Goal: Task Accomplishment & Management: Use online tool/utility

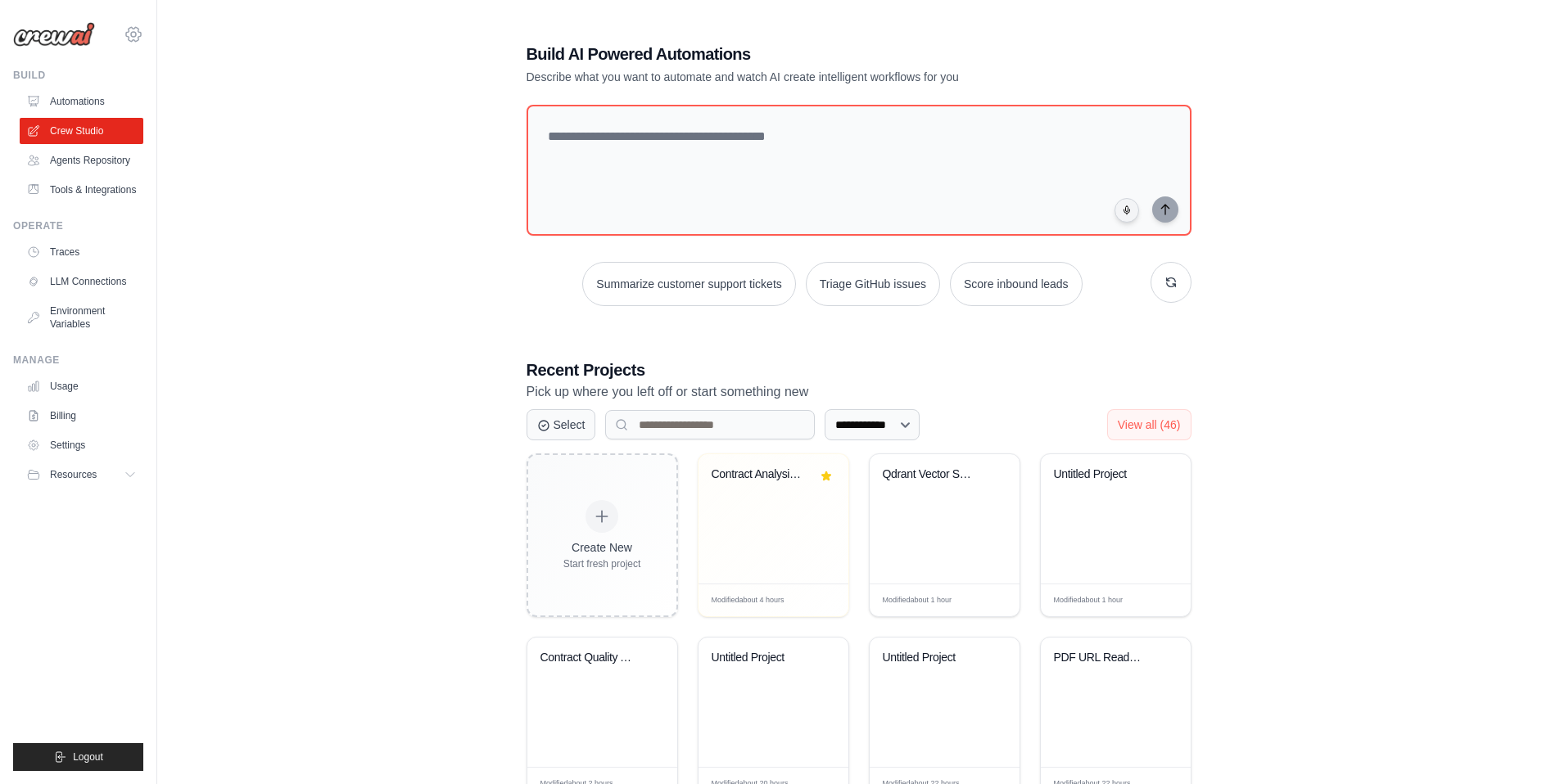
click at [136, 32] on icon at bounding box center [134, 35] width 20 height 20
click at [372, 274] on div "**********" at bounding box center [859, 512] width 1350 height 993
click at [95, 131] on link "Crew Studio" at bounding box center [82, 131] width 124 height 26
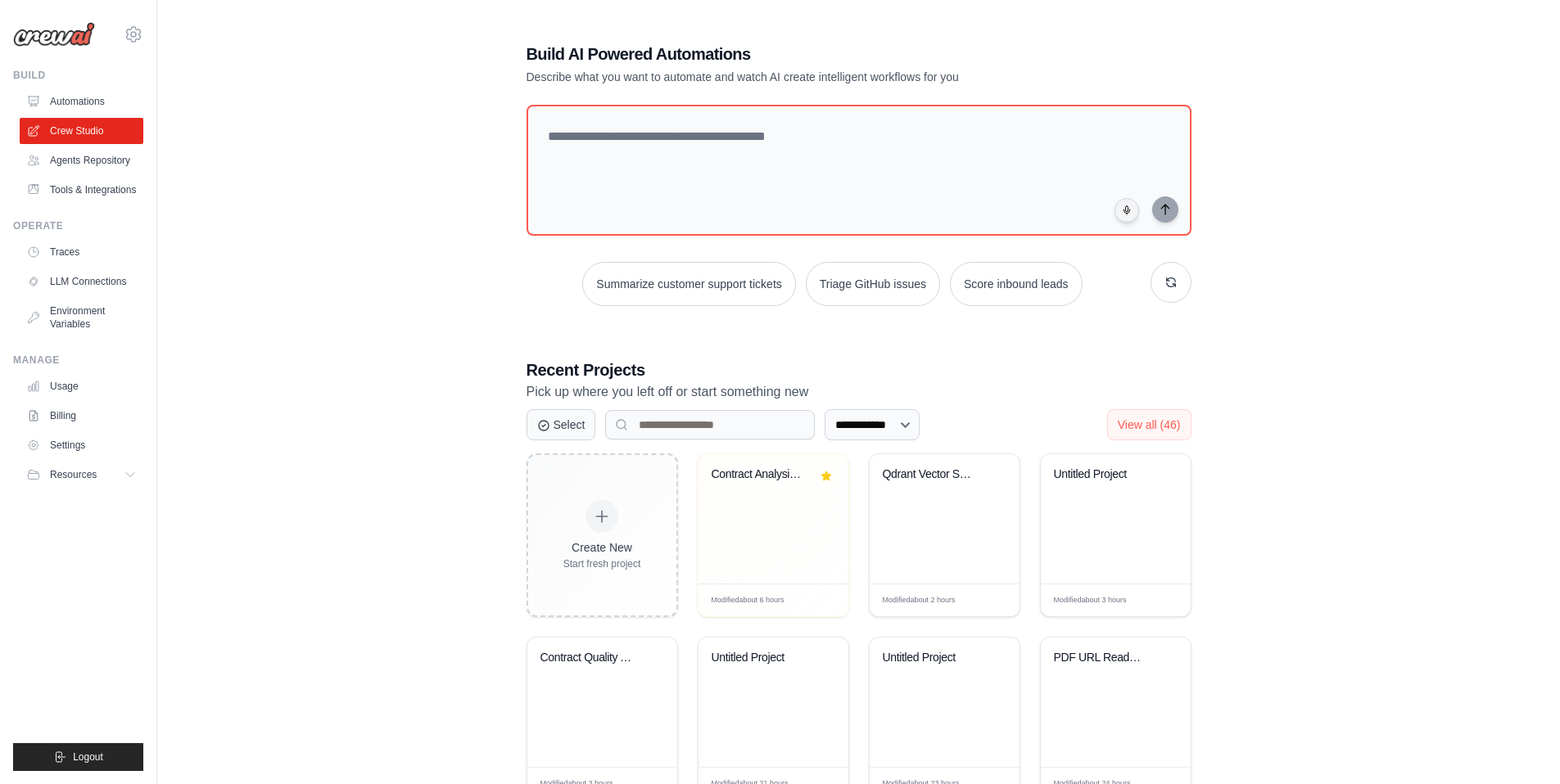
click at [437, 380] on div "**********" at bounding box center [859, 512] width 1350 height 993
click at [923, 517] on div "Qdrant Vector Search Automation" at bounding box center [944, 519] width 150 height 129
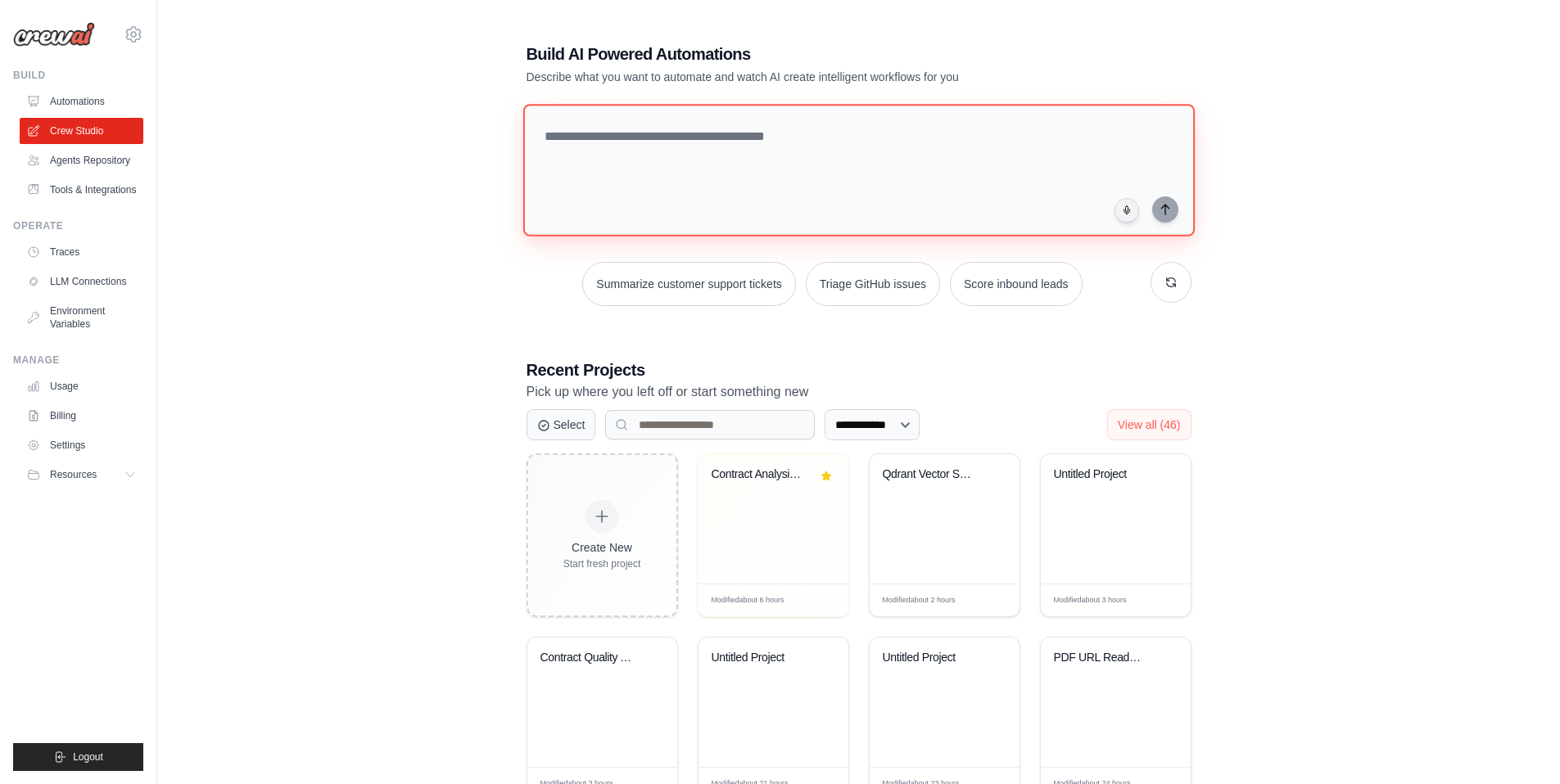
click at [672, 167] on textarea at bounding box center [858, 171] width 671 height 133
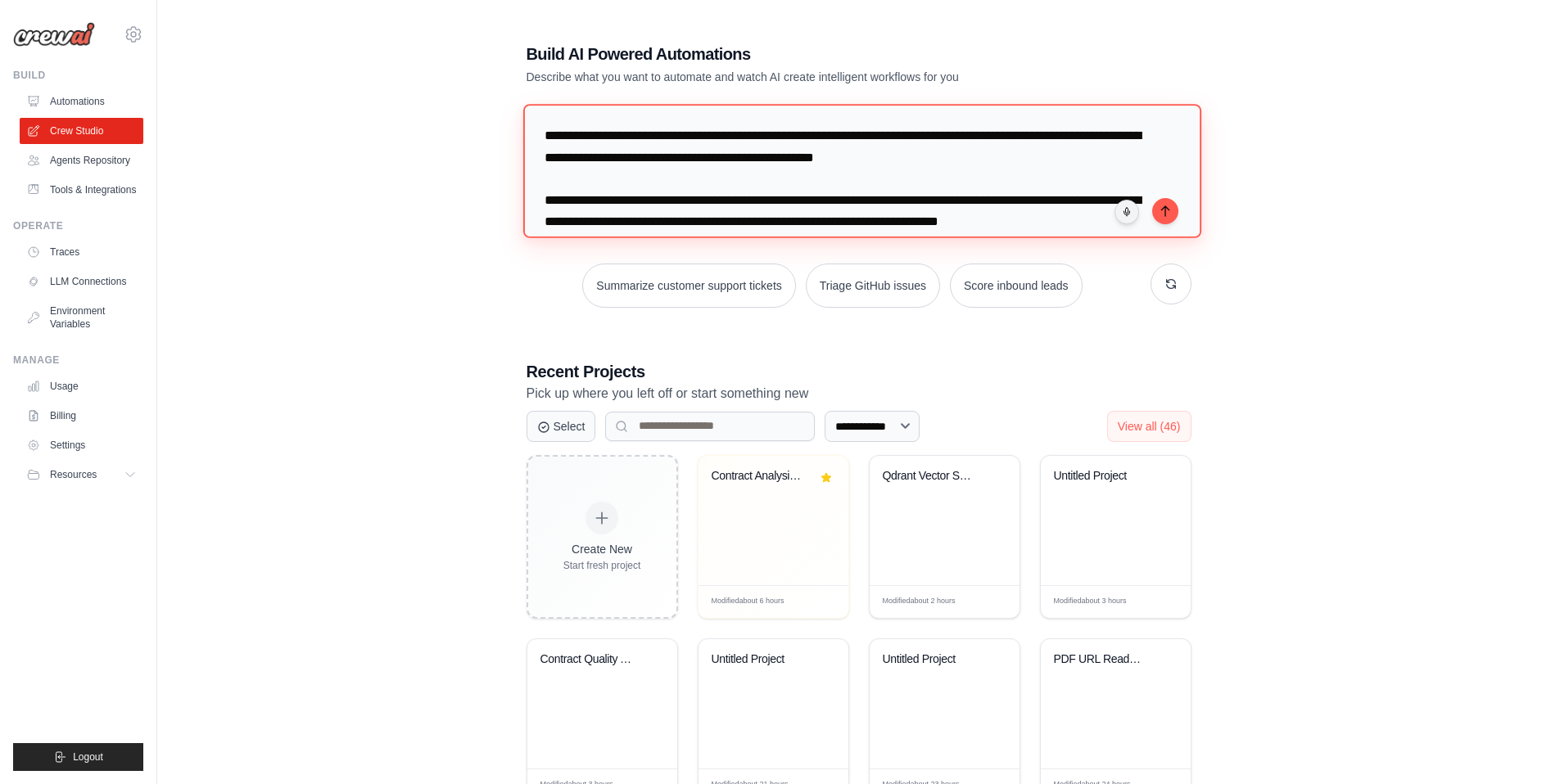
scroll to position [16, 0]
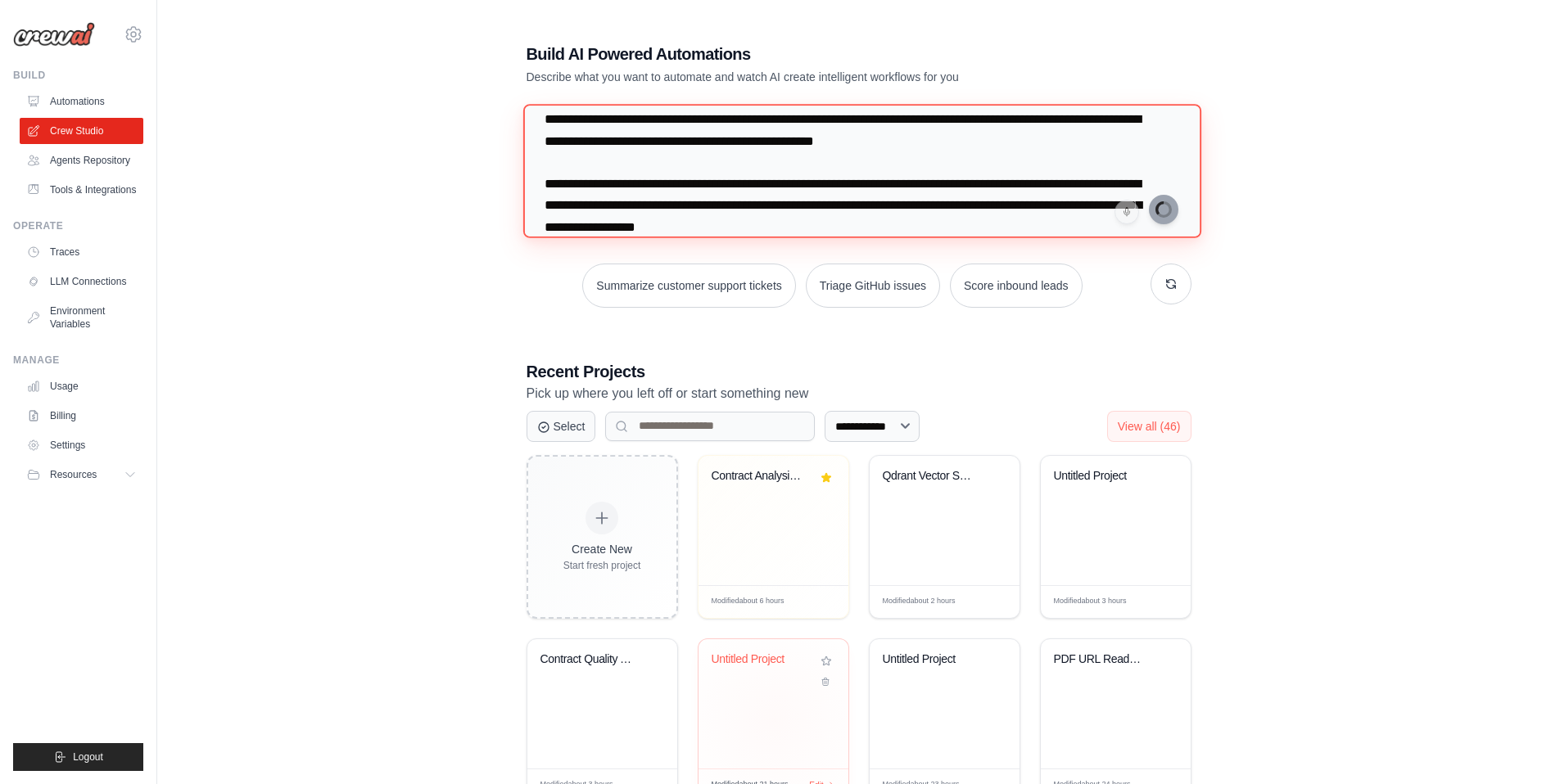
type textarea "**********"
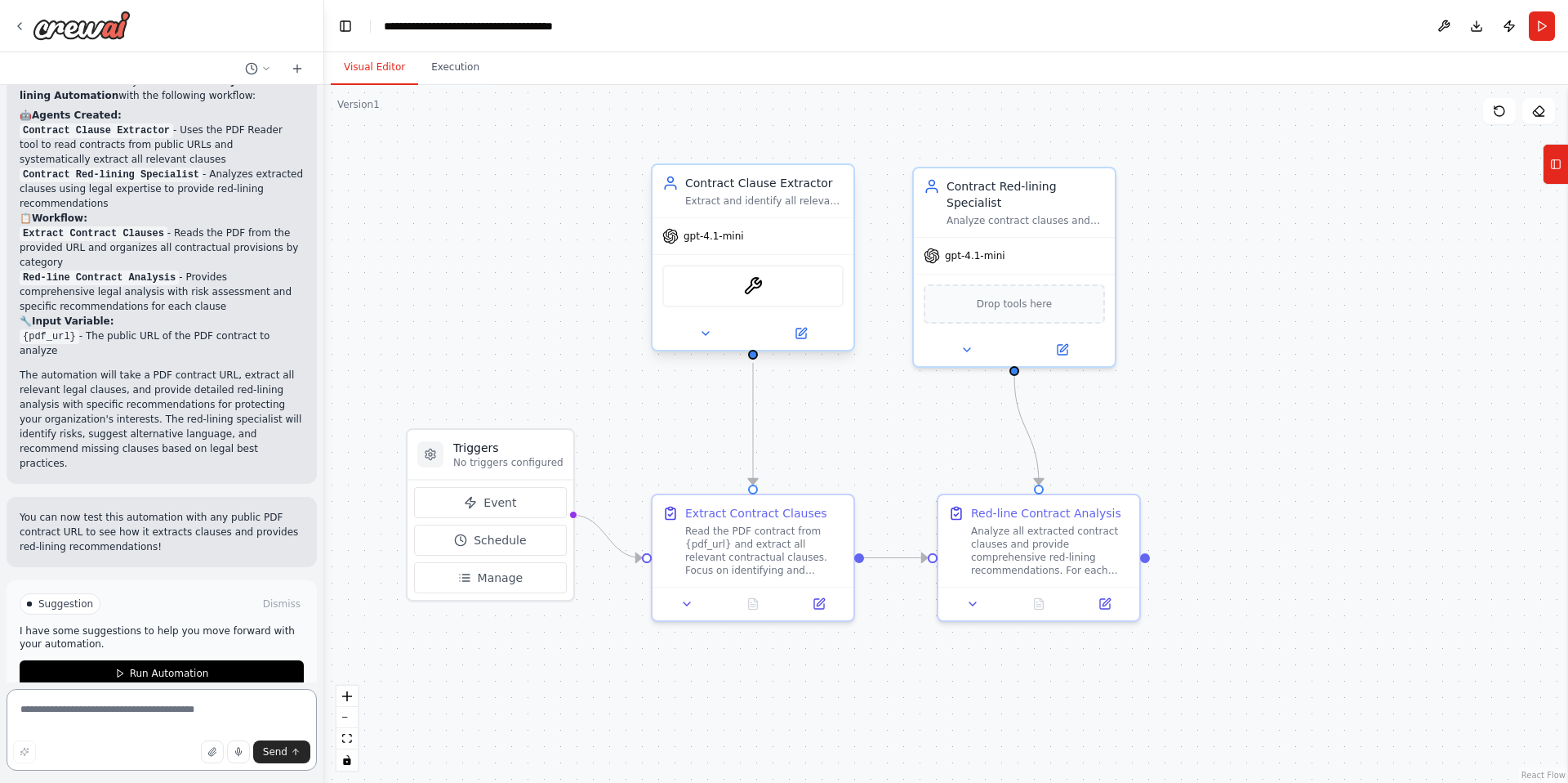
scroll to position [1395, 0]
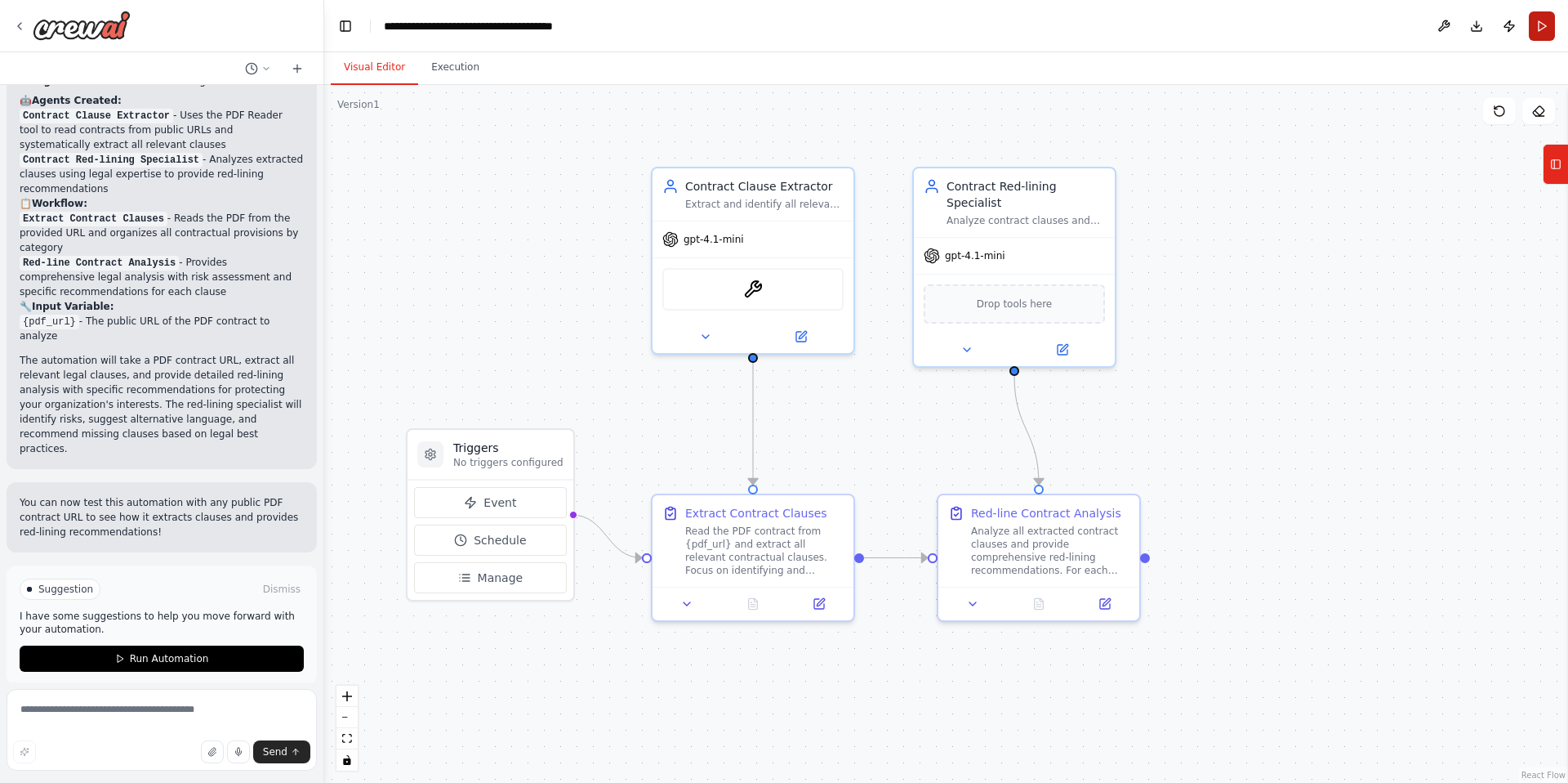
click at [1534, 27] on button "Run" at bounding box center [1542, 27] width 26 height 30
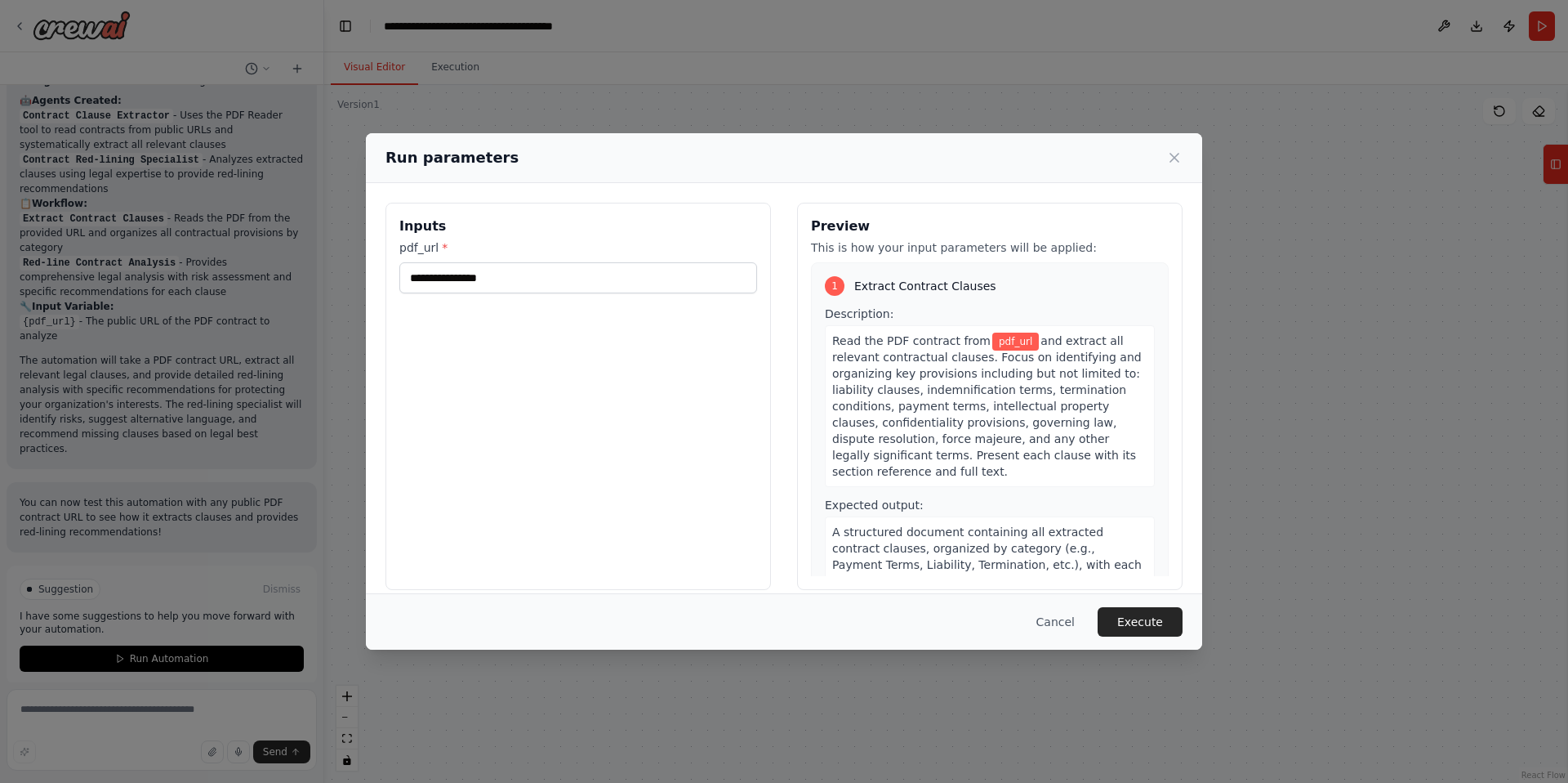
click at [624, 296] on div "Inputs pdf_url *" at bounding box center [577, 396] width 385 height 388
click at [624, 282] on input "pdf_url *" at bounding box center [577, 278] width 358 height 31
paste input "**********"
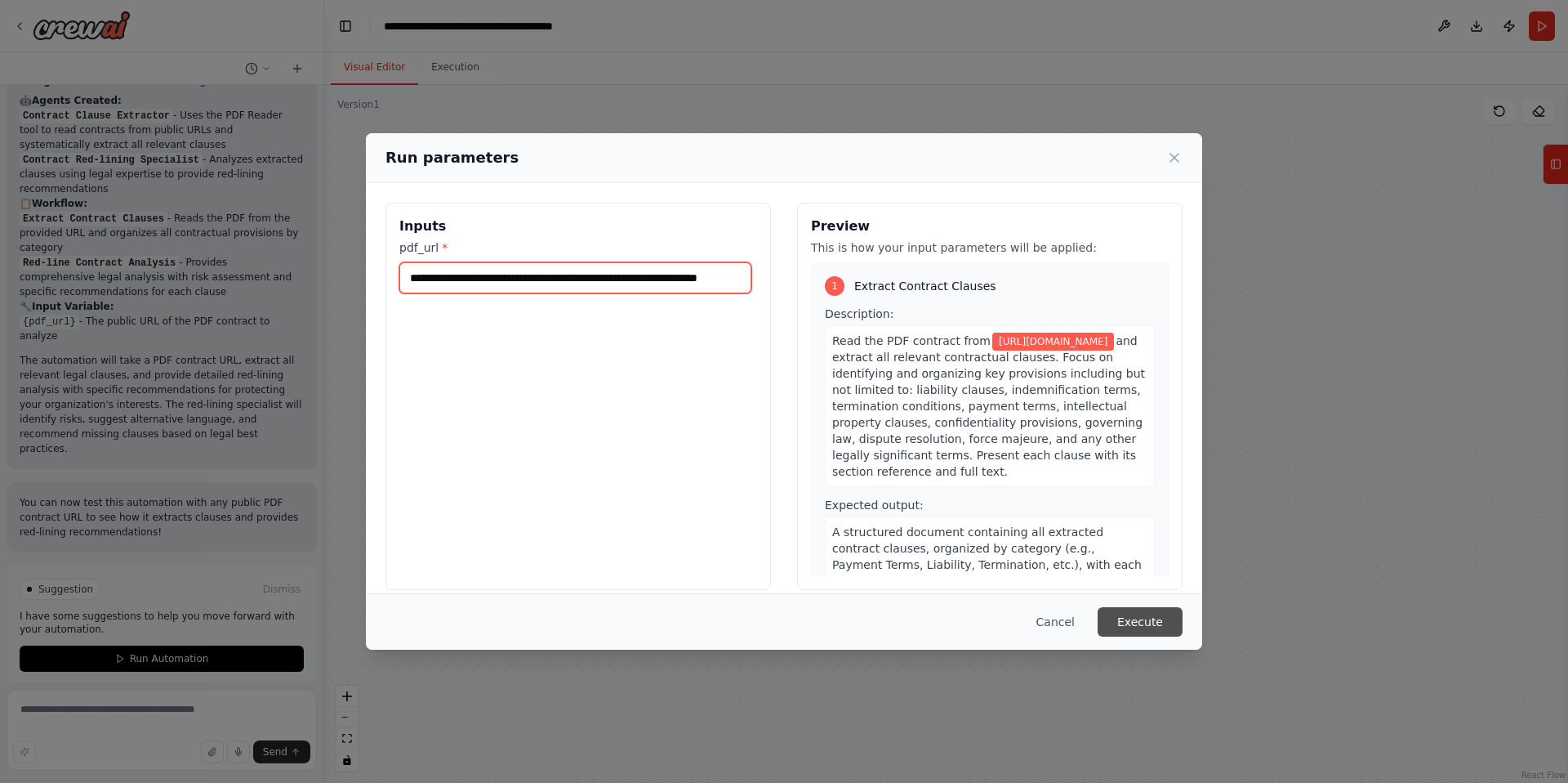
type input "**********"
click at [1144, 620] on button "Execute" at bounding box center [1140, 622] width 85 height 30
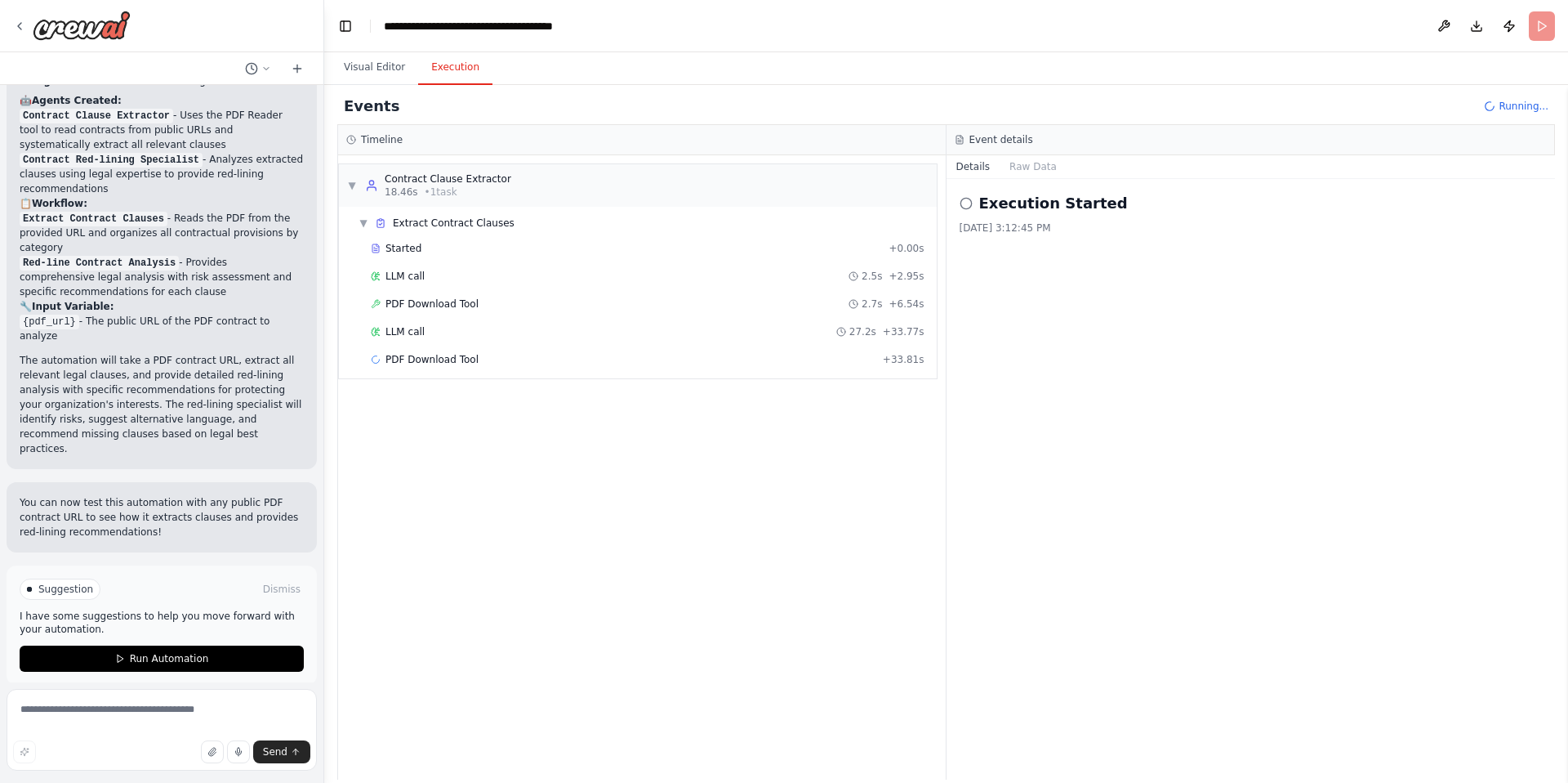
scroll to position [1515, 0]
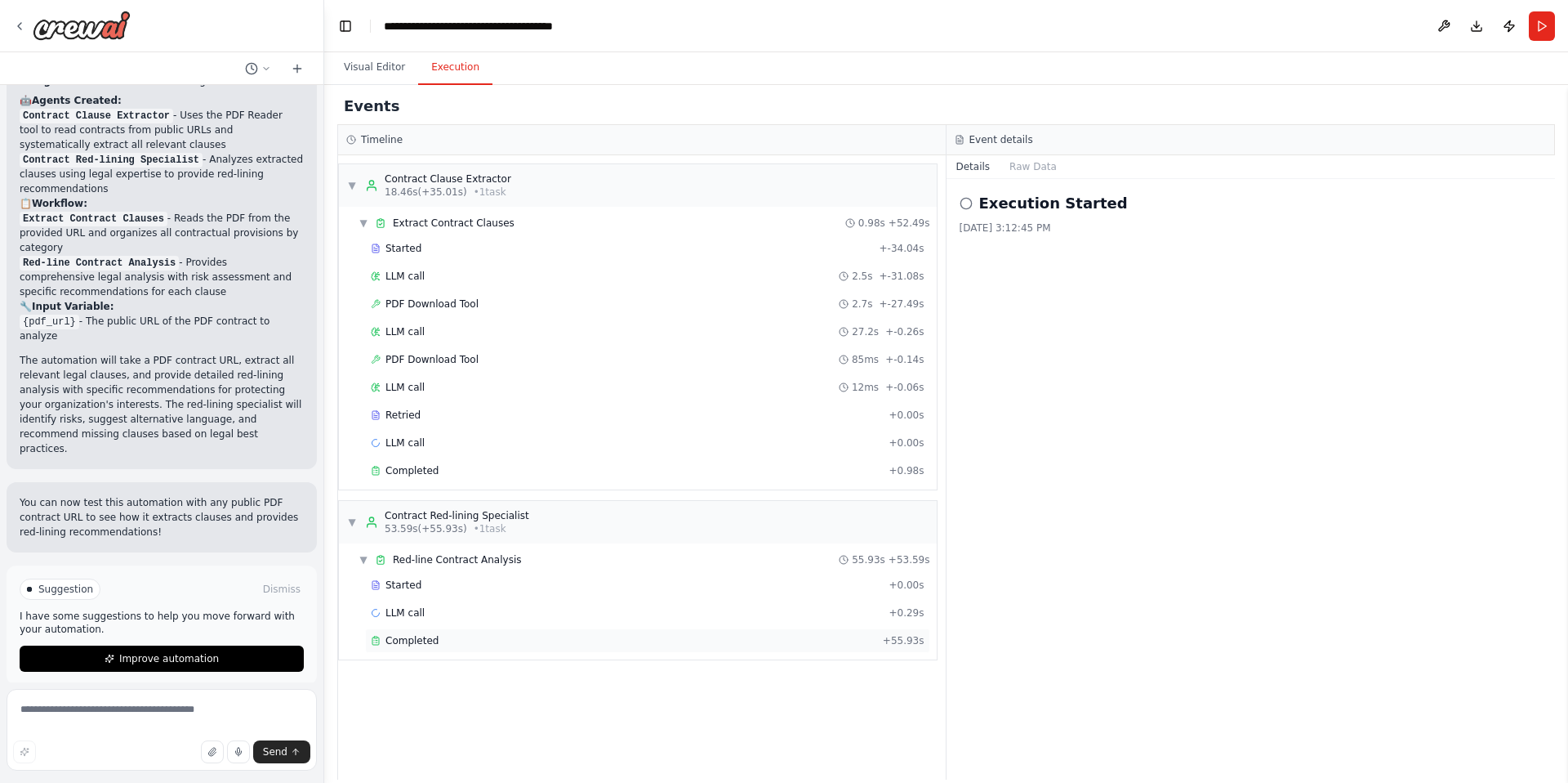
click at [440, 639] on div "Completed" at bounding box center [623, 640] width 505 height 13
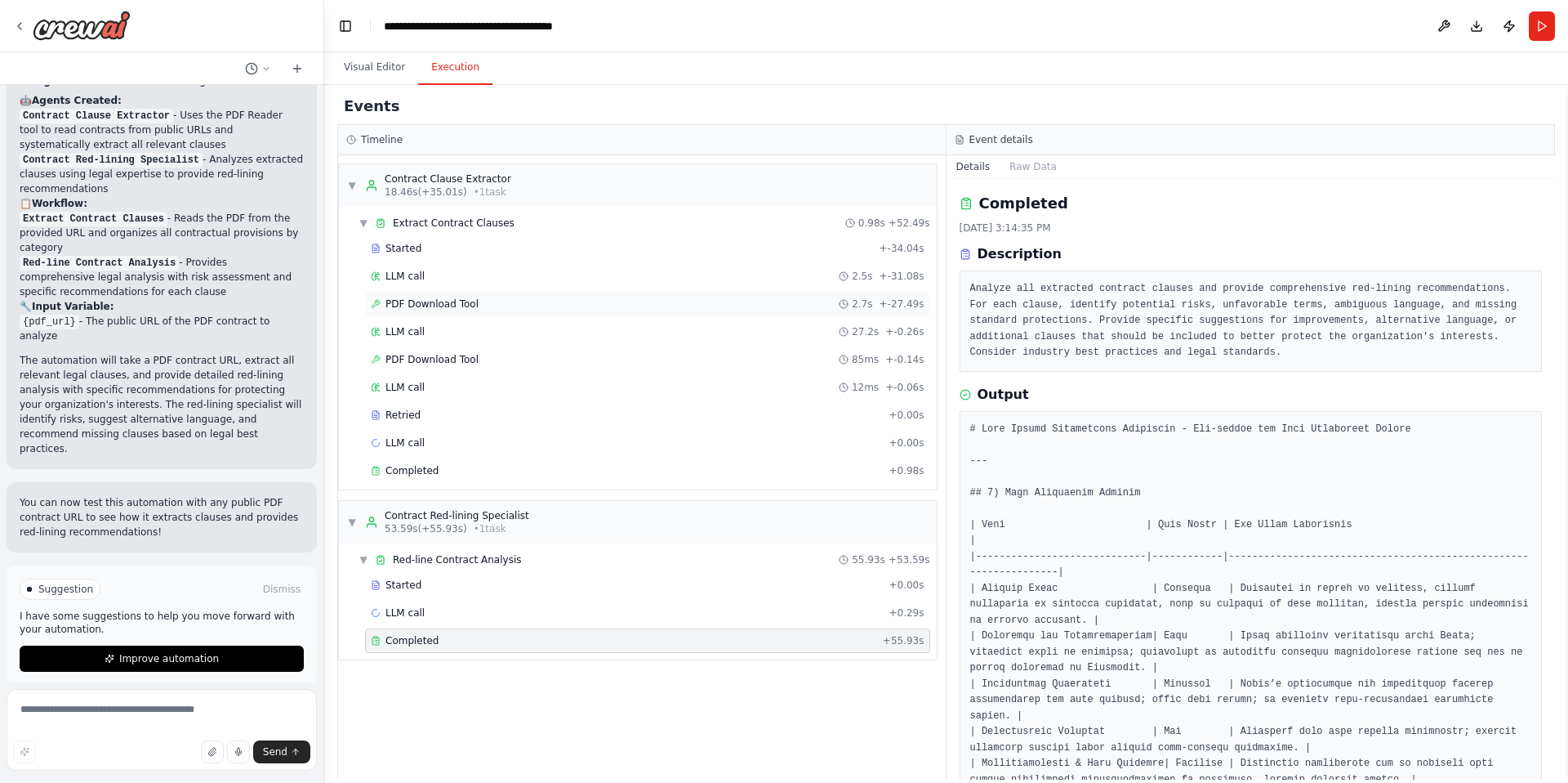
click at [537, 295] on div "PDF Download Tool 2.7s + -27.49s" at bounding box center [648, 303] width 566 height 25
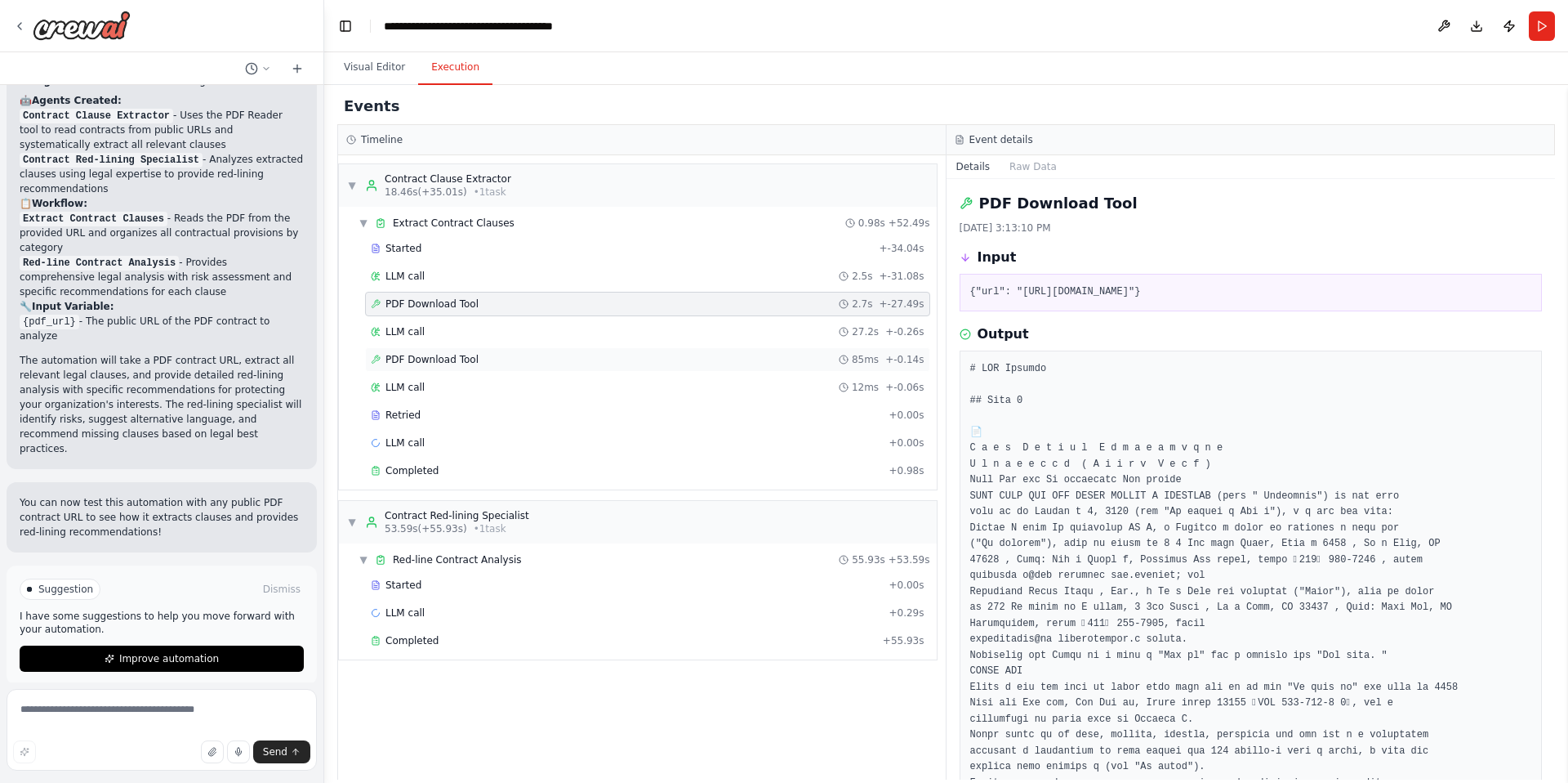
click at [509, 357] on div "PDF Download Tool 85ms + -0.14s" at bounding box center [647, 359] width 554 height 13
click at [493, 385] on div "LLM call 12ms + -0.06s" at bounding box center [647, 387] width 554 height 13
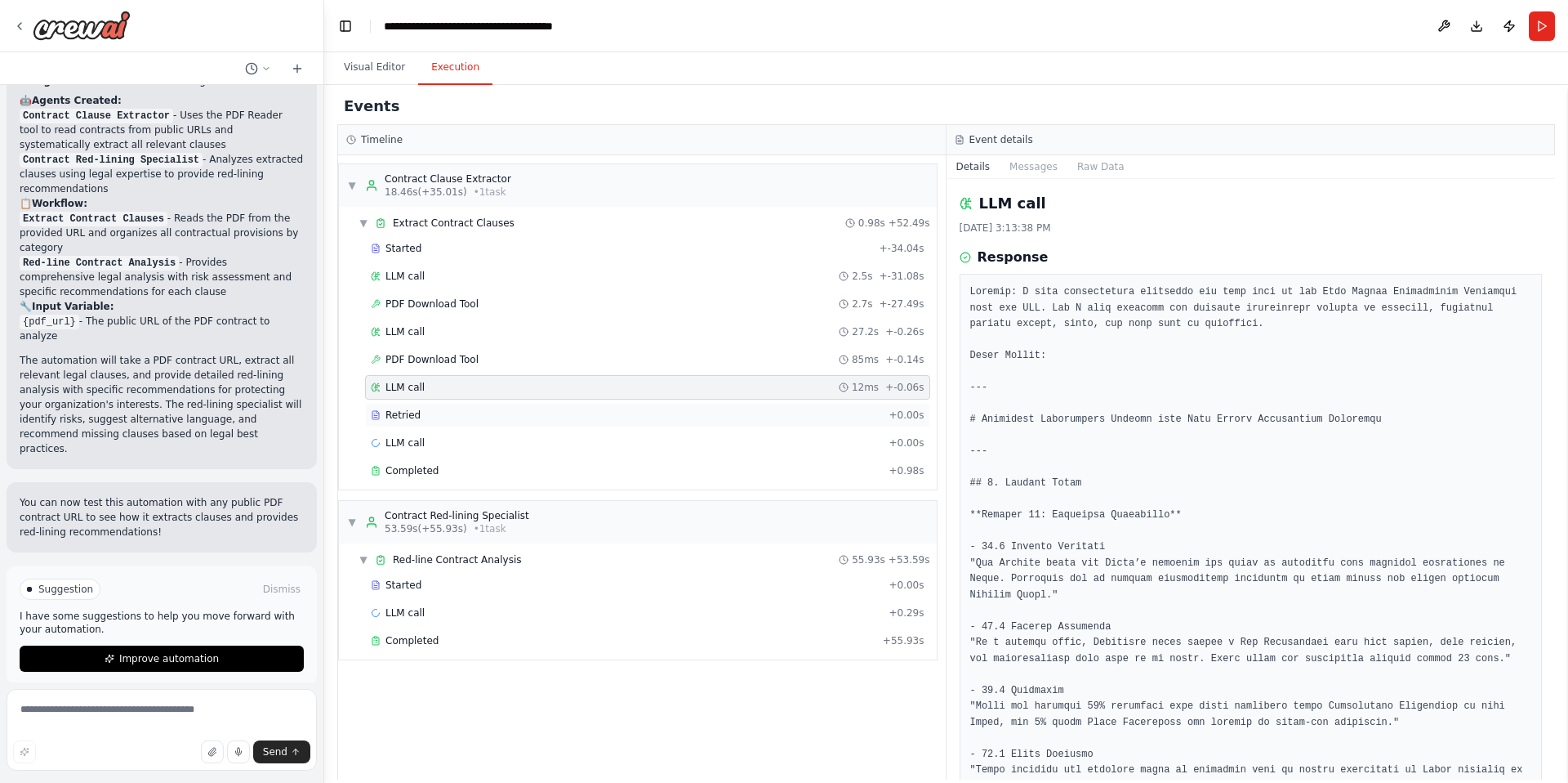
click at [489, 418] on div "Retried" at bounding box center [626, 414] width 511 height 13
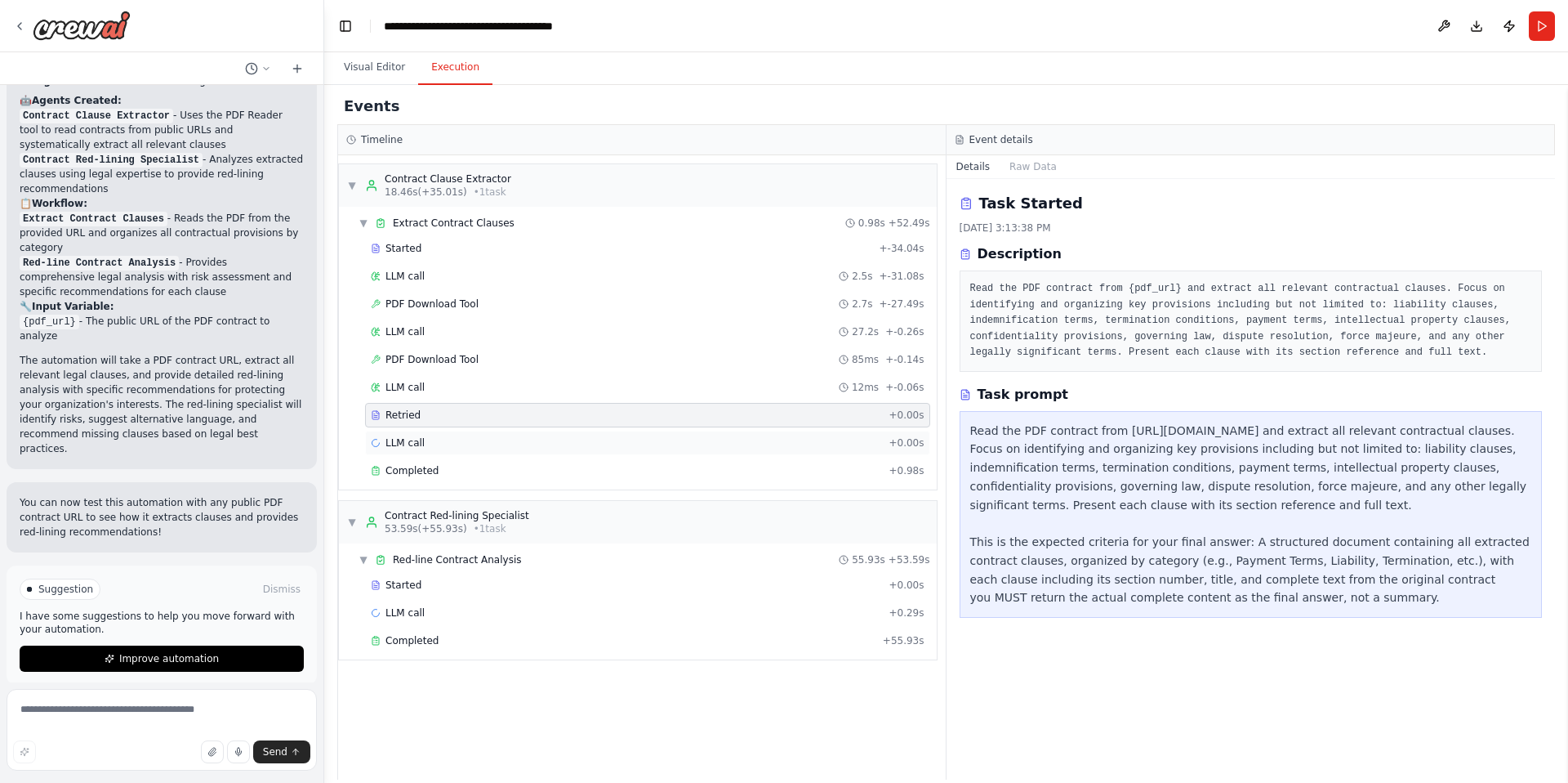
click at [477, 449] on div "LLM call + 0.00s" at bounding box center [647, 442] width 554 height 13
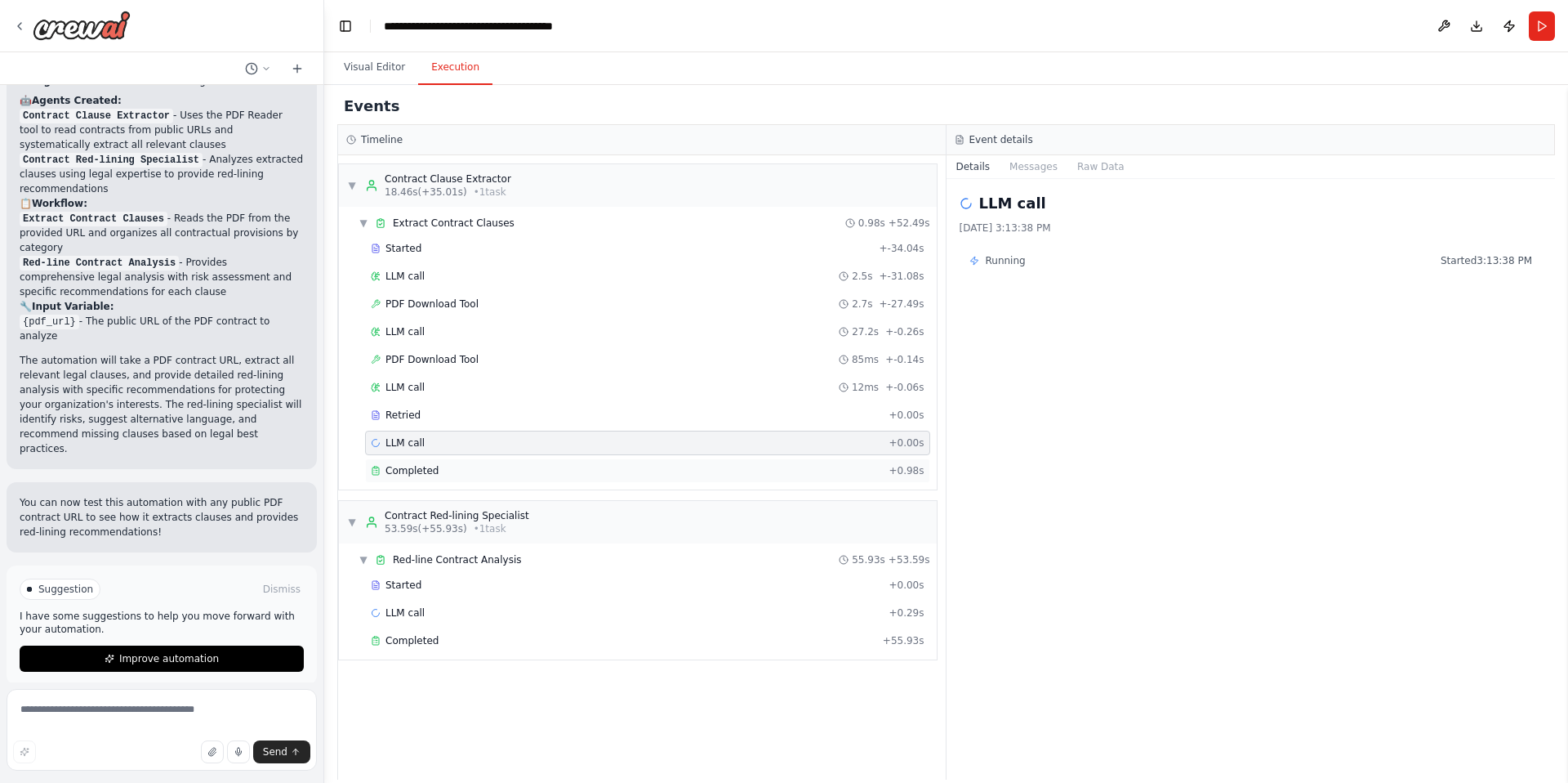
click at [477, 461] on div "Completed + 0.98s" at bounding box center [648, 471] width 566 height 25
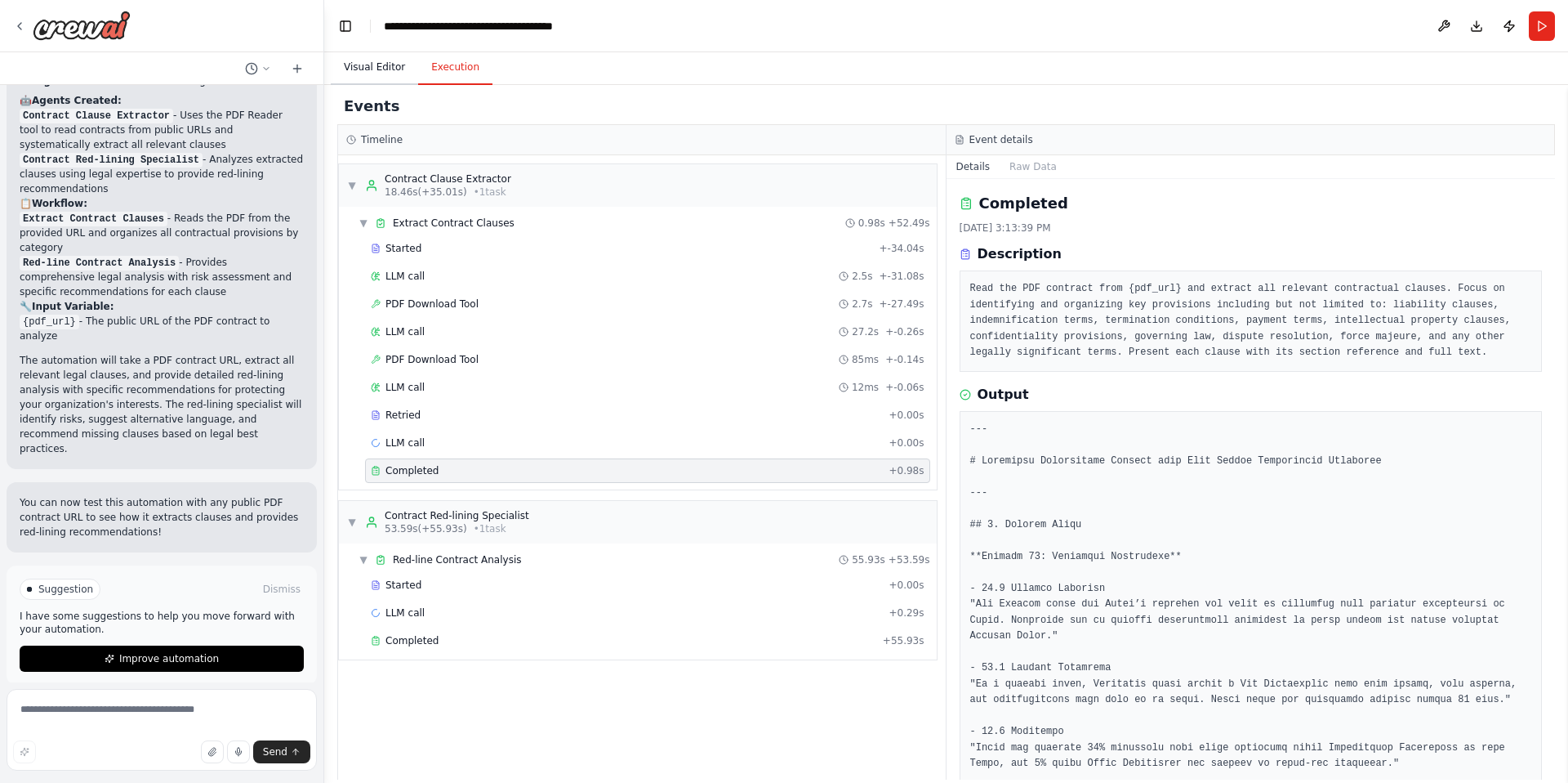
click at [390, 64] on button "Visual Editor" at bounding box center [374, 67] width 87 height 35
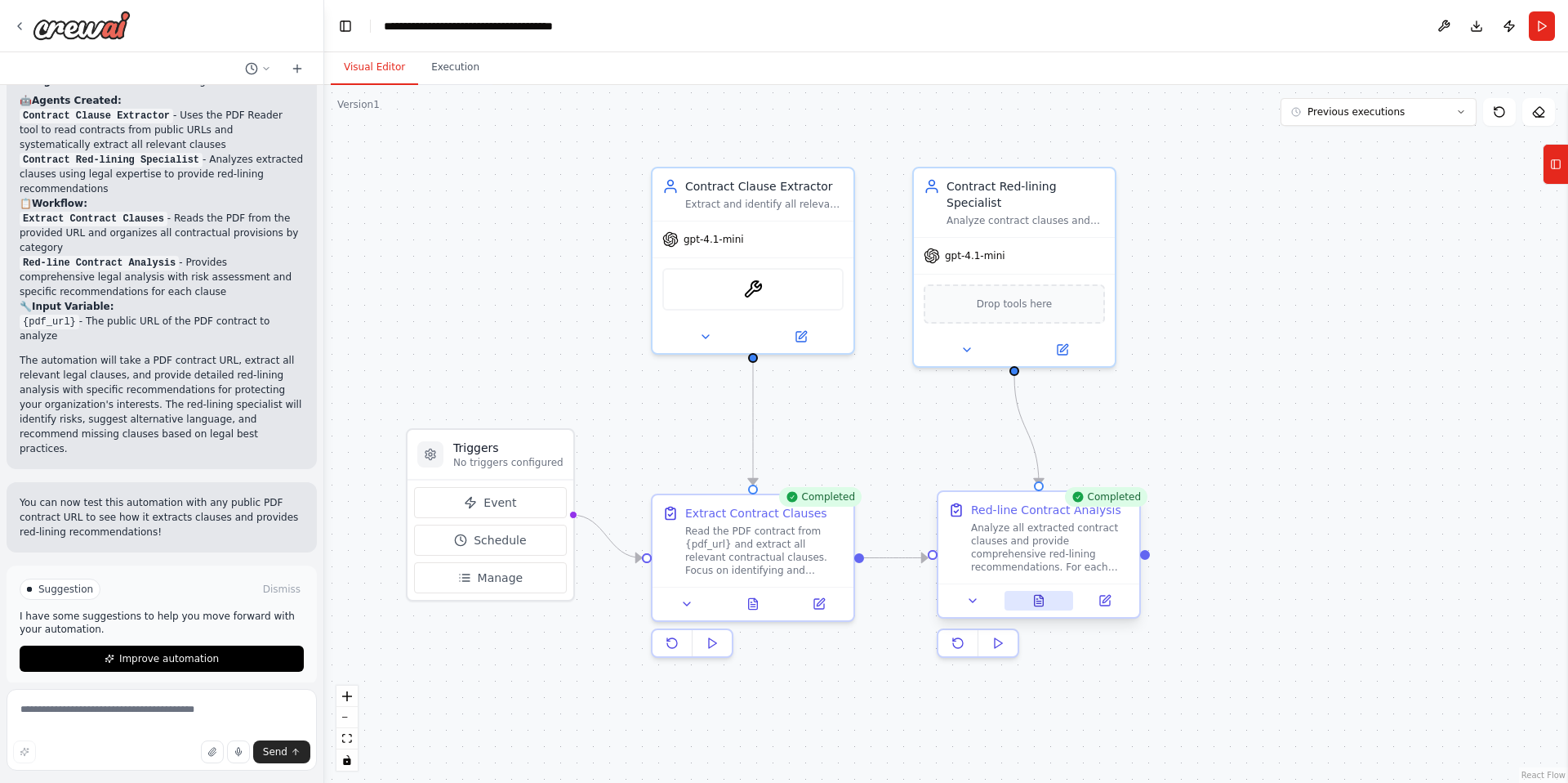
click at [1044, 604] on icon at bounding box center [1038, 601] width 13 height 13
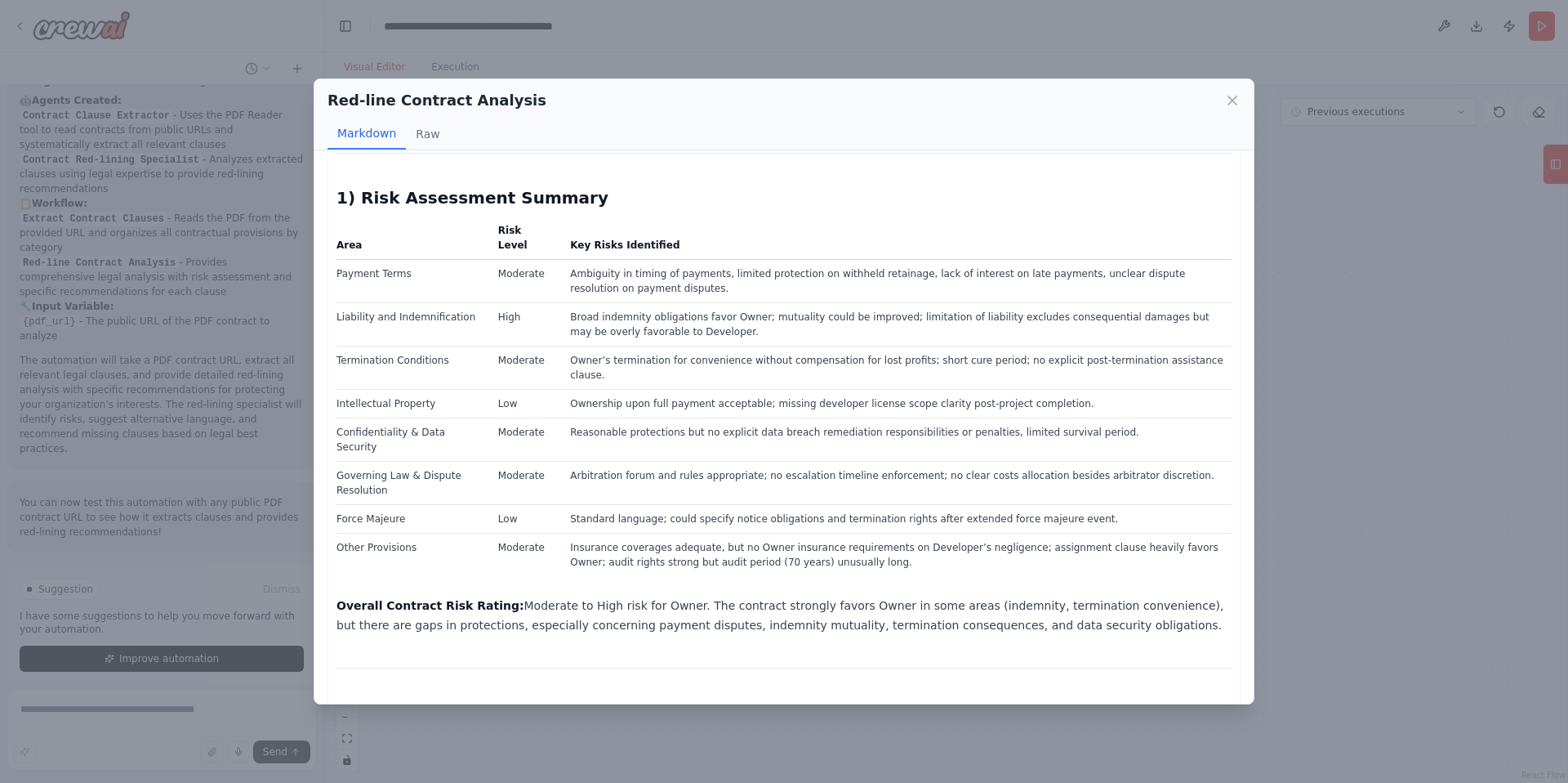
scroll to position [0, 0]
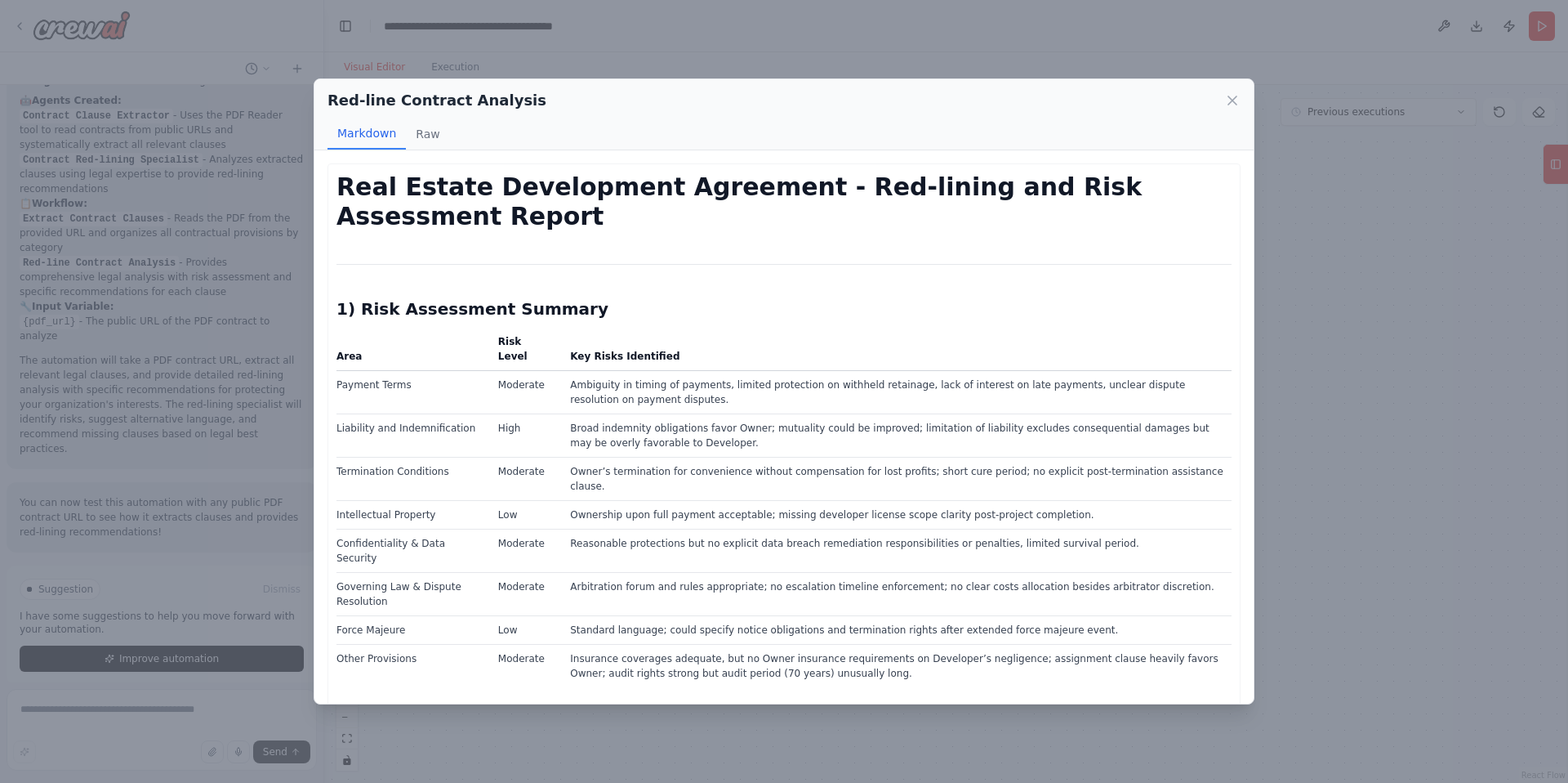
click at [1235, 89] on div "Red-line Contract Analysis" at bounding box center [784, 100] width 913 height 23
click at [1235, 100] on icon at bounding box center [1232, 100] width 16 height 16
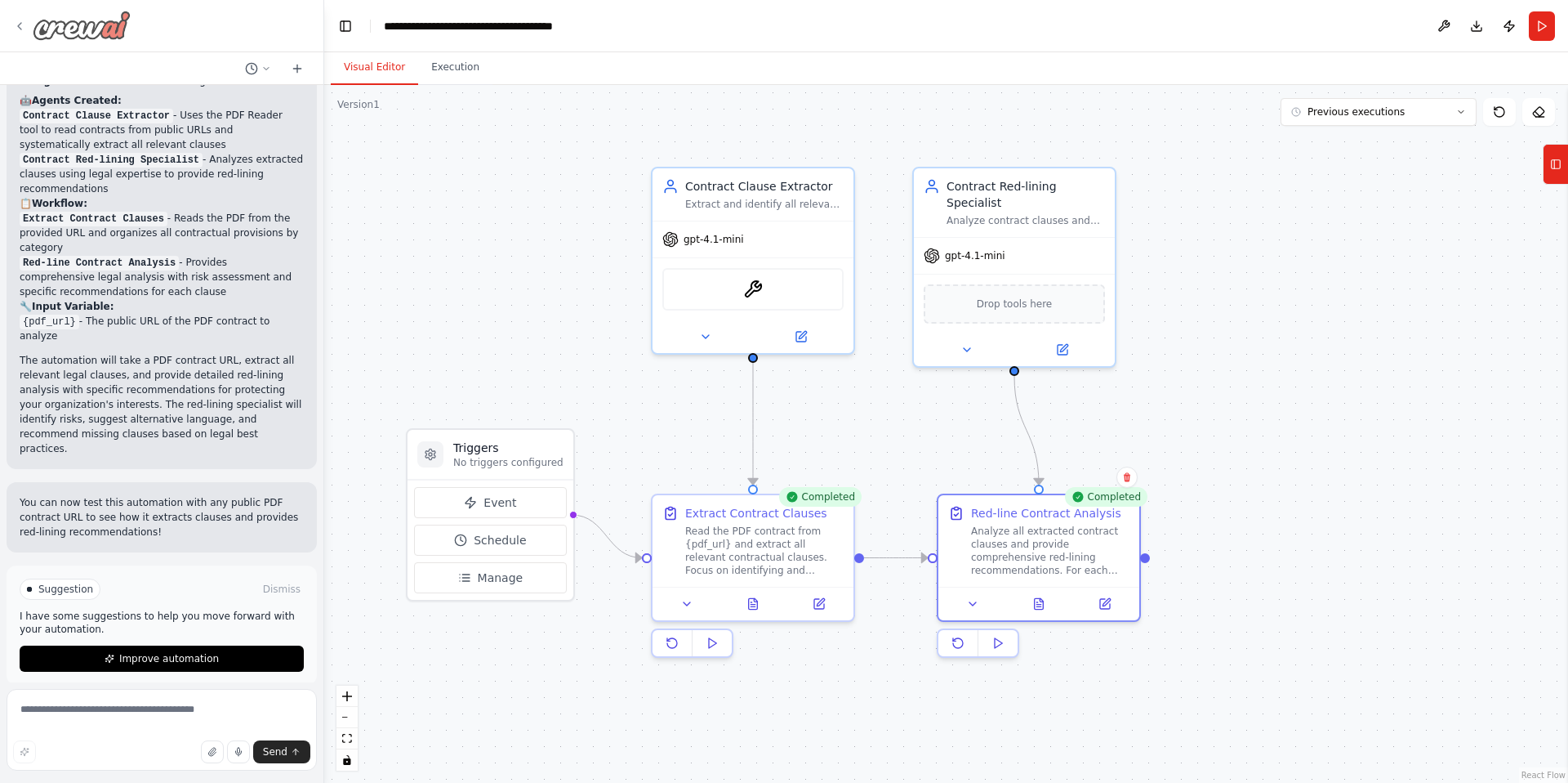
click at [20, 25] on icon at bounding box center [19, 26] width 13 height 13
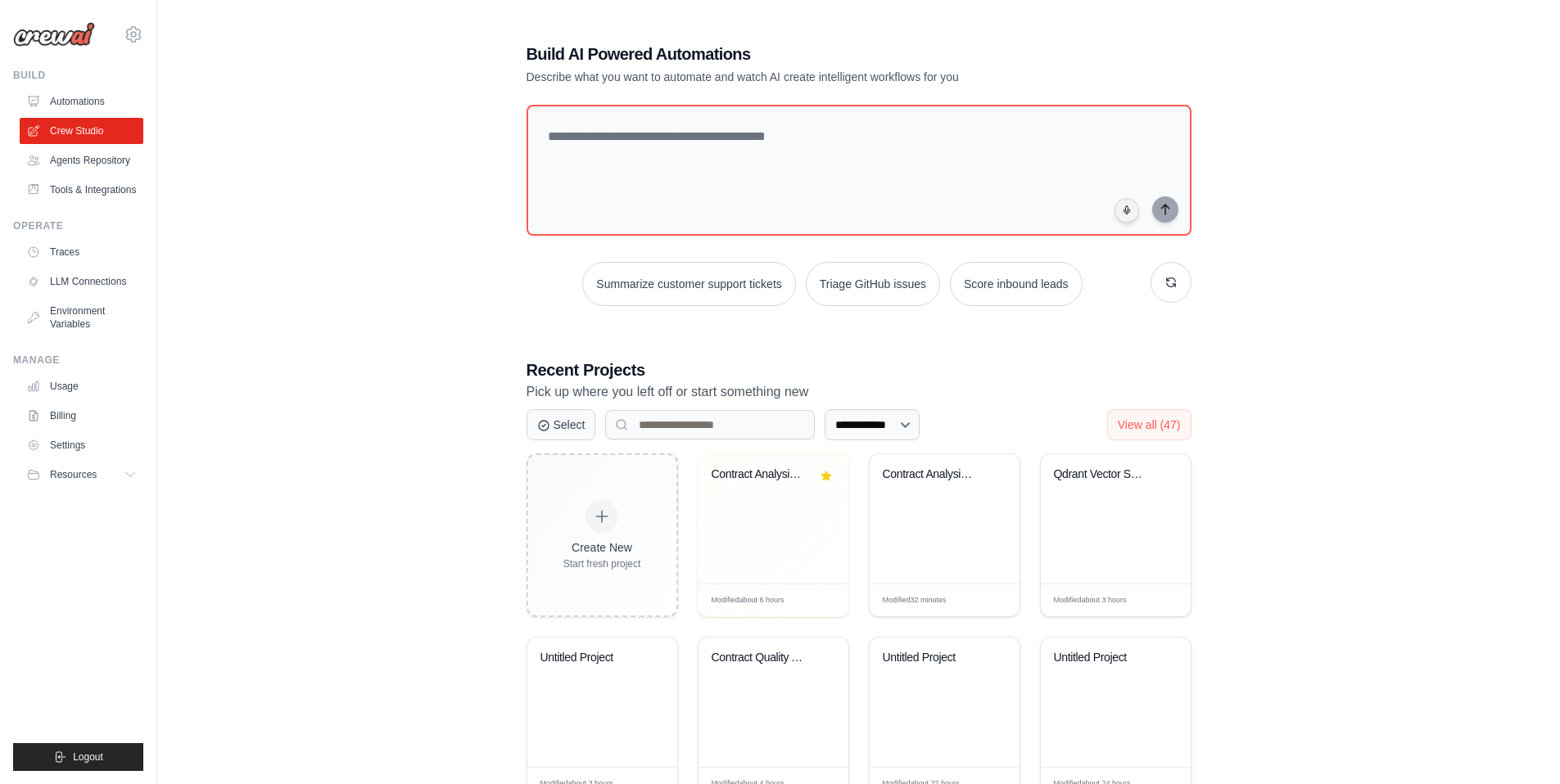
click at [241, 375] on div "**********" at bounding box center [859, 512] width 1350 height 993
click at [77, 320] on link "Environment Variables" at bounding box center [82, 318] width 124 height 40
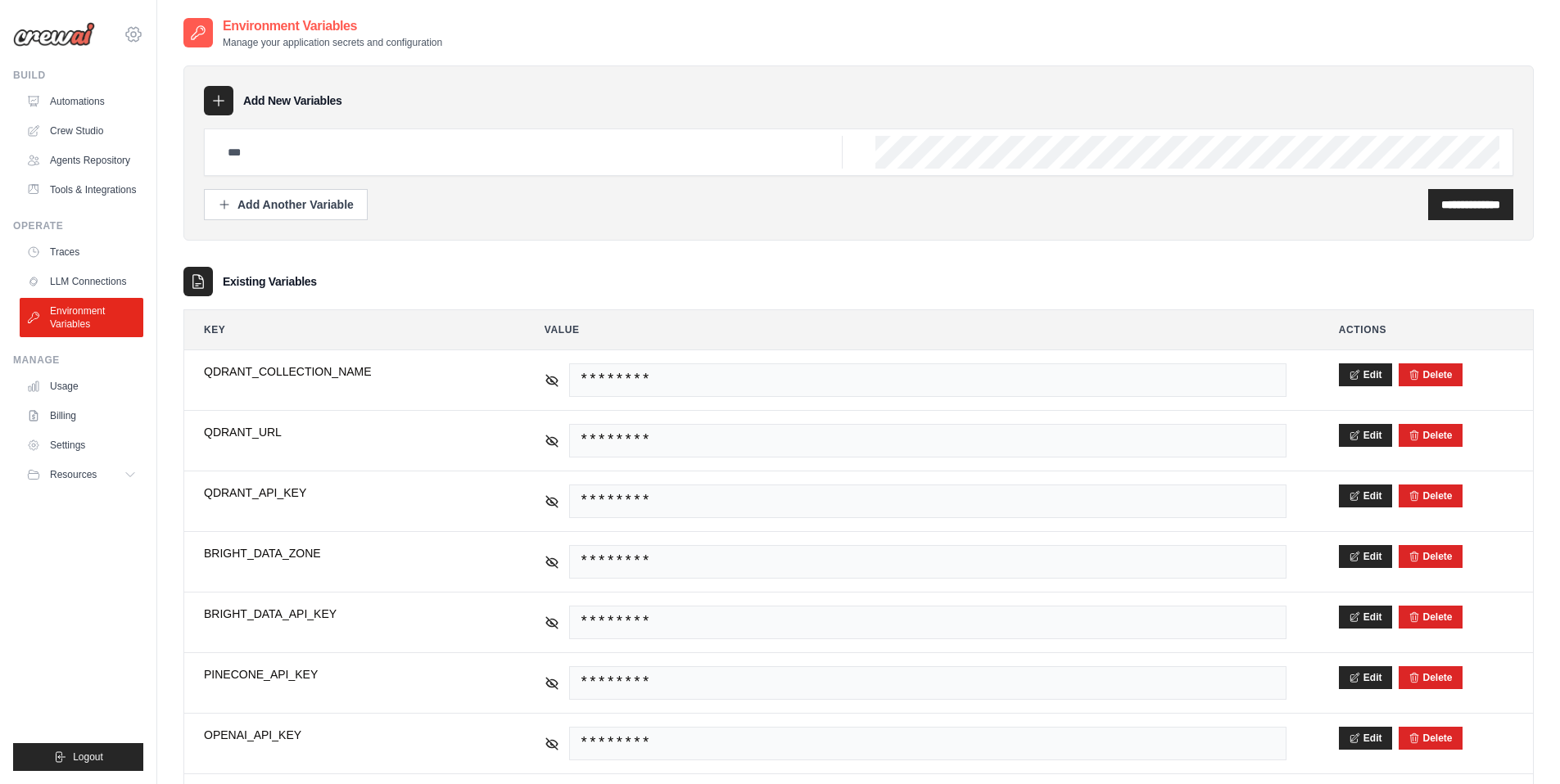
click at [128, 36] on icon at bounding box center [133, 34] width 15 height 14
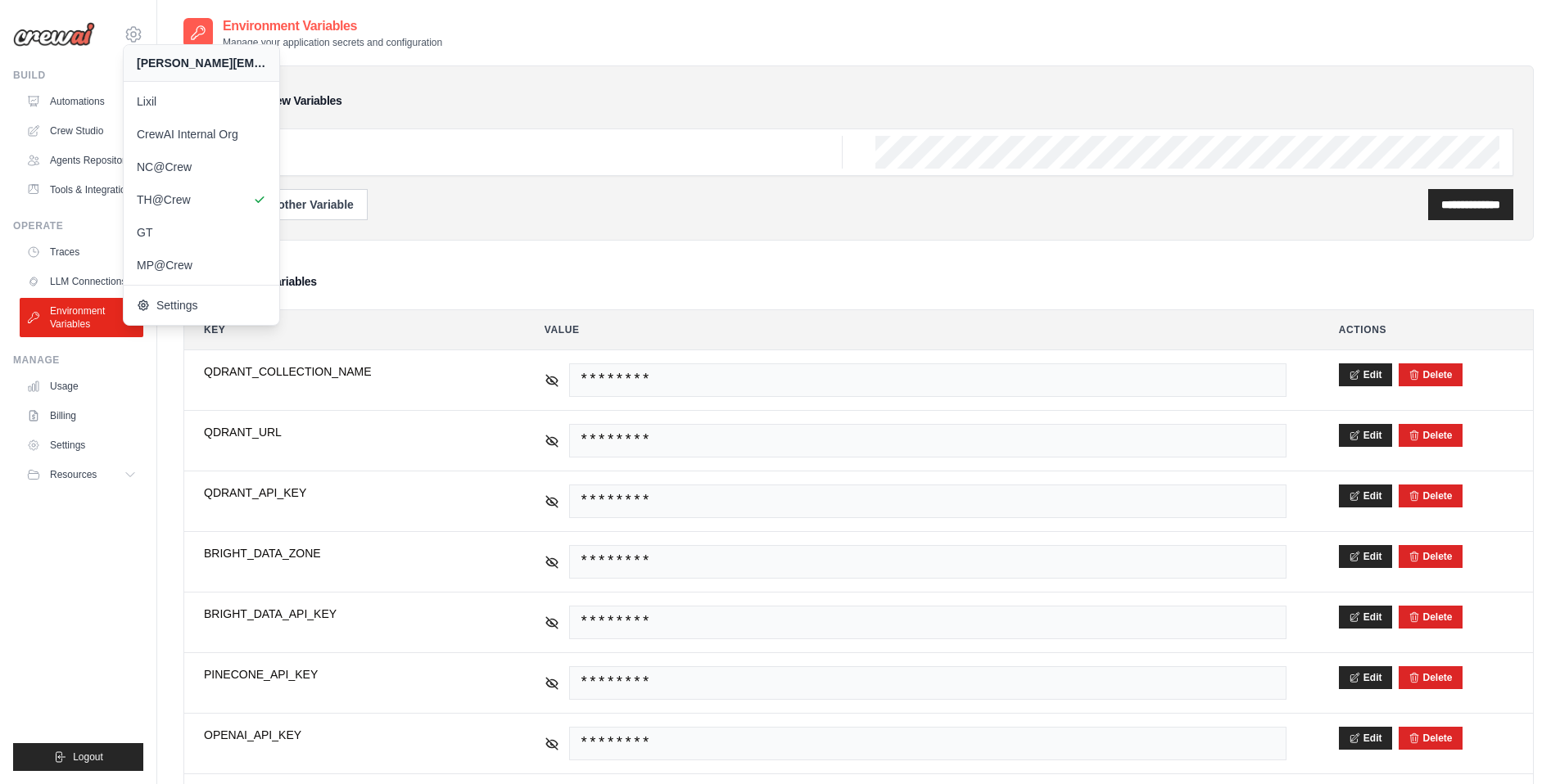
click at [361, 7] on main "**********" at bounding box center [858, 468] width 1403 height 938
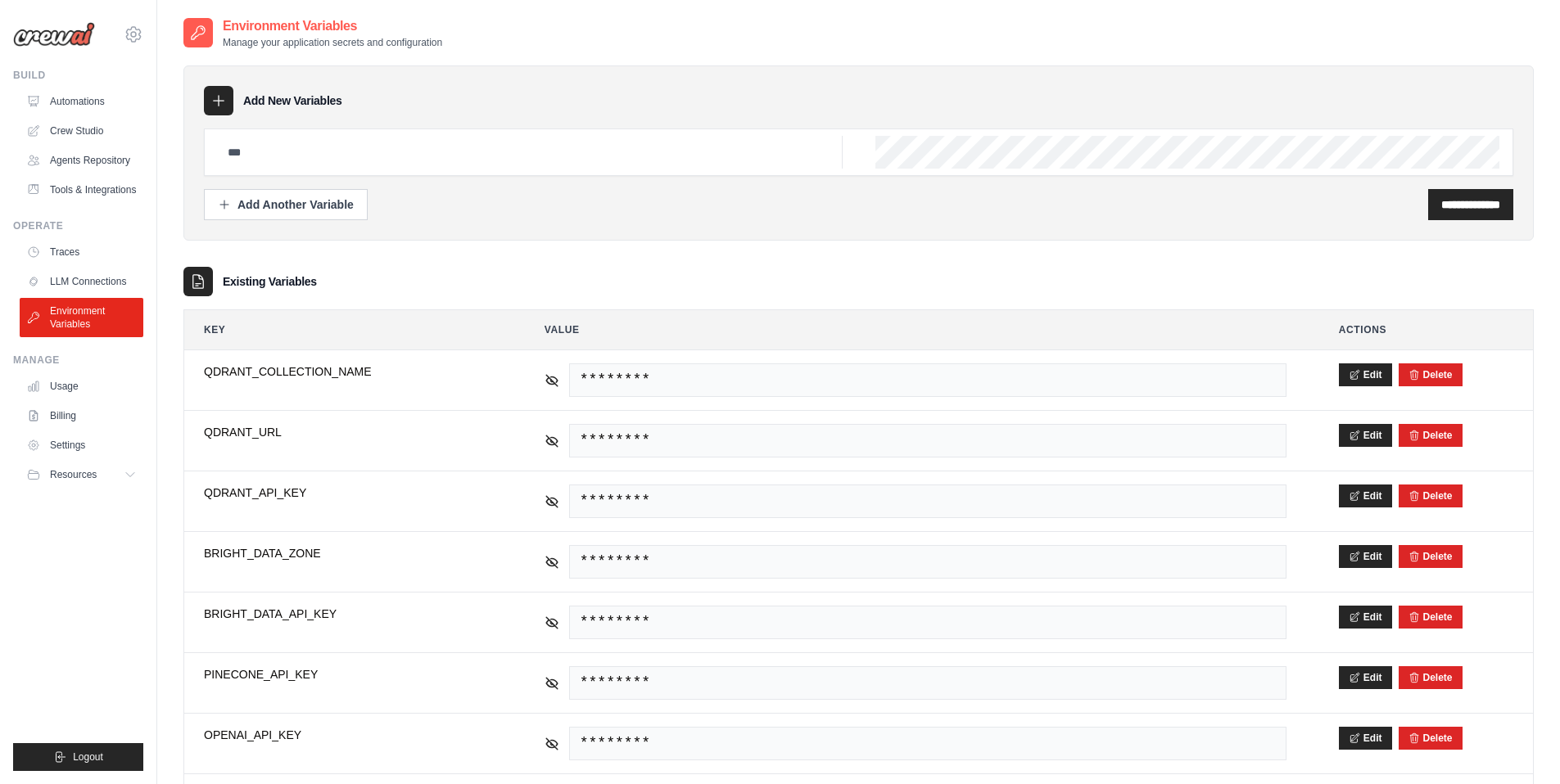
click at [126, 46] on div "tom@crewai.com Lixil CrewAI Internal Org NC@Crew TH@Crew" at bounding box center [77, 26] width 130 height 53
click at [130, 36] on icon at bounding box center [134, 35] width 20 height 20
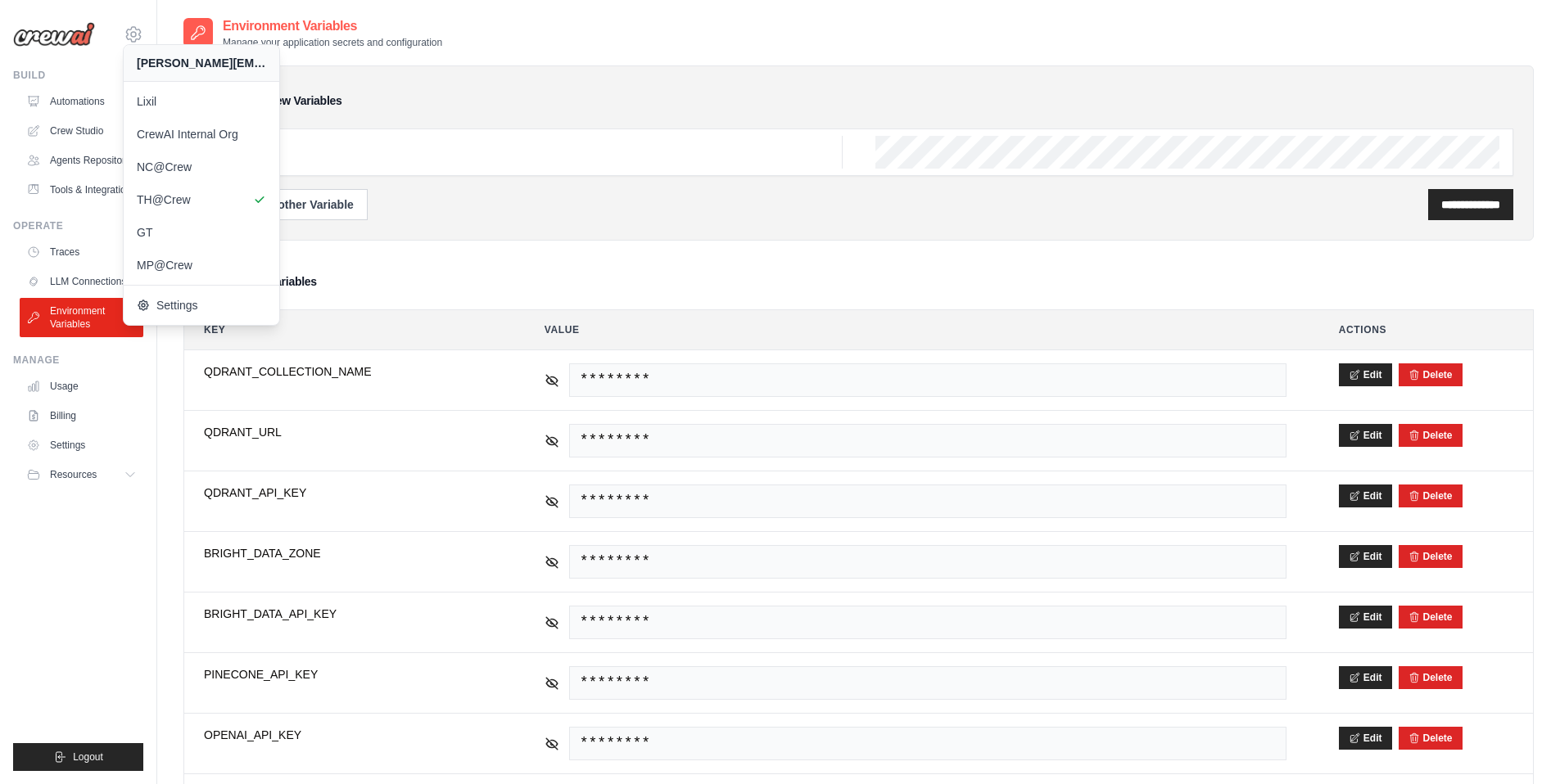
click at [320, 264] on div "**********" at bounding box center [859, 471] width 1350 height 847
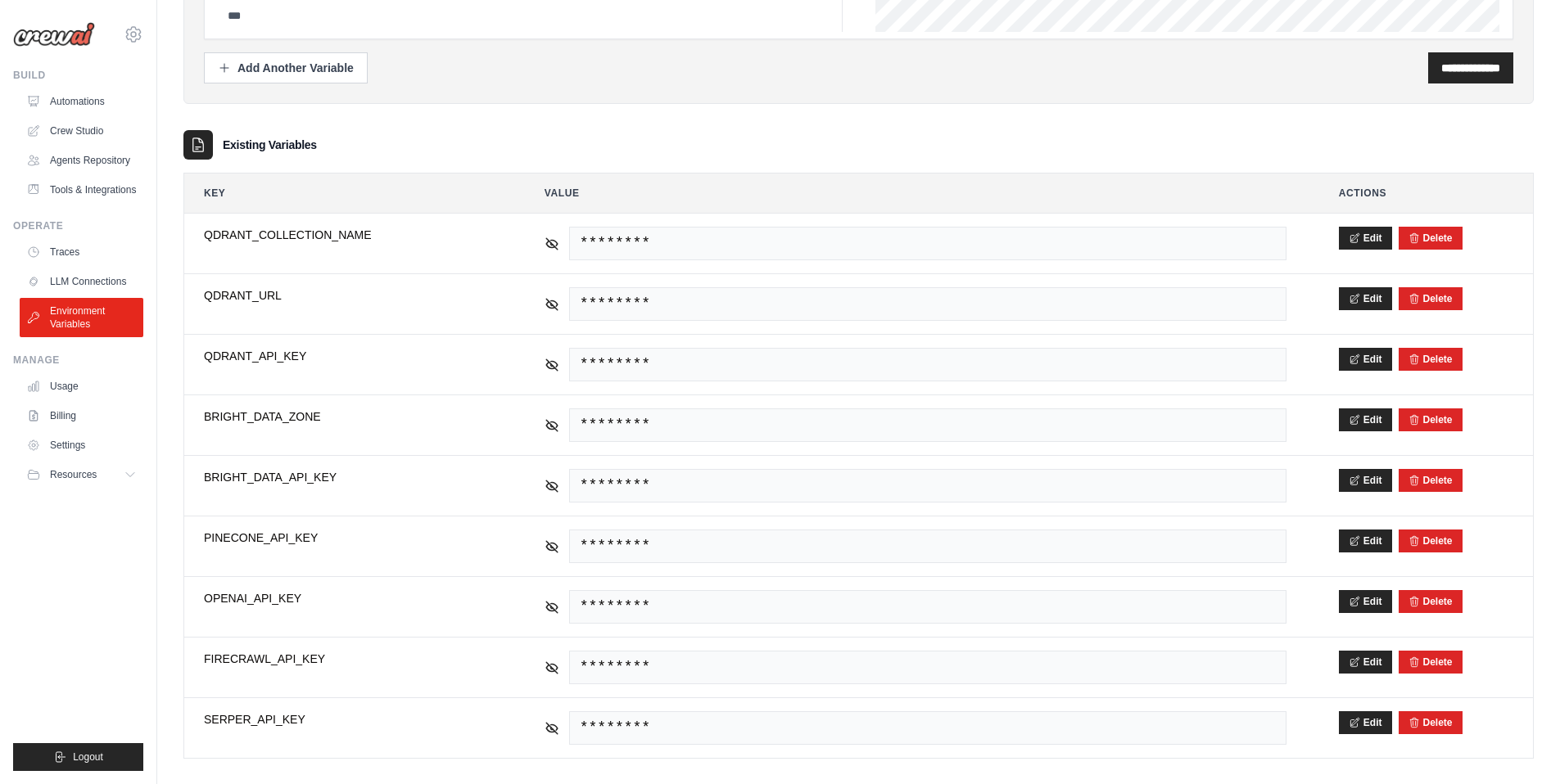
scroll to position [154, 0]
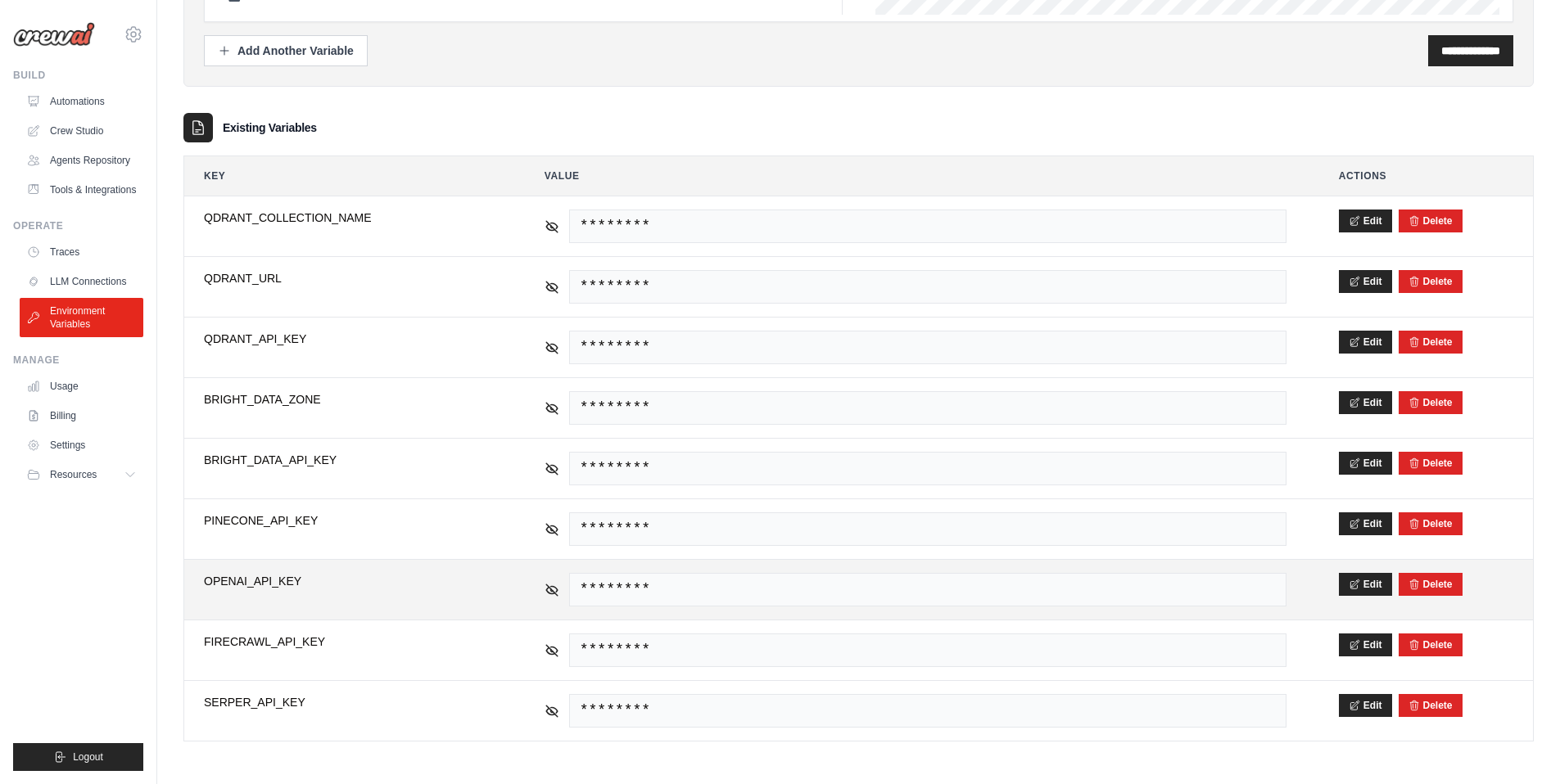
click at [249, 584] on span "OPENAI_API_KEY" at bounding box center [348, 581] width 288 height 16
click at [708, 588] on span "********" at bounding box center [927, 589] width 717 height 34
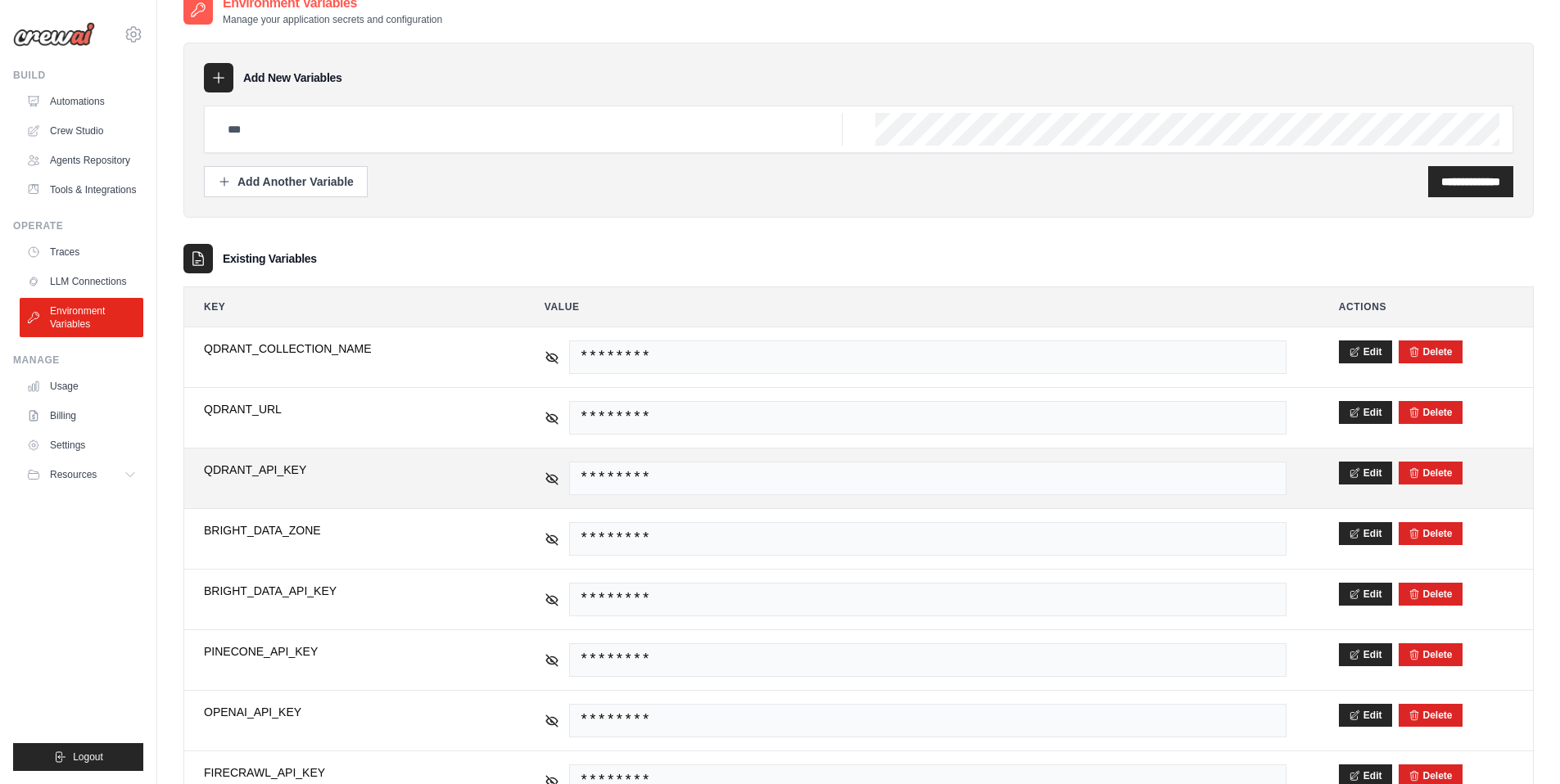
scroll to position [0, 0]
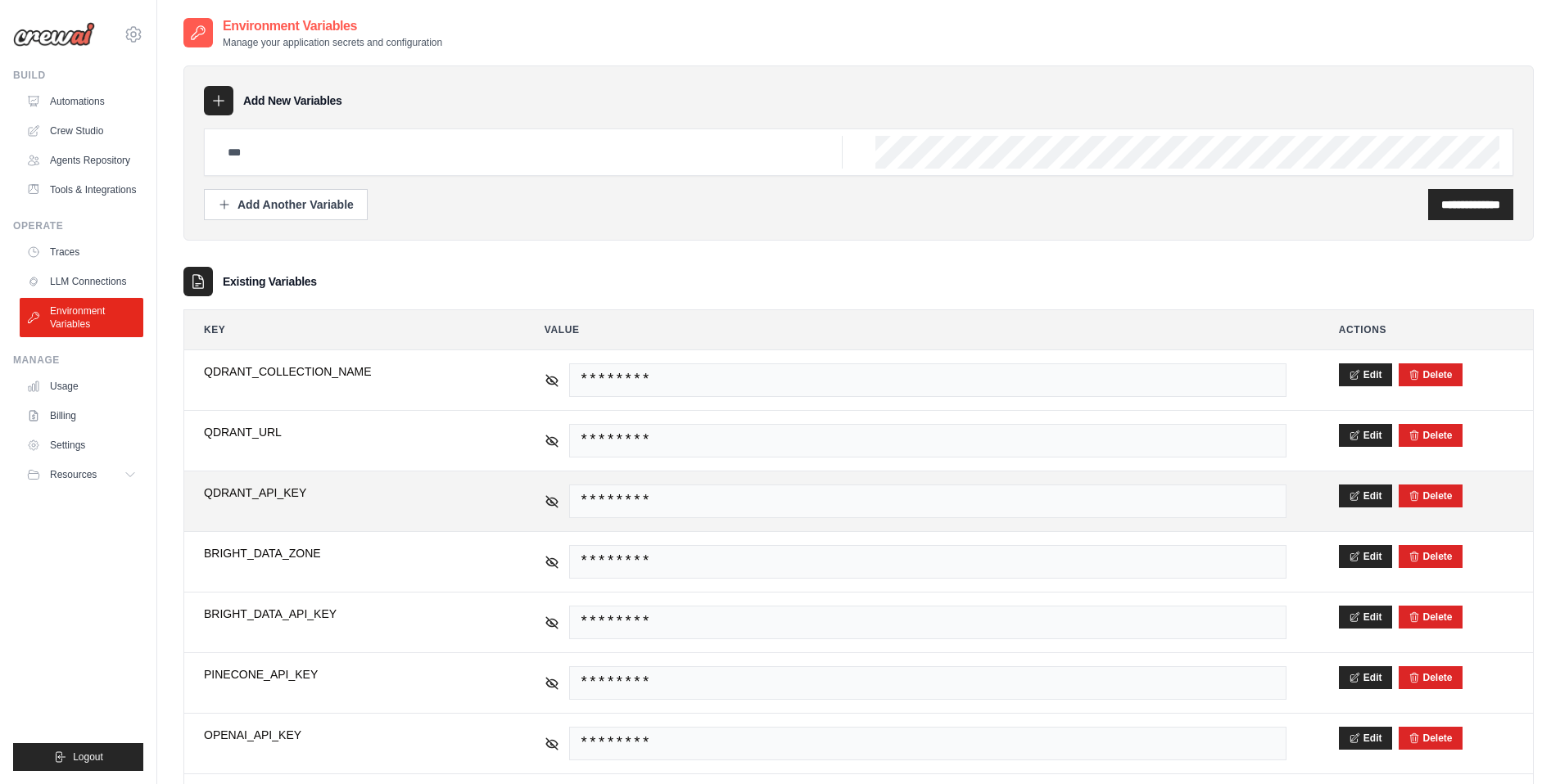
click at [250, 489] on span "QDRANT_API_KEY" at bounding box center [348, 492] width 288 height 16
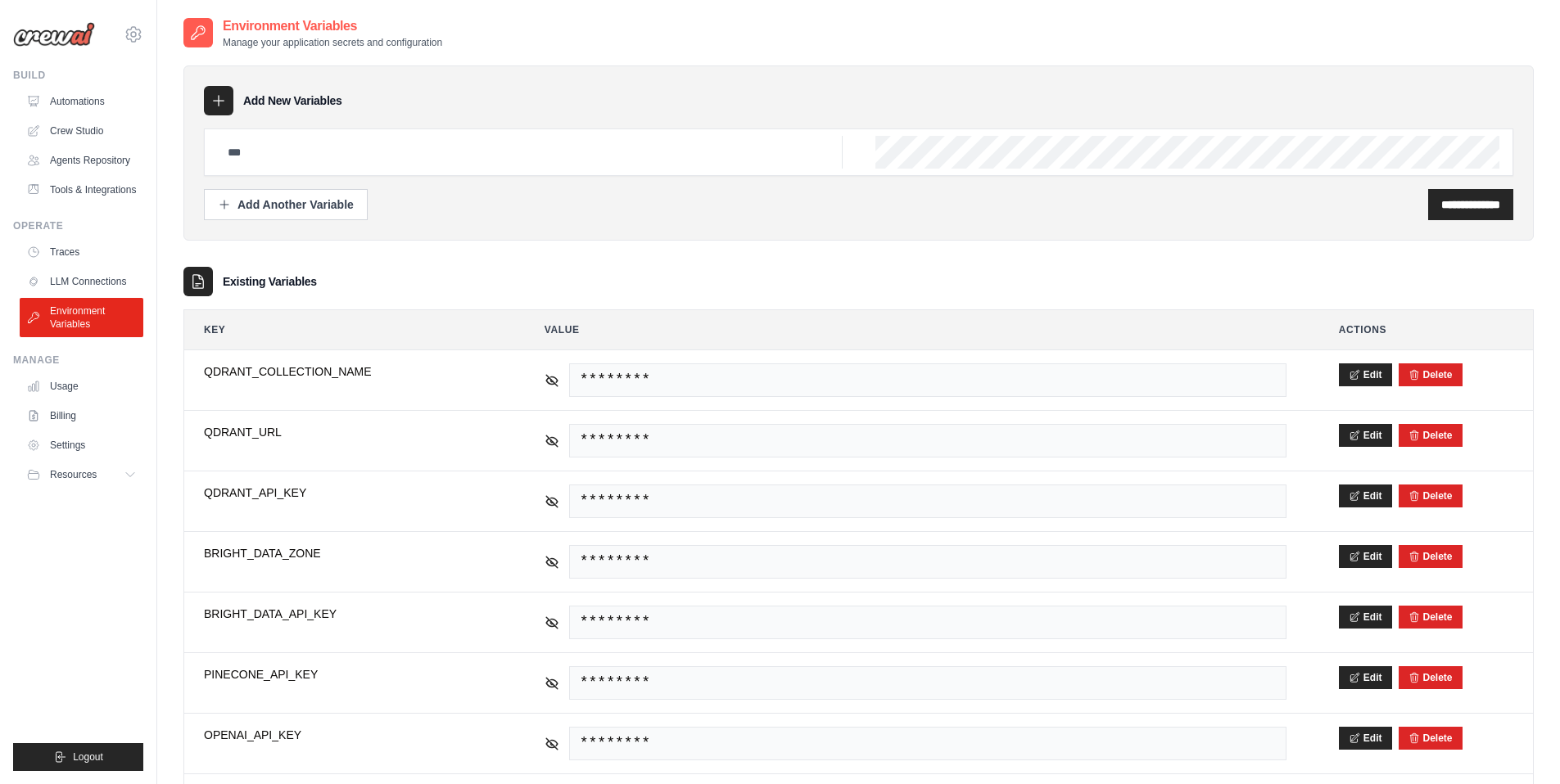
click at [145, 31] on div "tom@crewai.com Lixil CrewAI Internal Org NC@Crew TH@Crew" at bounding box center [78, 392] width 157 height 784
click at [133, 32] on icon at bounding box center [133, 34] width 5 height 5
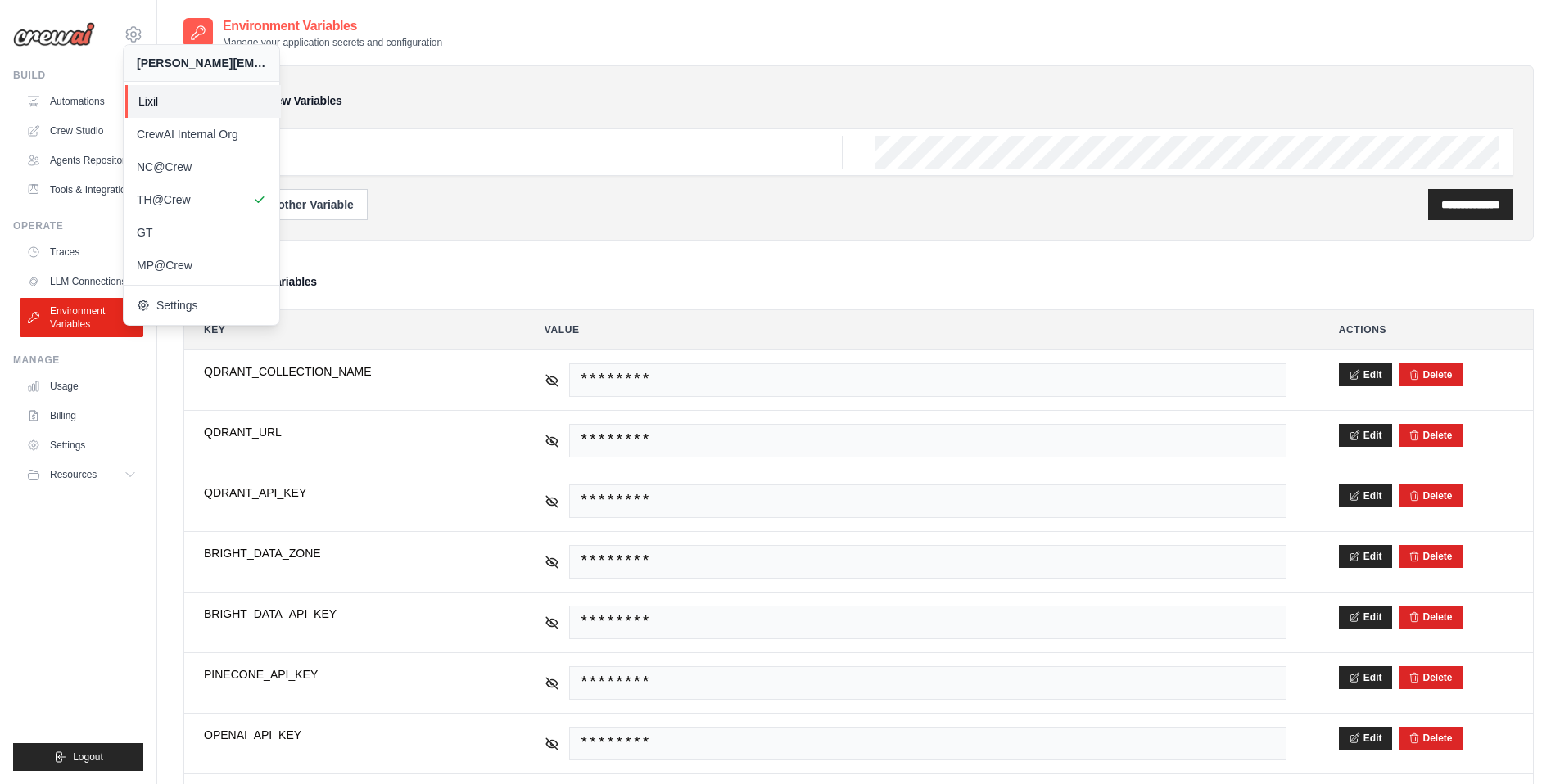
click at [153, 108] on span "Lixil" at bounding box center [203, 101] width 129 height 16
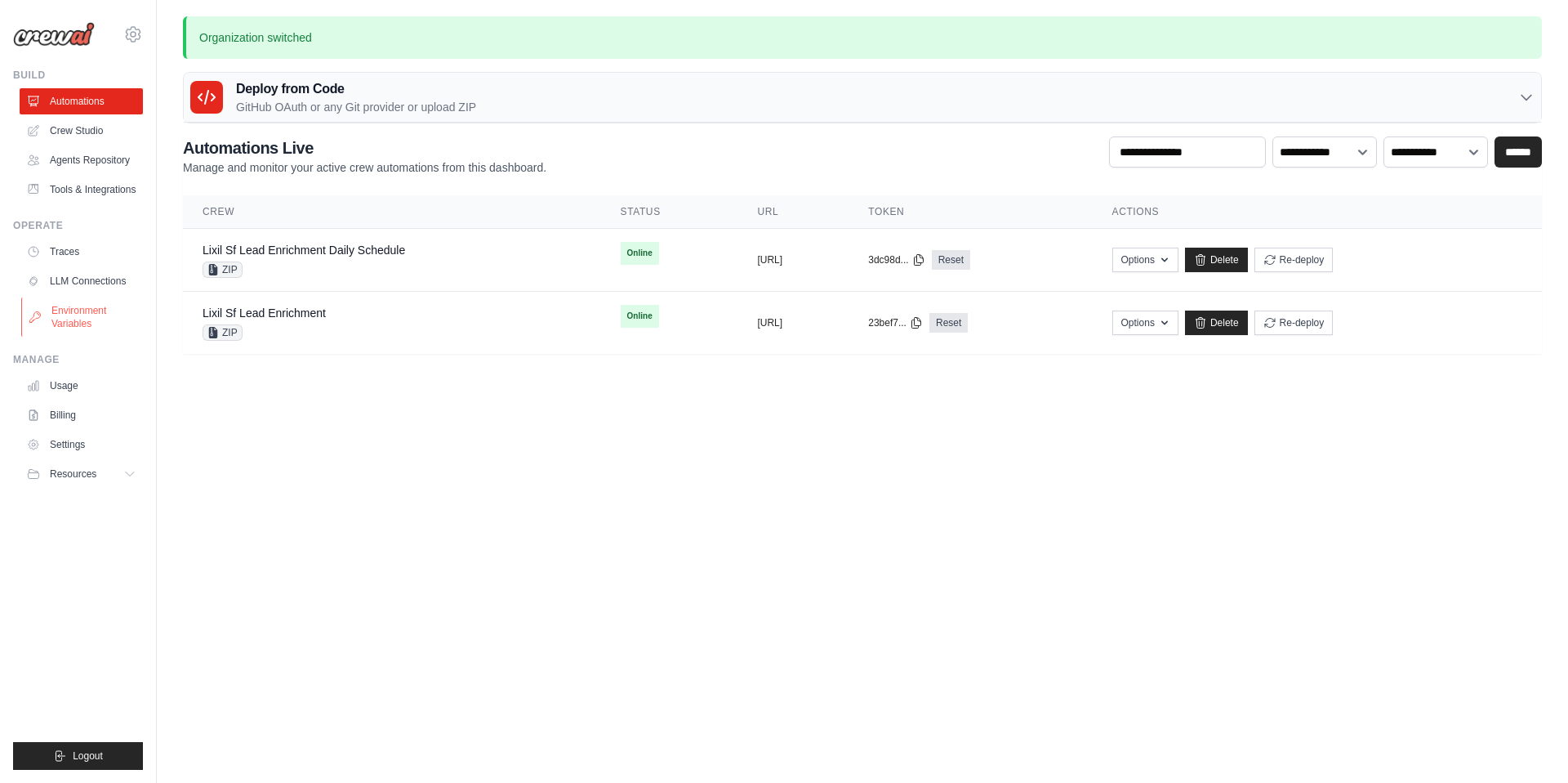
click at [82, 305] on link "Environment Variables" at bounding box center [82, 317] width 124 height 40
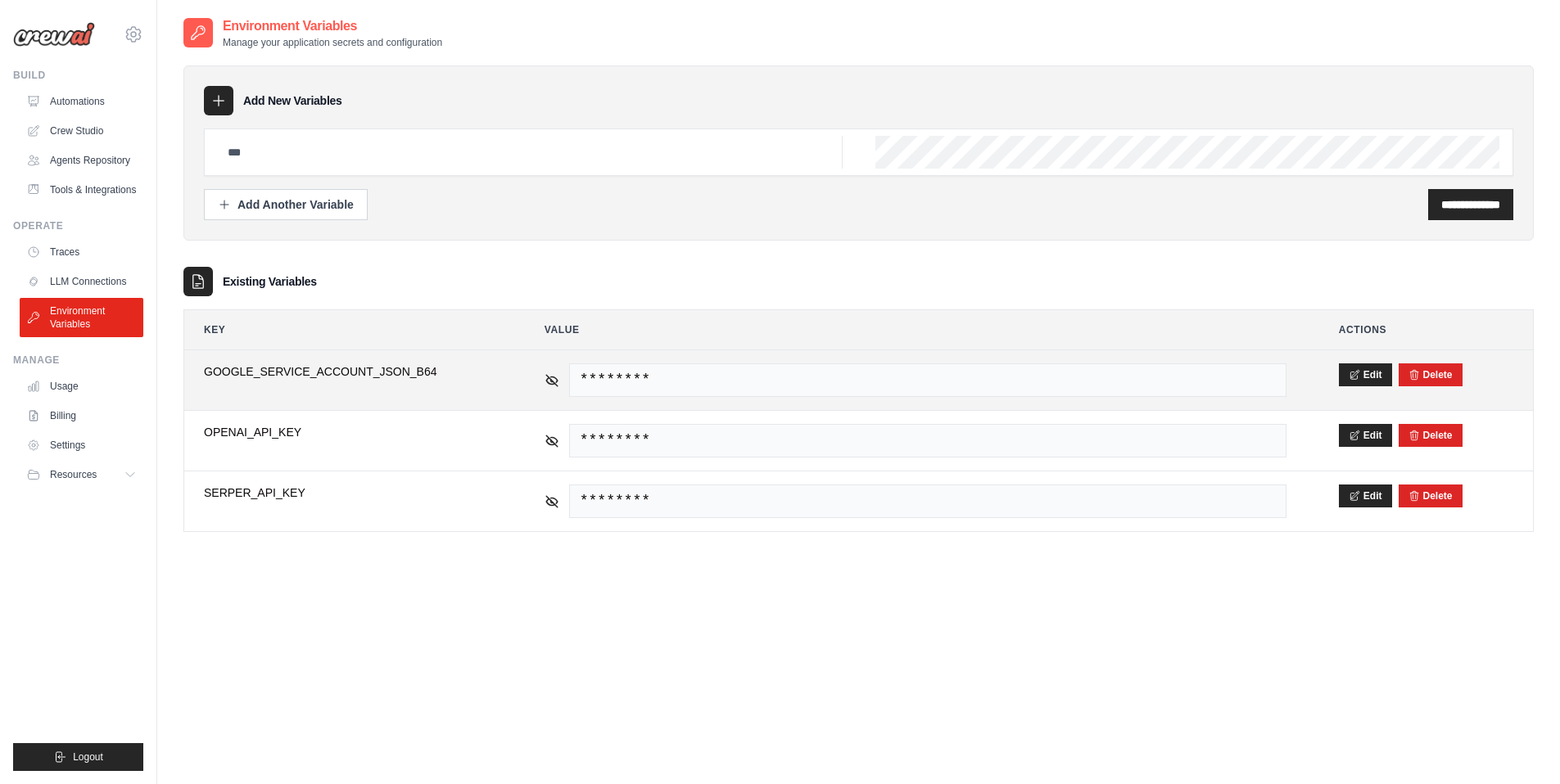
click at [348, 367] on span "GOOGLE_SERVICE_ACCOUNT_JSON_B64" at bounding box center [348, 371] width 288 height 16
click at [404, 374] on span "GOOGLE_SERVICE_ACCOUNT_JSON_B64" at bounding box center [348, 371] width 288 height 16
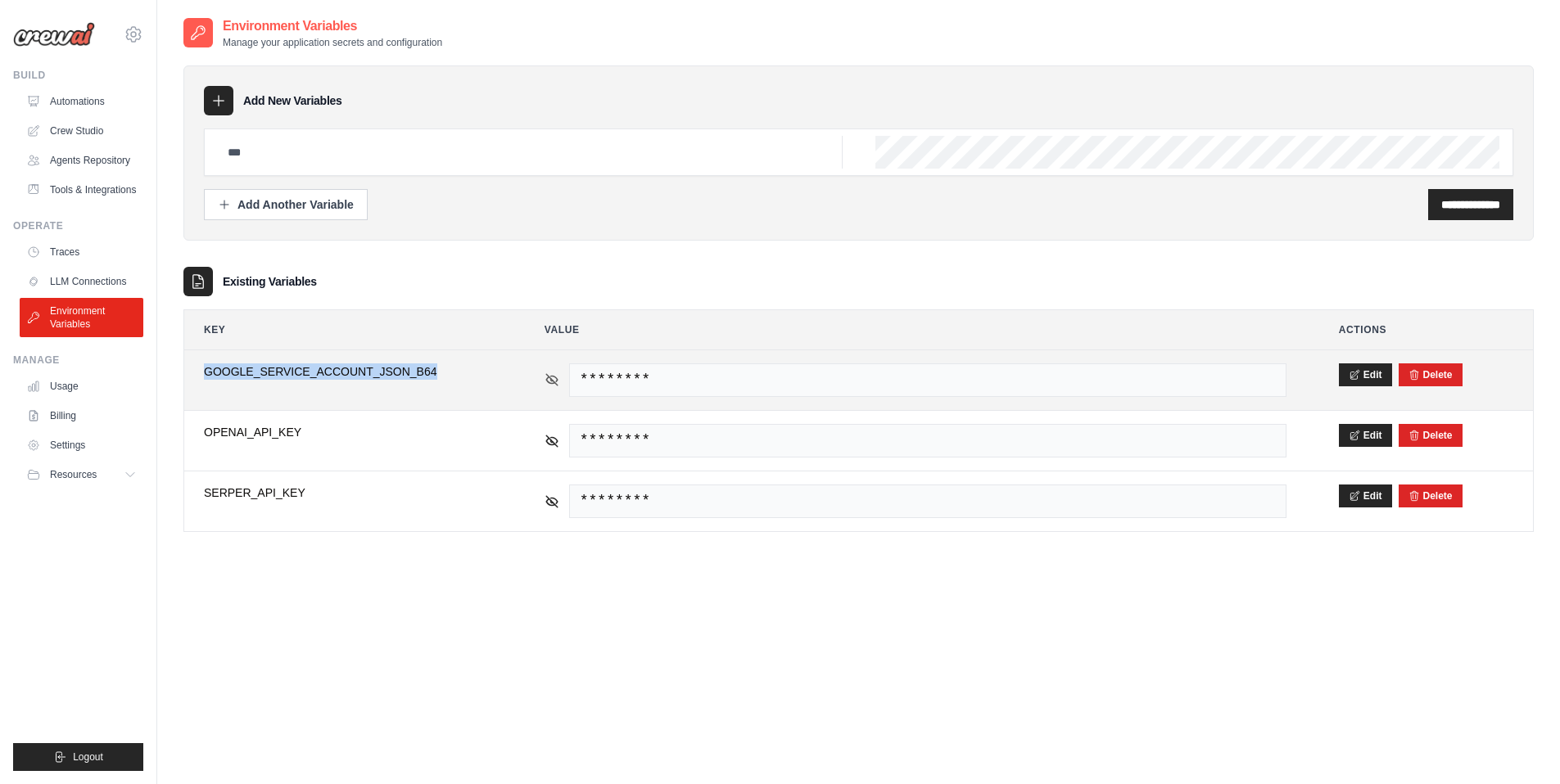
click at [544, 376] on icon at bounding box center [551, 379] width 15 height 15
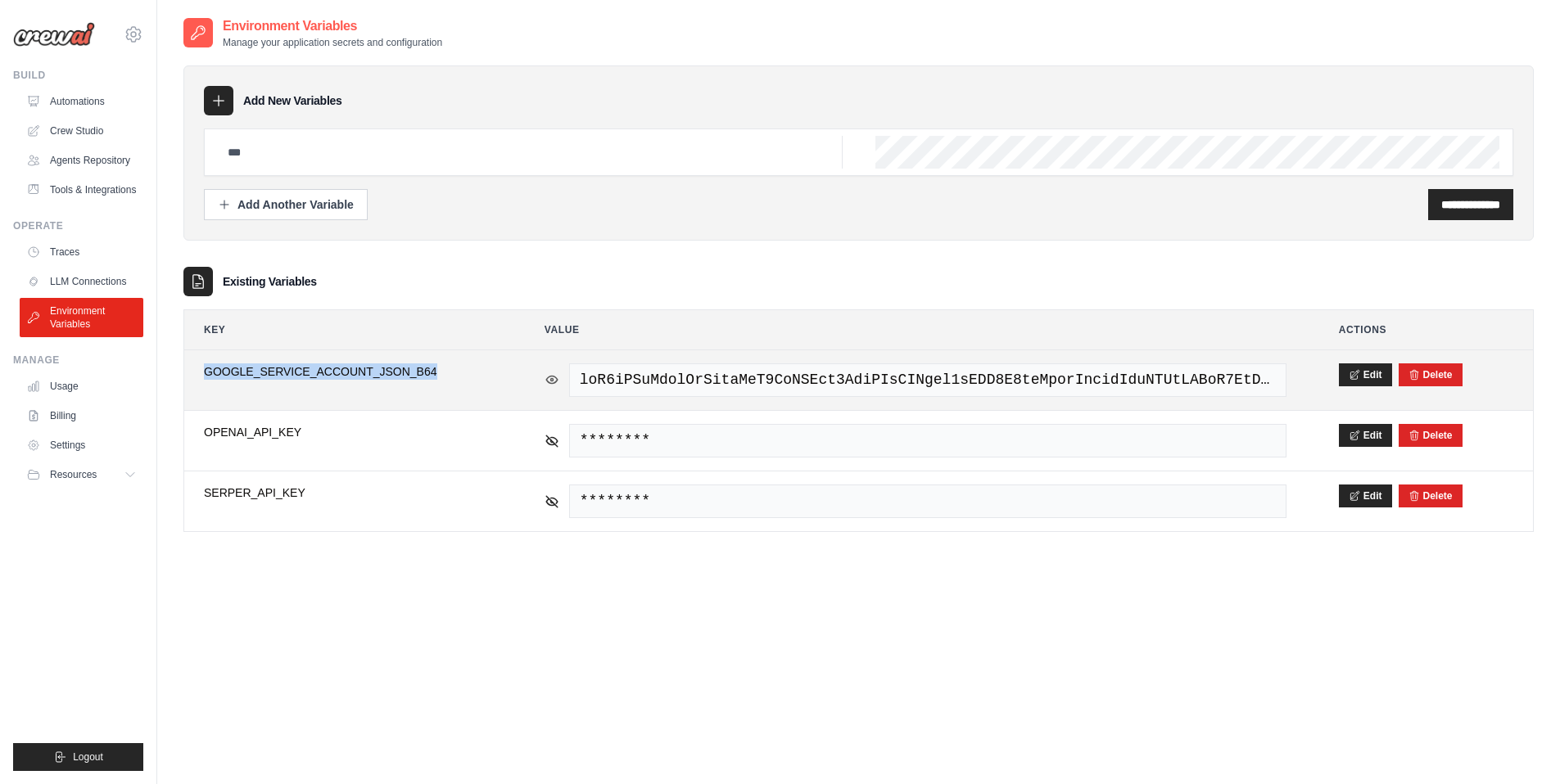
click at [544, 376] on icon at bounding box center [551, 379] width 15 height 15
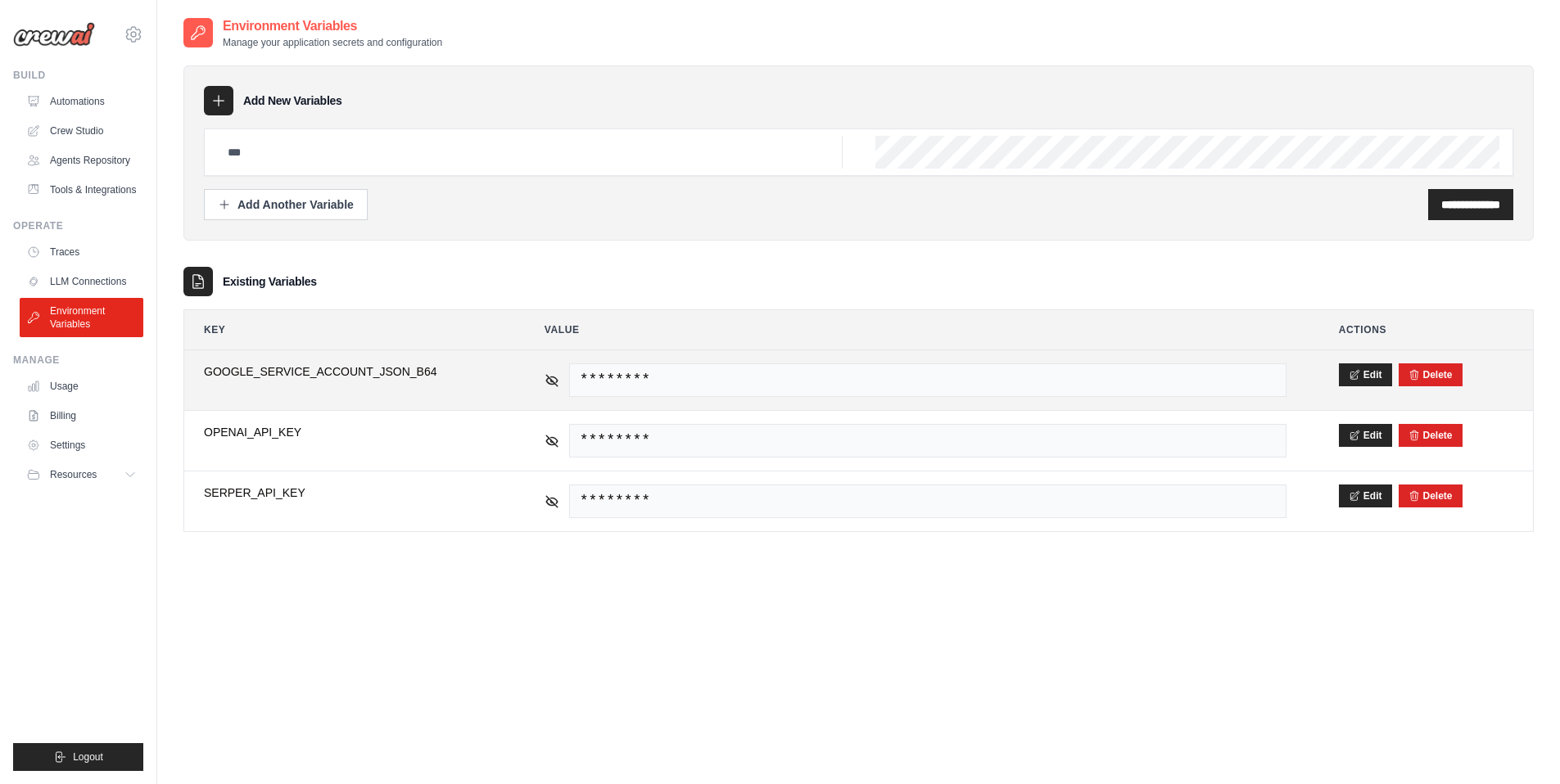
click at [452, 366] on span "GOOGLE_SERVICE_ACCOUNT_JSON_B64" at bounding box center [348, 371] width 288 height 16
click at [411, 373] on span "GOOGLE_SERVICE_ACCOUNT_JSON_B64" at bounding box center [348, 371] width 288 height 16
click at [413, 370] on span "GOOGLE_SERVICE_ACCOUNT_JSON_B64" at bounding box center [348, 371] width 288 height 16
click at [410, 372] on span "GOOGLE_SERVICE_ACCOUNT_JSON_B64" at bounding box center [348, 371] width 288 height 16
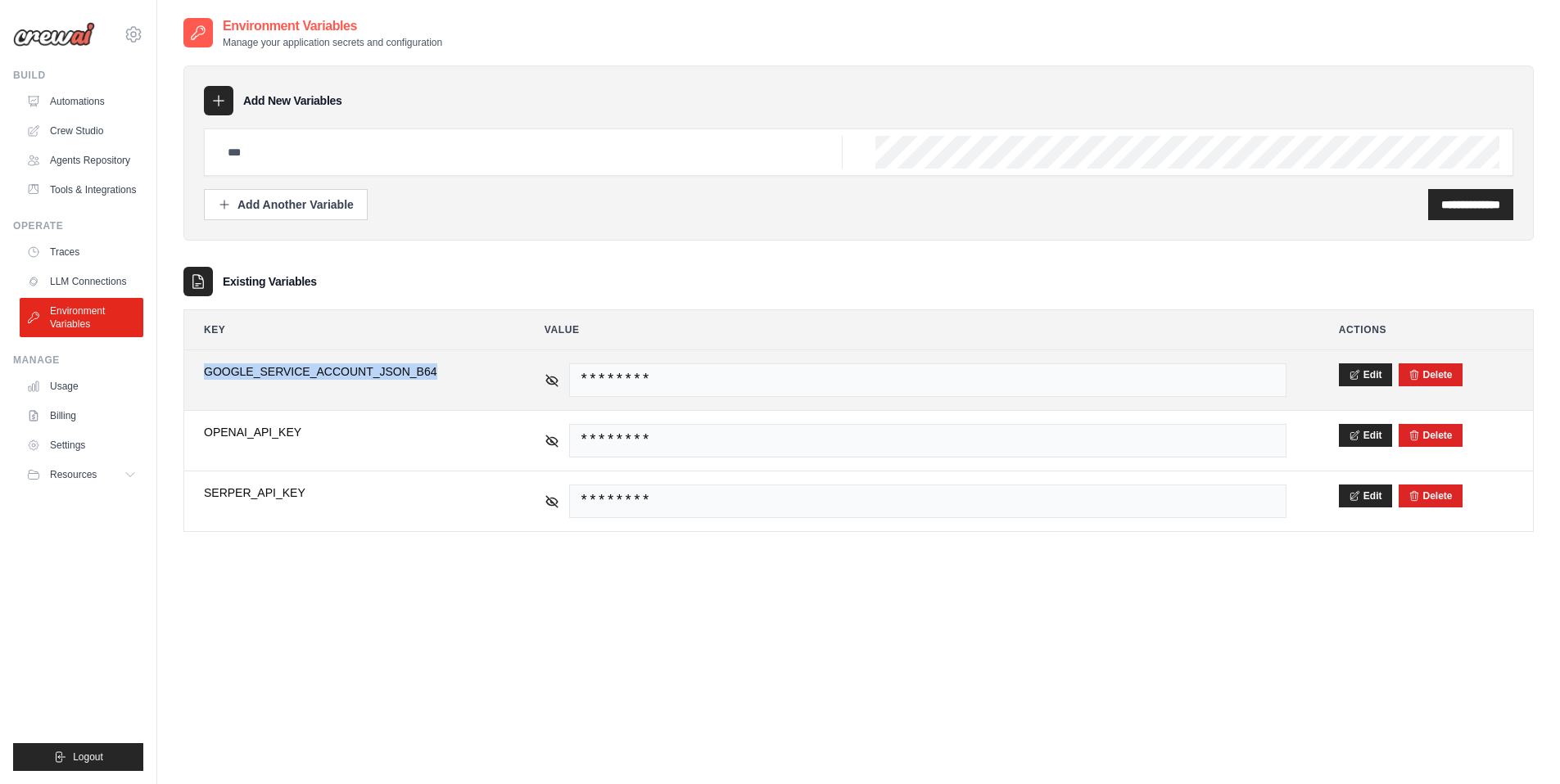
click at [410, 372] on span "GOOGLE_SERVICE_ACCOUNT_JSON_B64" at bounding box center [348, 371] width 288 height 16
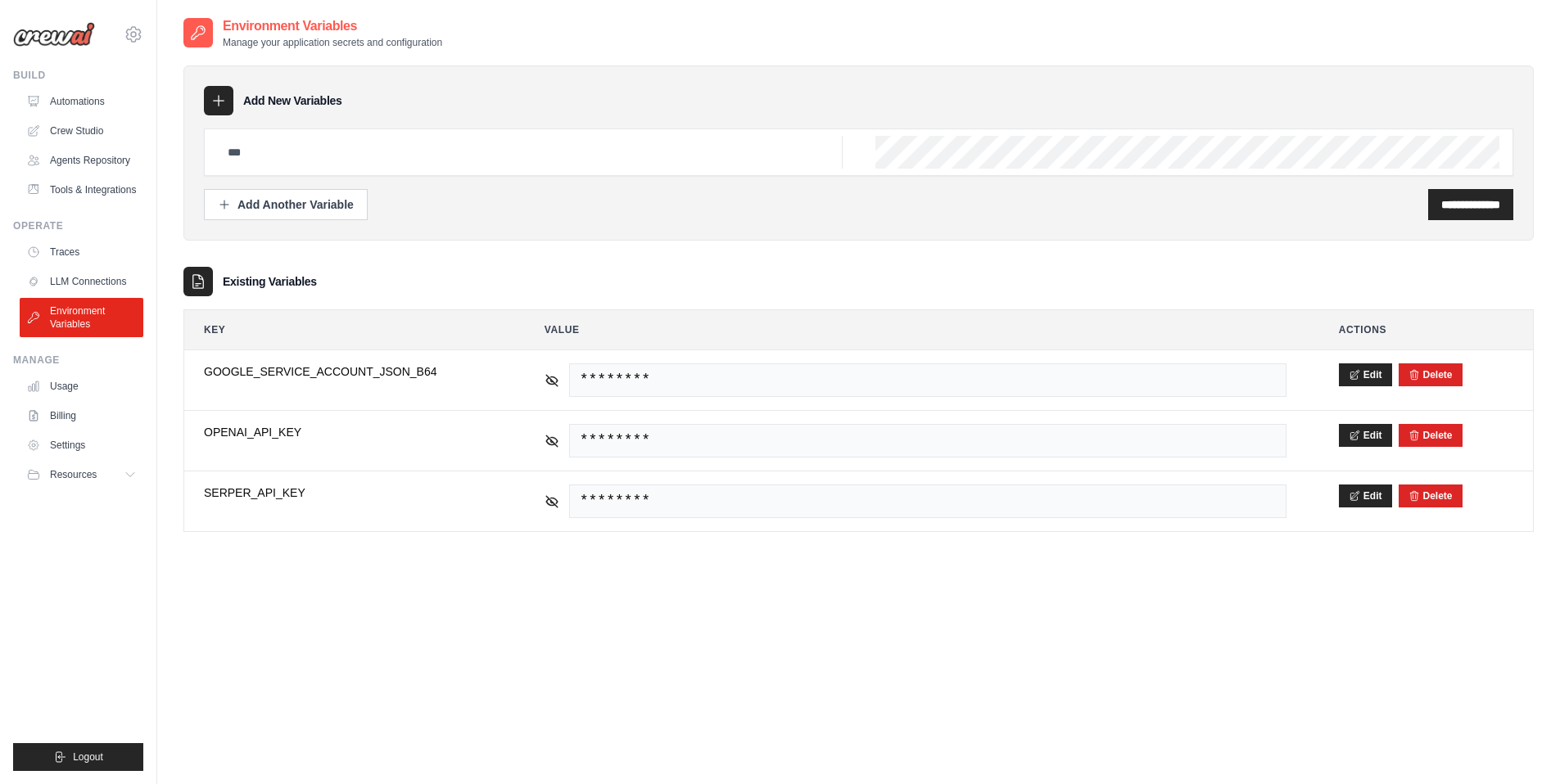
click at [348, 311] on th "Key" at bounding box center [349, 330] width 328 height 40
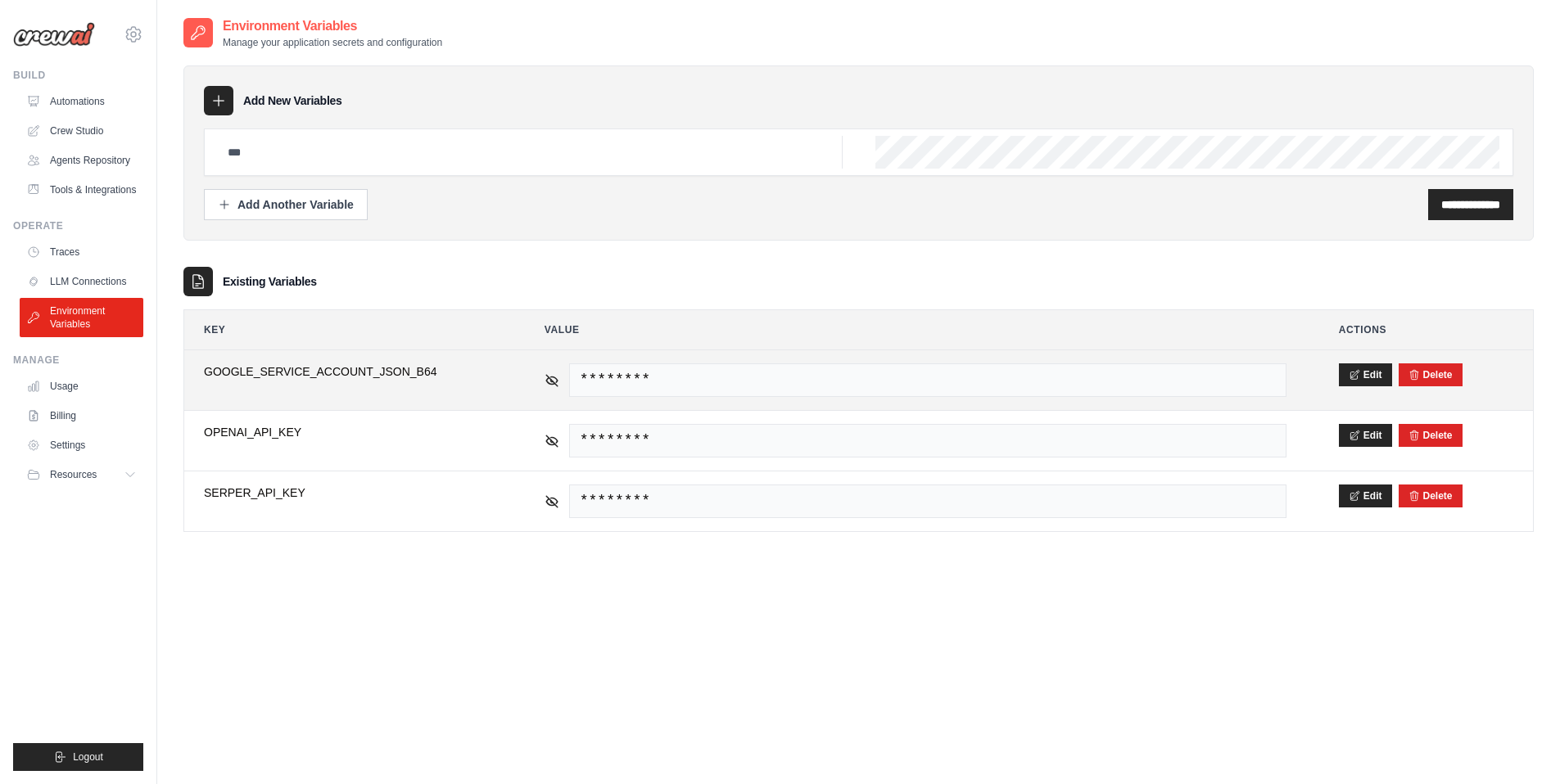
click at [362, 367] on span "GOOGLE_SERVICE_ACCOUNT_JSON_B64" at bounding box center [348, 371] width 288 height 16
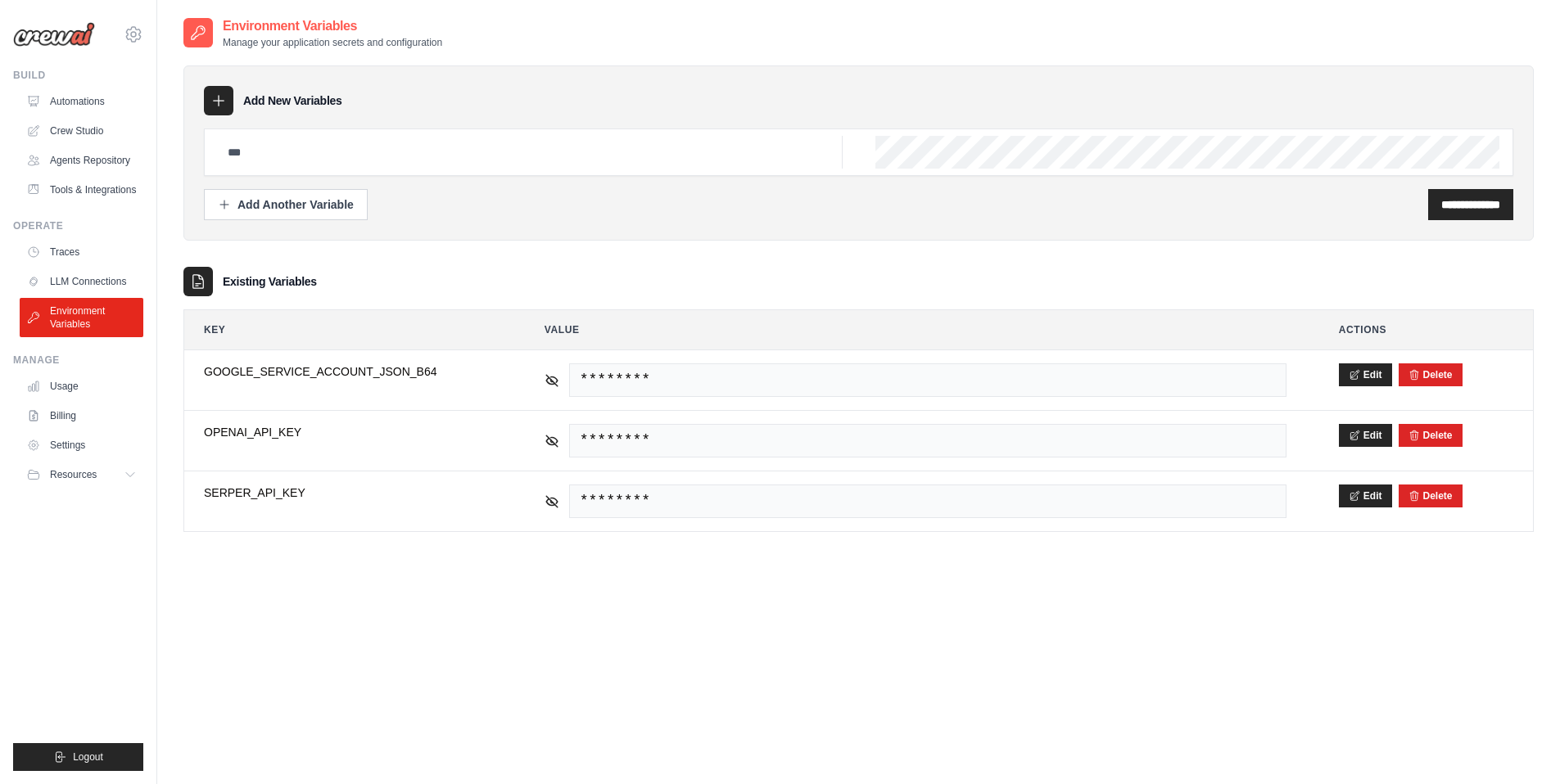
click at [475, 315] on th "Key" at bounding box center [349, 330] width 328 height 40
click at [138, 36] on icon at bounding box center [133, 34] width 15 height 14
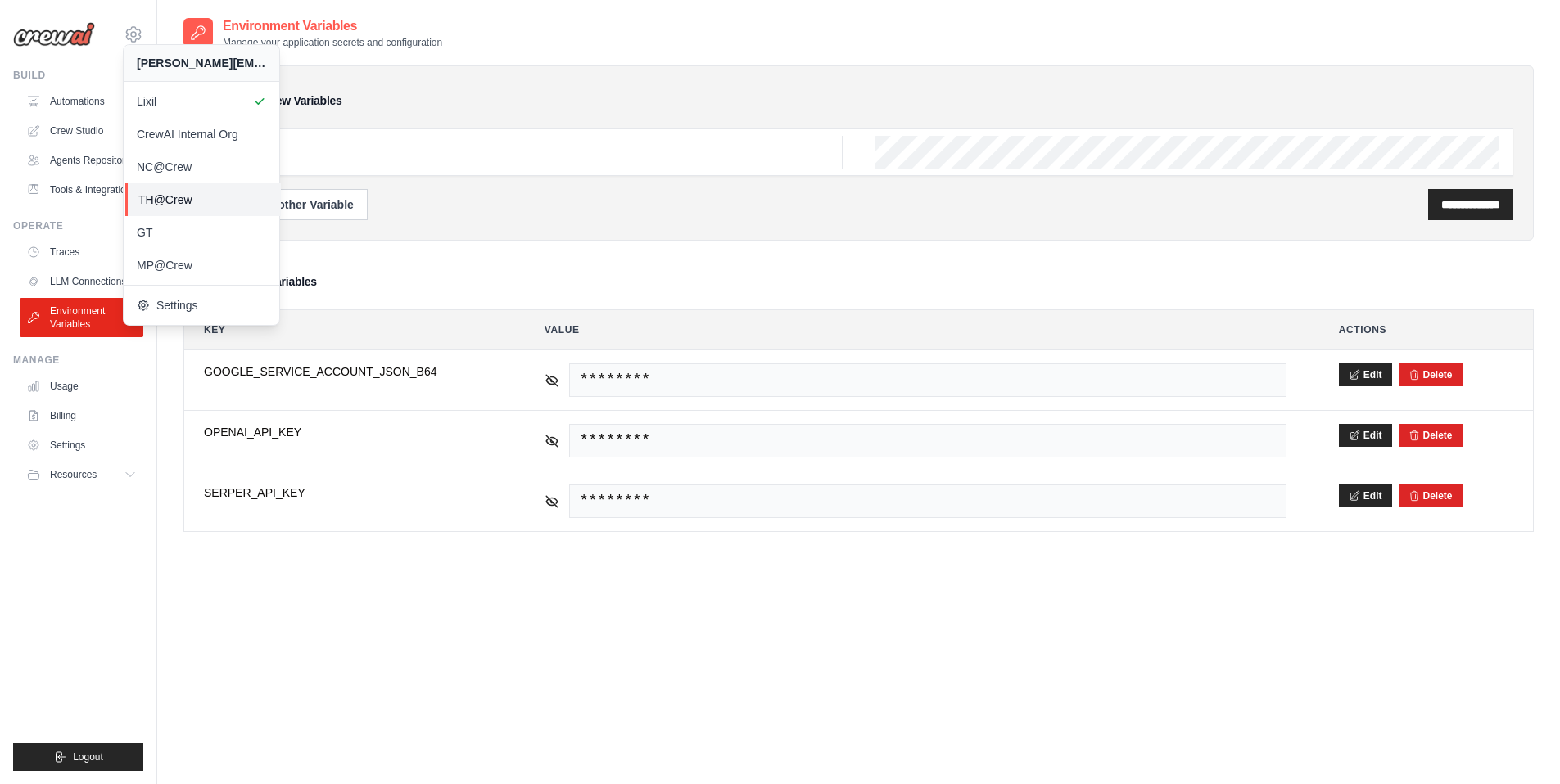
click at [174, 204] on span "TH@Crew" at bounding box center [203, 199] width 129 height 16
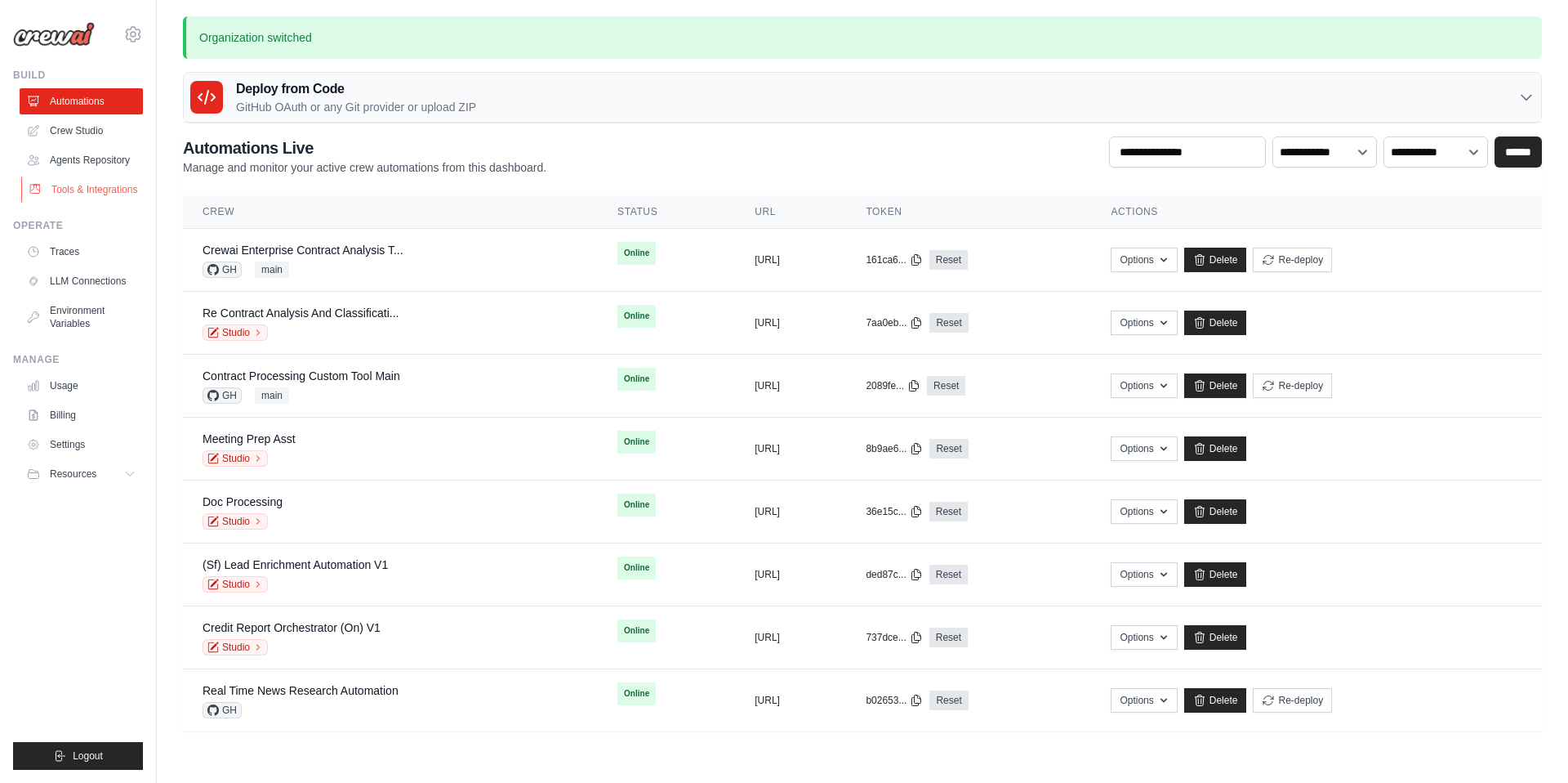
click at [100, 187] on link "Tools & Integrations" at bounding box center [82, 189] width 124 height 26
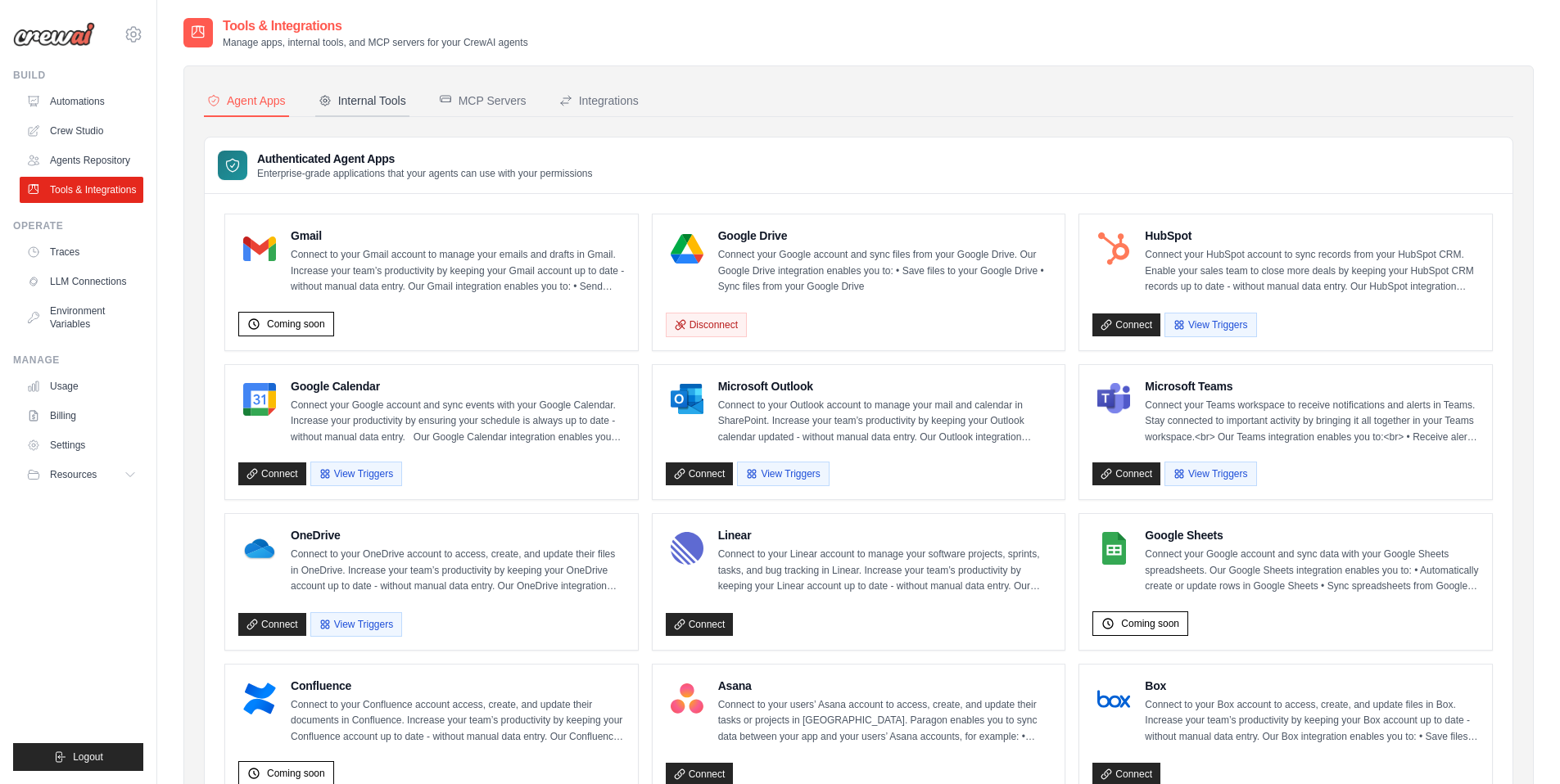
click at [371, 102] on div "Internal Tools" at bounding box center [362, 100] width 87 height 16
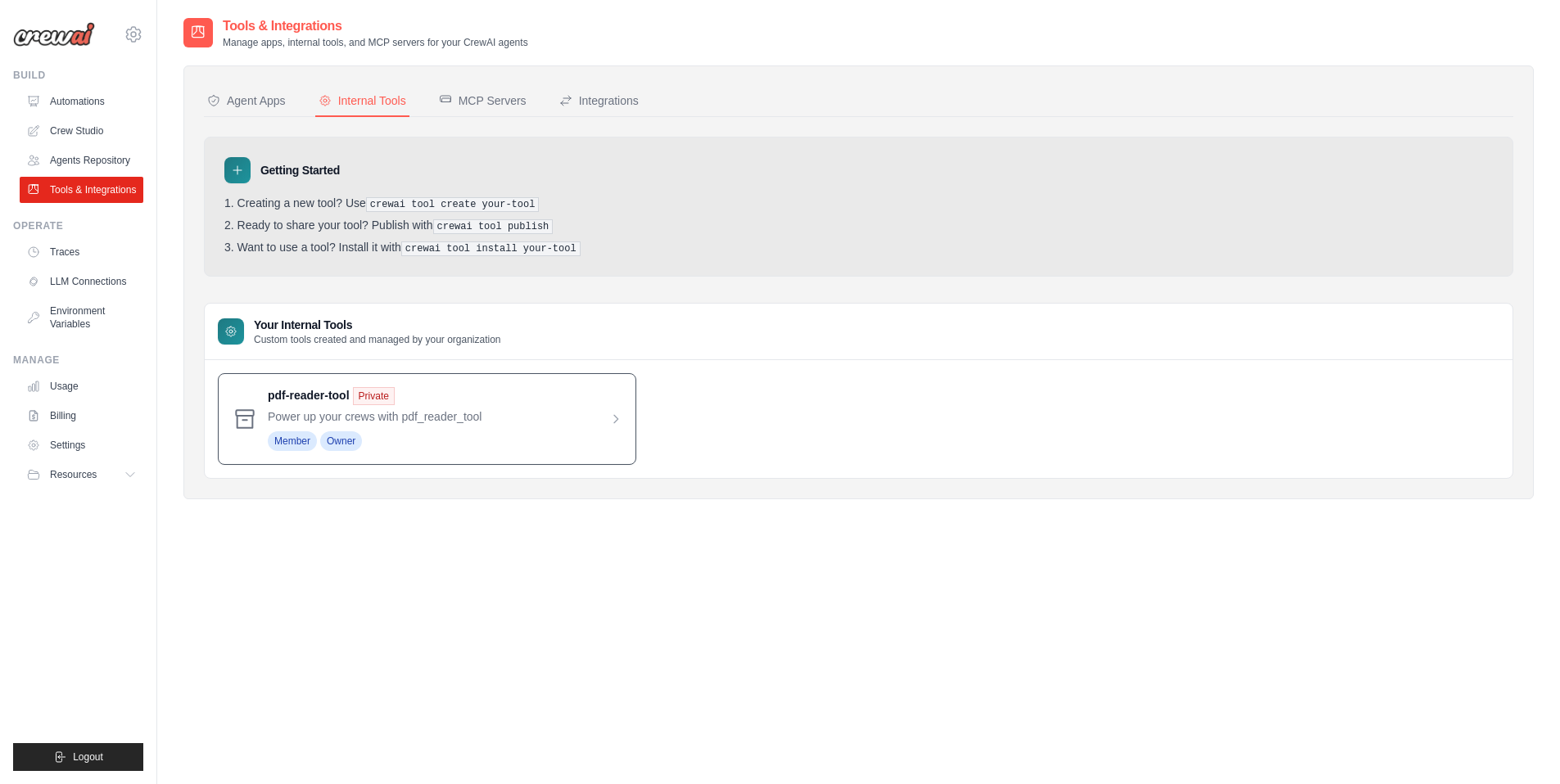
click at [612, 412] on span at bounding box center [445, 419] width 355 height 64
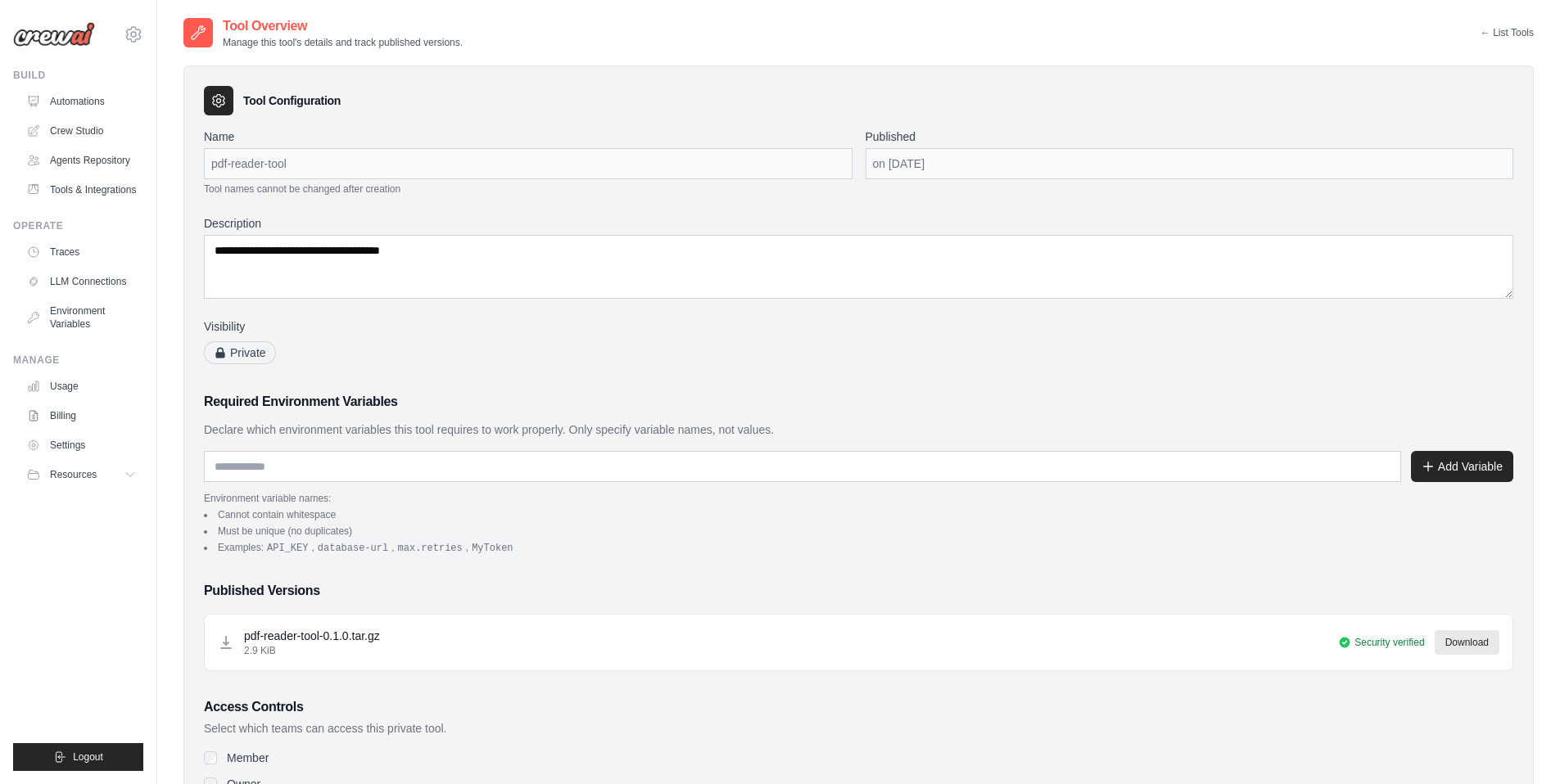
drag, startPoint x: 245, startPoint y: 98, endPoint x: 334, endPoint y: 99, distance: 89.0
click at [335, 99] on h3 "Tool Configuration" at bounding box center [292, 100] width 97 height 16
click at [343, 99] on div "Tool Configuration" at bounding box center [858, 101] width 1310 height 30
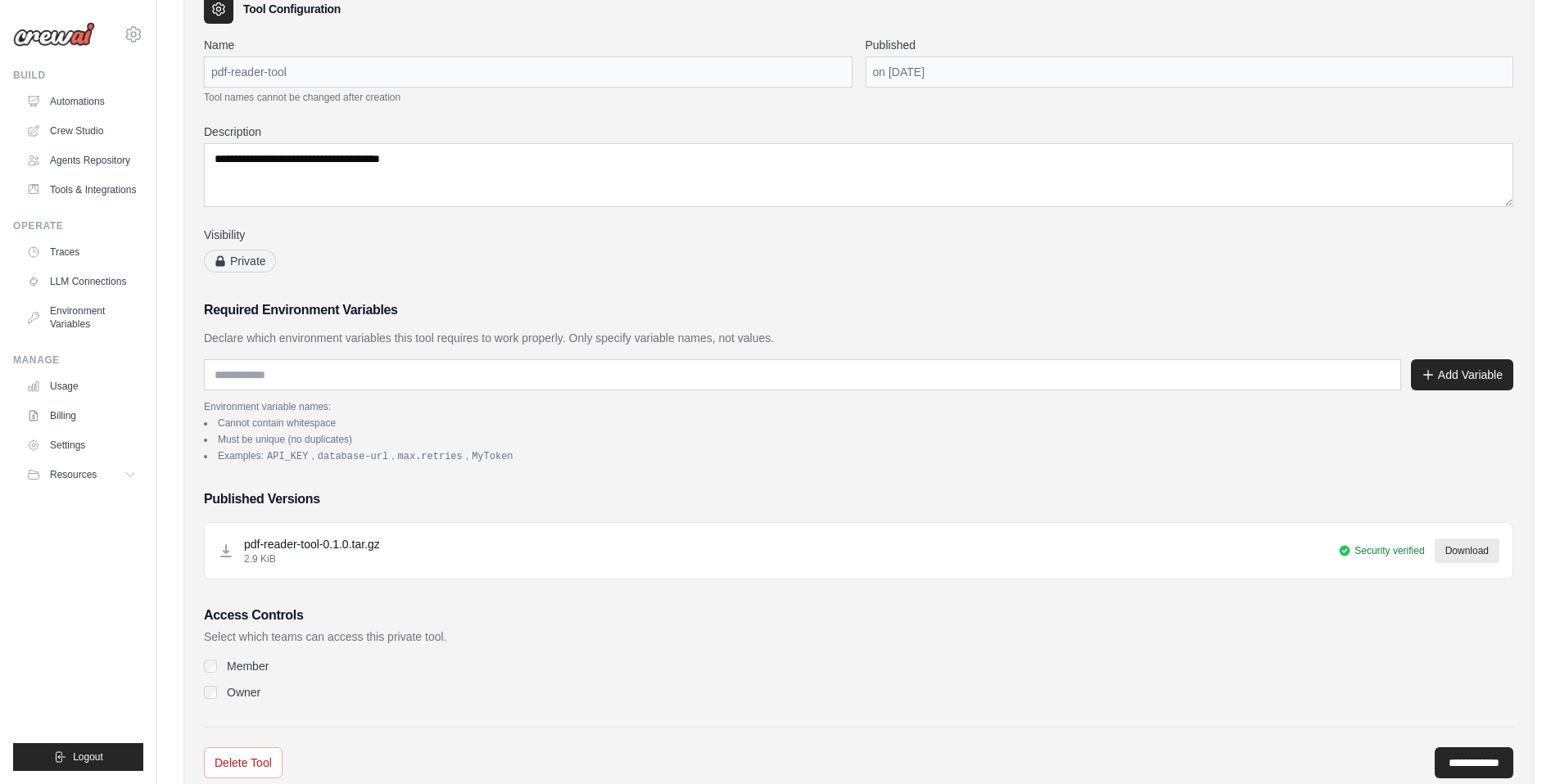
scroll to position [100, 0]
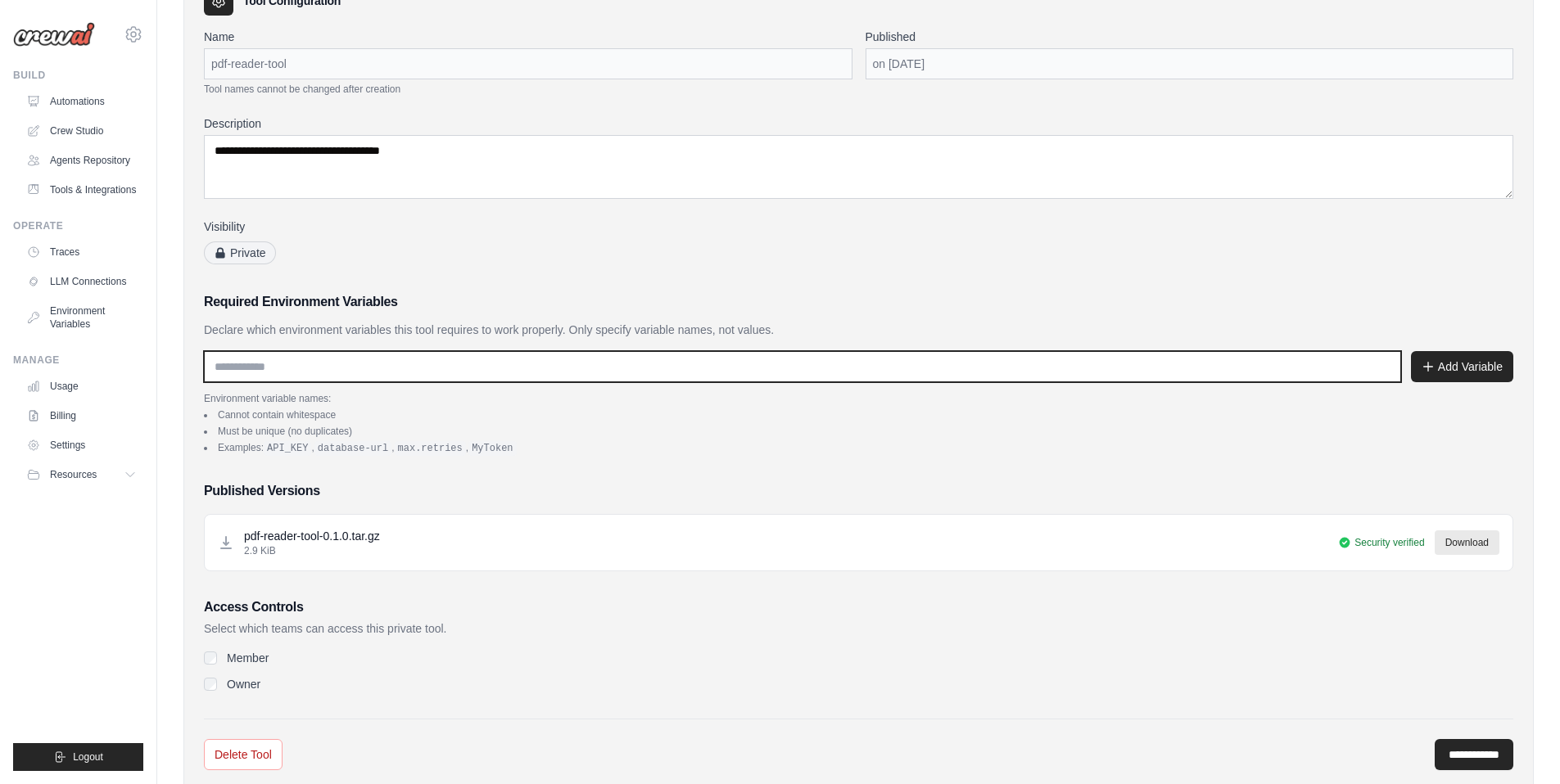
click at [354, 371] on input "text" at bounding box center [802, 366] width 1198 height 31
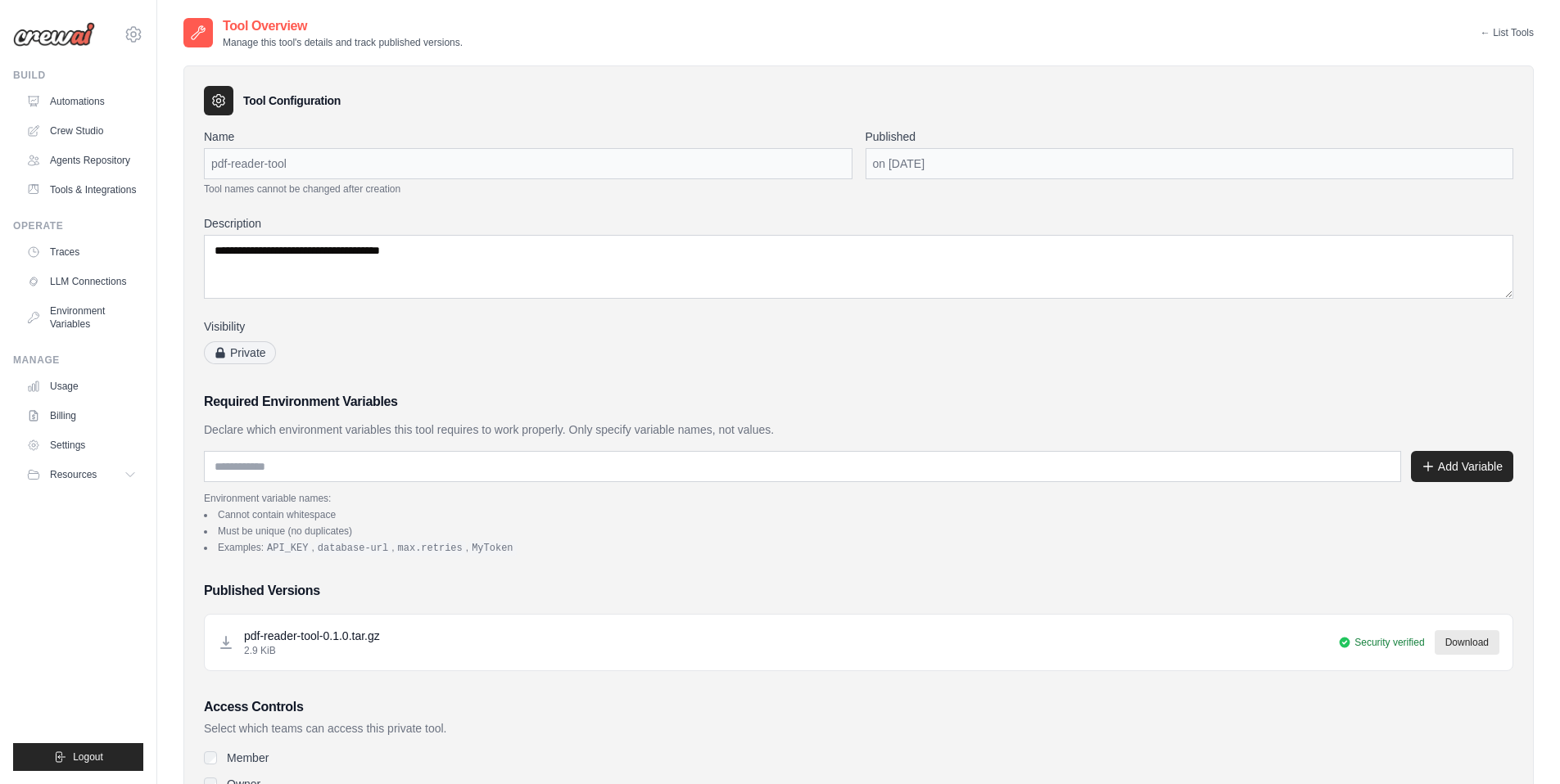
drag, startPoint x: 306, startPoint y: 168, endPoint x: 211, endPoint y: 171, distance: 95.0
click at [211, 171] on div "pdf-reader-tool" at bounding box center [527, 163] width 648 height 31
click at [213, 164] on div "pdf-reader-tool" at bounding box center [527, 163] width 648 height 31
click at [303, 161] on div "pdf-reader-tool" at bounding box center [527, 163] width 648 height 31
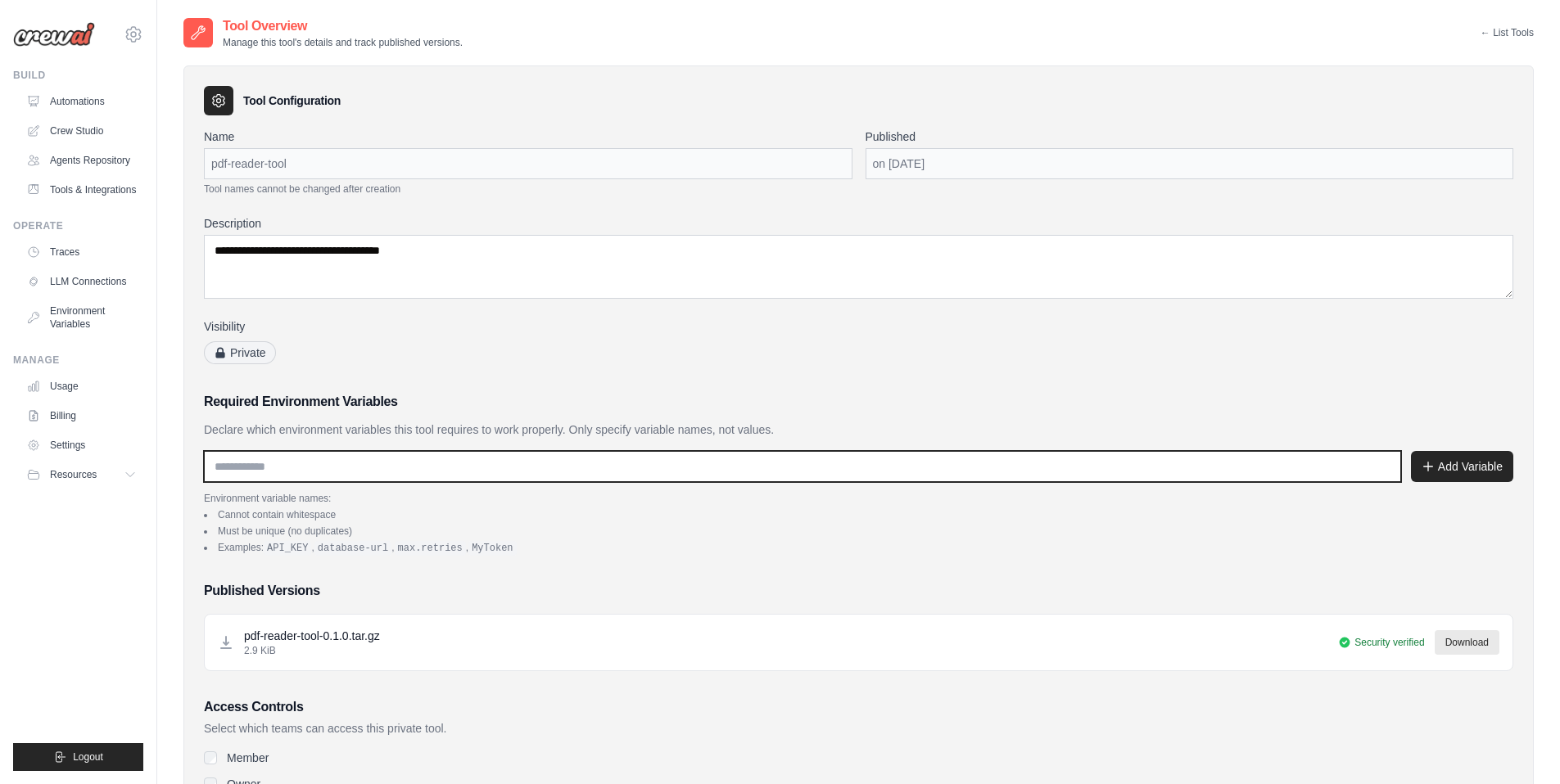
click at [292, 469] on input "text" at bounding box center [802, 465] width 1198 height 31
type input "**********"
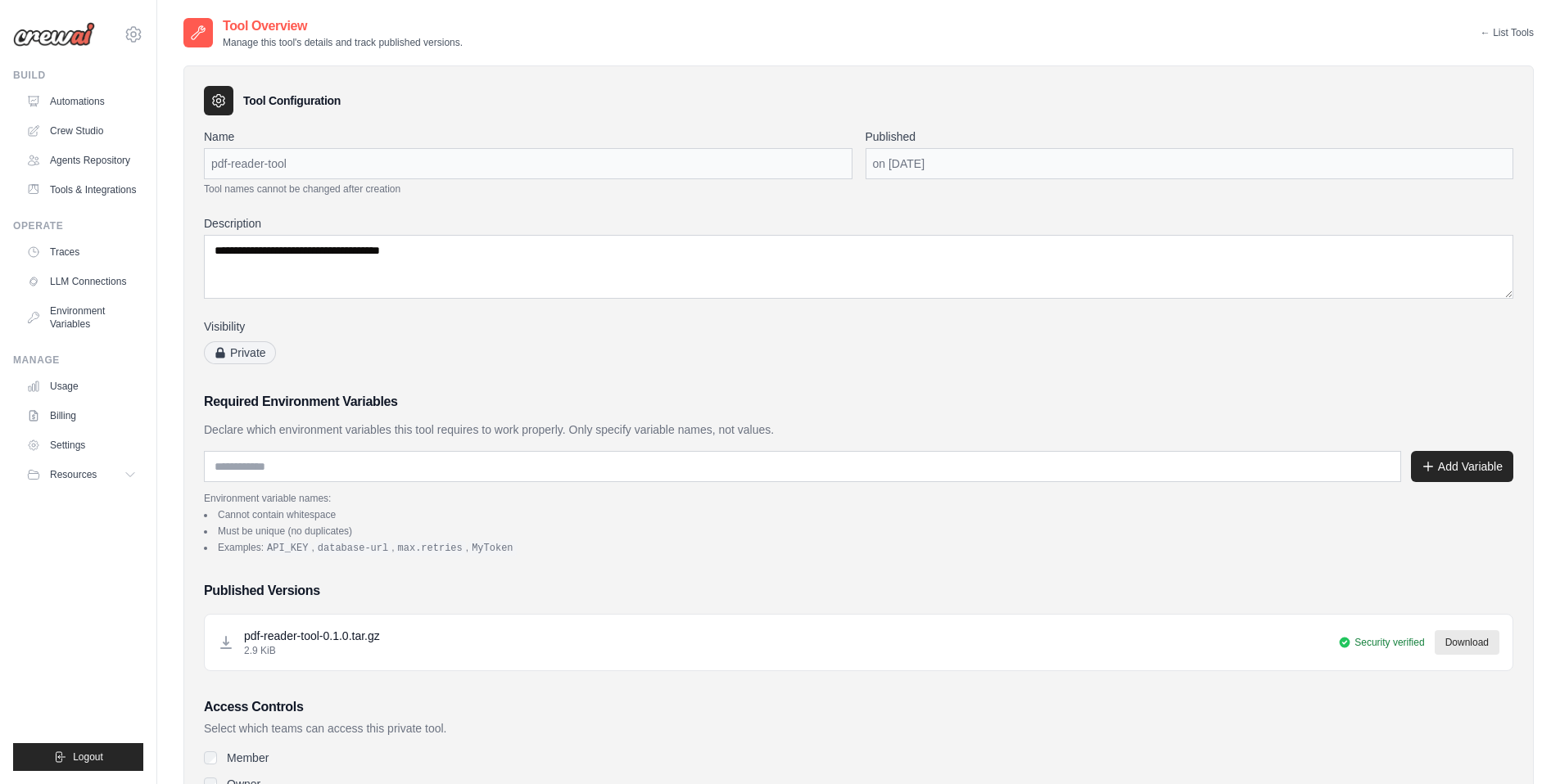
drag, startPoint x: 211, startPoint y: 161, endPoint x: 331, endPoint y: 161, distance: 120.0
click at [331, 161] on div "pdf-reader-tool" at bounding box center [527, 163] width 648 height 31
click at [306, 413] on div "Required Environment Variables Declare which environment variables this tool re…" at bounding box center [858, 473] width 1310 height 163
click at [73, 311] on link "Environment Variables" at bounding box center [82, 318] width 124 height 40
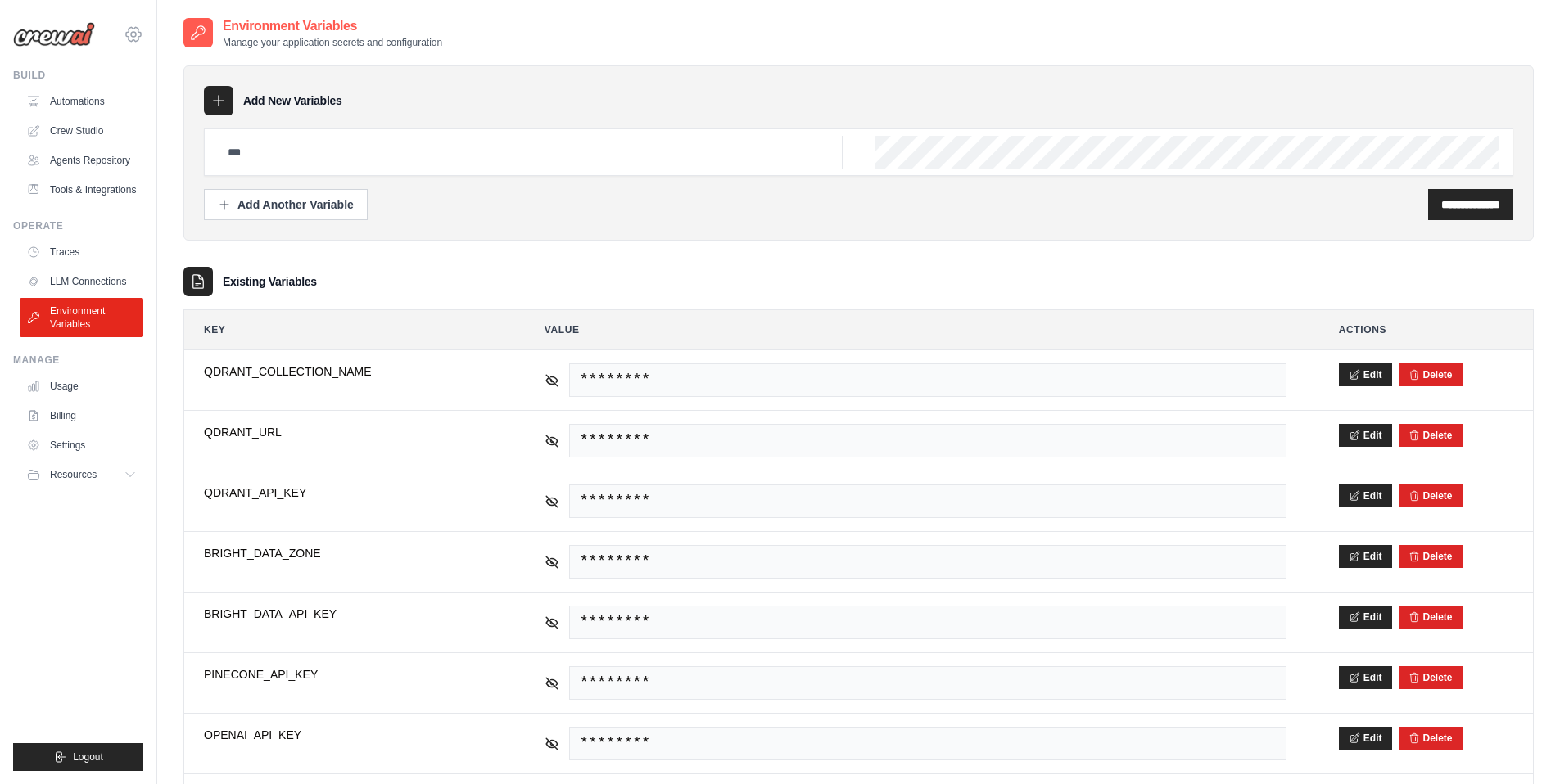
click at [133, 35] on icon at bounding box center [134, 35] width 20 height 20
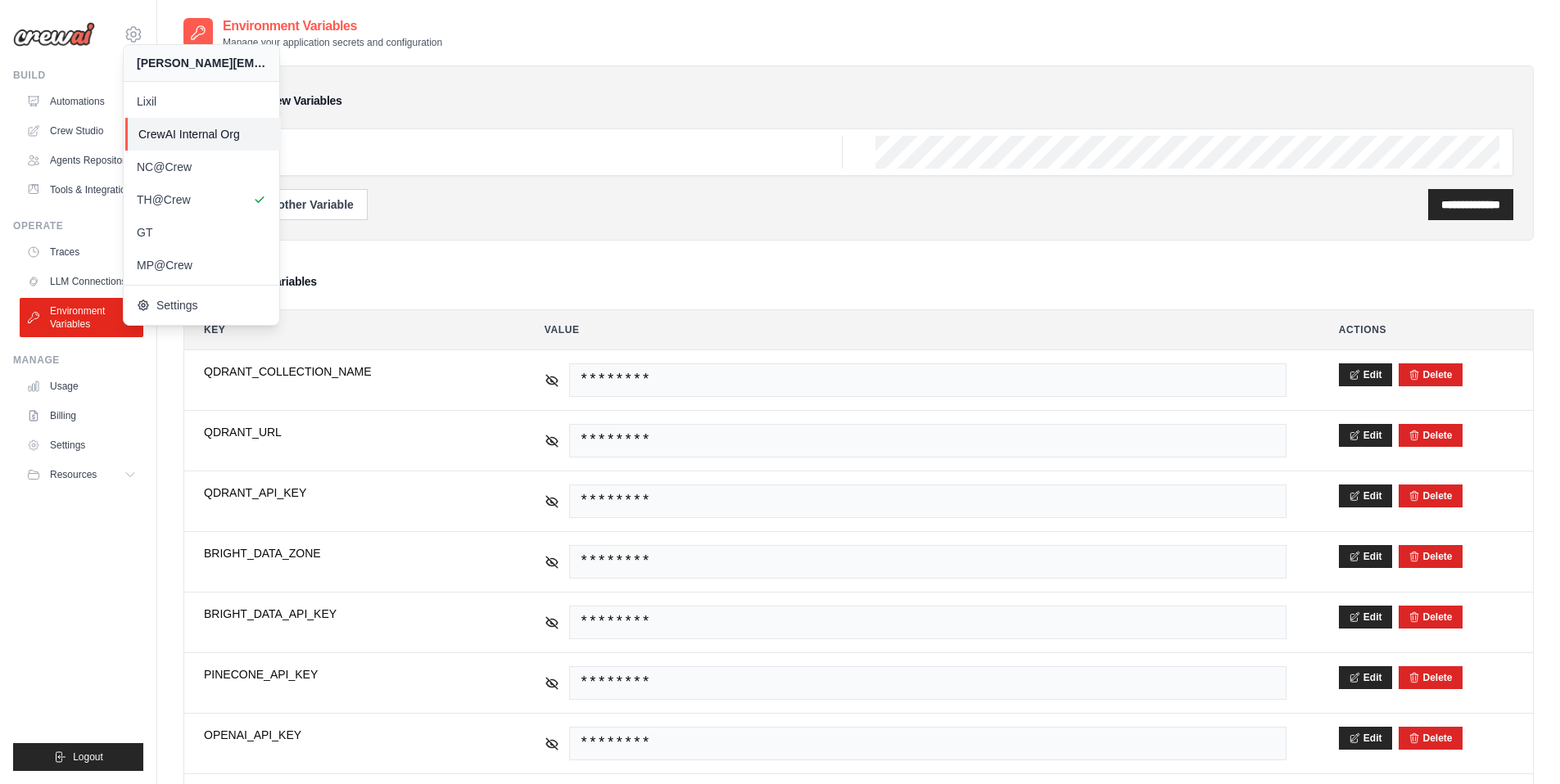
click at [161, 129] on span "CrewAI Internal Org" at bounding box center [203, 134] width 129 height 16
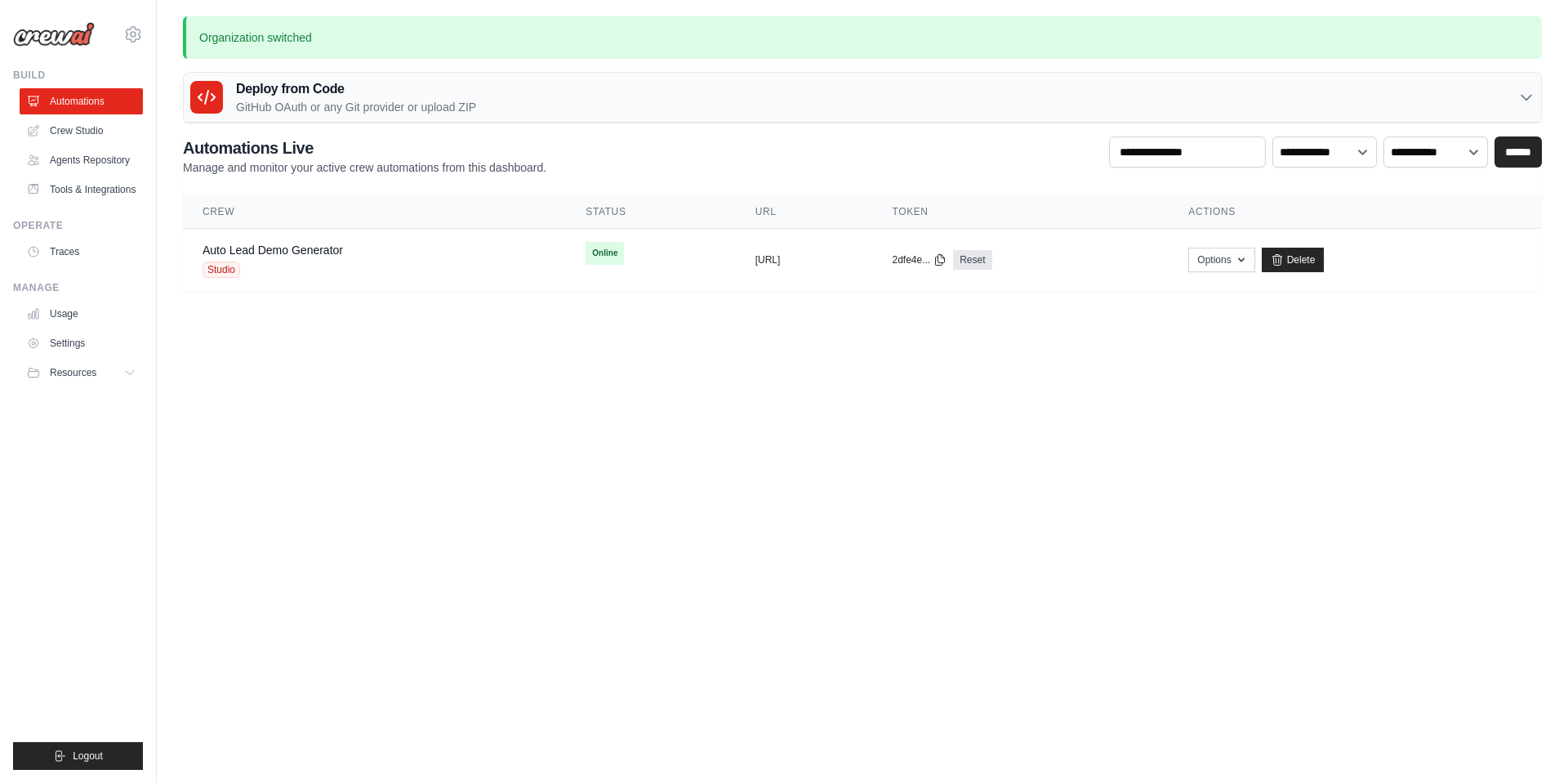
click at [334, 369] on body "[PERSON_NAME][EMAIL_ADDRESS][DOMAIN_NAME] [GEOGRAPHIC_DATA] CrewAI Internal Org…" at bounding box center [784, 392] width 1568 height 783
click at [60, 344] on link "Settings" at bounding box center [82, 343] width 124 height 26
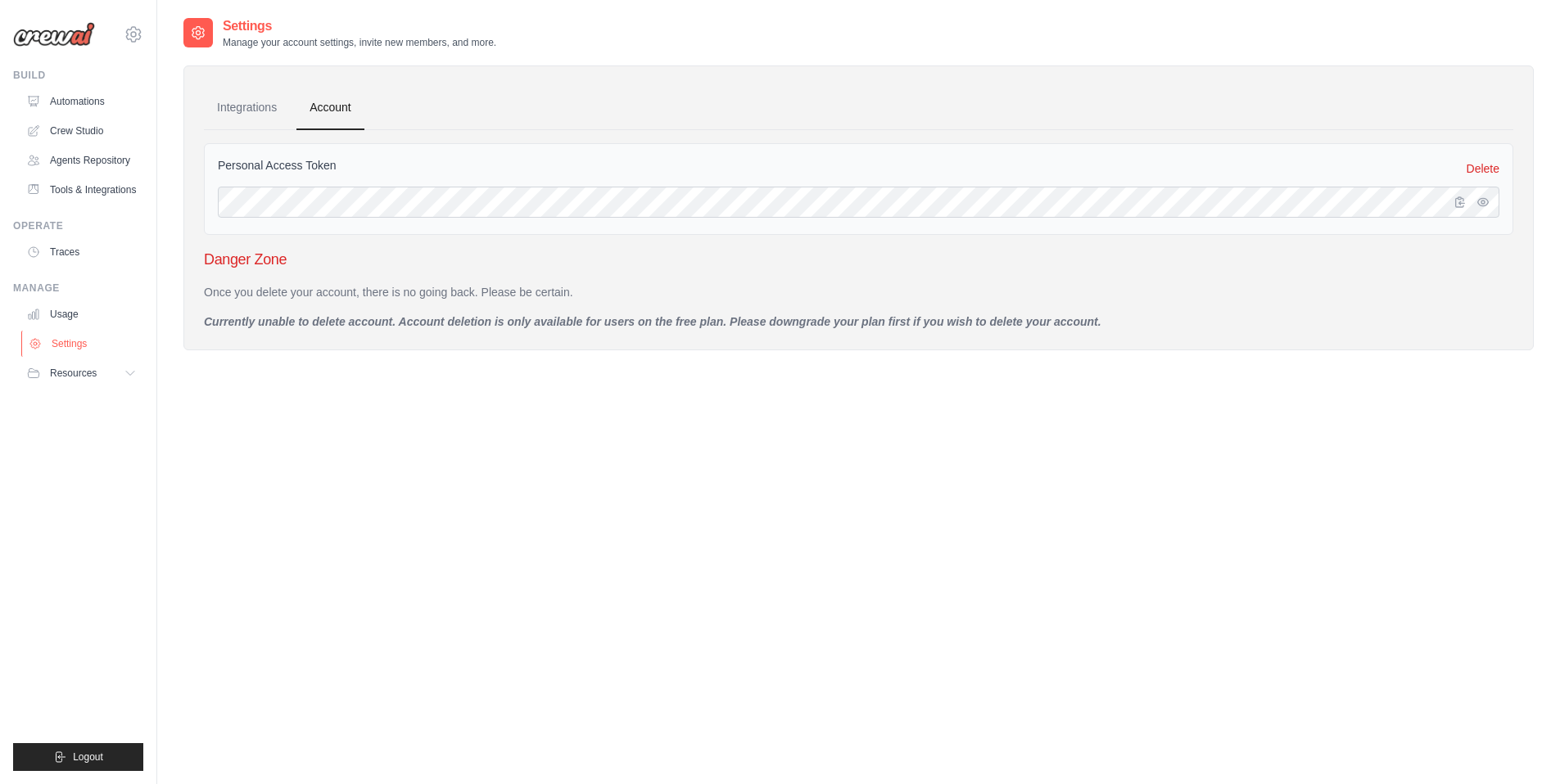
click at [85, 342] on link "Settings" at bounding box center [82, 343] width 124 height 26
click at [251, 24] on h2 "Settings" at bounding box center [358, 26] width 273 height 20
click at [136, 23] on div "[PERSON_NAME][EMAIL_ADDRESS][DOMAIN_NAME] [GEOGRAPHIC_DATA] CrewAI Internal Org…" at bounding box center [77, 26] width 130 height 53
click at [131, 35] on icon at bounding box center [133, 34] width 5 height 5
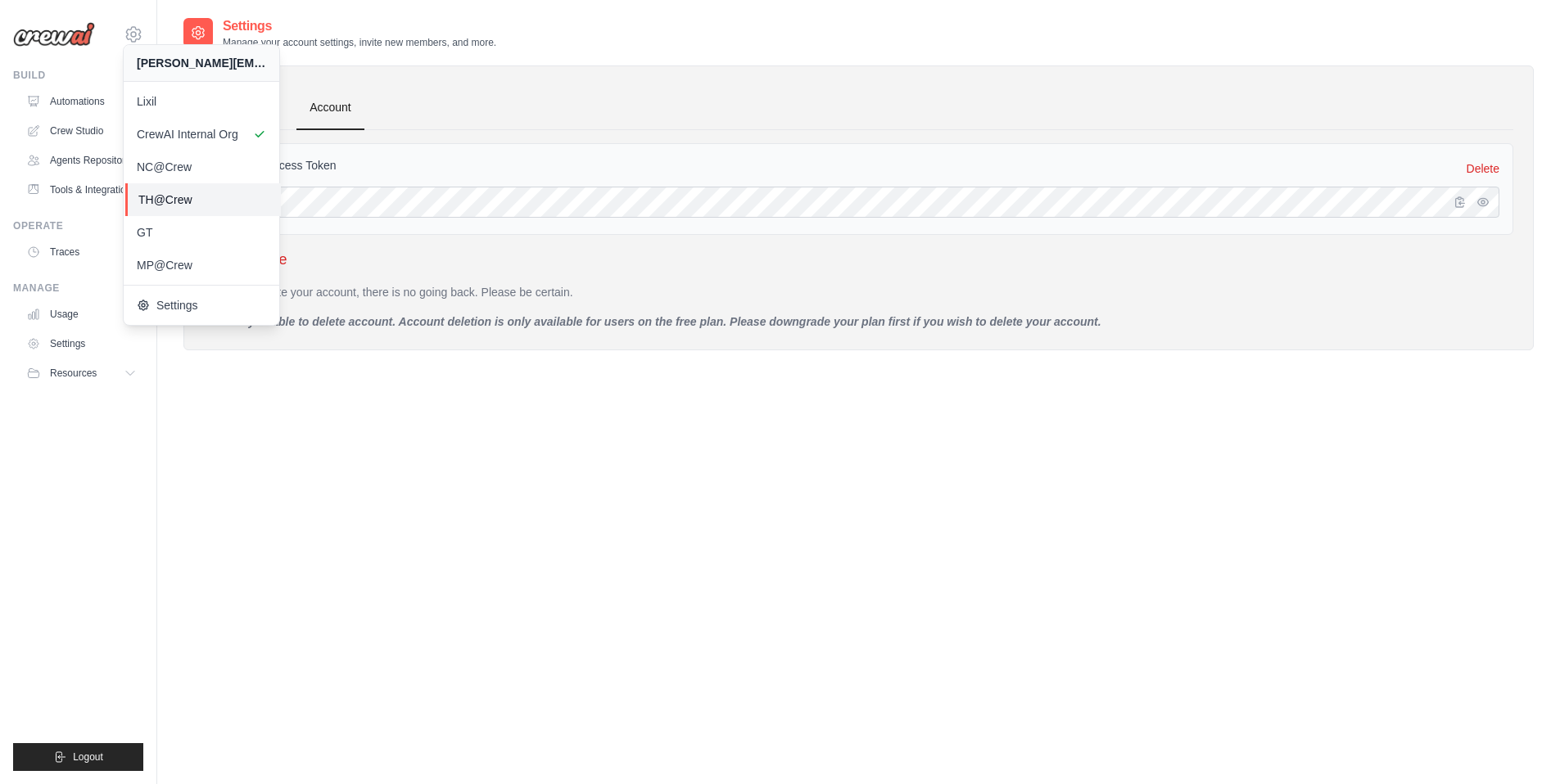
click at [166, 205] on span "TH@Crew" at bounding box center [203, 199] width 129 height 16
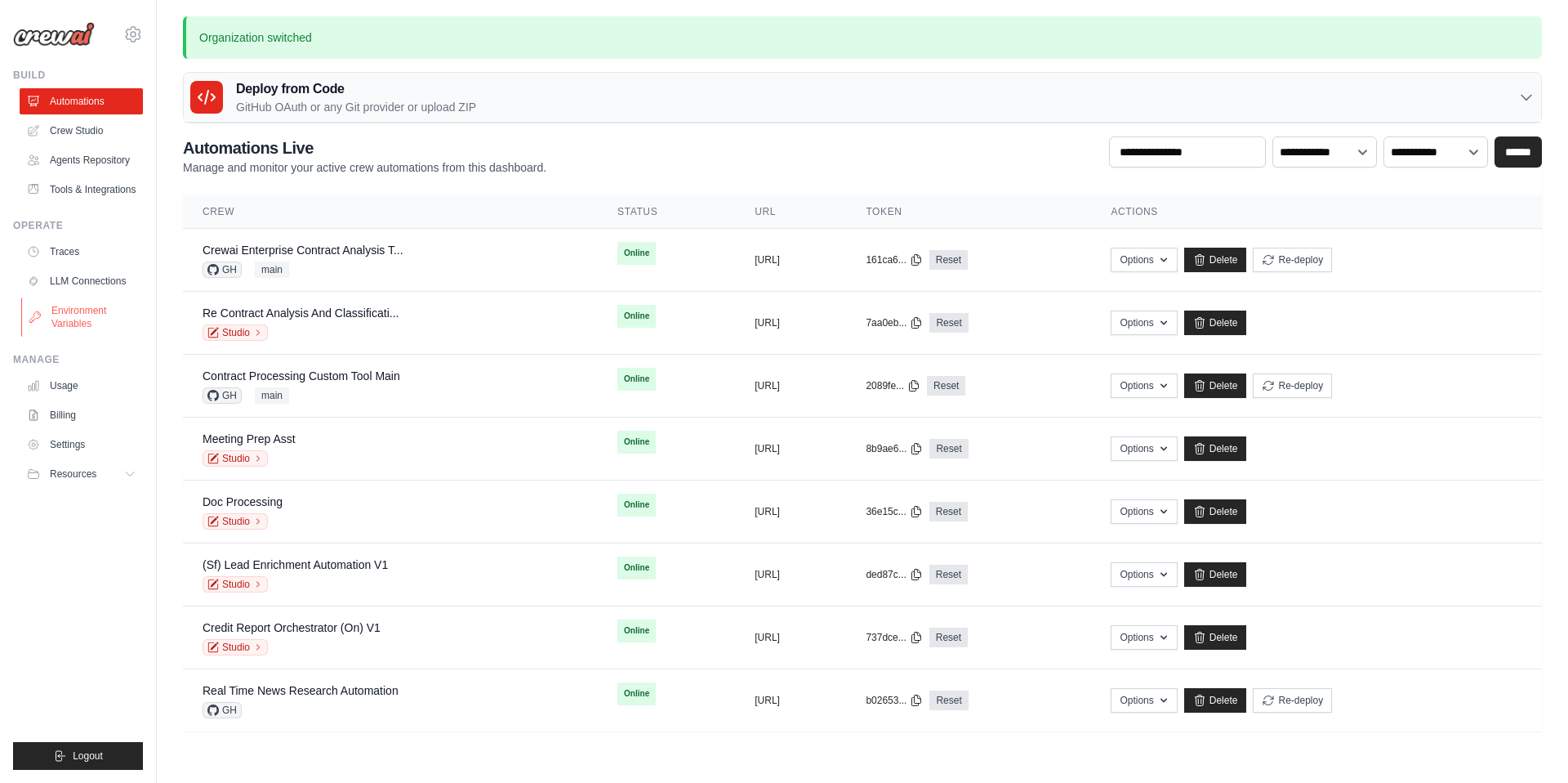
click at [76, 330] on link "Environment Variables" at bounding box center [82, 317] width 124 height 40
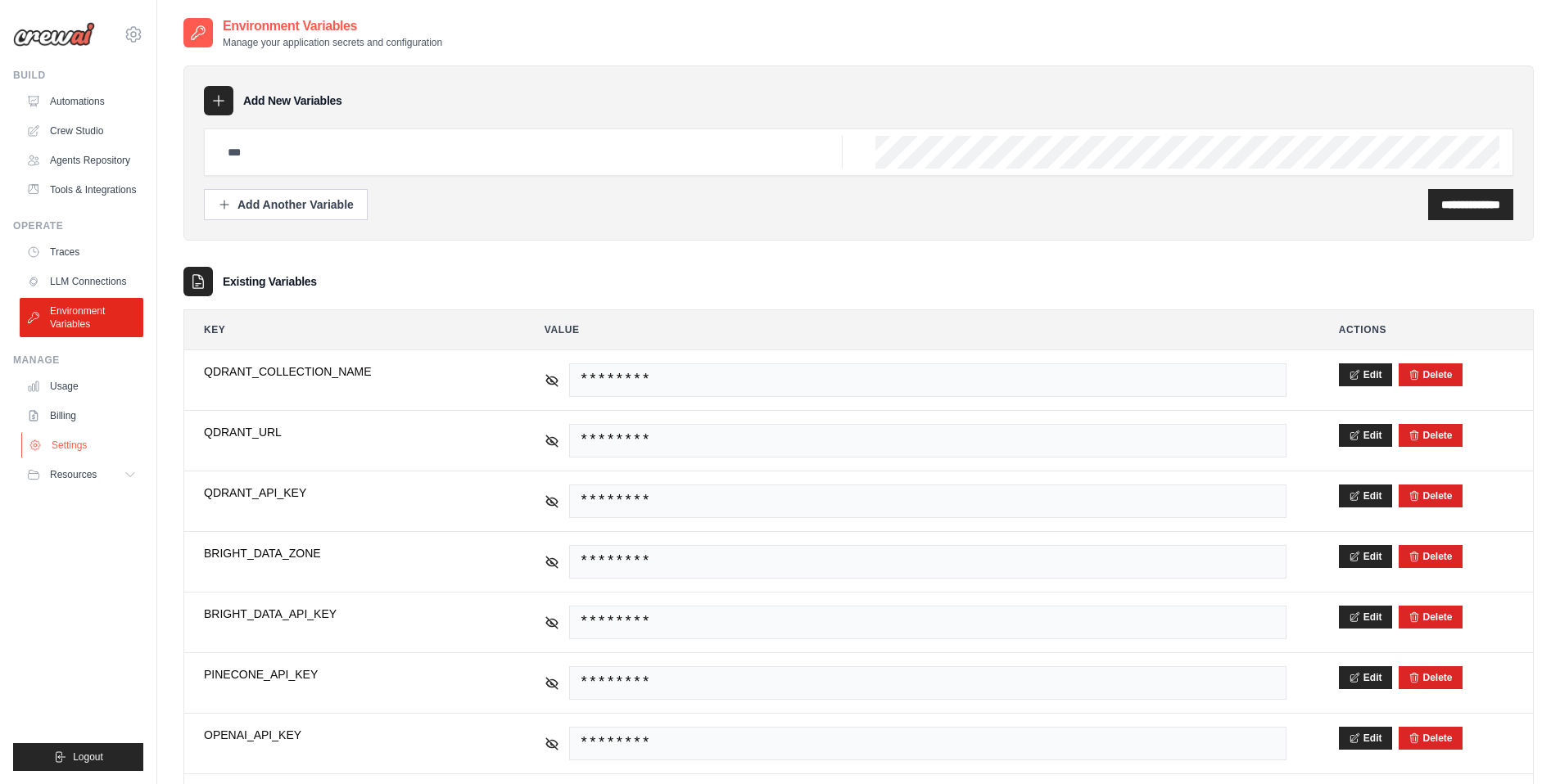
click at [110, 443] on link "Settings" at bounding box center [82, 445] width 124 height 26
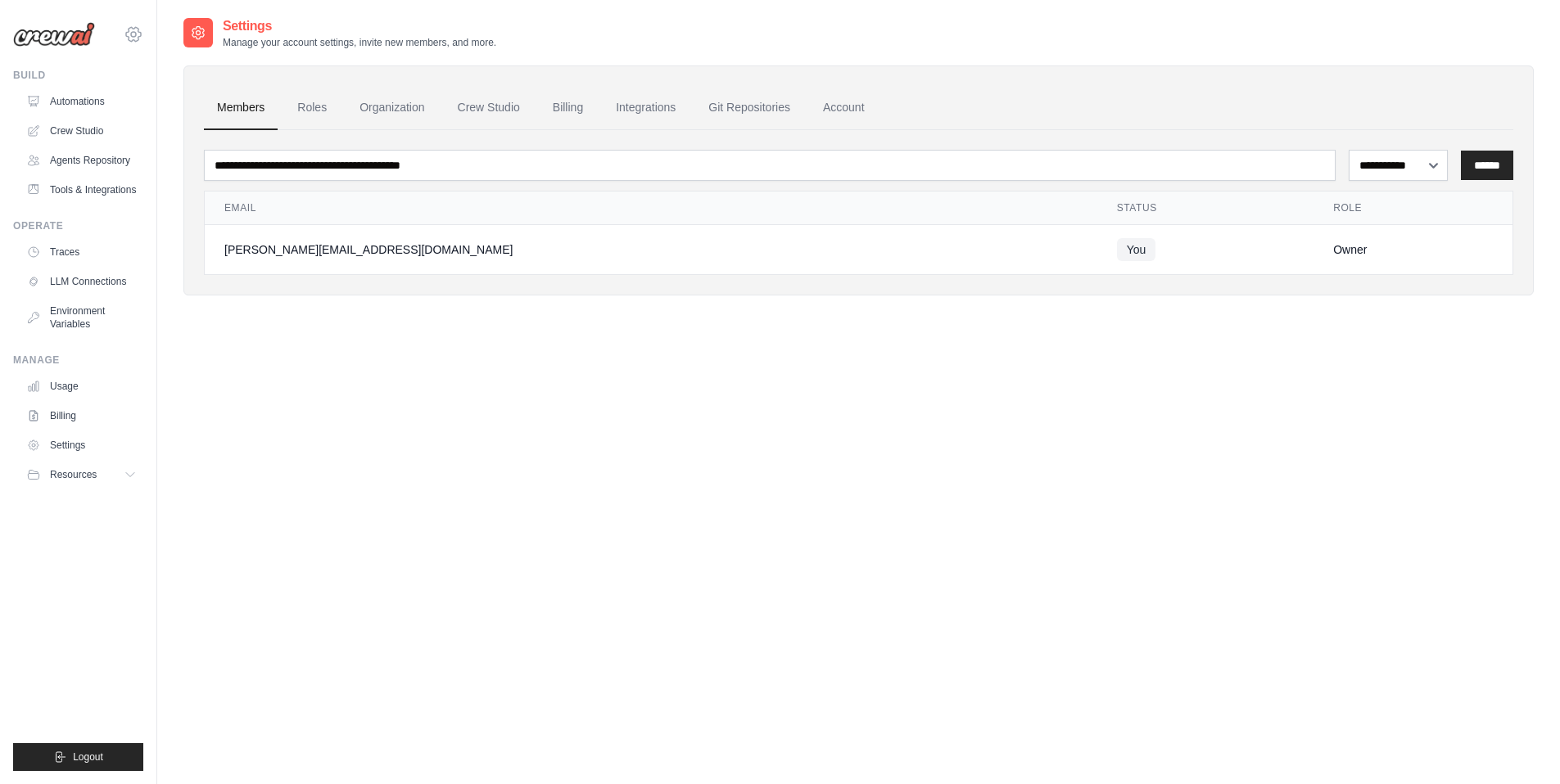
click at [134, 35] on icon at bounding box center [134, 35] width 20 height 20
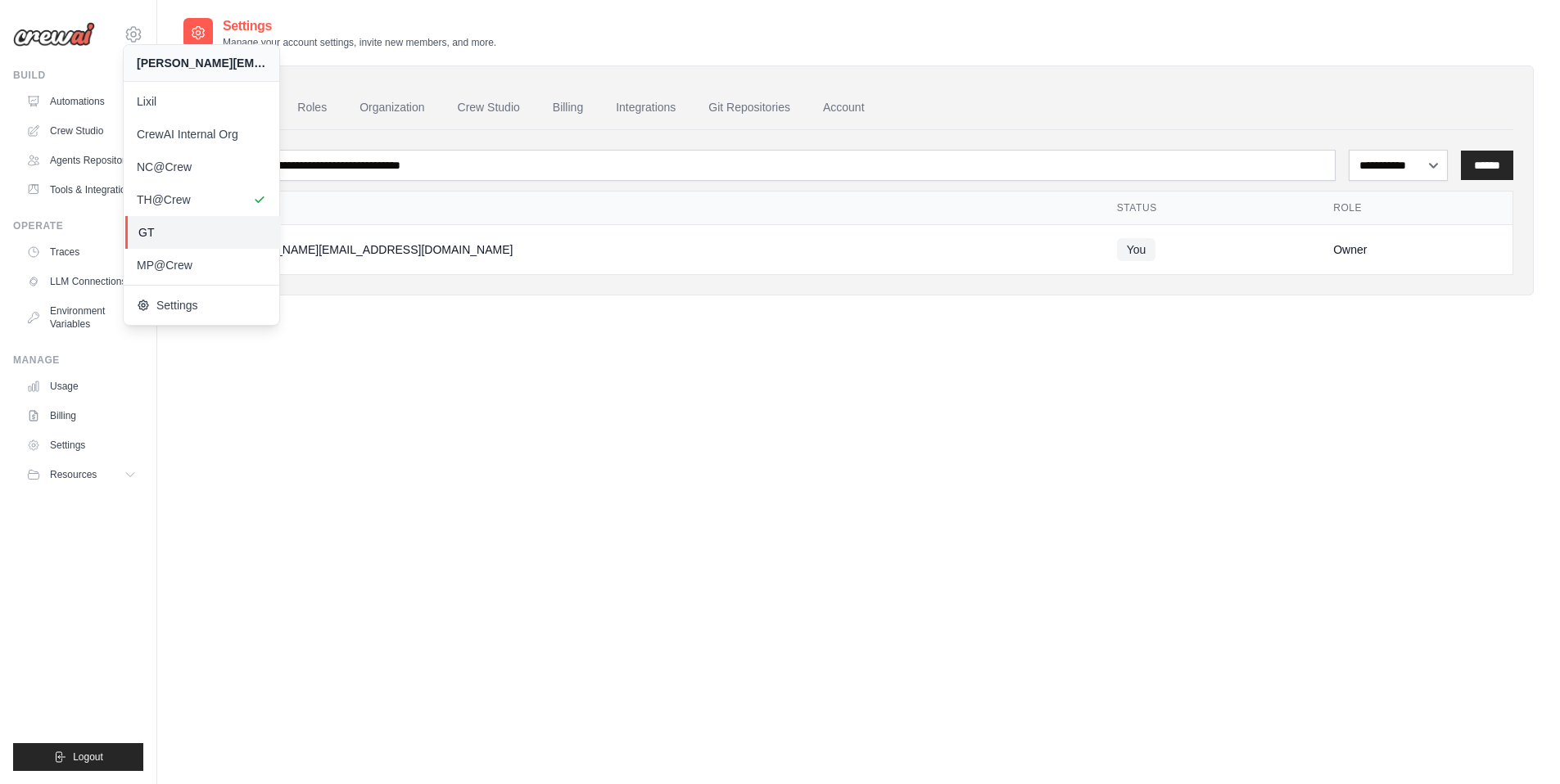
click at [176, 239] on span "GT" at bounding box center [203, 232] width 129 height 16
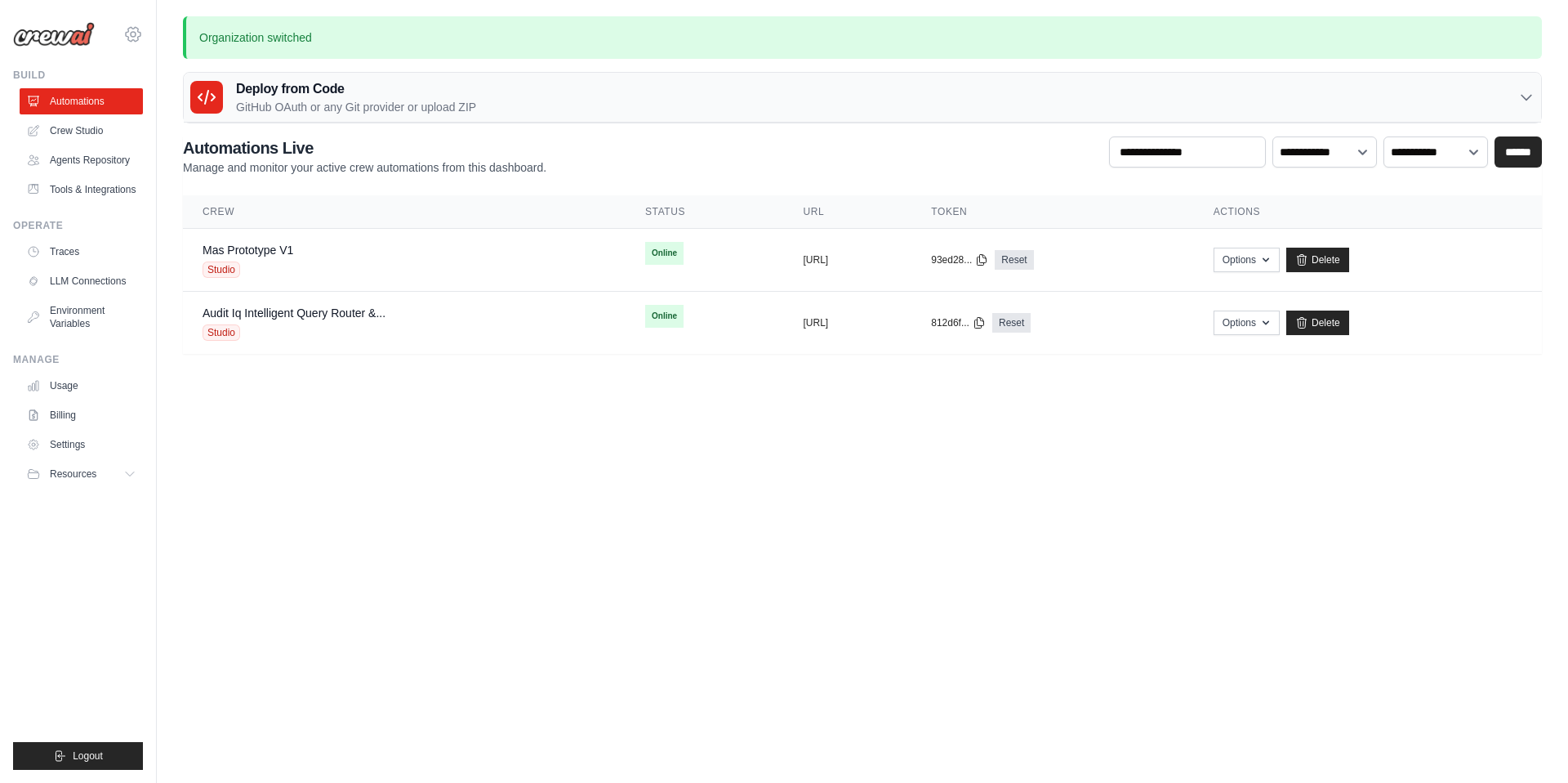
click at [131, 35] on icon at bounding box center [133, 34] width 5 height 5
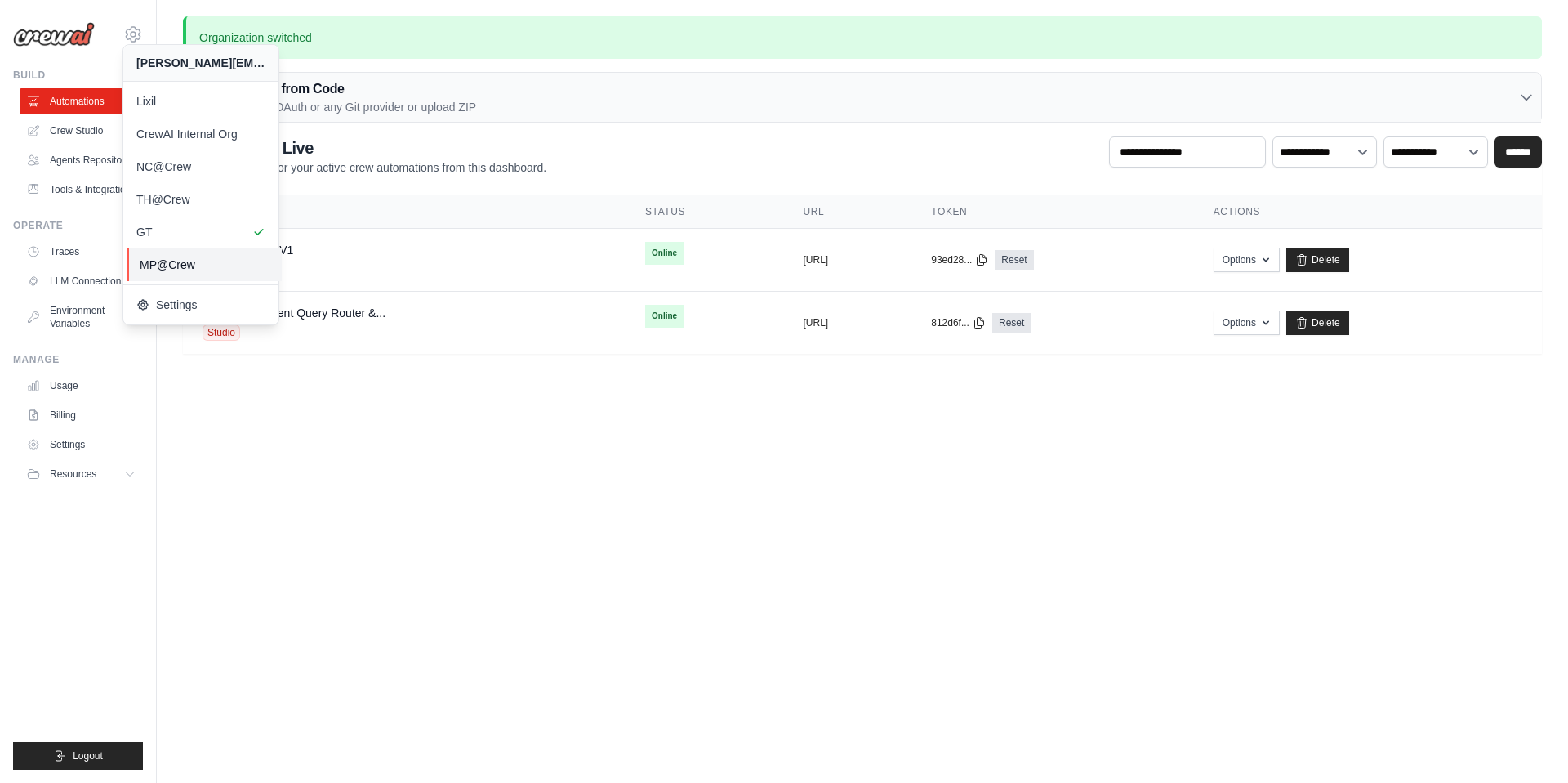
click at [157, 265] on span "MP@Crew" at bounding box center [204, 265] width 129 height 16
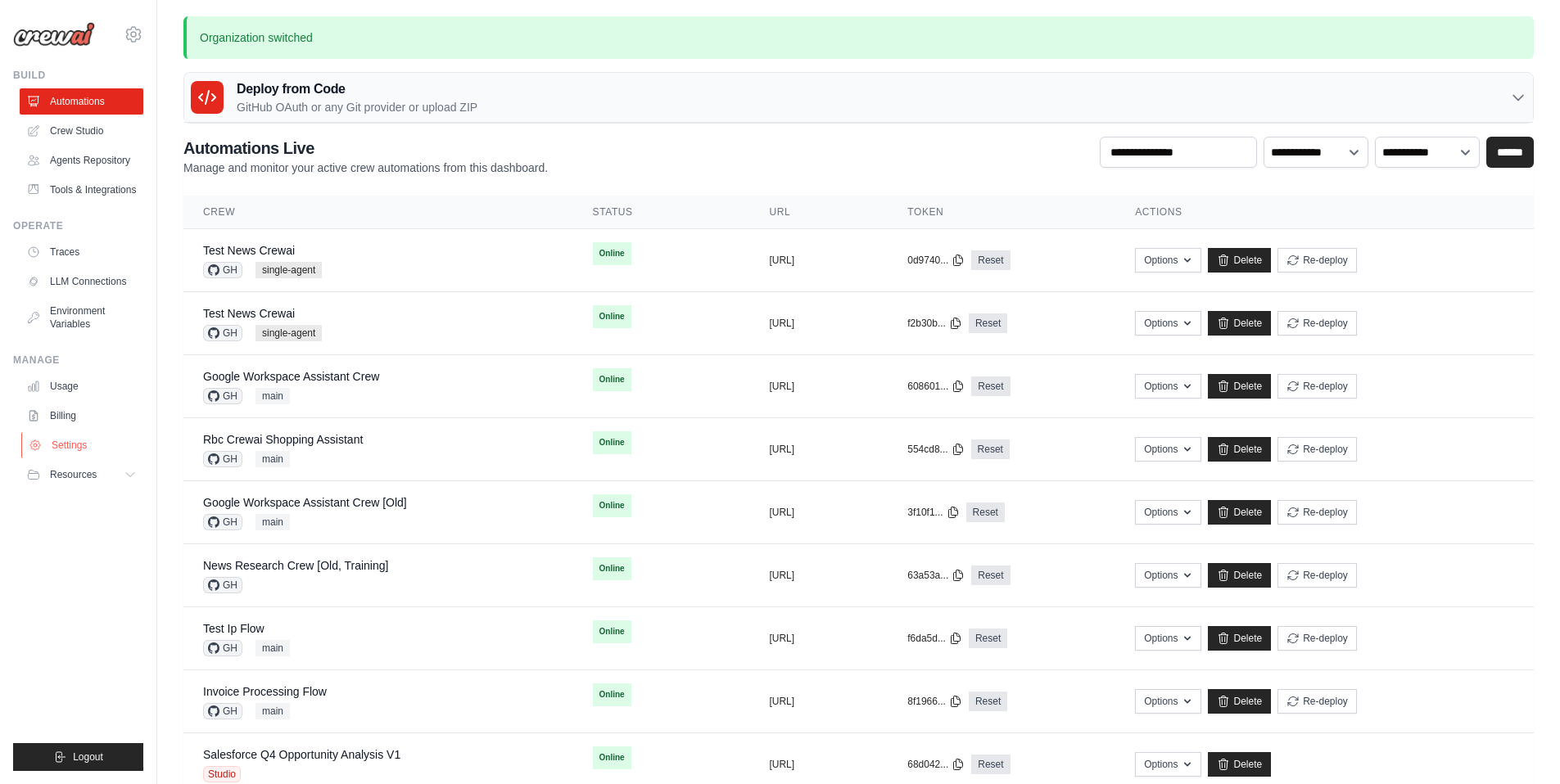
click at [98, 443] on link "Settings" at bounding box center [82, 445] width 124 height 26
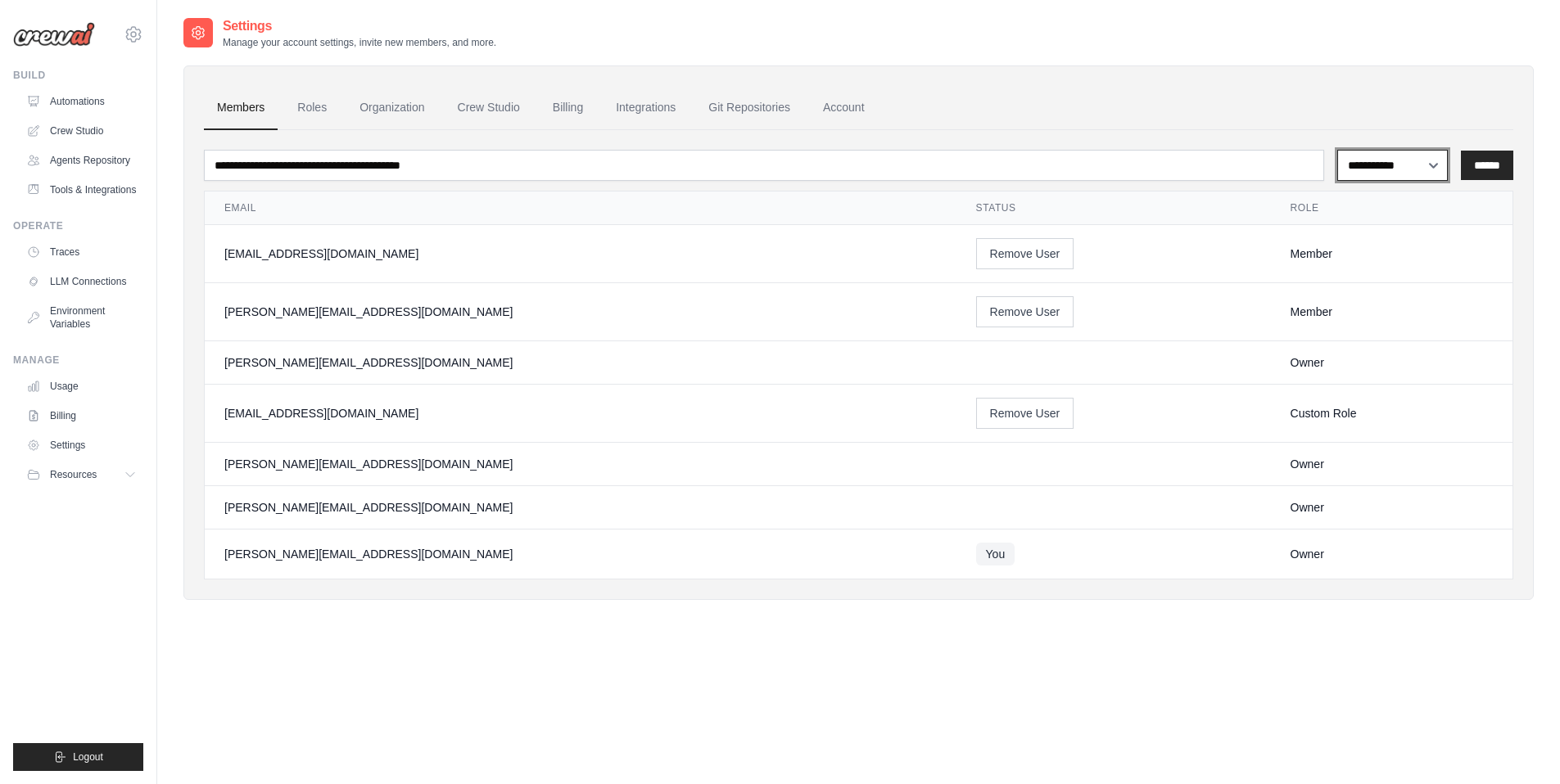
click at [1374, 156] on select "**********" at bounding box center [1392, 165] width 110 height 31
select select "*****"
click at [1338, 150] on select "**********" at bounding box center [1392, 165] width 110 height 31
click at [1025, 549] on td "You" at bounding box center [1113, 555] width 315 height 50
click at [130, 28] on icon at bounding box center [133, 34] width 15 height 14
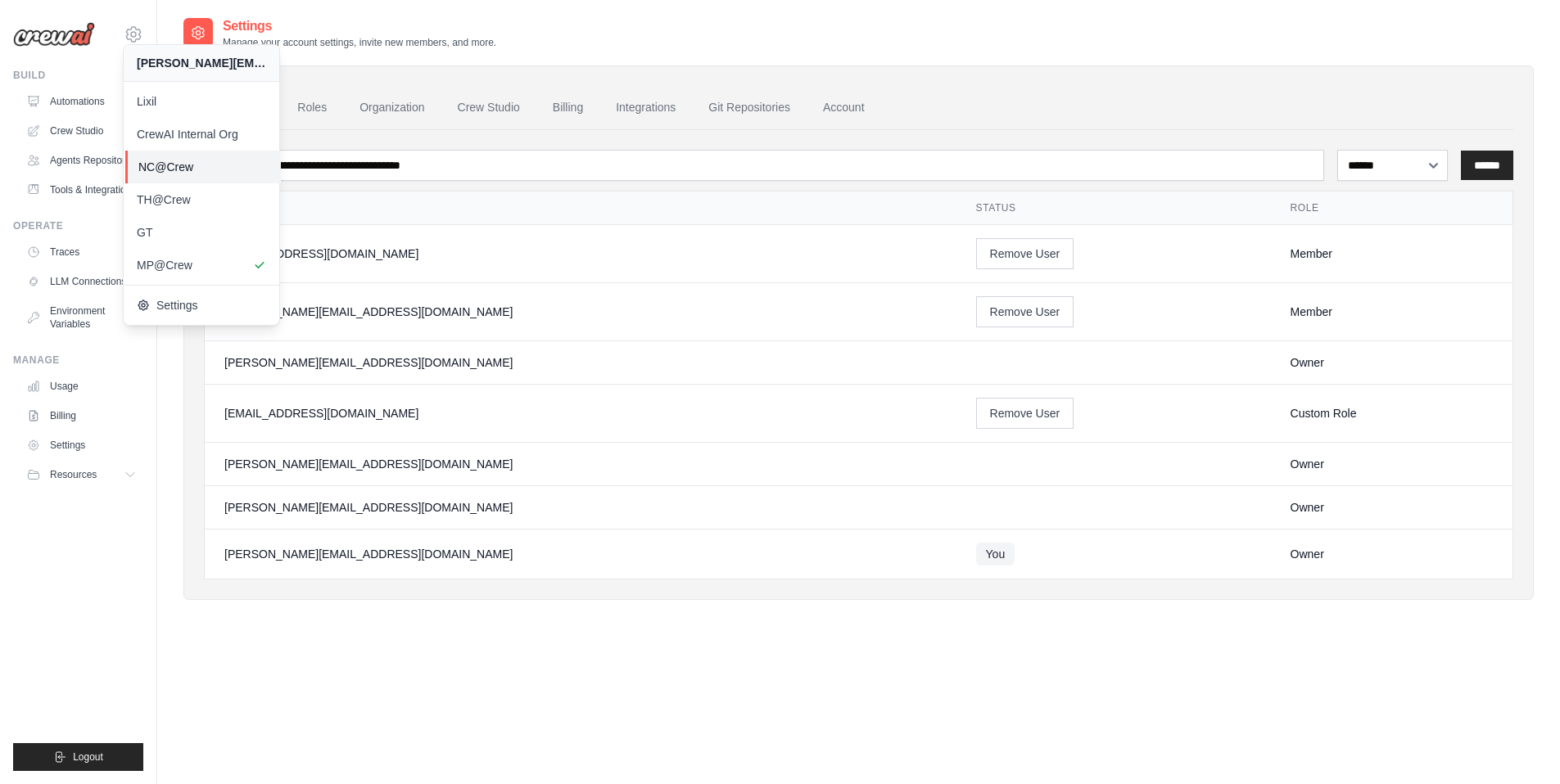
click at [162, 163] on span "NC@Crew" at bounding box center [203, 167] width 129 height 16
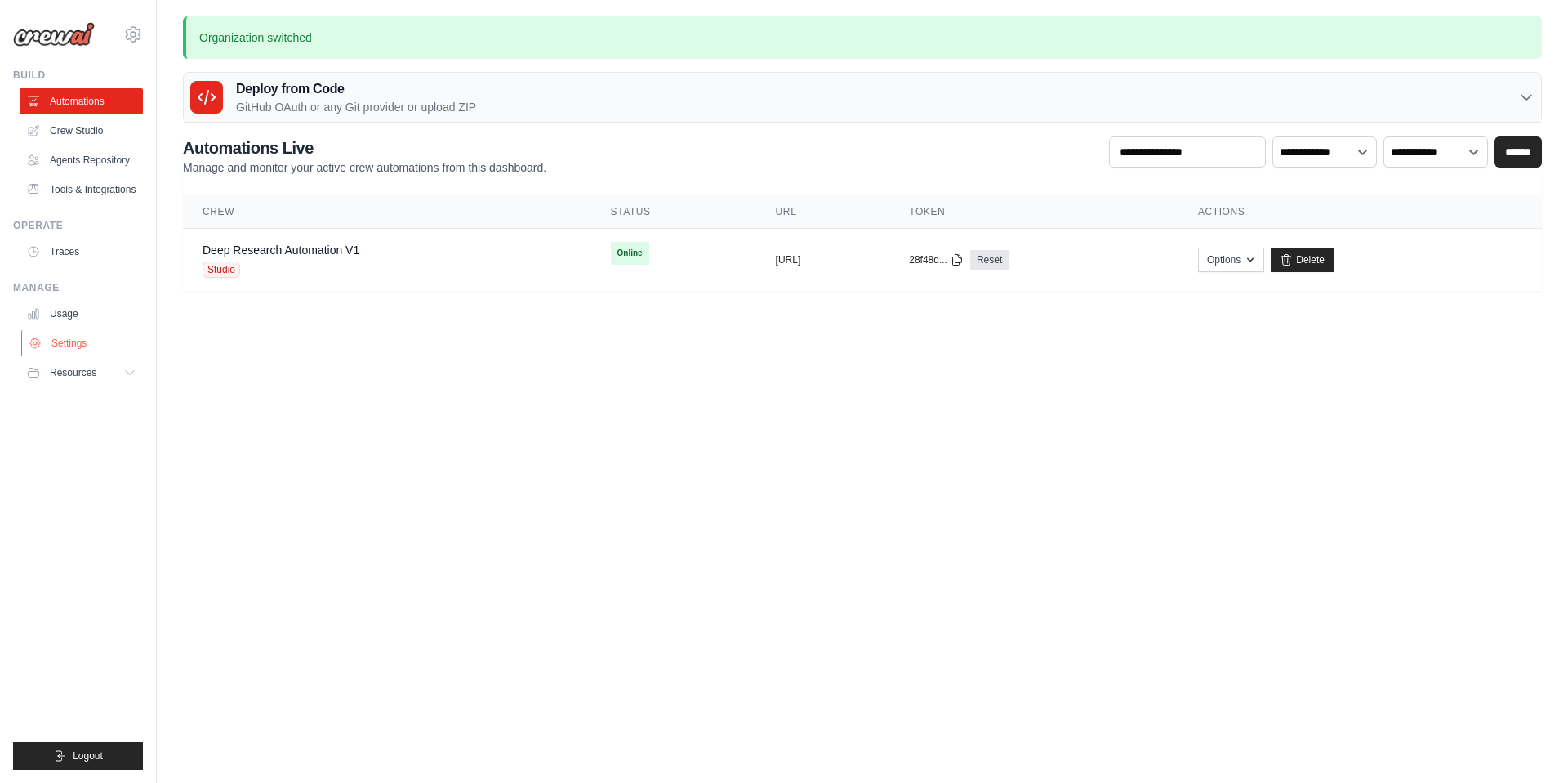
click at [88, 347] on link "Settings" at bounding box center [82, 343] width 124 height 26
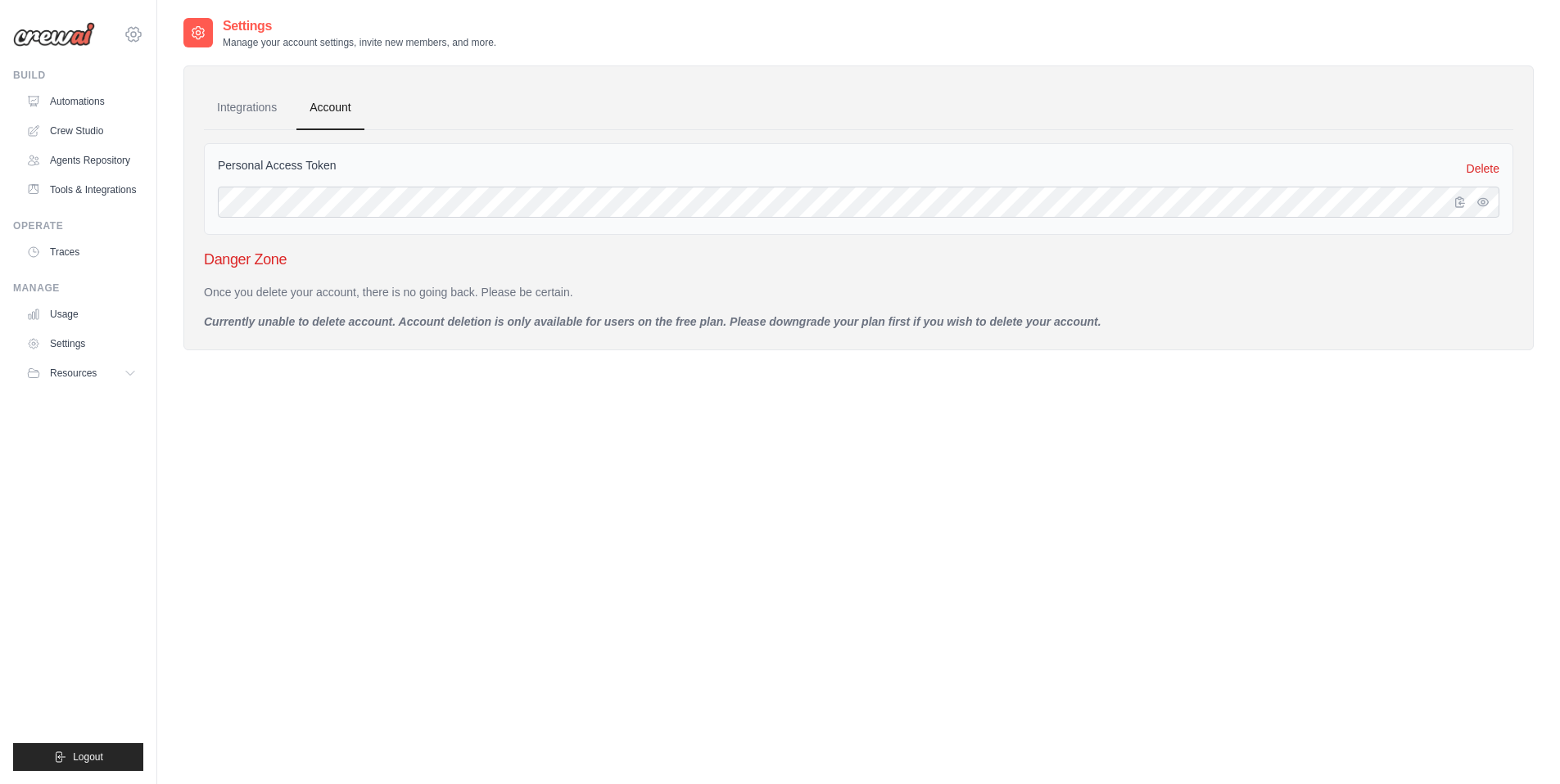
click at [136, 40] on icon at bounding box center [134, 35] width 20 height 20
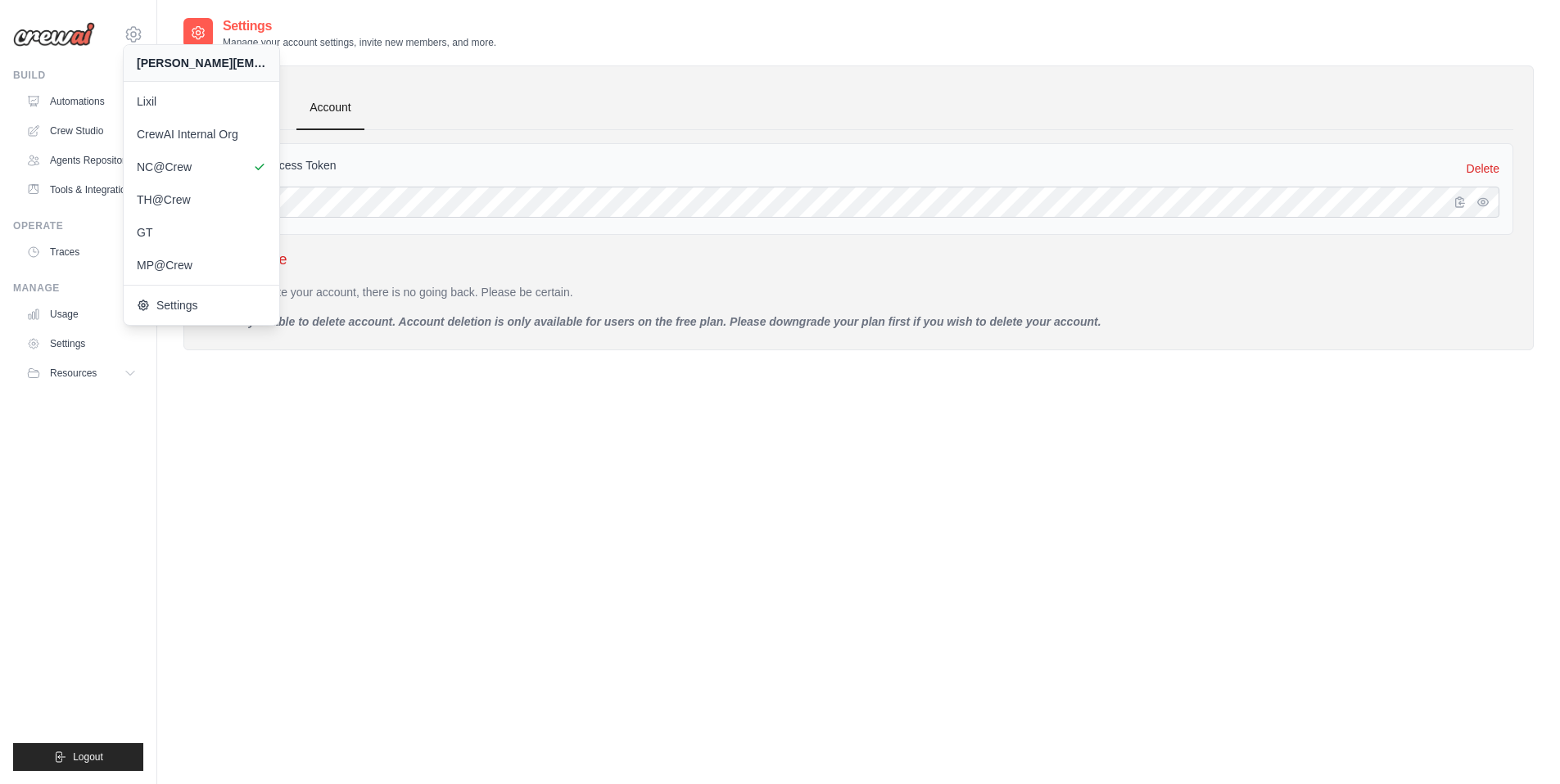
click at [284, 415] on div "Settings Manage your account settings, invite new members, and more. Integratio…" at bounding box center [859, 408] width 1350 height 784
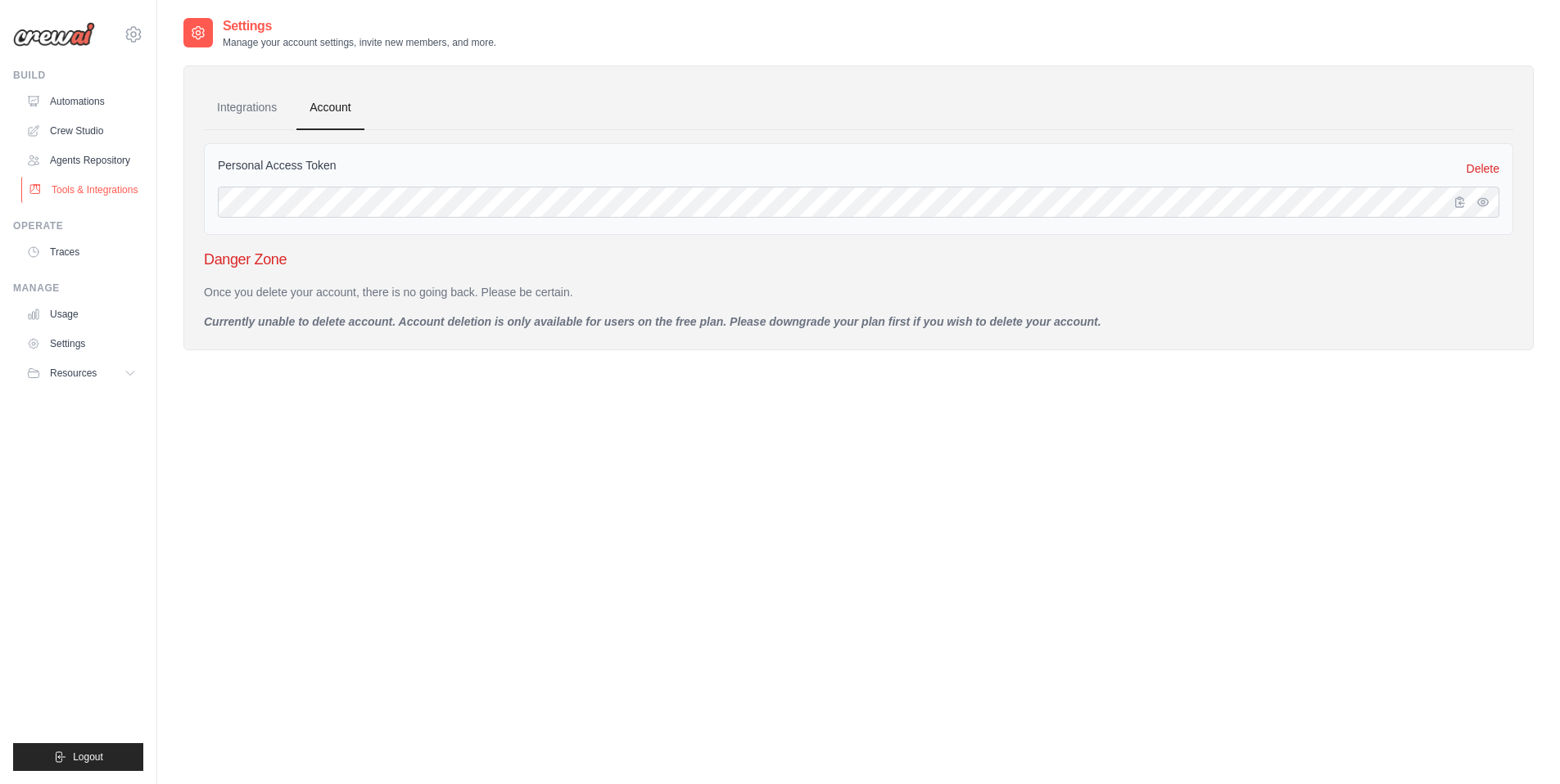
click at [89, 192] on link "Tools & Integrations" at bounding box center [82, 190] width 124 height 26
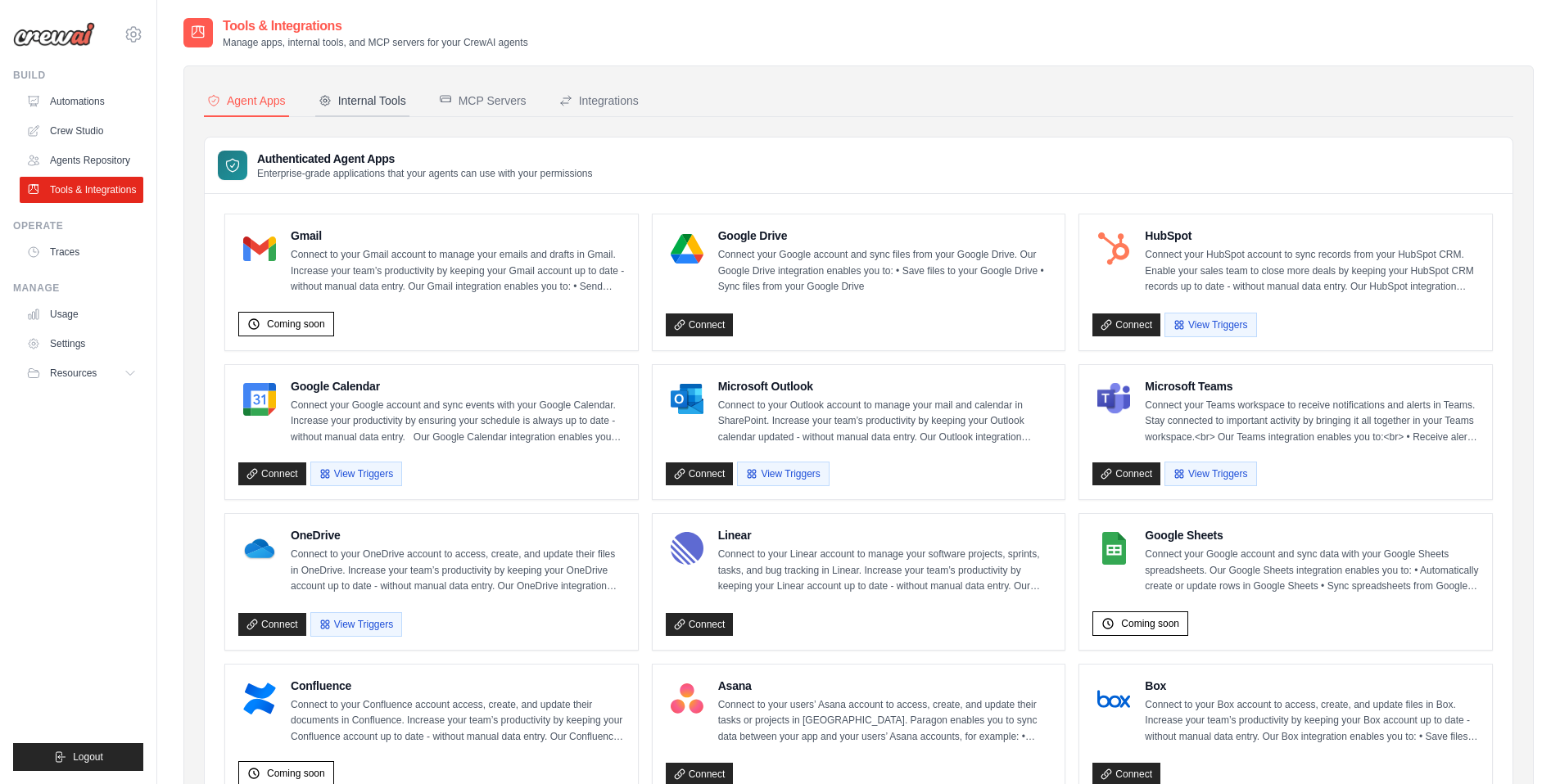
click at [394, 104] on div "Internal Tools" at bounding box center [362, 100] width 87 height 16
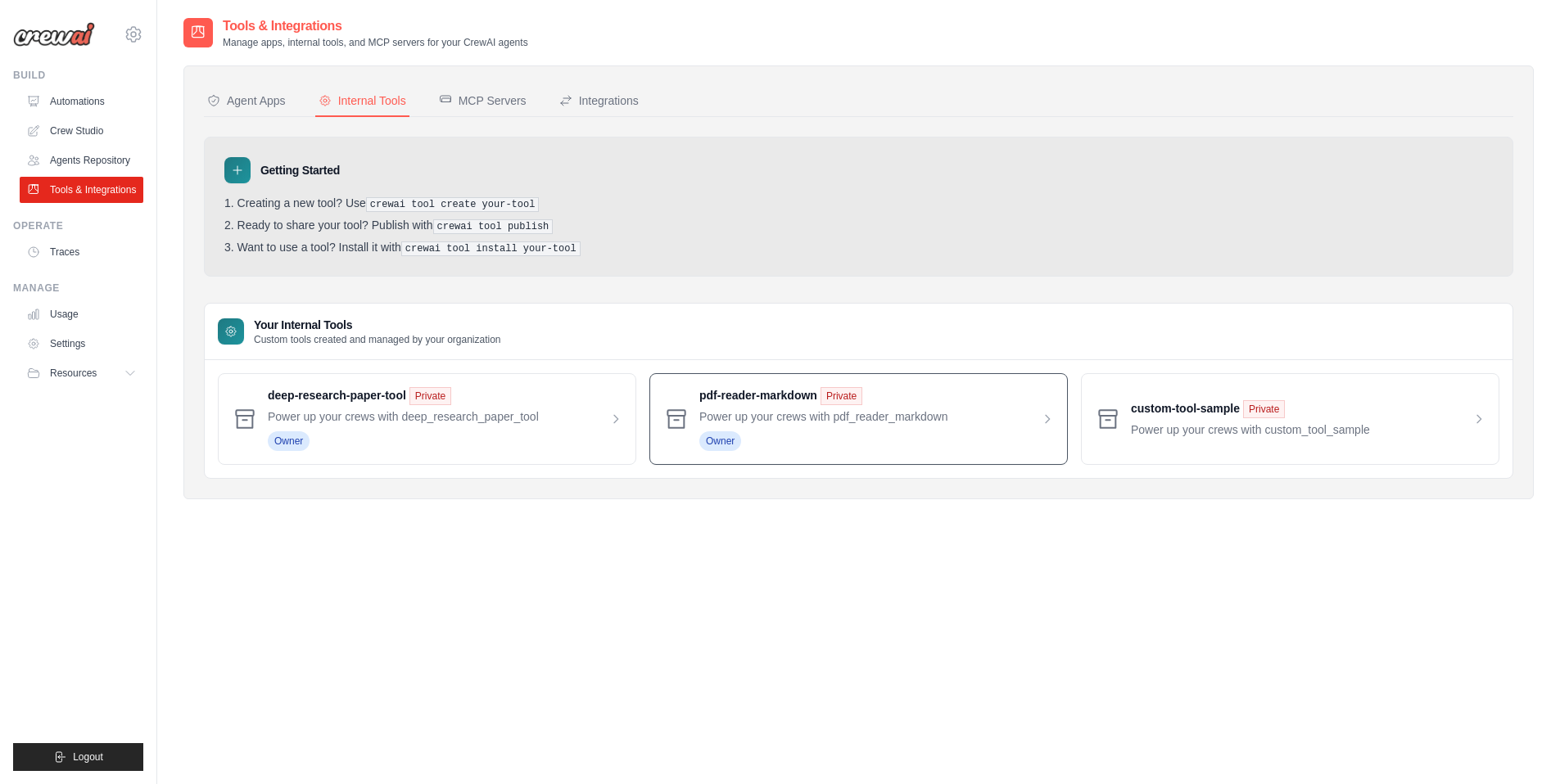
click at [764, 416] on span at bounding box center [876, 419] width 355 height 64
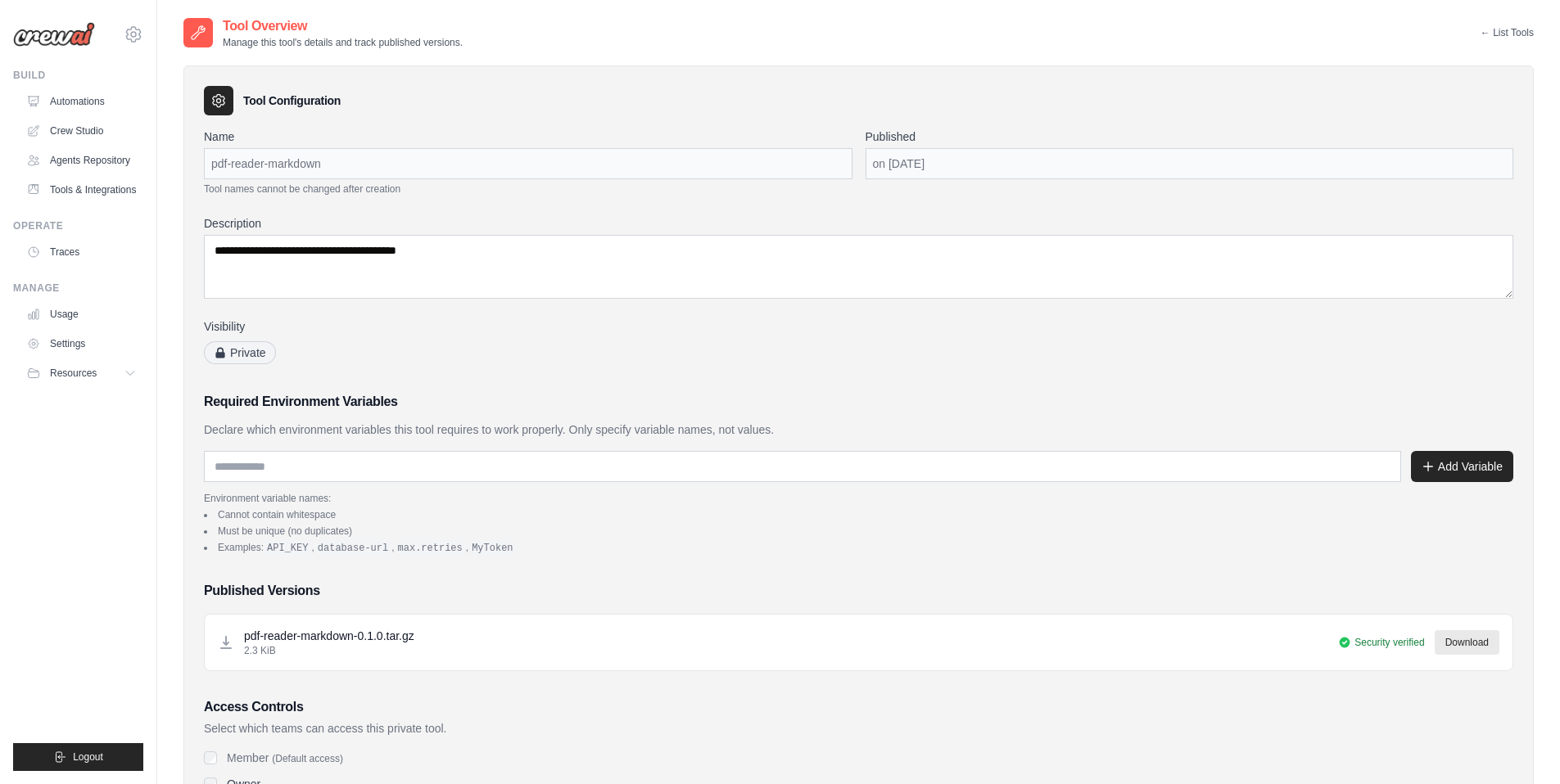
click at [1510, 31] on link "← List Tools" at bounding box center [1507, 32] width 54 height 13
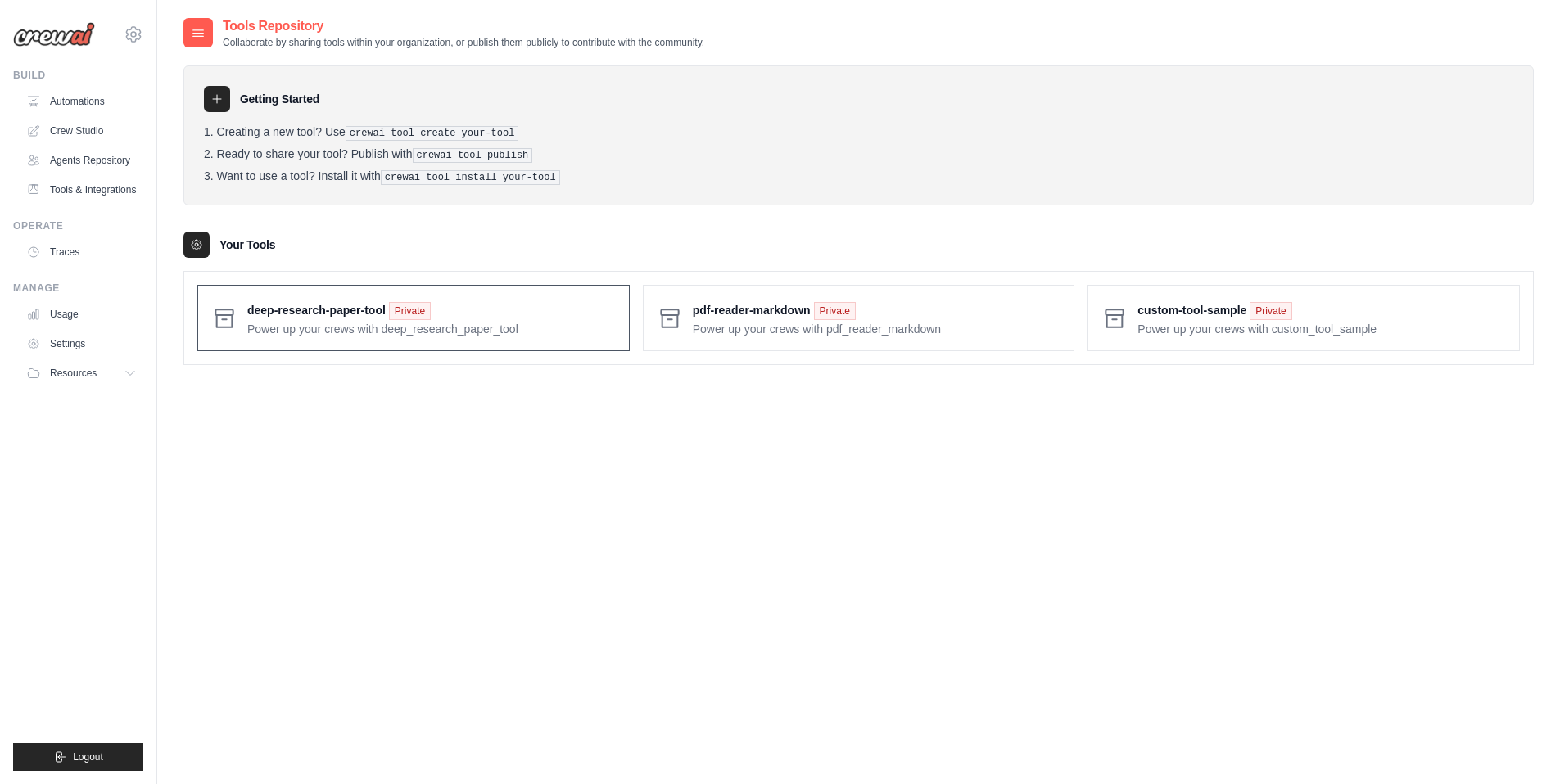
click at [464, 327] on span at bounding box center [431, 318] width 368 height 39
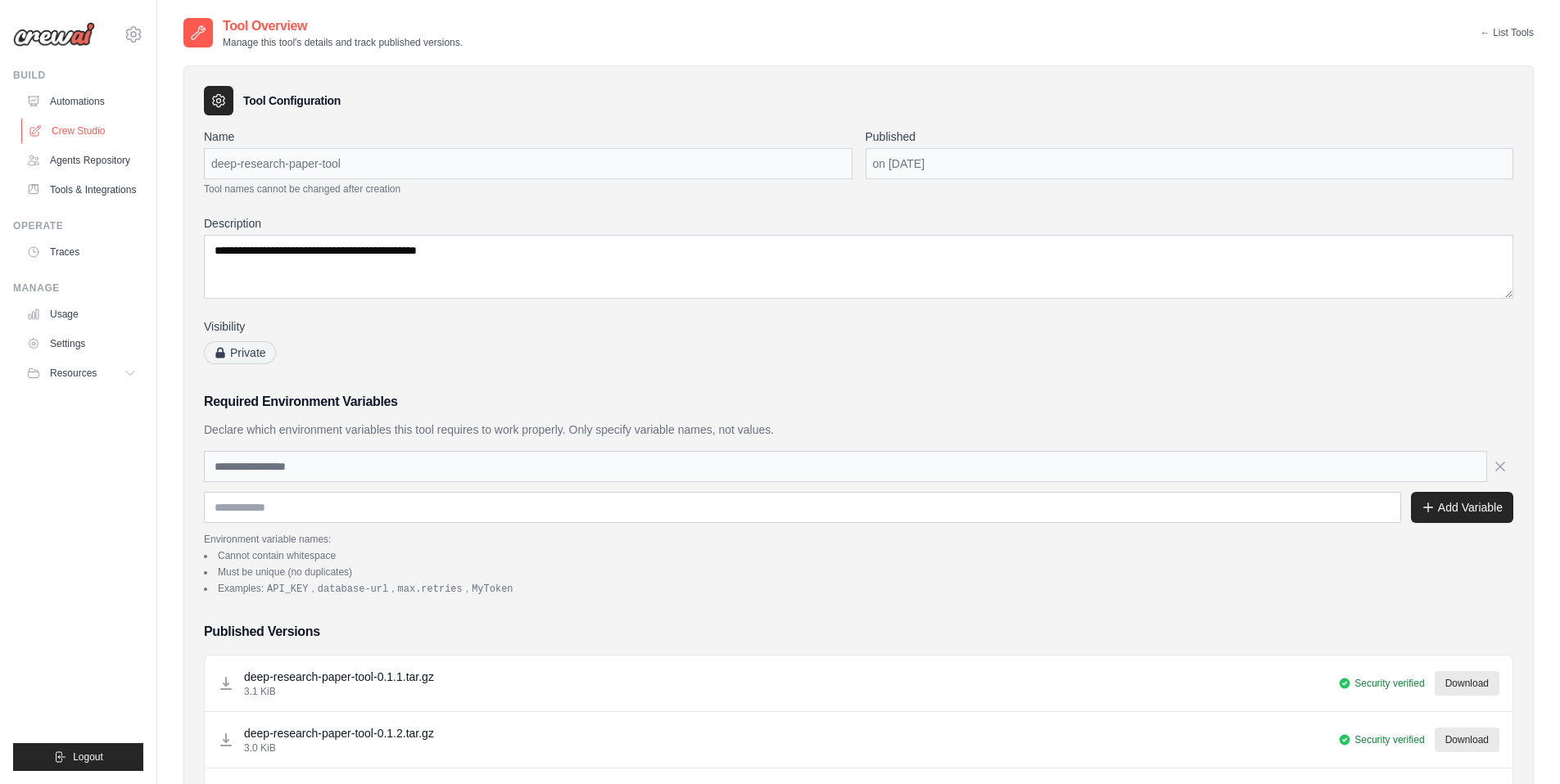
click at [86, 132] on link "Crew Studio" at bounding box center [82, 131] width 124 height 26
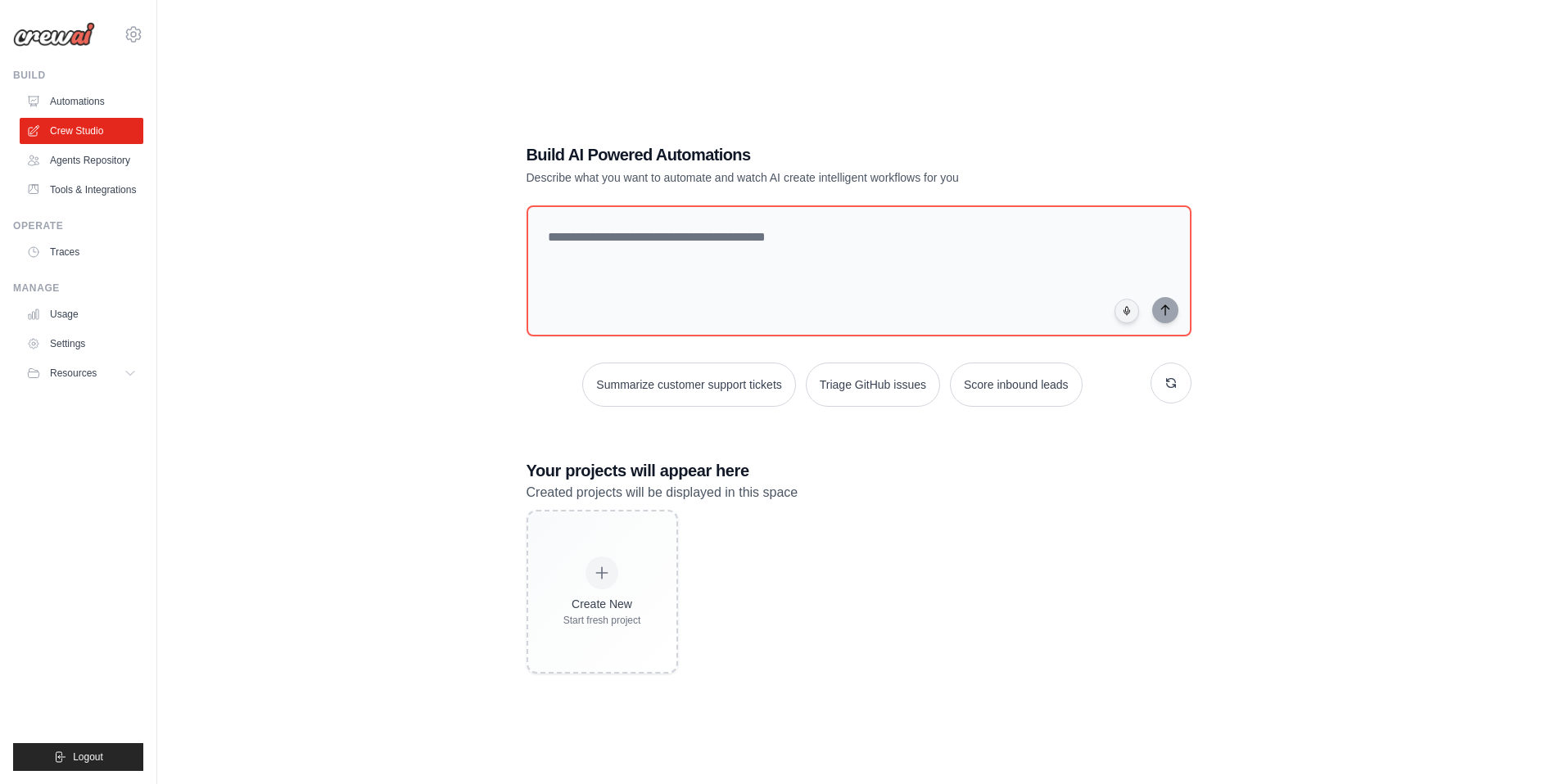
click at [139, 24] on div "[PERSON_NAME][EMAIL_ADDRESS][DOMAIN_NAME] [GEOGRAPHIC_DATA] CrewAI Internal Org…" at bounding box center [77, 26] width 130 height 53
click at [135, 33] on icon at bounding box center [133, 34] width 5 height 5
click at [360, 231] on div "Build AI Powered Automations Describe what you want to automate and watch AI cr…" at bounding box center [859, 408] width 1350 height 784
click at [131, 39] on icon at bounding box center [134, 35] width 20 height 20
click at [176, 200] on span "TH@Crew" at bounding box center [205, 199] width 129 height 16
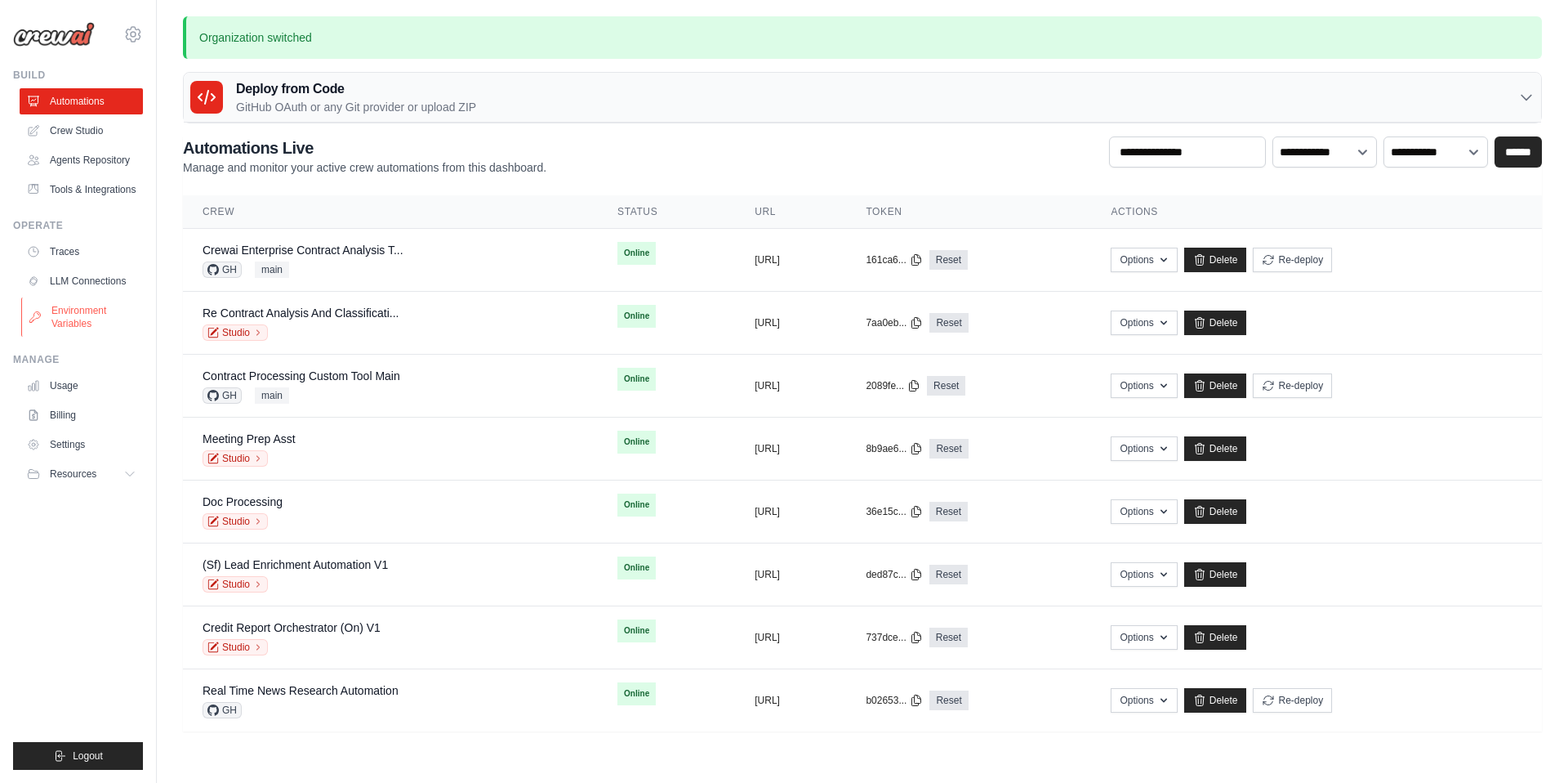
click at [91, 316] on link "Environment Variables" at bounding box center [82, 317] width 124 height 40
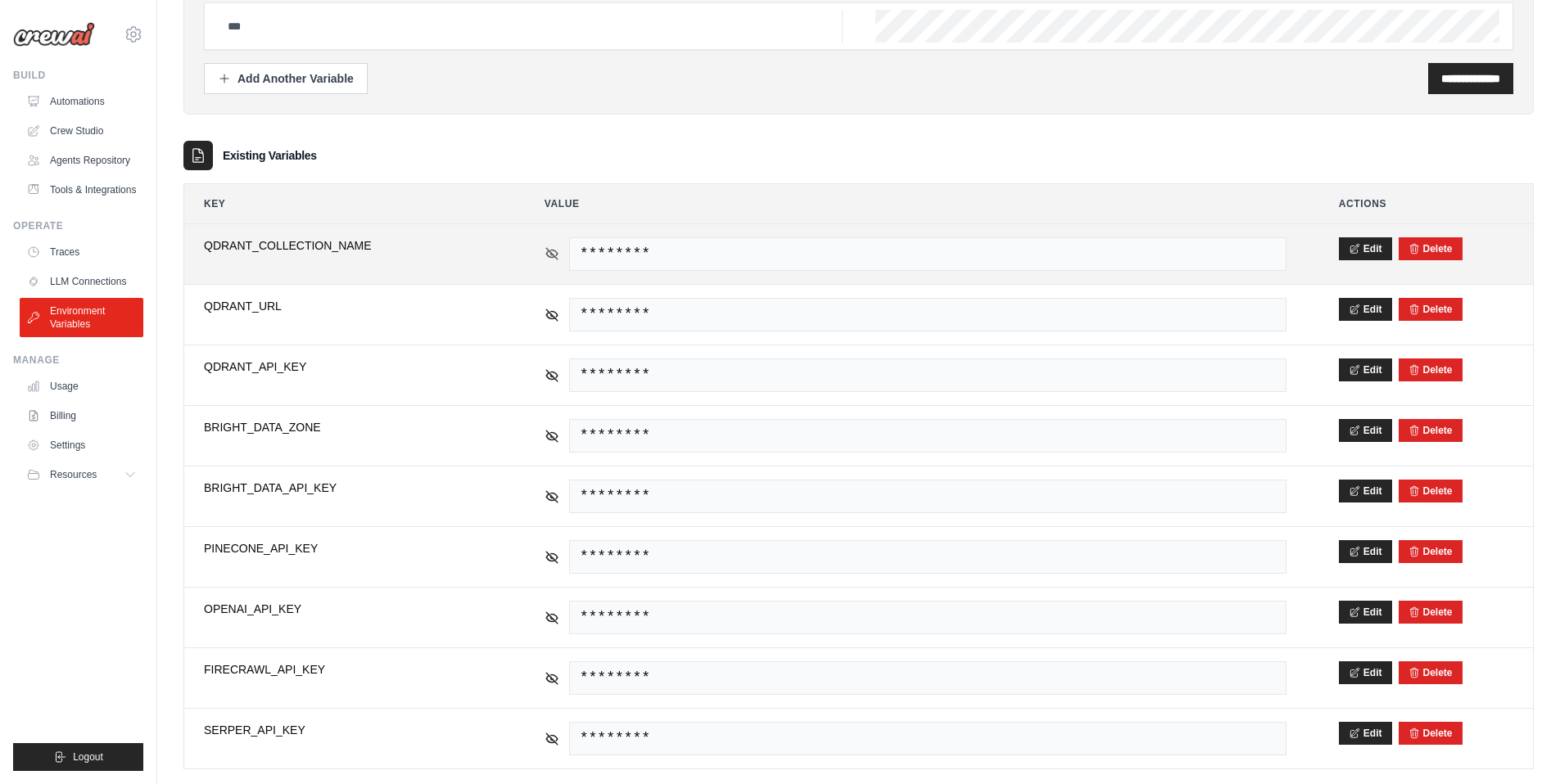
scroll to position [130, 0]
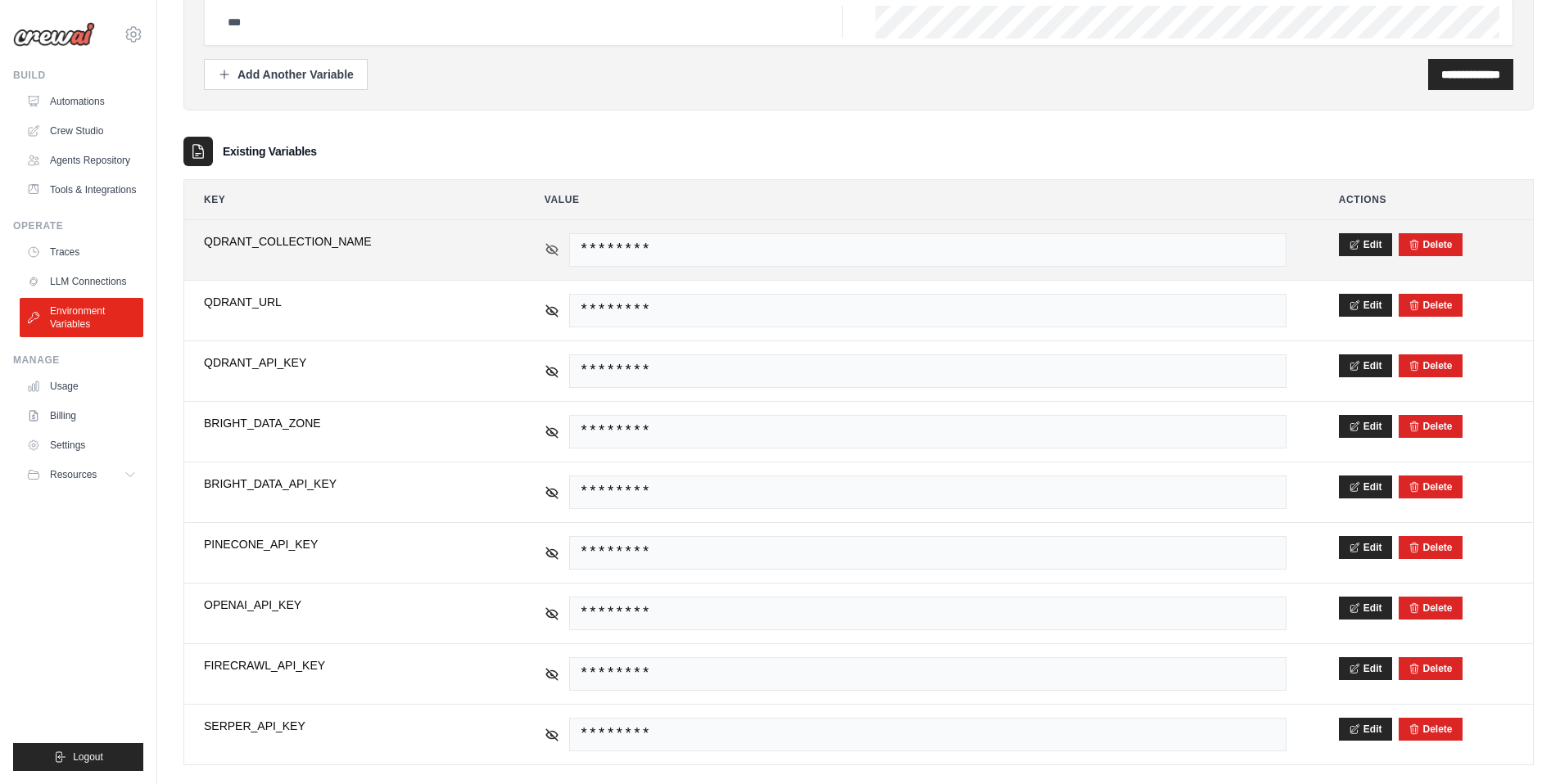
click at [550, 255] on icon at bounding box center [551, 249] width 15 height 15
click at [550, 250] on icon at bounding box center [551, 249] width 2 height 2
click at [550, 248] on icon at bounding box center [551, 249] width 2 height 2
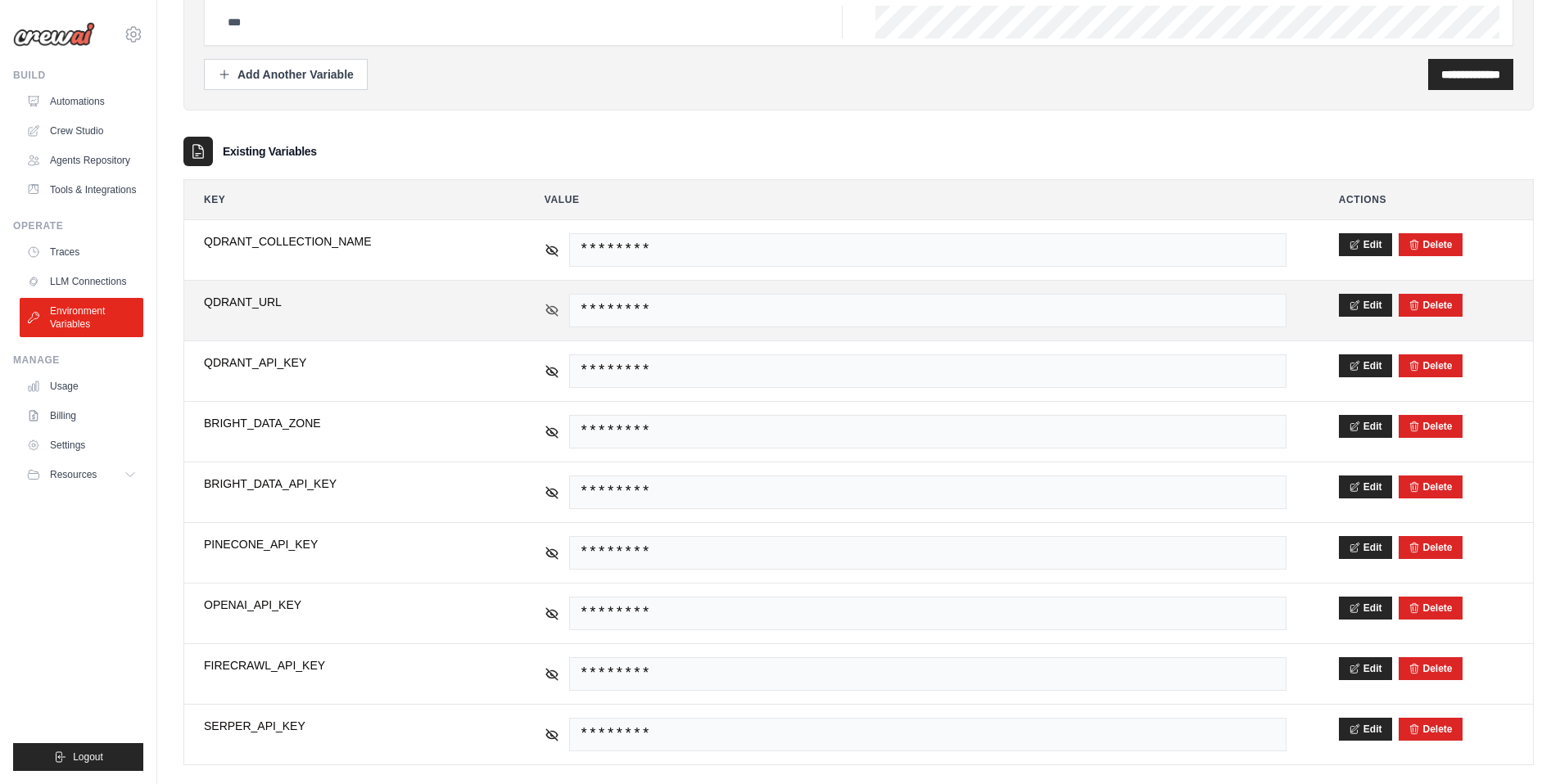
click at [550, 304] on icon at bounding box center [551, 310] width 15 height 15
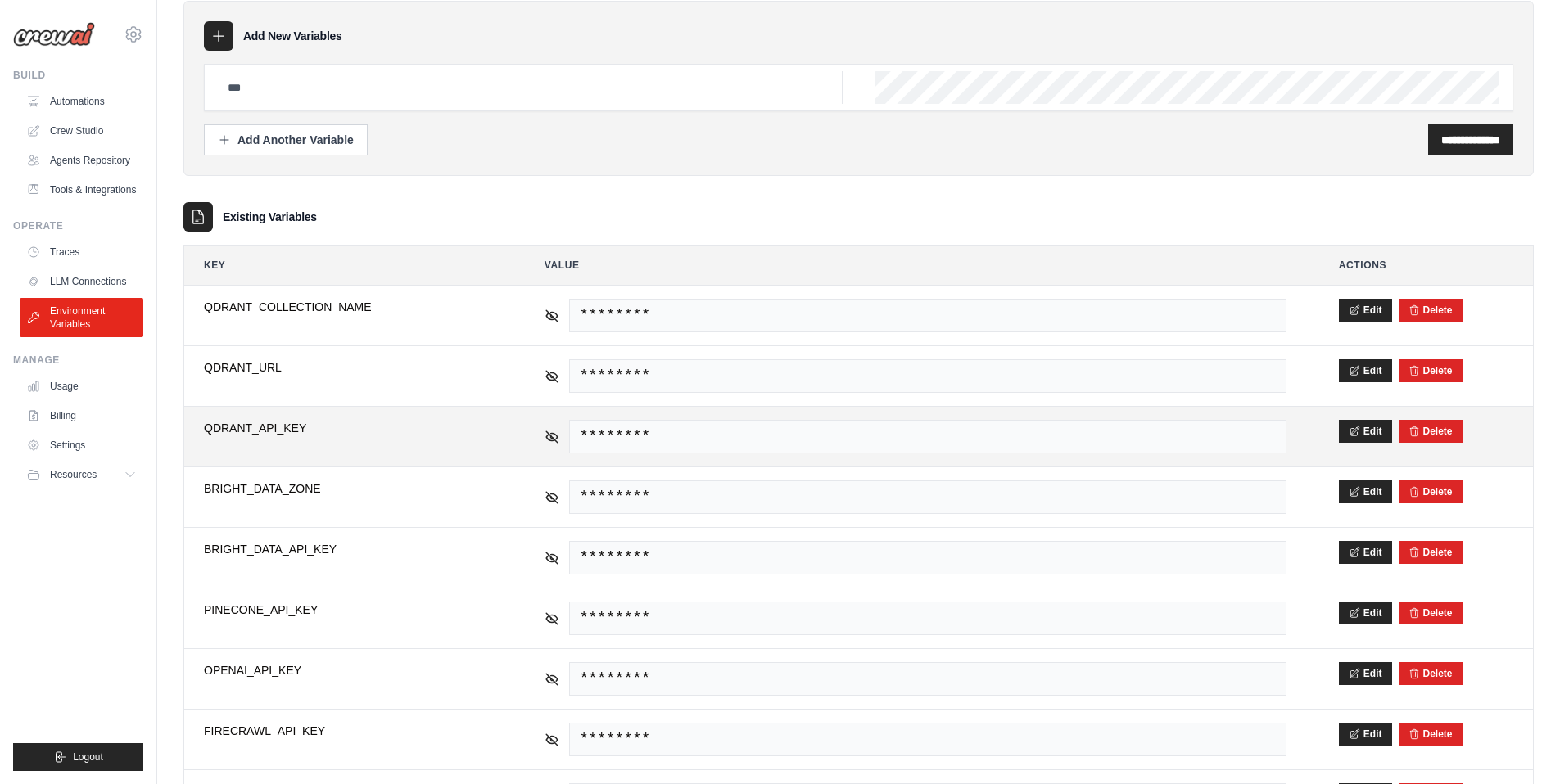
scroll to position [0, 0]
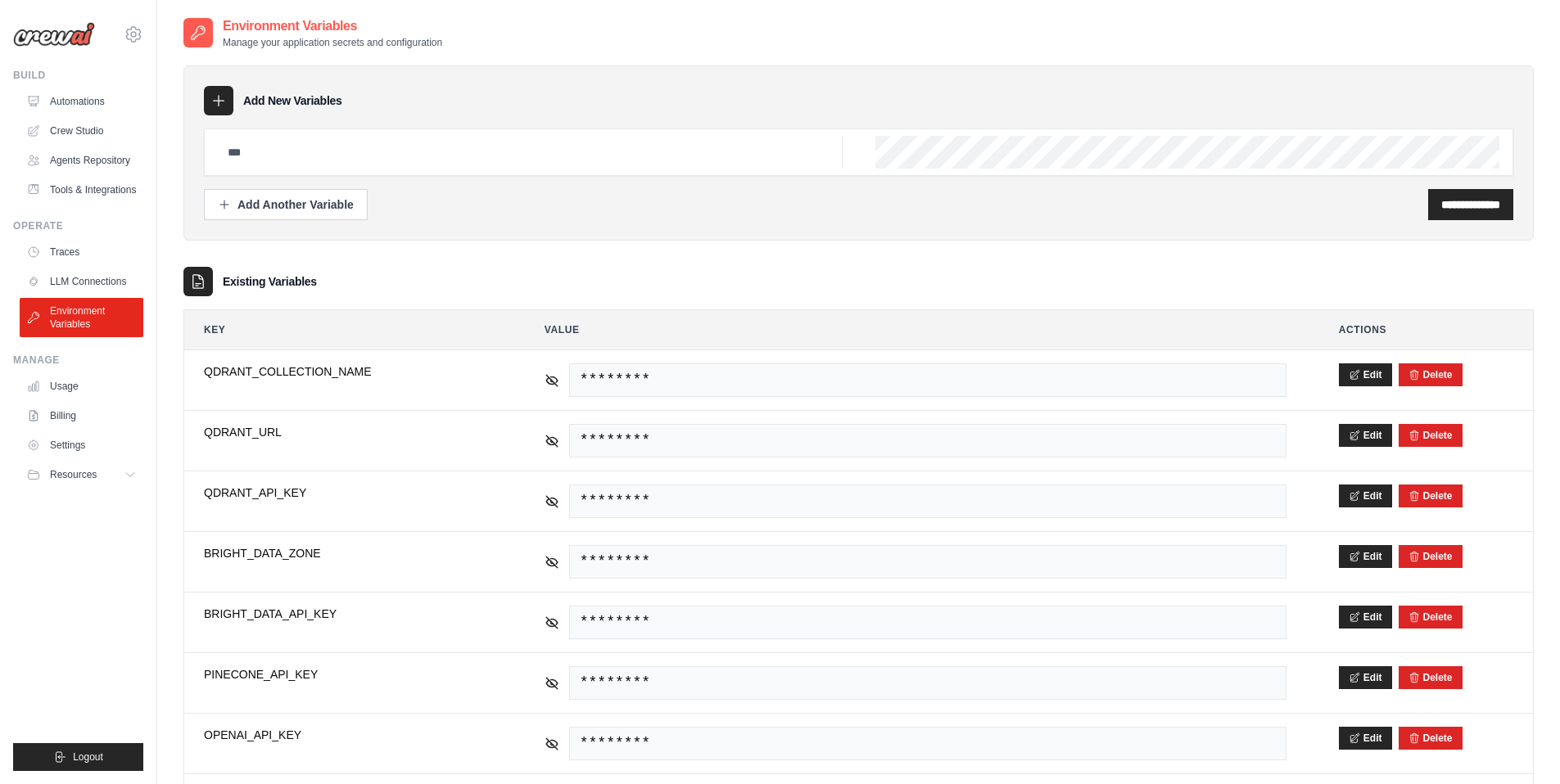
click at [504, 236] on div "**********" at bounding box center [859, 153] width 1350 height 175
click at [65, 311] on link "Environment Variables" at bounding box center [82, 318] width 124 height 40
click at [134, 33] on icon at bounding box center [134, 35] width 20 height 20
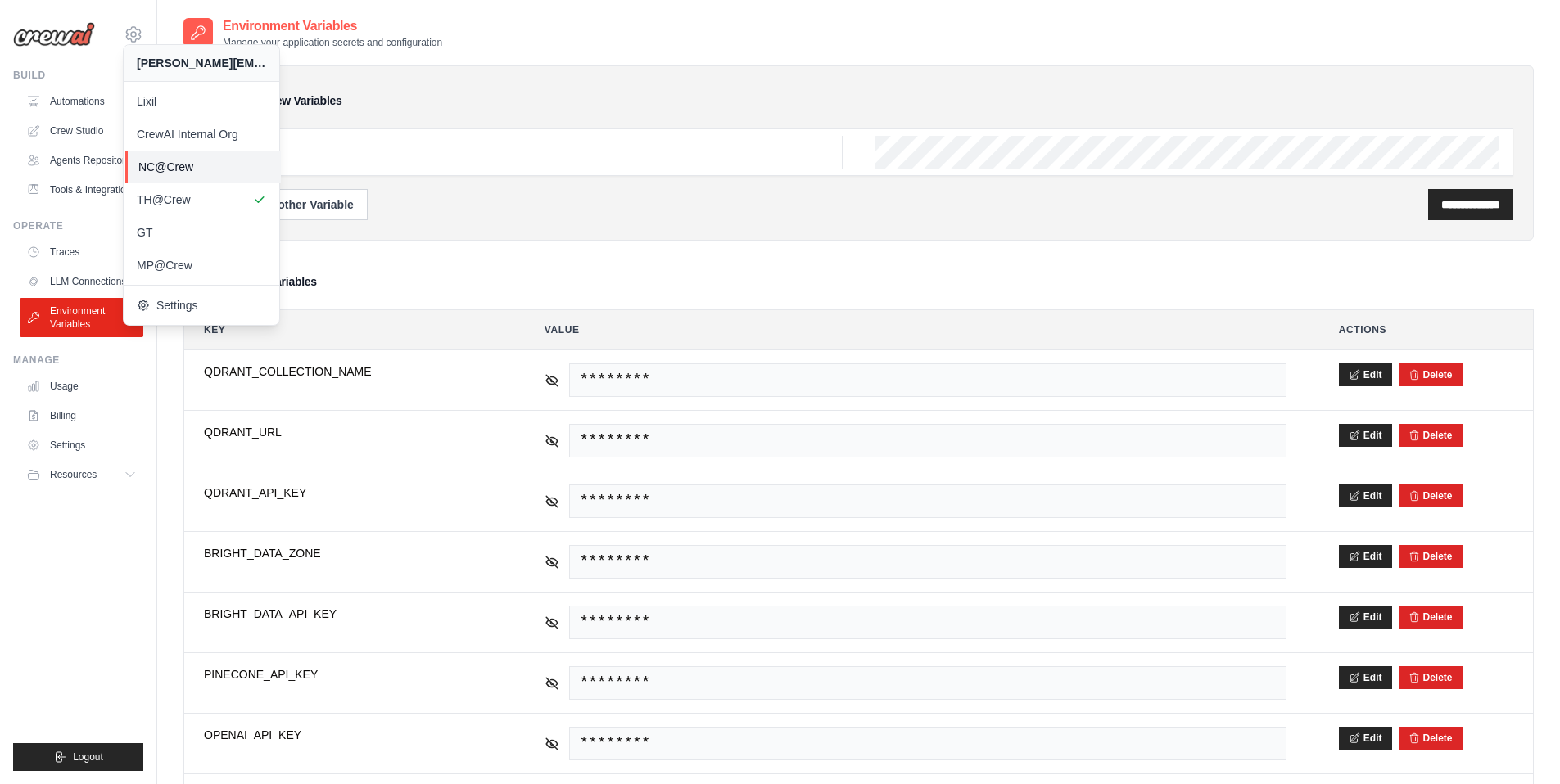
click at [166, 155] on link "NC@Crew" at bounding box center [203, 167] width 156 height 33
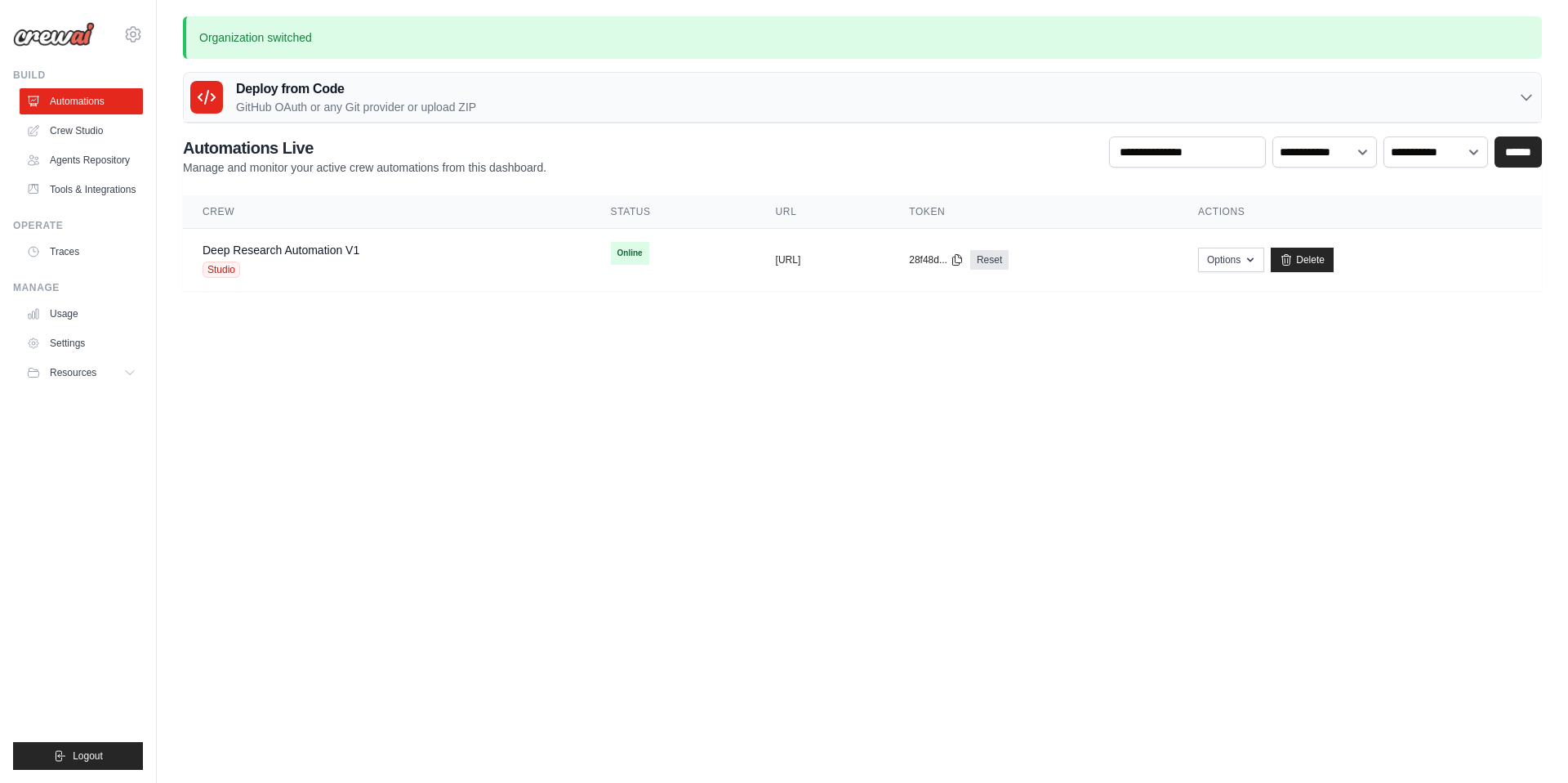
click at [160, 314] on main "Organization switched Deploy from Code GitHub OAuth or any Git provider or uplo…" at bounding box center [862, 164] width 1411 height 327
click at [100, 246] on link "Traces" at bounding box center [82, 252] width 124 height 26
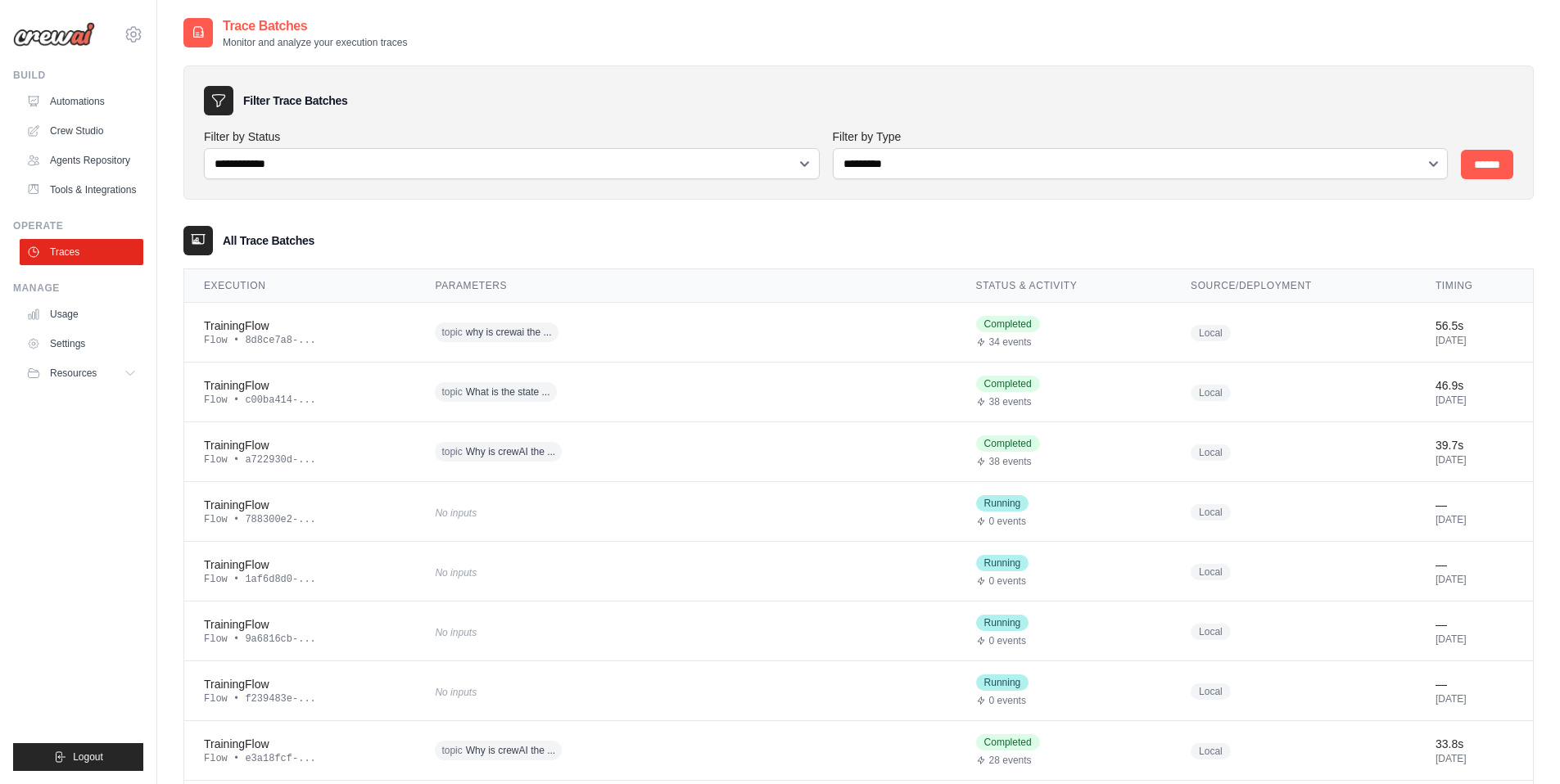
click at [89, 108] on link "Automations" at bounding box center [82, 101] width 124 height 26
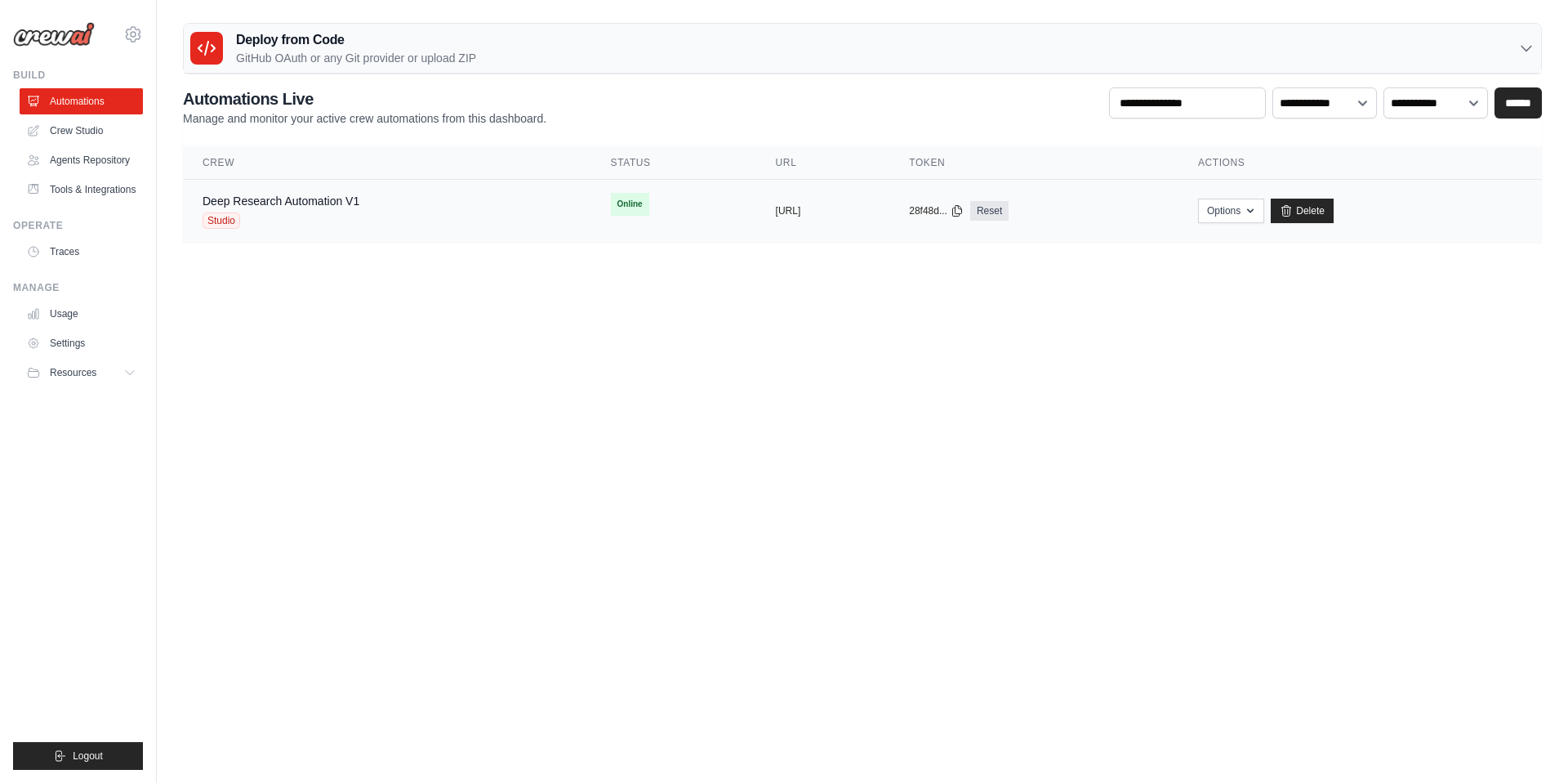
click at [230, 221] on span "Studio" at bounding box center [222, 220] width 38 height 16
click at [107, 133] on link "Crew Studio" at bounding box center [82, 131] width 124 height 26
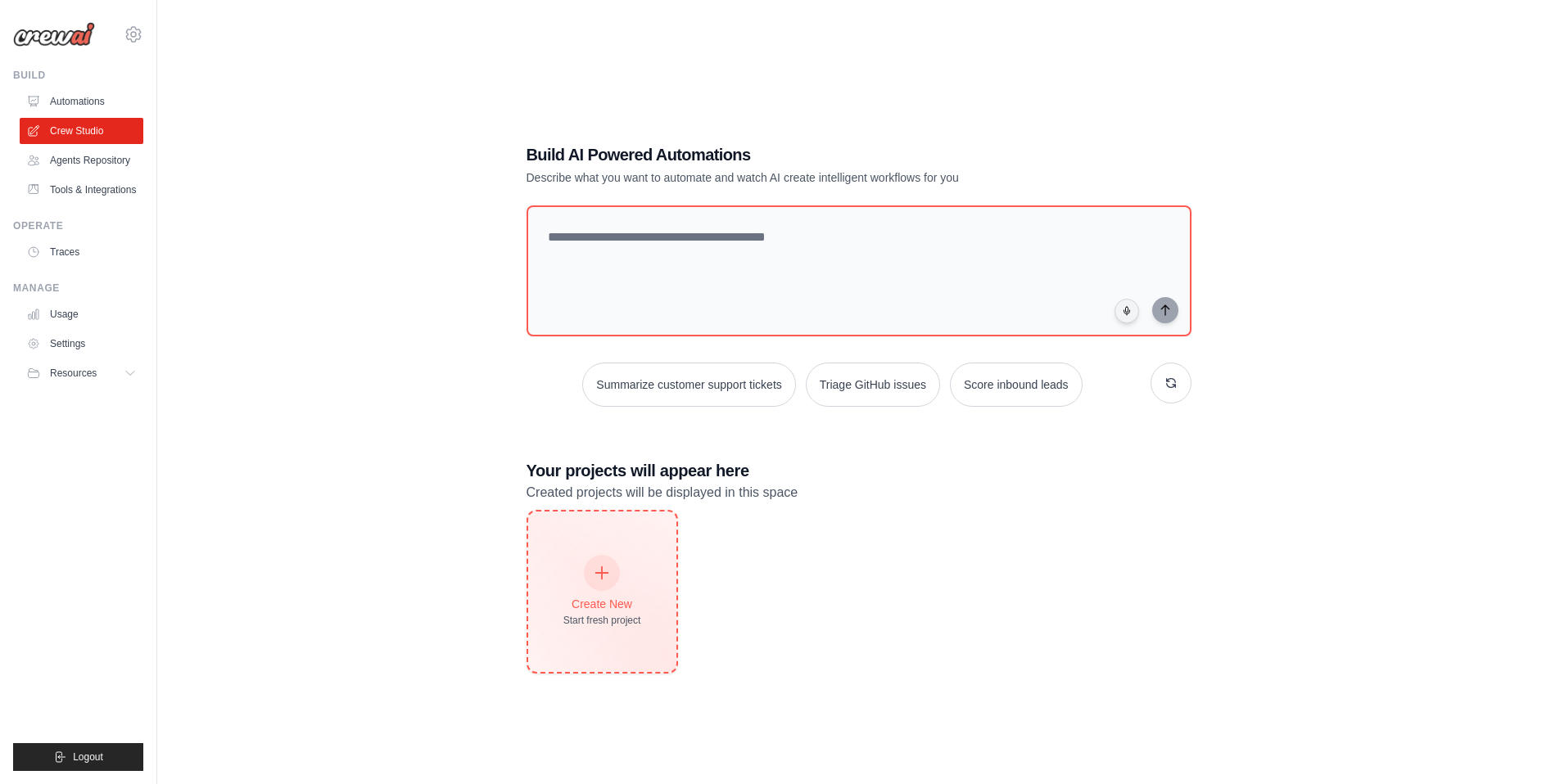
click at [638, 576] on div "Create New Start fresh project" at bounding box center [602, 591] width 77 height 70
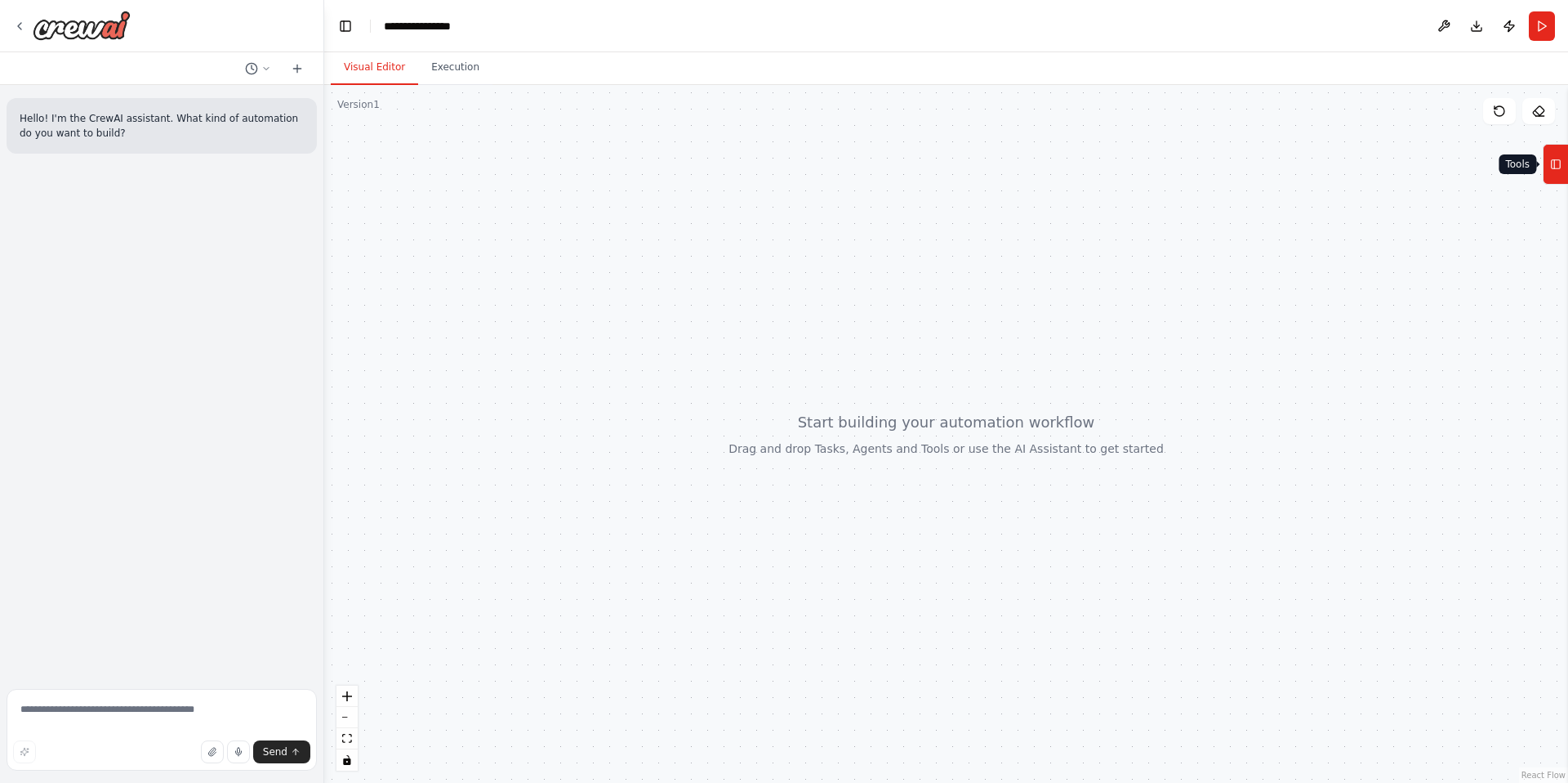
click at [1557, 173] on icon at bounding box center [1556, 165] width 12 height 26
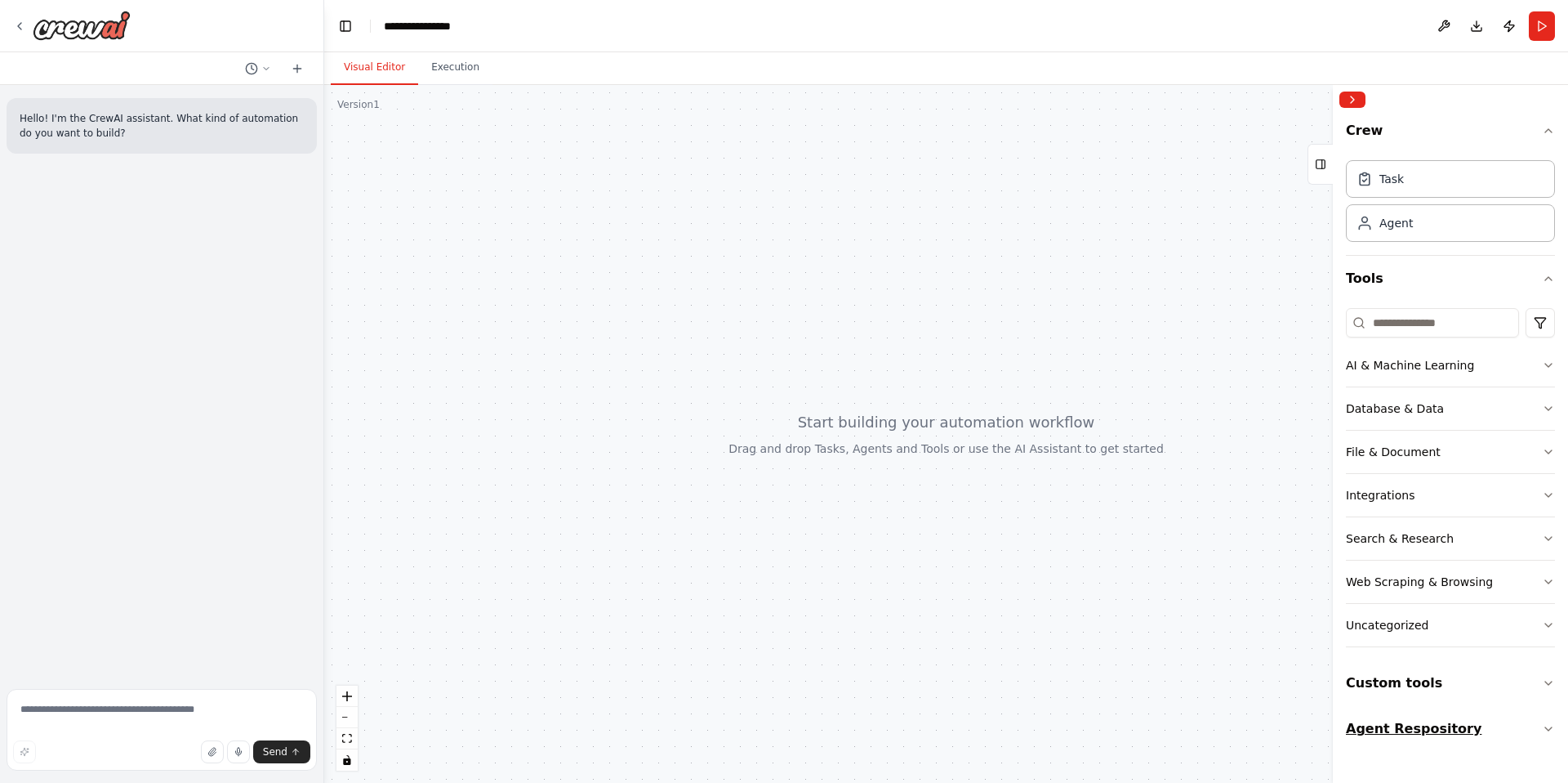
click at [1419, 707] on button "Agent Respository" at bounding box center [1450, 729] width 209 height 46
click at [1434, 673] on button "Custom tools" at bounding box center [1450, 683] width 209 height 46
click at [1416, 262] on button "Tools" at bounding box center [1450, 279] width 209 height 46
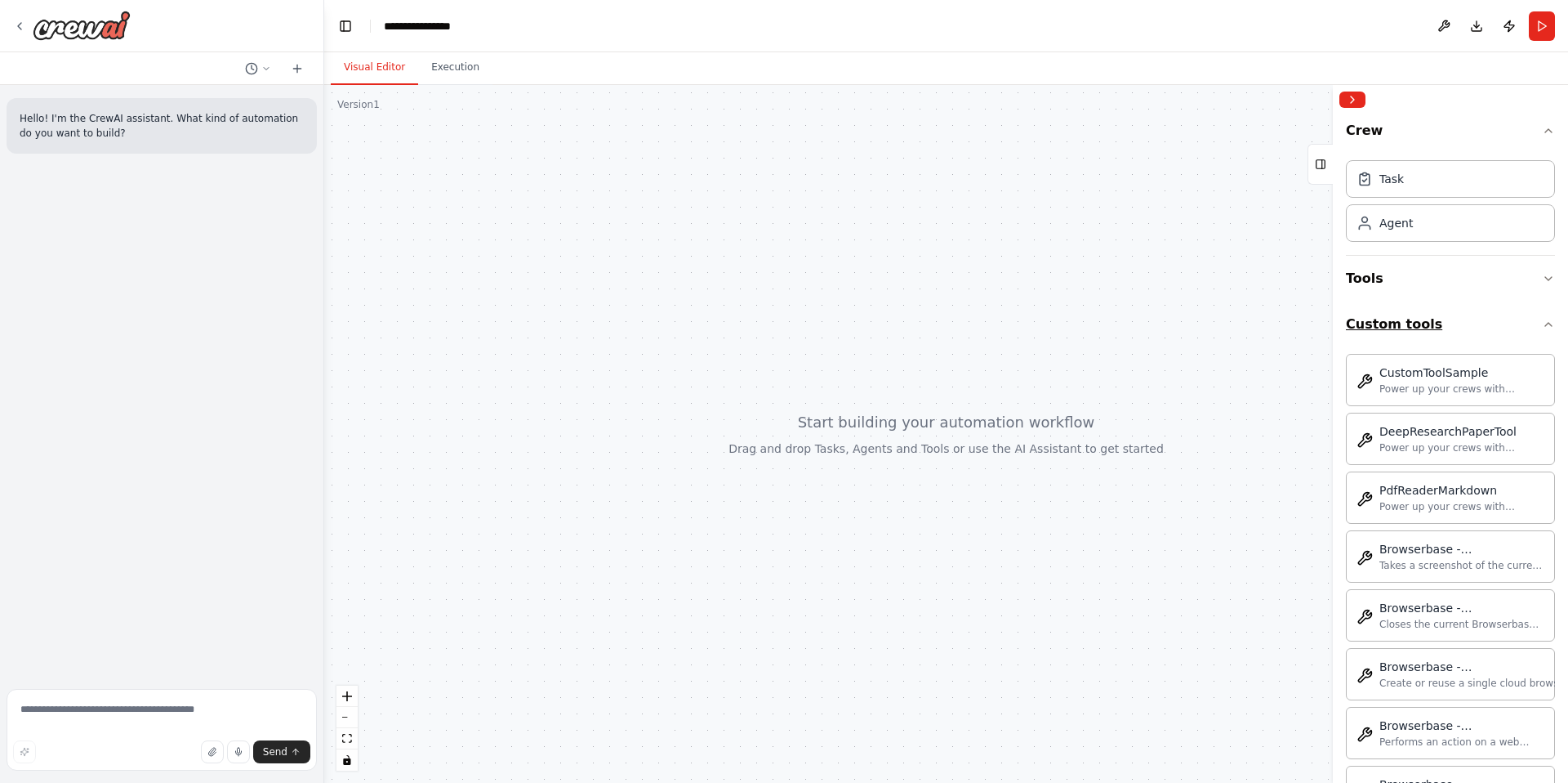
click at [1437, 314] on button "Custom tools" at bounding box center [1450, 324] width 209 height 46
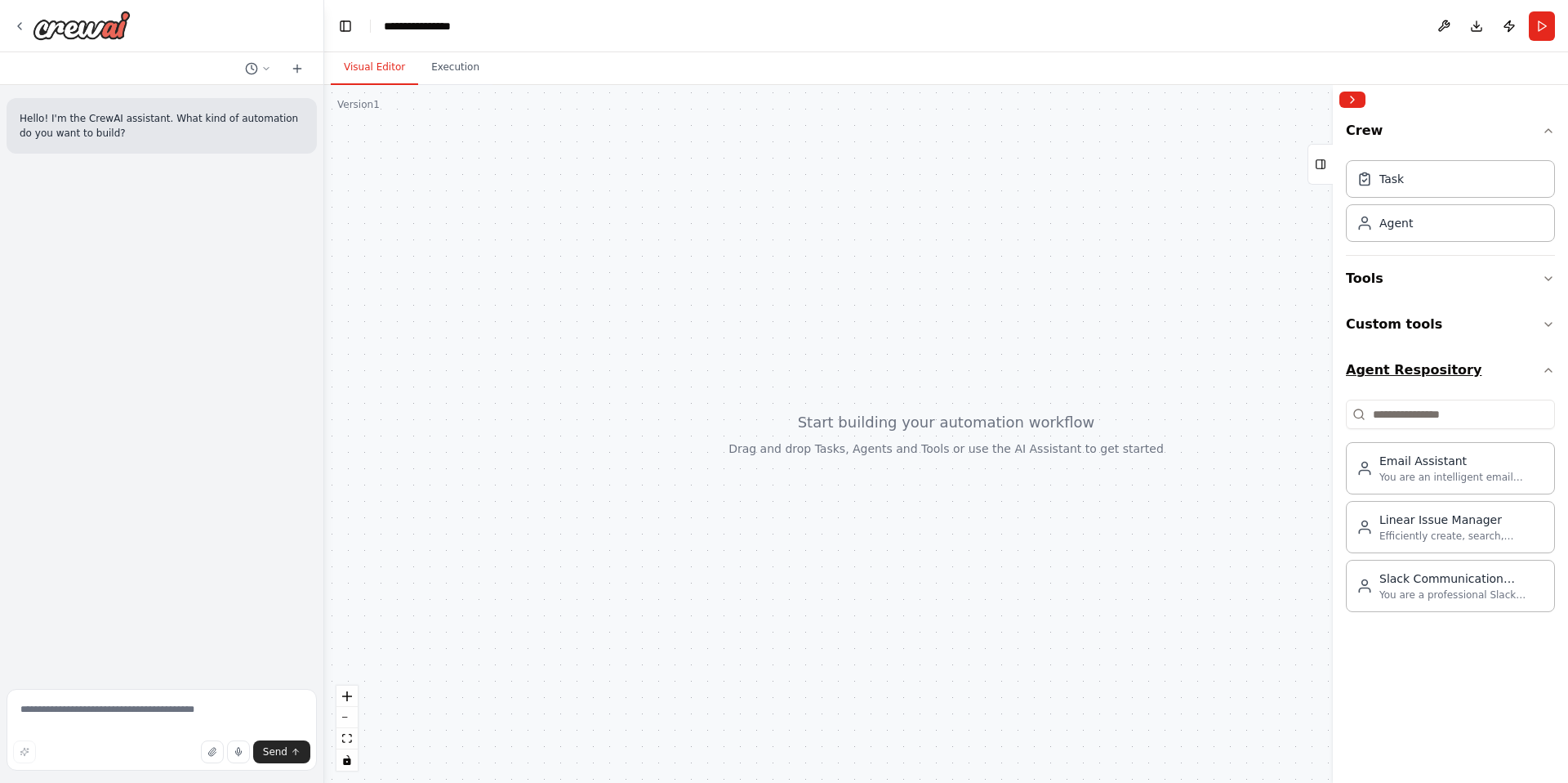
click at [1435, 369] on button "Agent Respository" at bounding box center [1450, 370] width 209 height 46
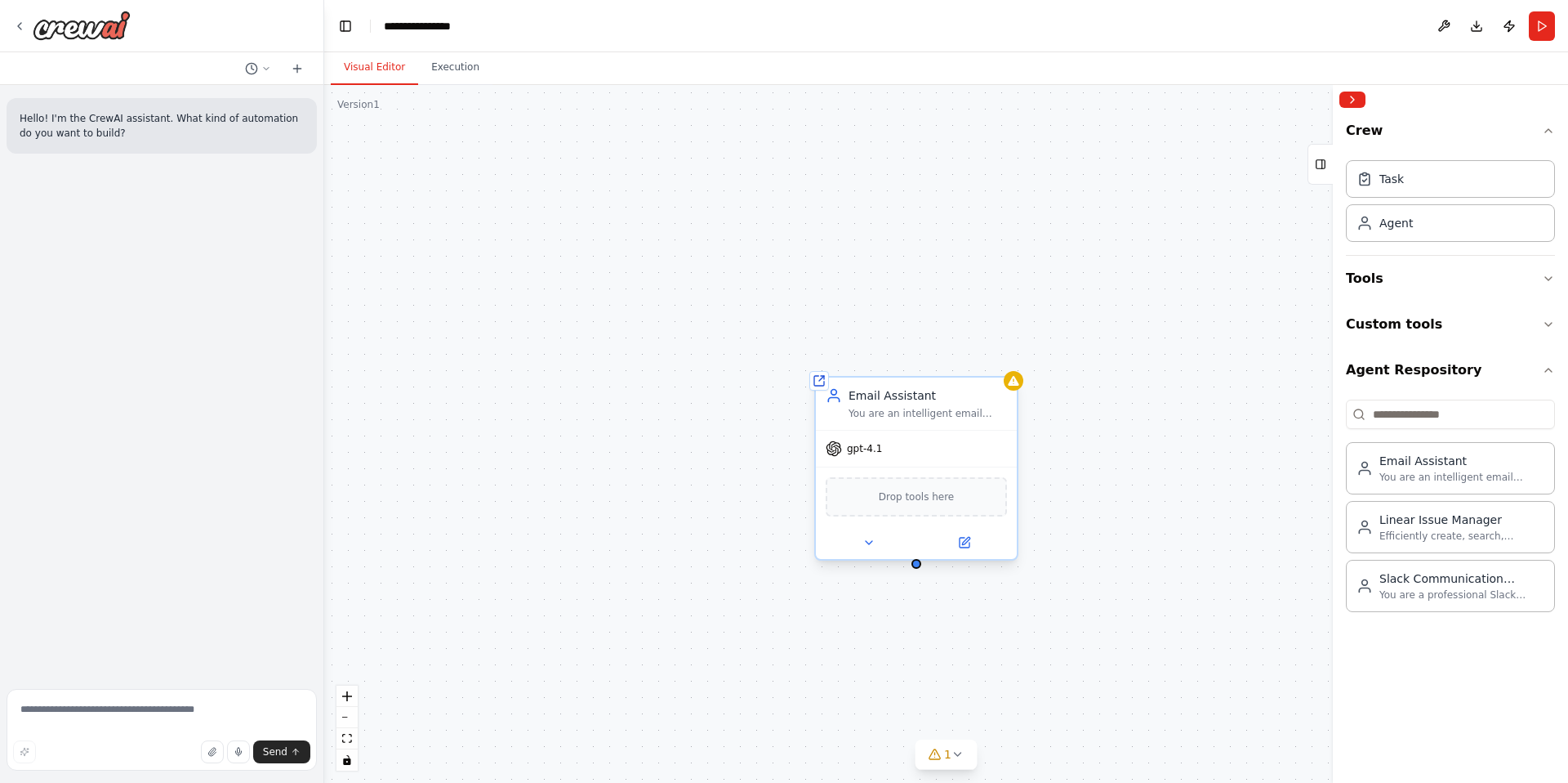
click at [886, 458] on div "gpt-4.1" at bounding box center [916, 449] width 201 height 36
click at [860, 448] on span "gpt-4.1" at bounding box center [864, 448] width 35 height 13
click at [859, 449] on span "gpt-4.1" at bounding box center [864, 448] width 35 height 13
click at [972, 540] on button at bounding box center [964, 543] width 92 height 20
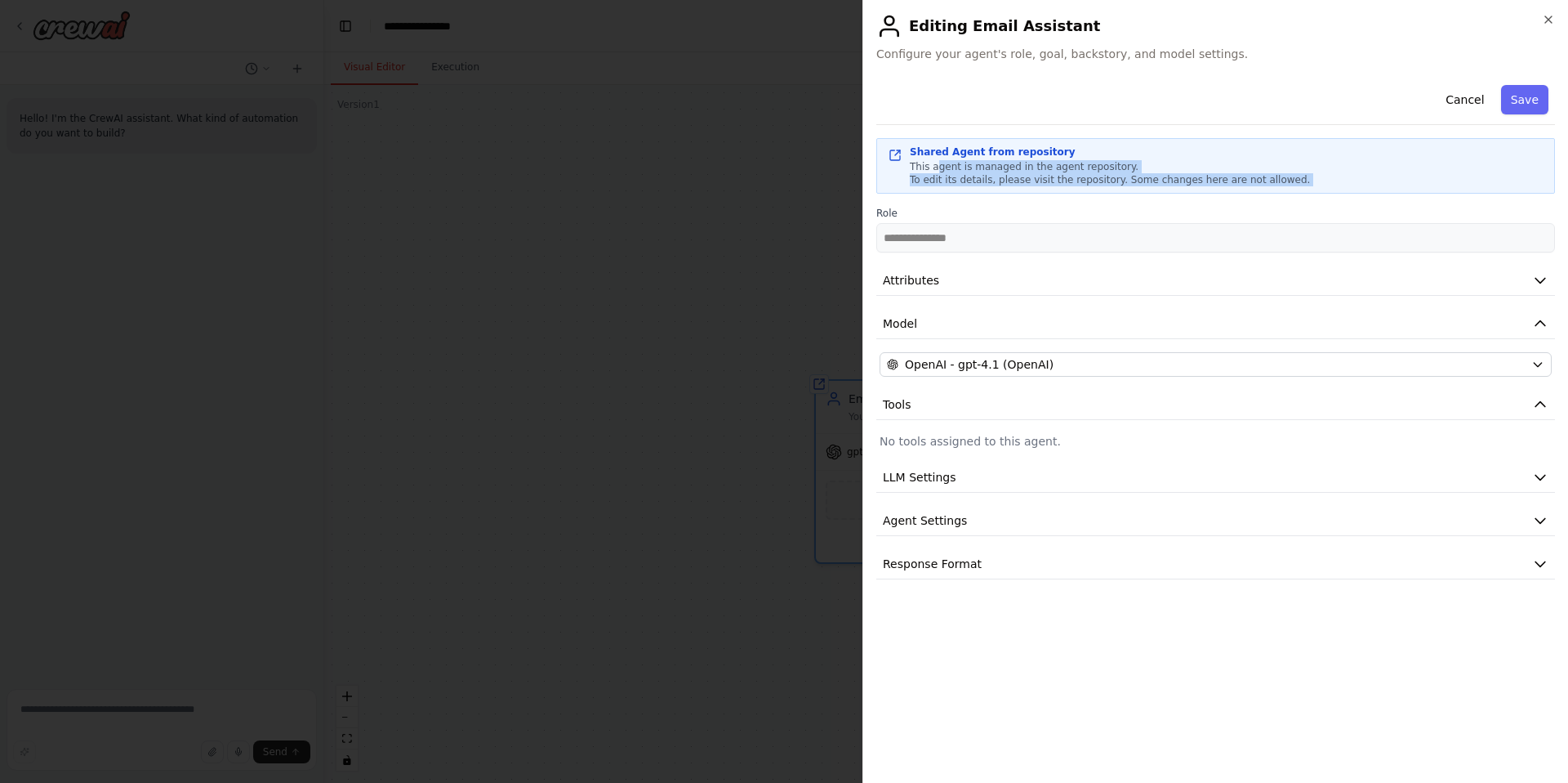
drag, startPoint x: 961, startPoint y: 168, endPoint x: 1297, endPoint y: 196, distance: 337.2
click at [1298, 198] on div "**********" at bounding box center [1215, 194] width 679 height 114
click at [1267, 184] on span "To edit its details, please visit the repository. Some changes here are not all…" at bounding box center [1110, 180] width 400 height 12
click at [981, 289] on button "Attributes" at bounding box center [1215, 280] width 679 height 31
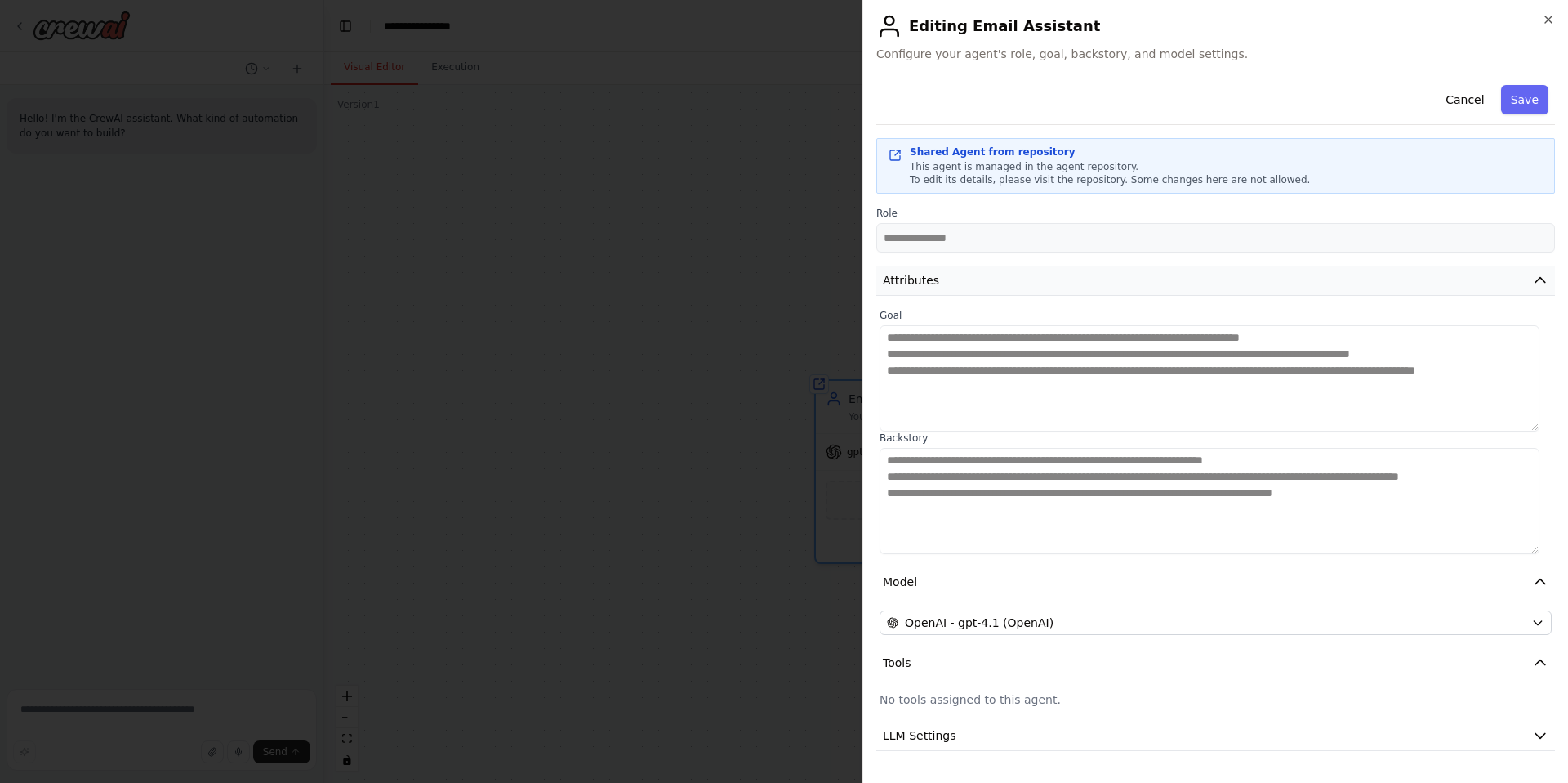
click at [981, 289] on button "Attributes" at bounding box center [1215, 280] width 679 height 31
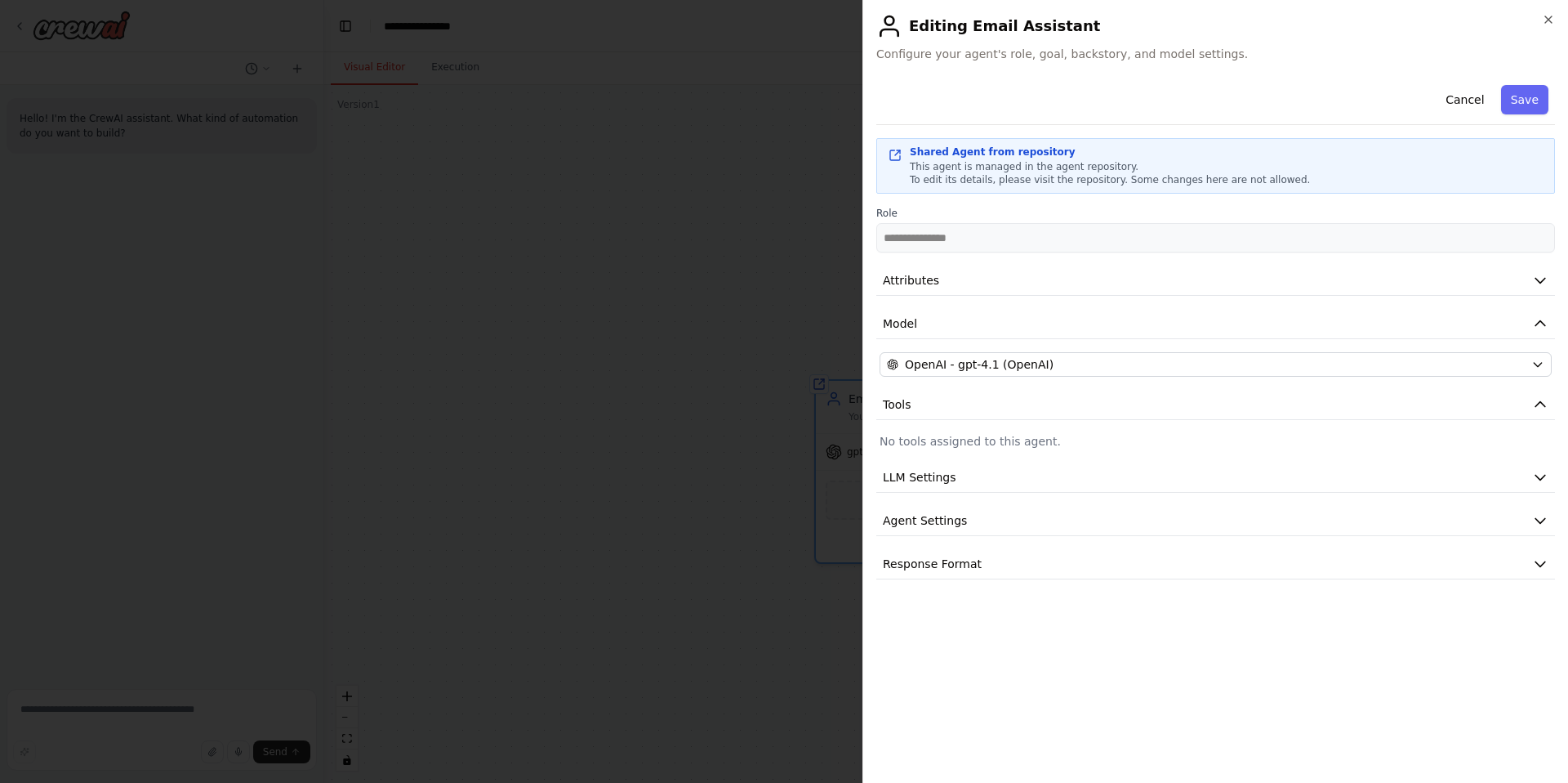
click at [971, 347] on div "**********" at bounding box center [1215, 329] width 679 height 502
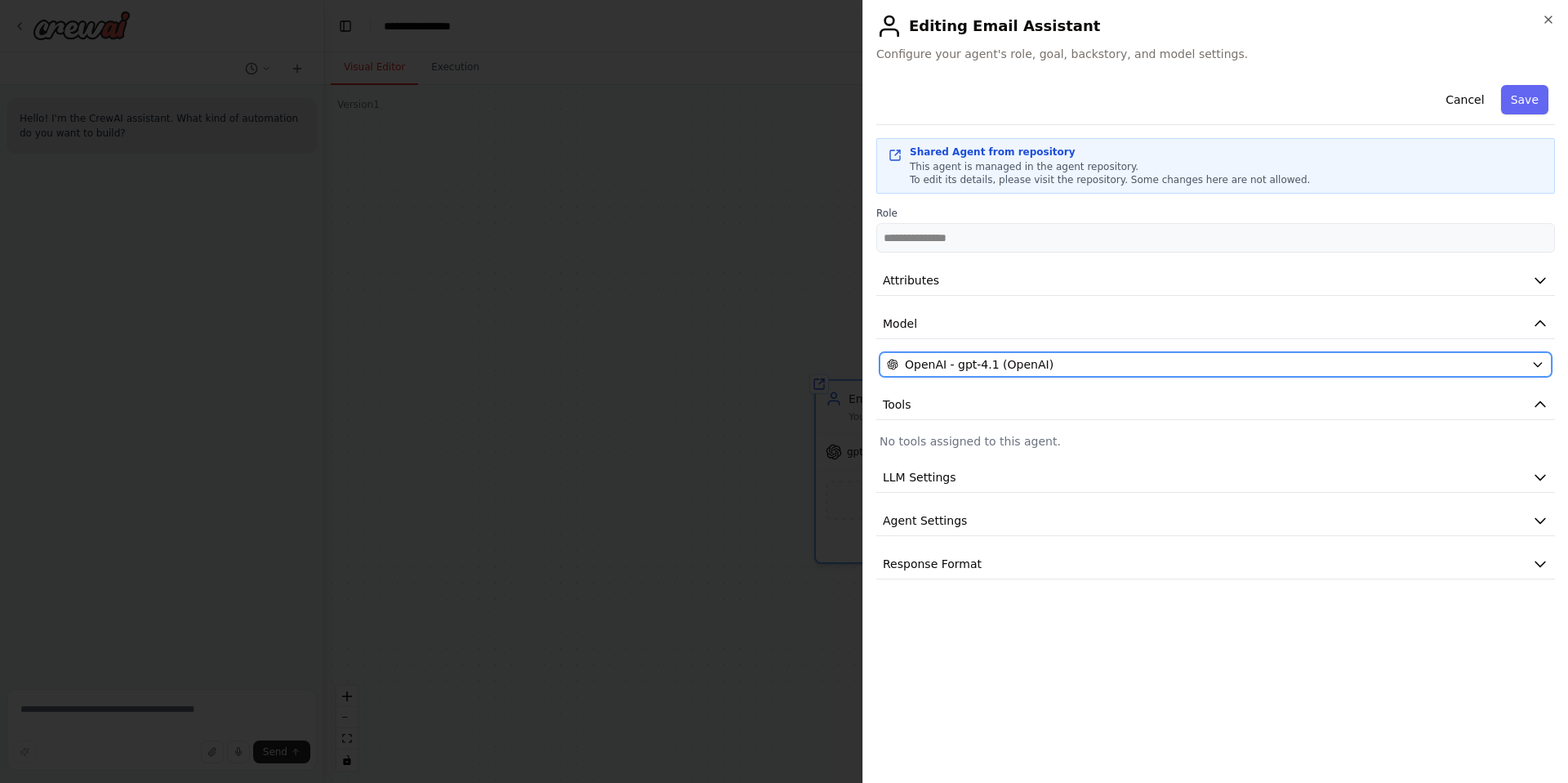
click at [972, 371] on span "OpenAI - gpt-4.1 (OpenAI)" at bounding box center [980, 365] width 149 height 16
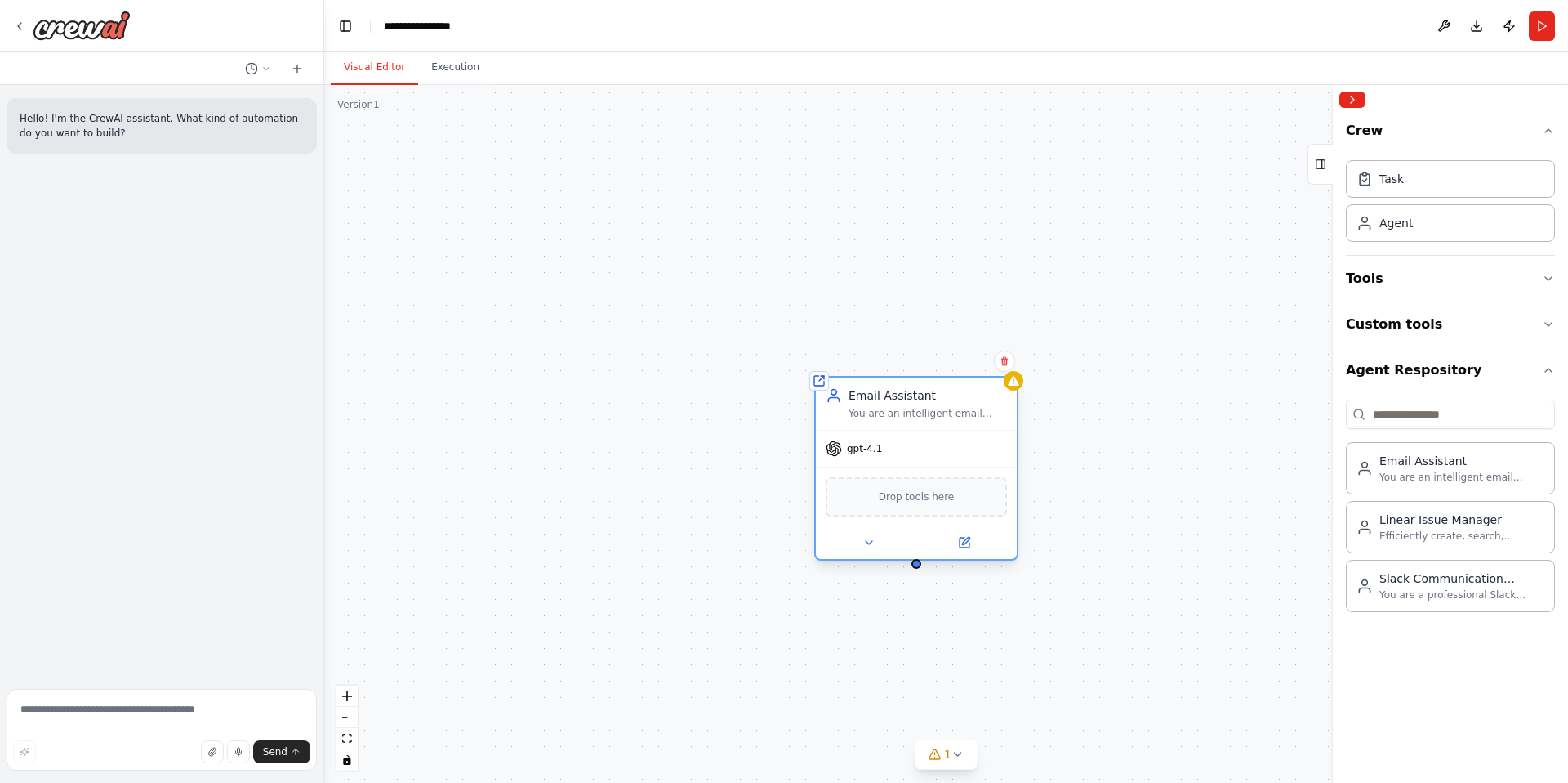
click at [914, 450] on div "gpt-4.1" at bounding box center [916, 449] width 201 height 36
click at [965, 538] on icon at bounding box center [965, 543] width 10 height 10
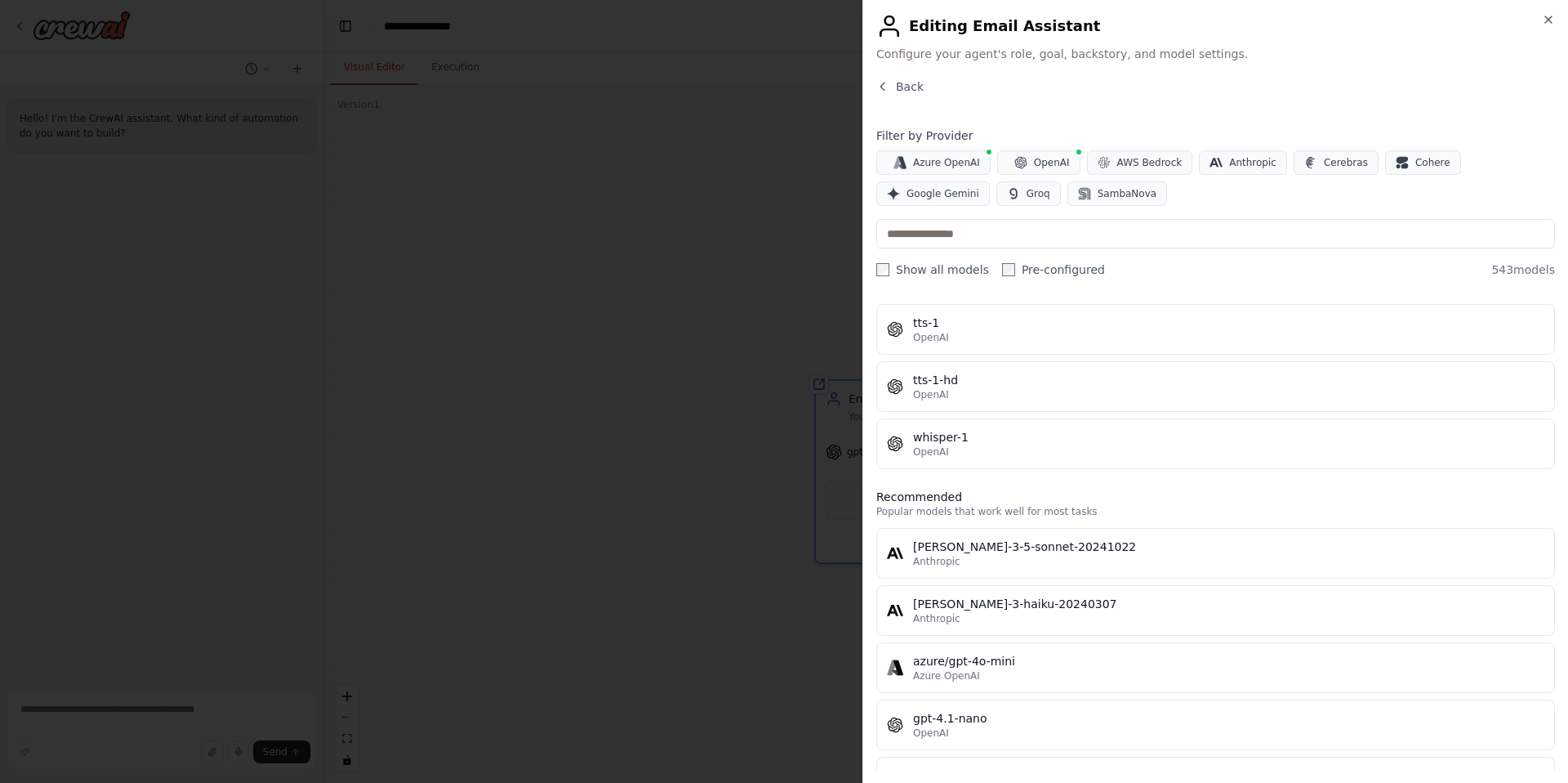
scroll to position [7832, 0]
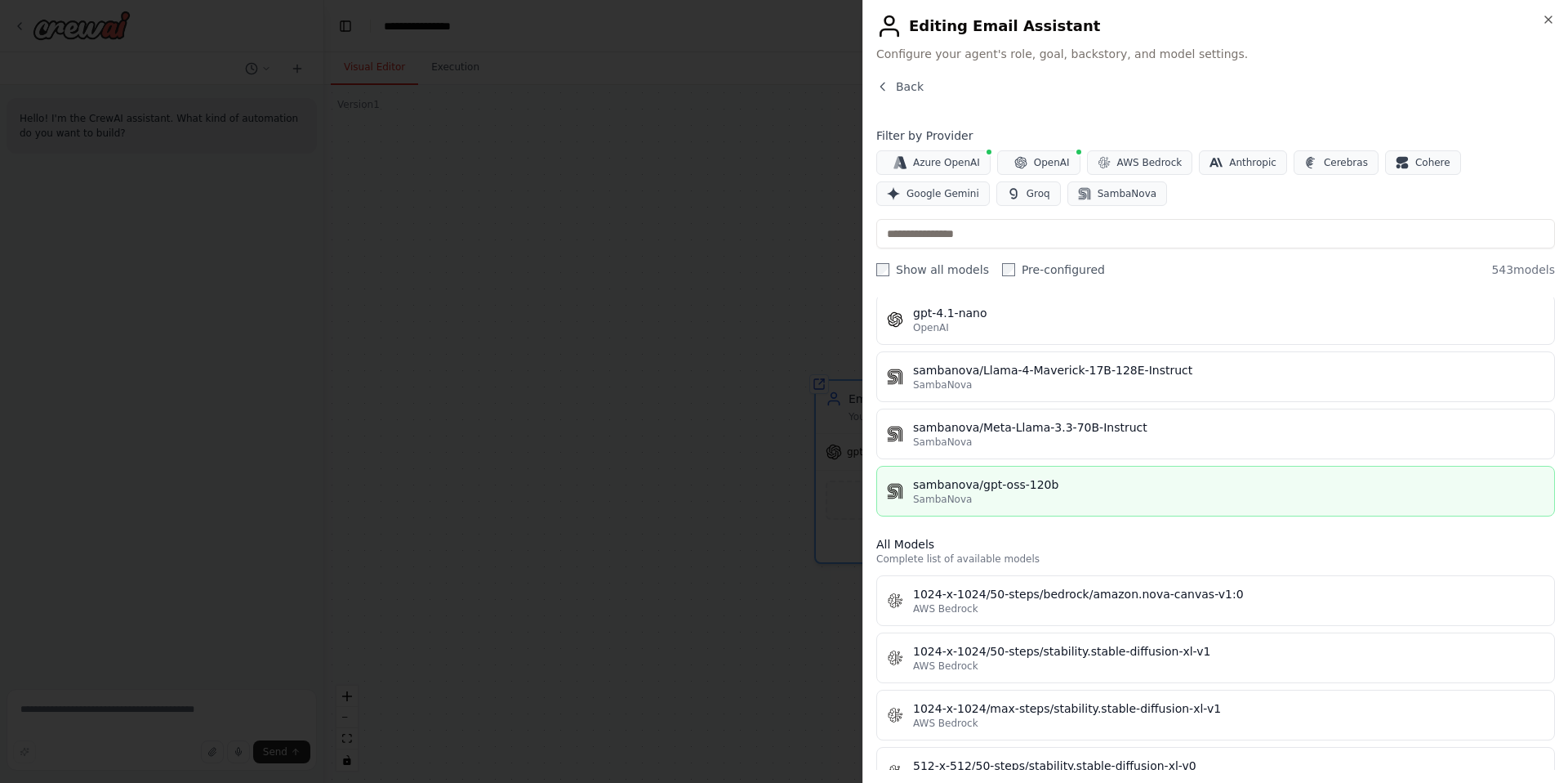
click at [957, 490] on div "sambanova/gpt-oss-120b" at bounding box center [1228, 485] width 631 height 16
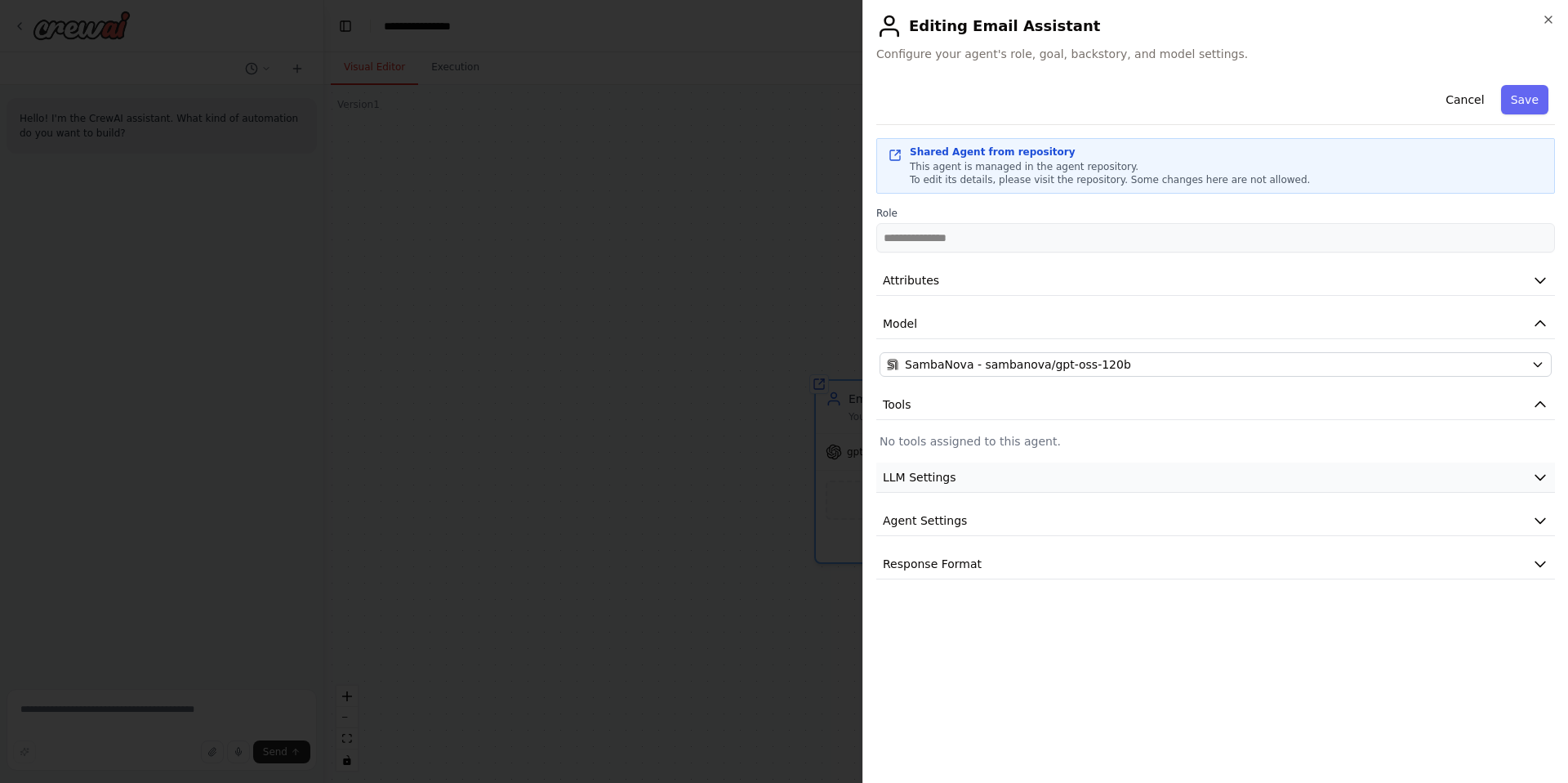
click at [966, 480] on button "LLM Settings" at bounding box center [1215, 478] width 679 height 31
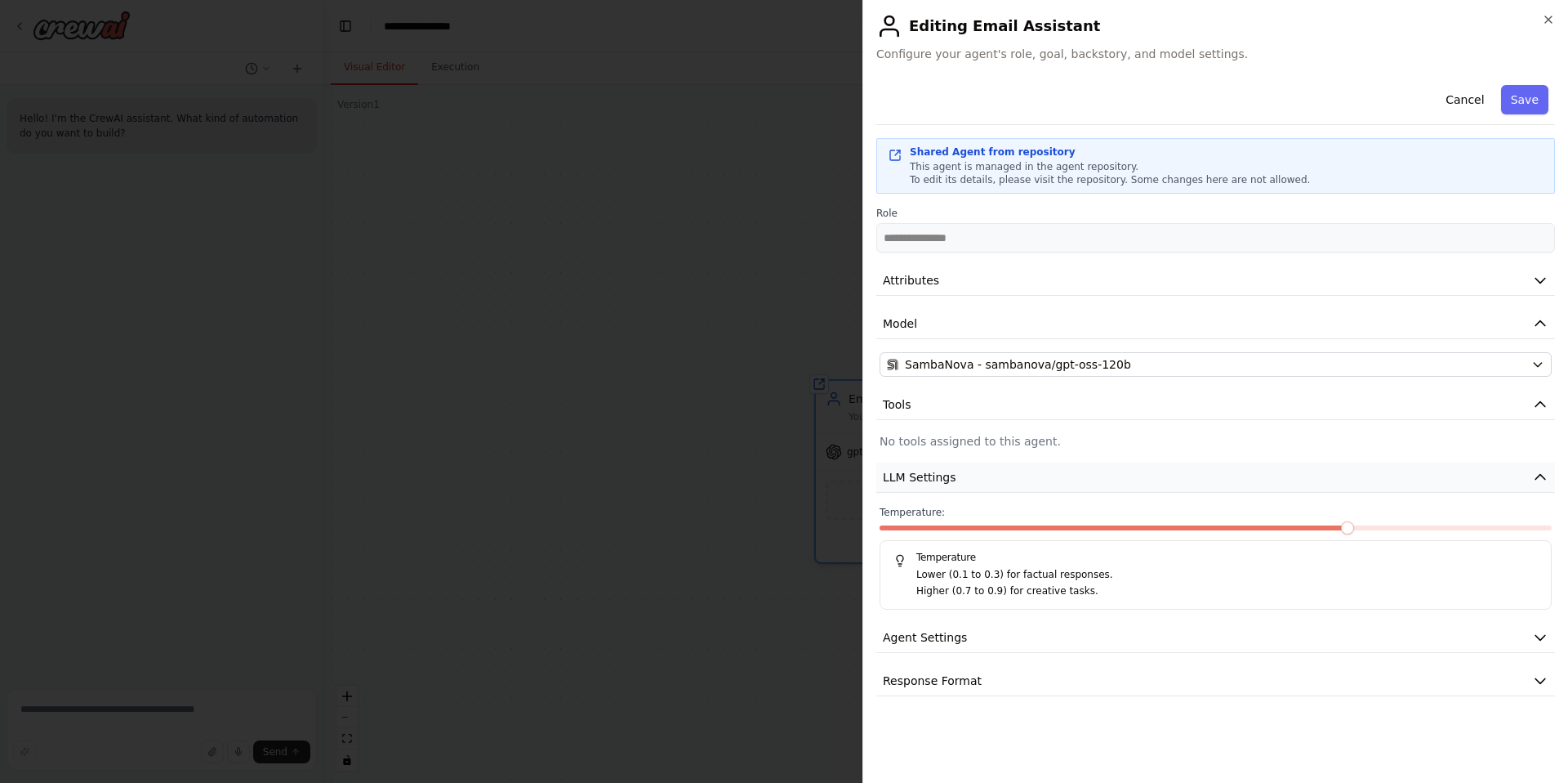
click at [966, 480] on button "LLM Settings" at bounding box center [1215, 478] width 679 height 31
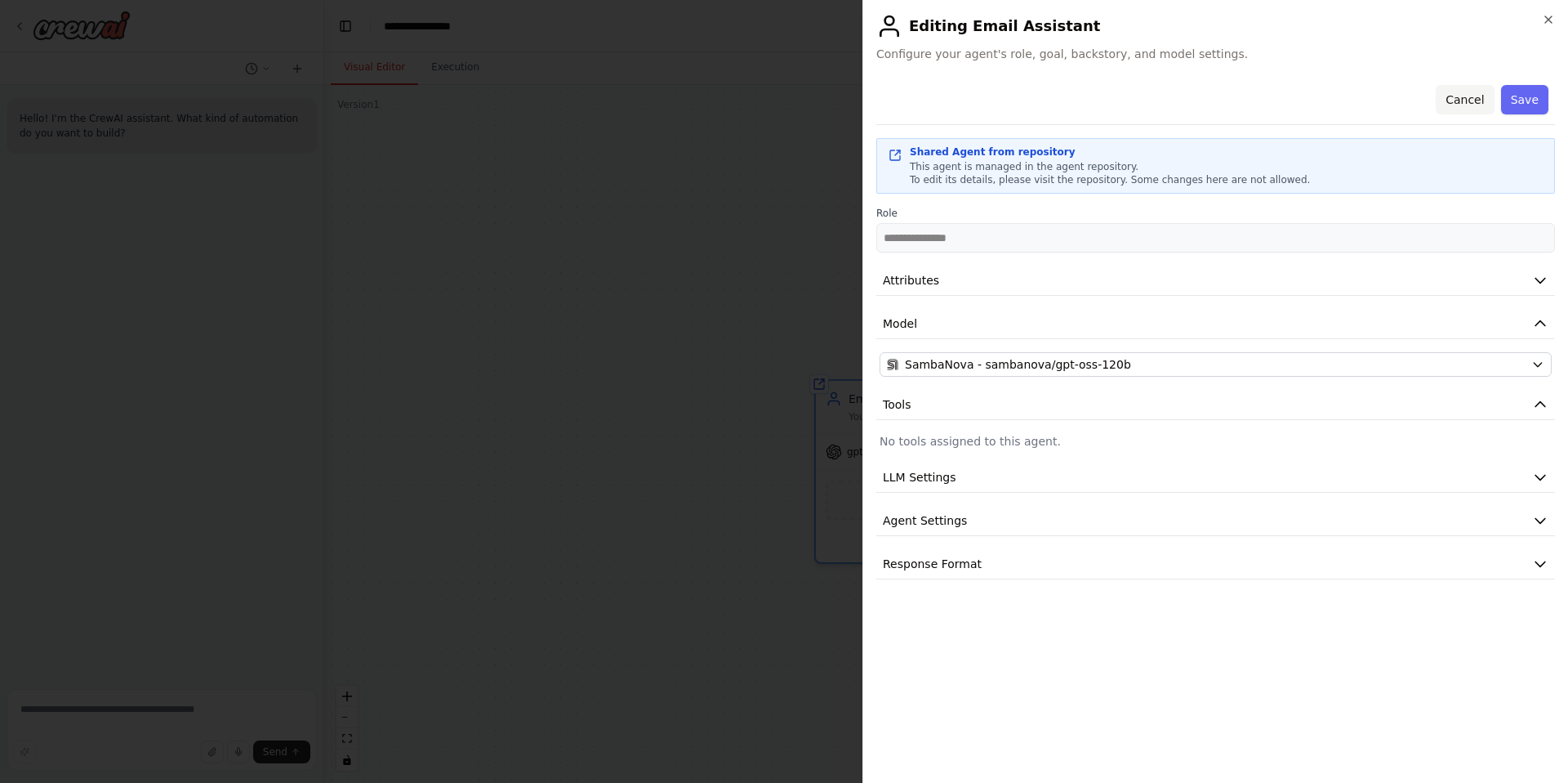
click at [1462, 94] on button "Cancel" at bounding box center [1465, 100] width 58 height 30
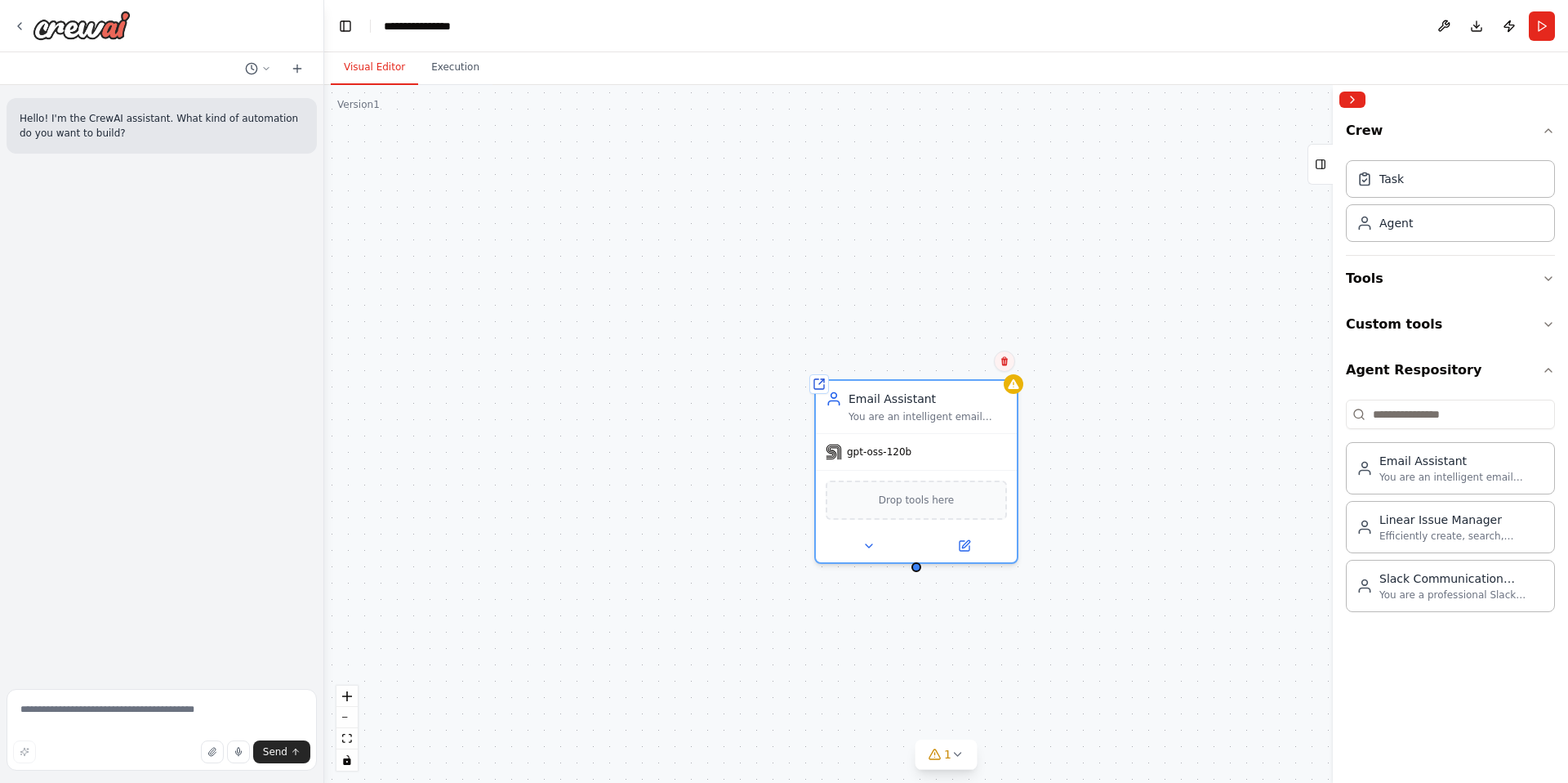
click at [1005, 364] on icon at bounding box center [1004, 361] width 7 height 9
click at [959, 358] on button "Confirm" at bounding box center [958, 362] width 58 height 20
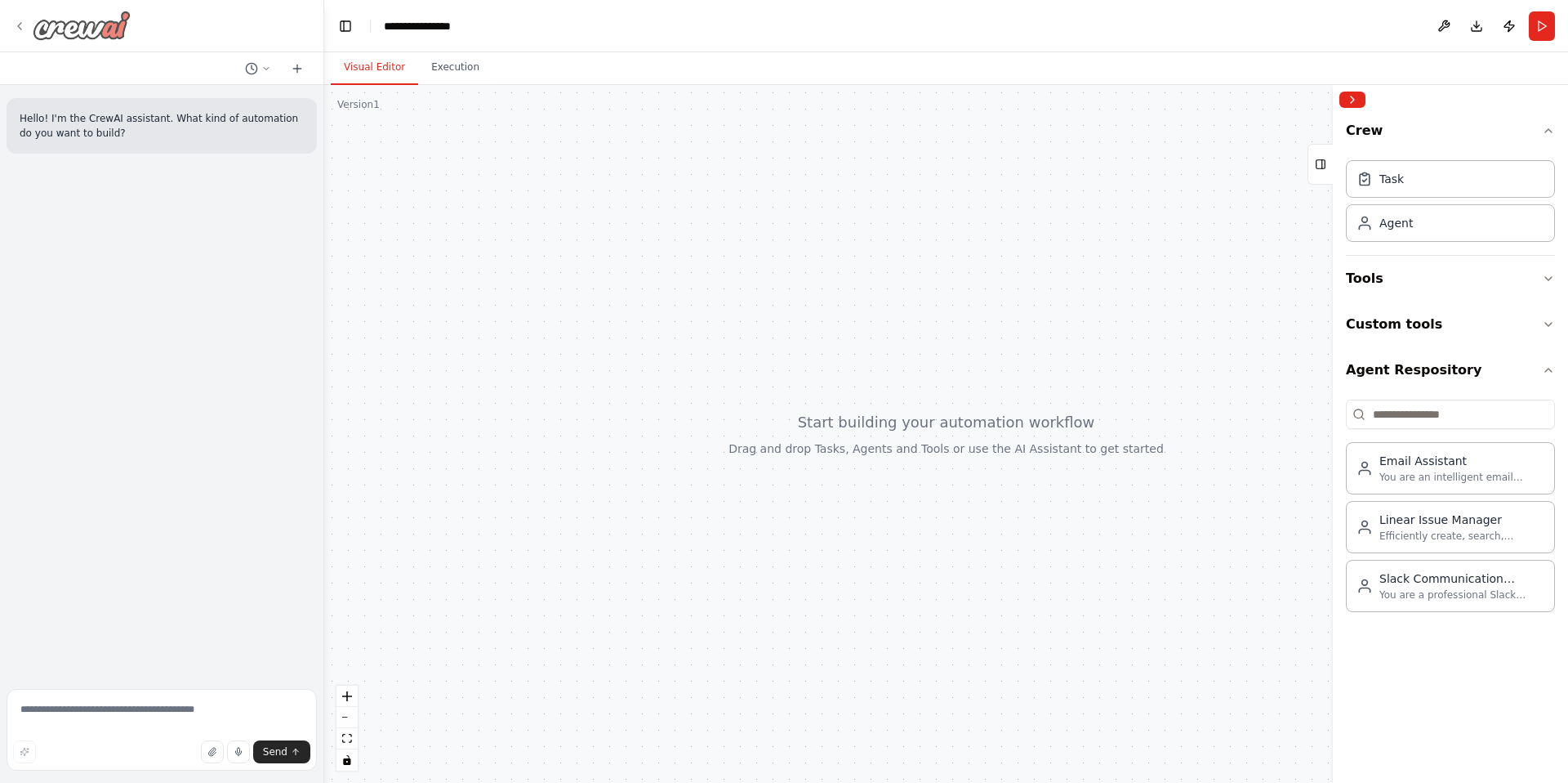
click at [26, 20] on icon at bounding box center [19, 26] width 13 height 13
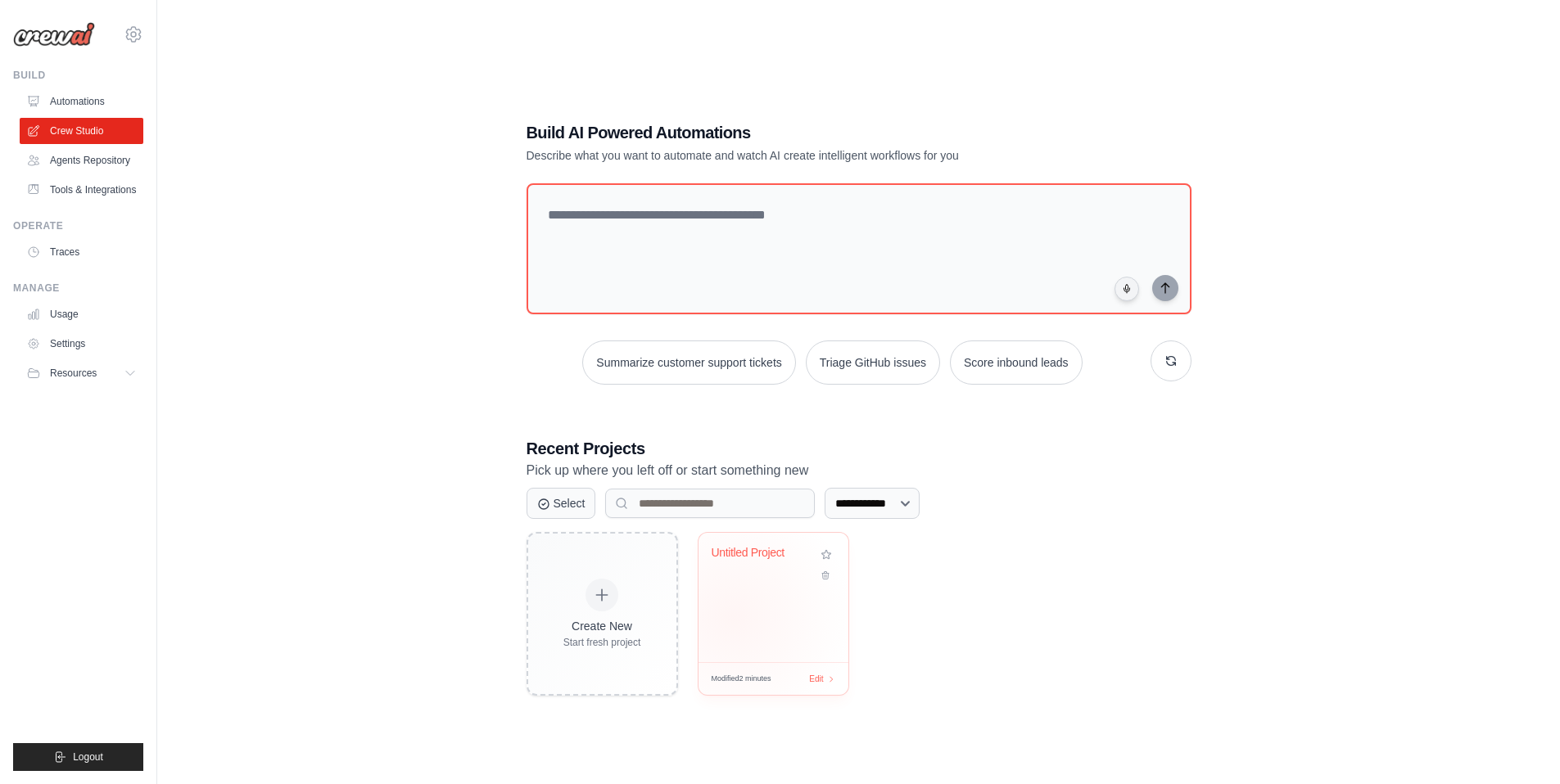
click at [750, 609] on div "Untitled Project" at bounding box center [773, 597] width 150 height 129
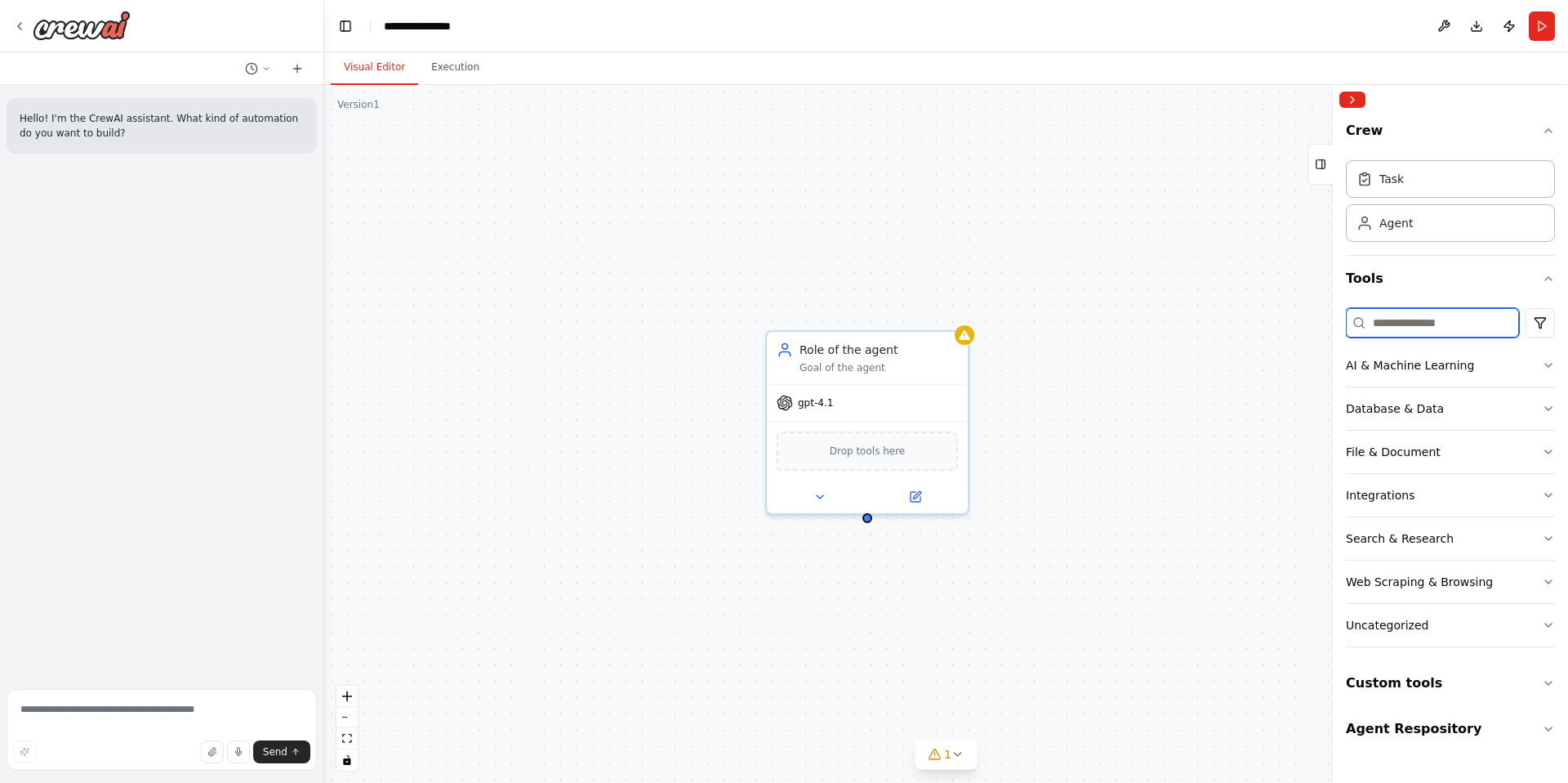
click at [1434, 326] on input at bounding box center [1432, 323] width 173 height 30
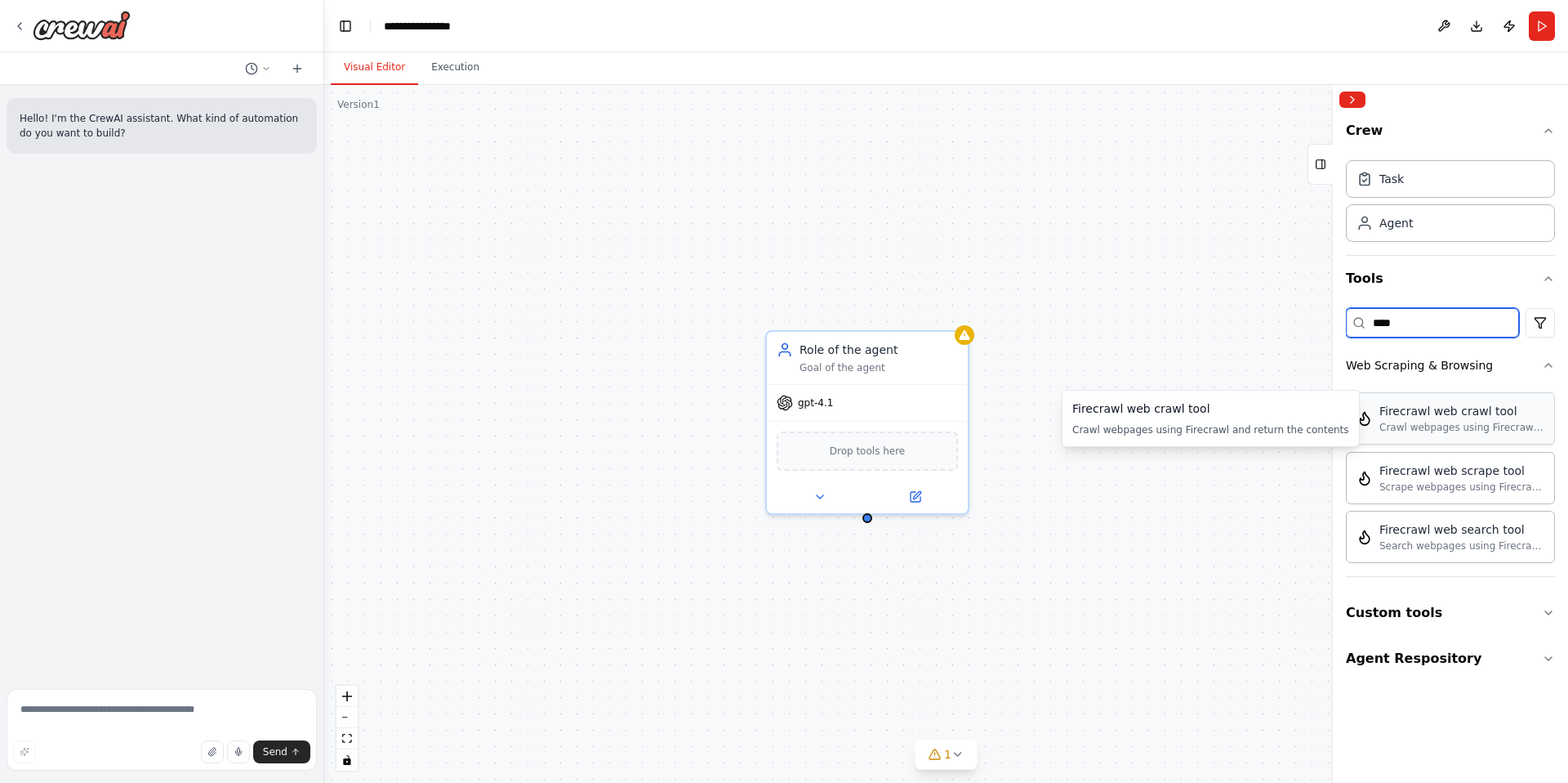
type input "****"
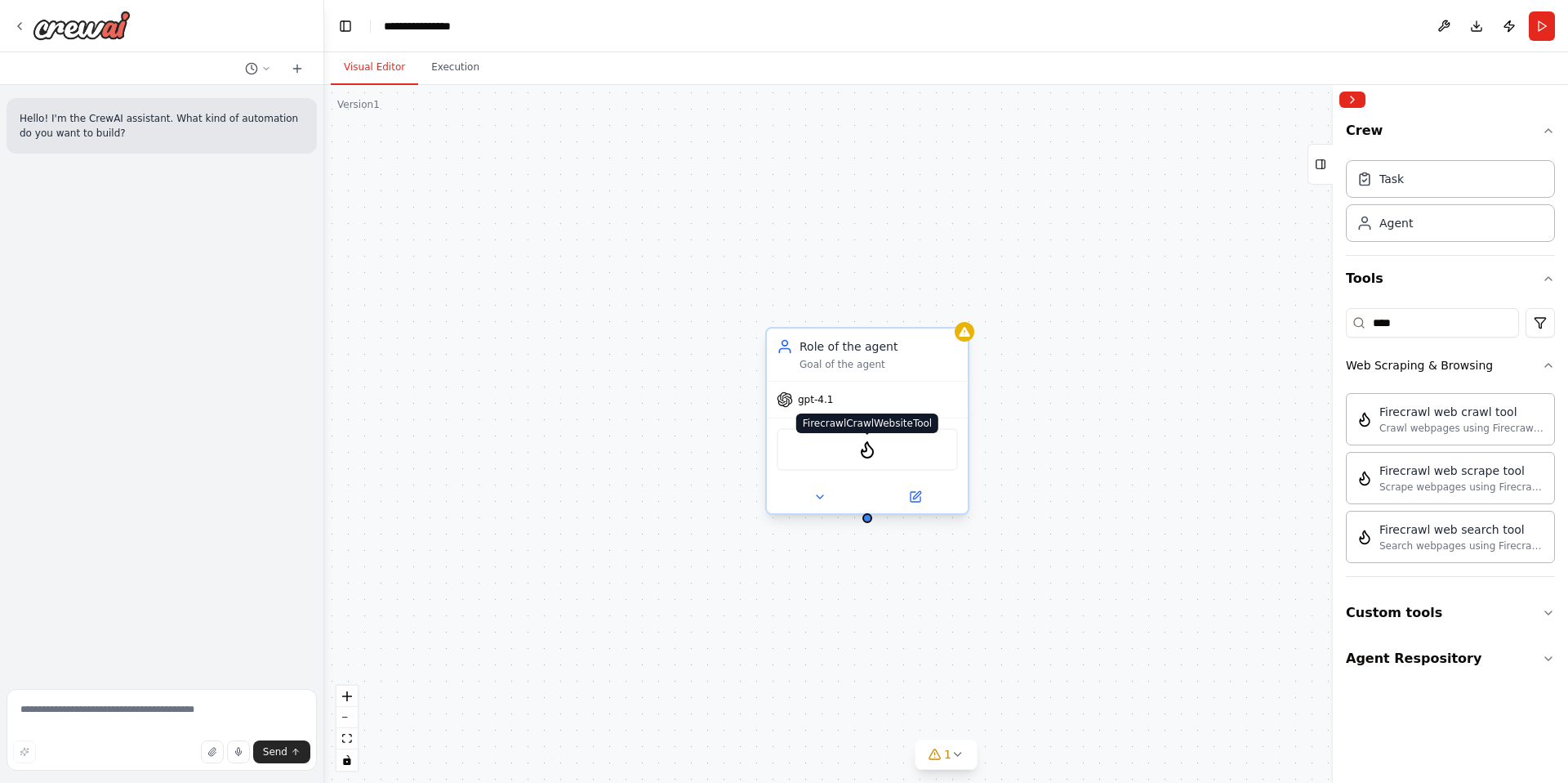
click at [867, 451] on img at bounding box center [868, 450] width 20 height 20
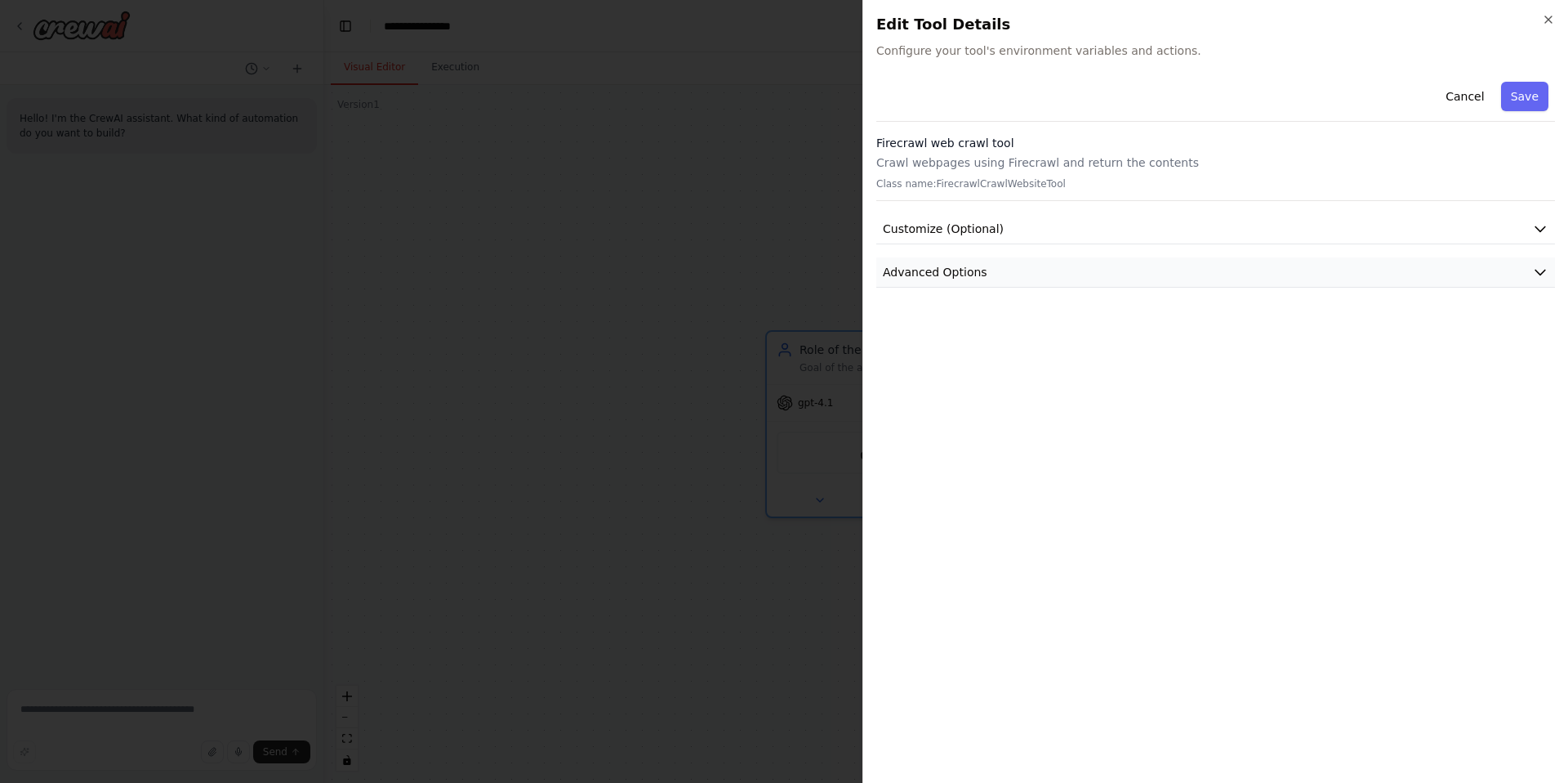
click at [1003, 267] on button "Advanced Options" at bounding box center [1215, 273] width 679 height 31
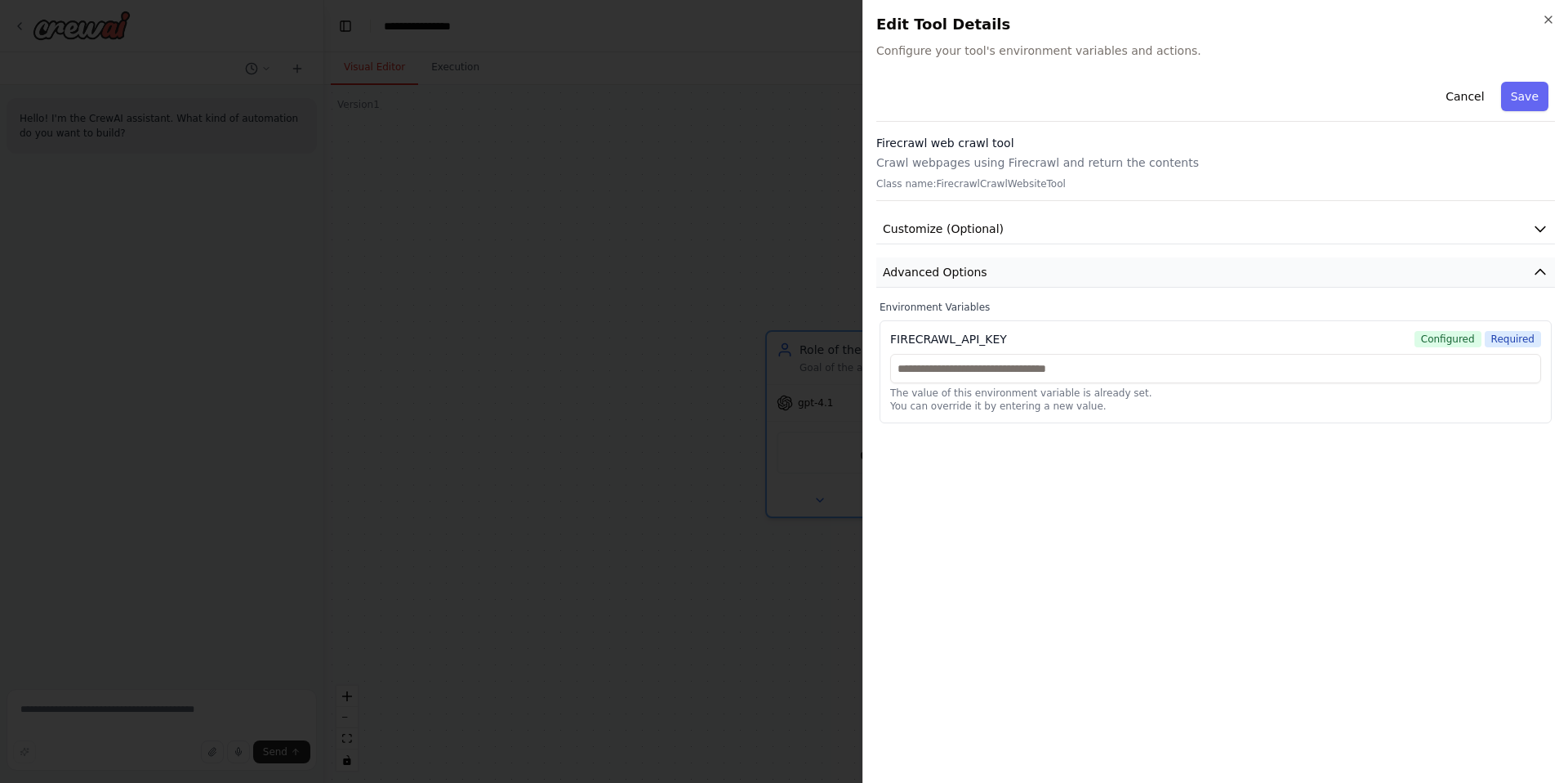
click at [1098, 273] on button "Advanced Options" at bounding box center [1215, 273] width 679 height 31
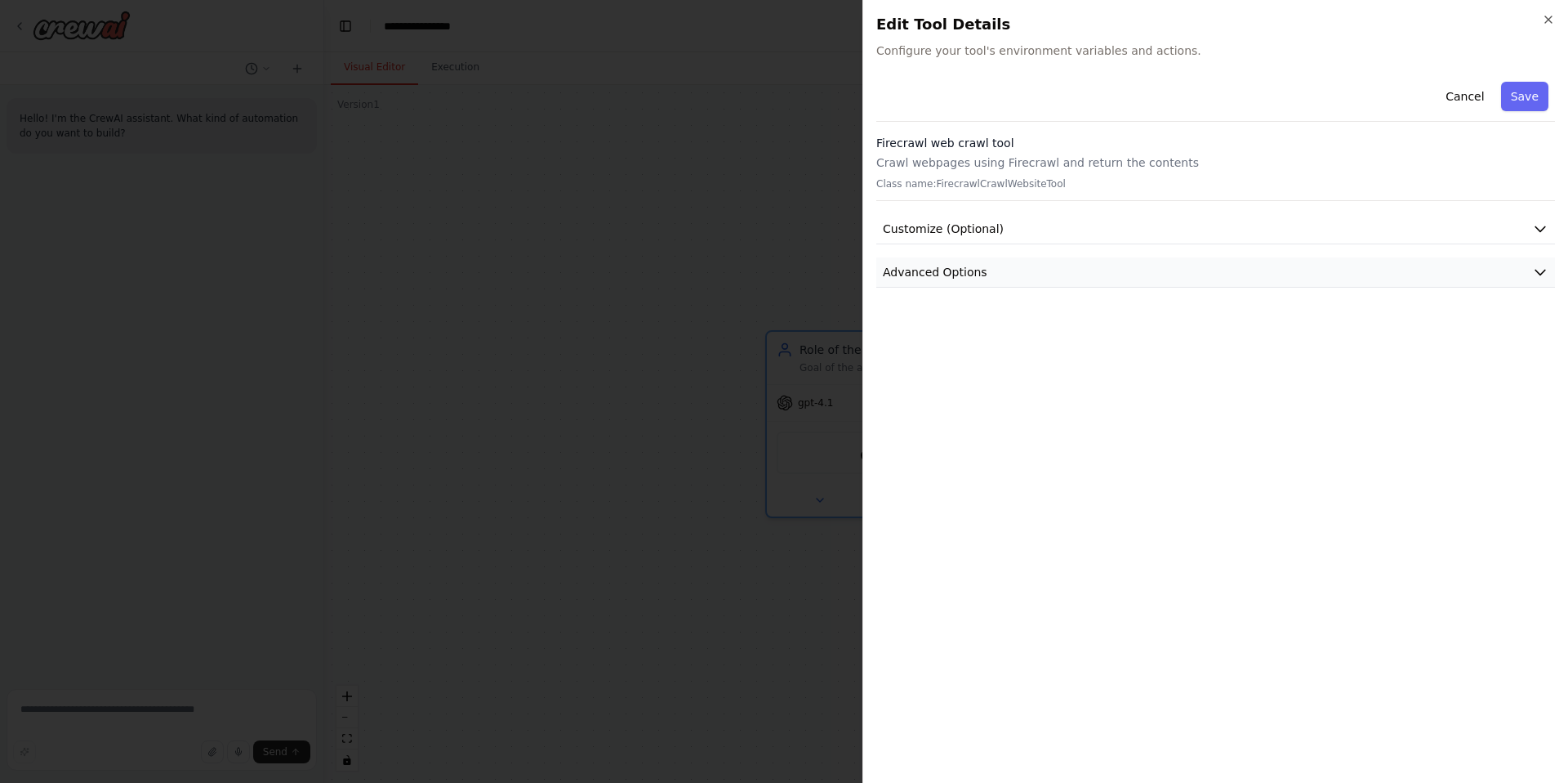
click at [1098, 273] on button "Advanced Options" at bounding box center [1215, 273] width 679 height 31
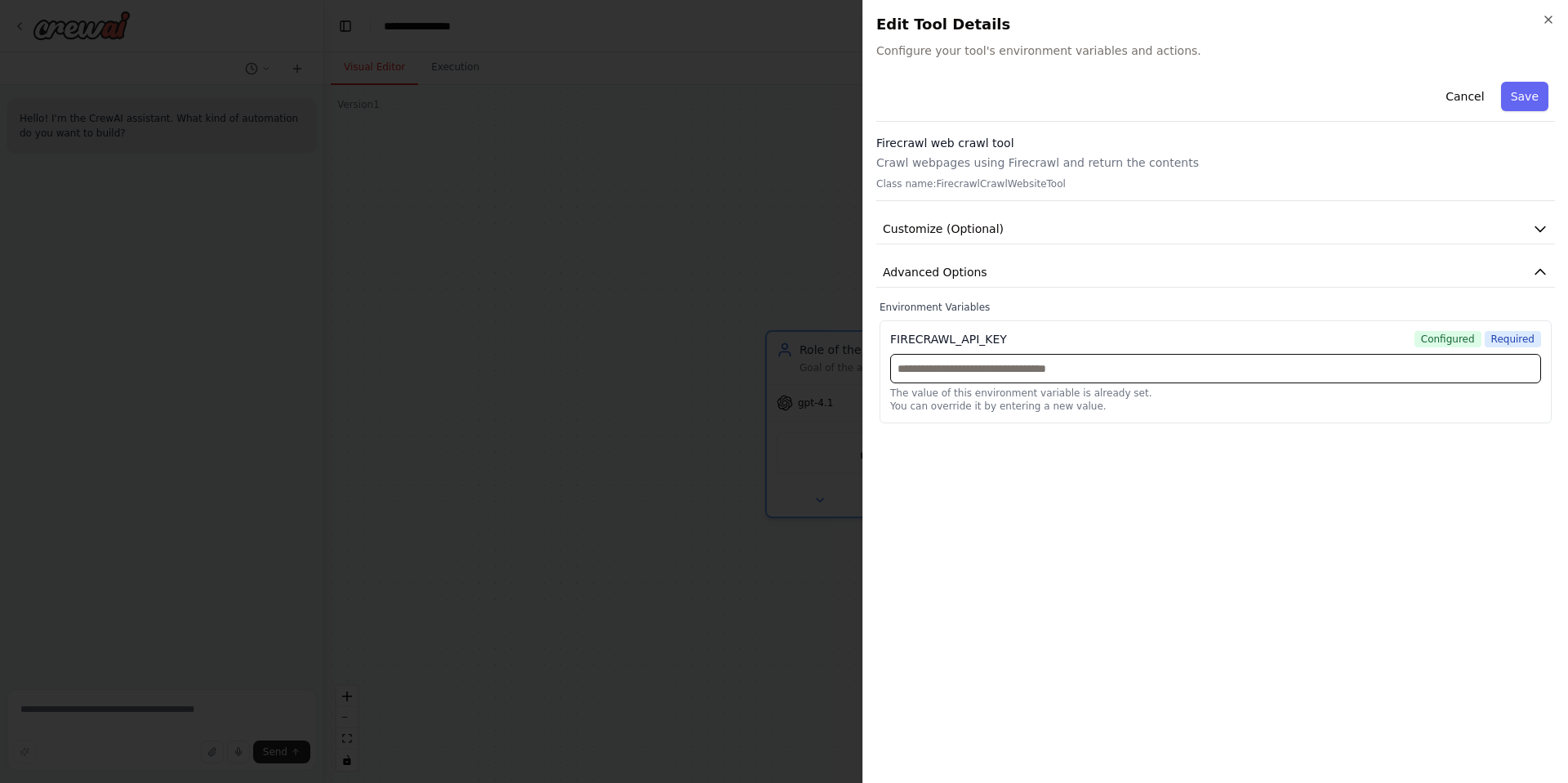
click at [1076, 370] on input "text" at bounding box center [1215, 369] width 651 height 30
click at [1465, 90] on button "Cancel" at bounding box center [1465, 96] width 58 height 30
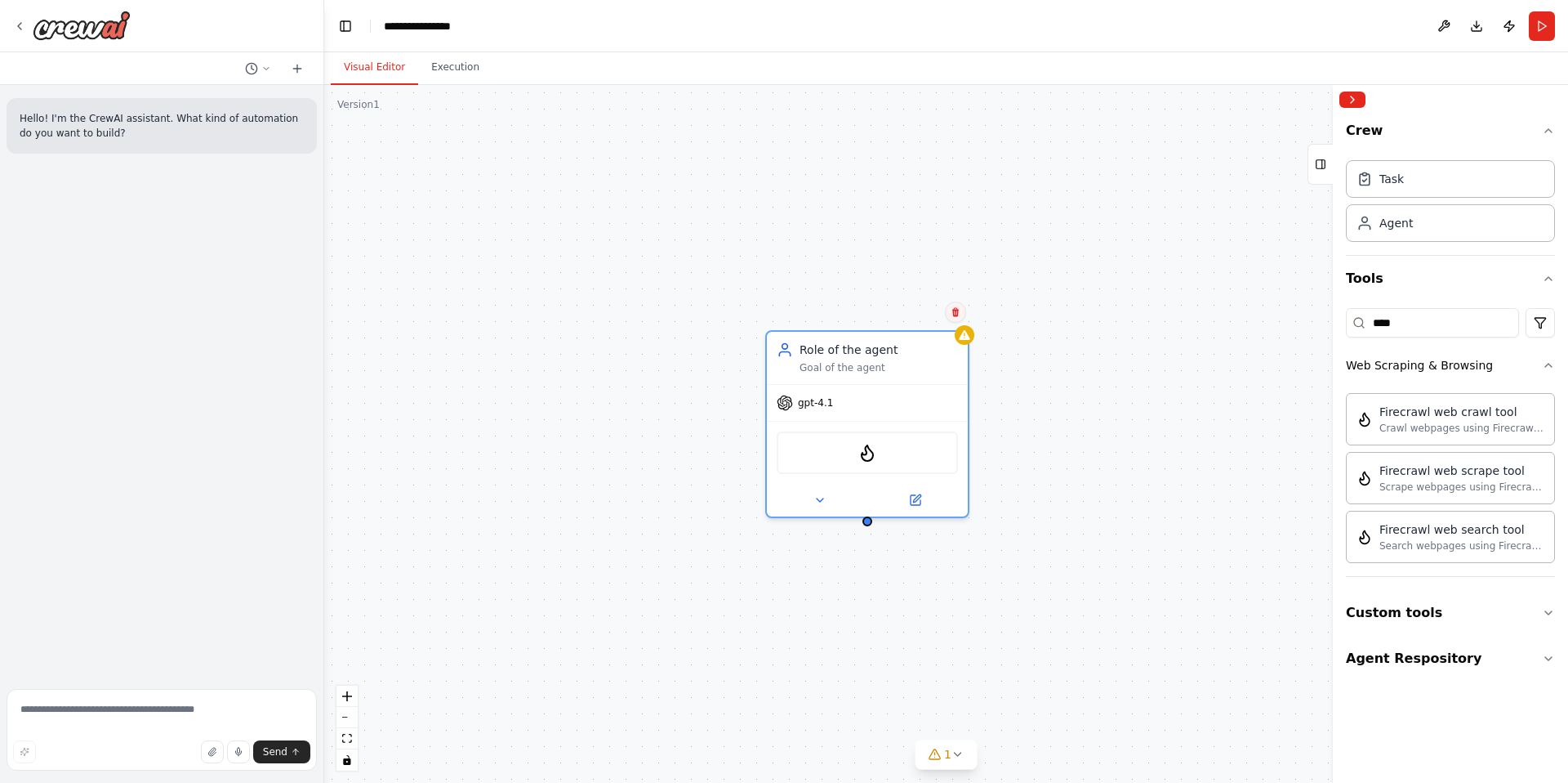
click at [955, 311] on icon at bounding box center [956, 312] width 7 height 9
click at [925, 315] on button "Confirm" at bounding box center [909, 312] width 58 height 20
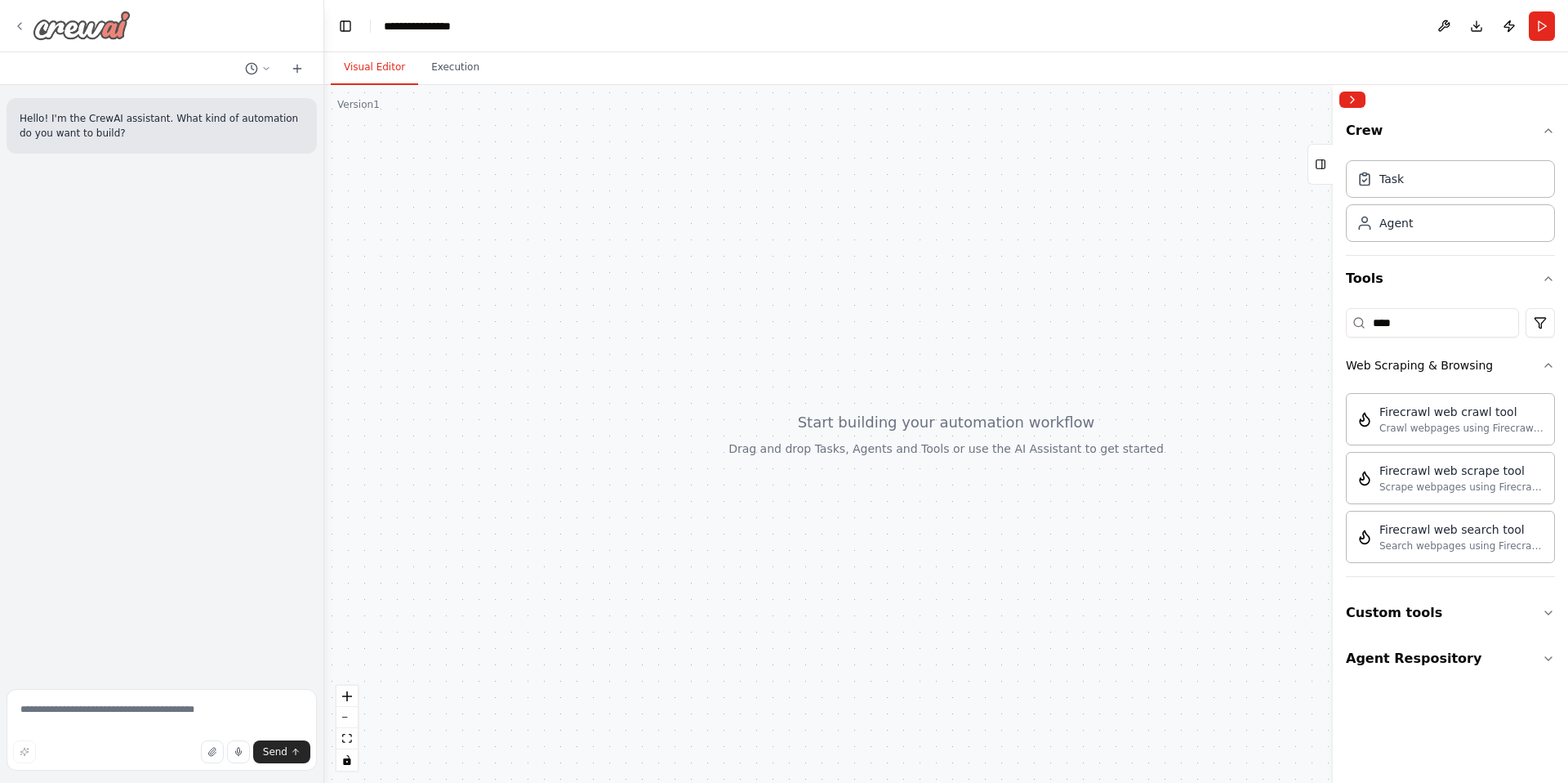
click at [16, 25] on icon at bounding box center [19, 26] width 13 height 13
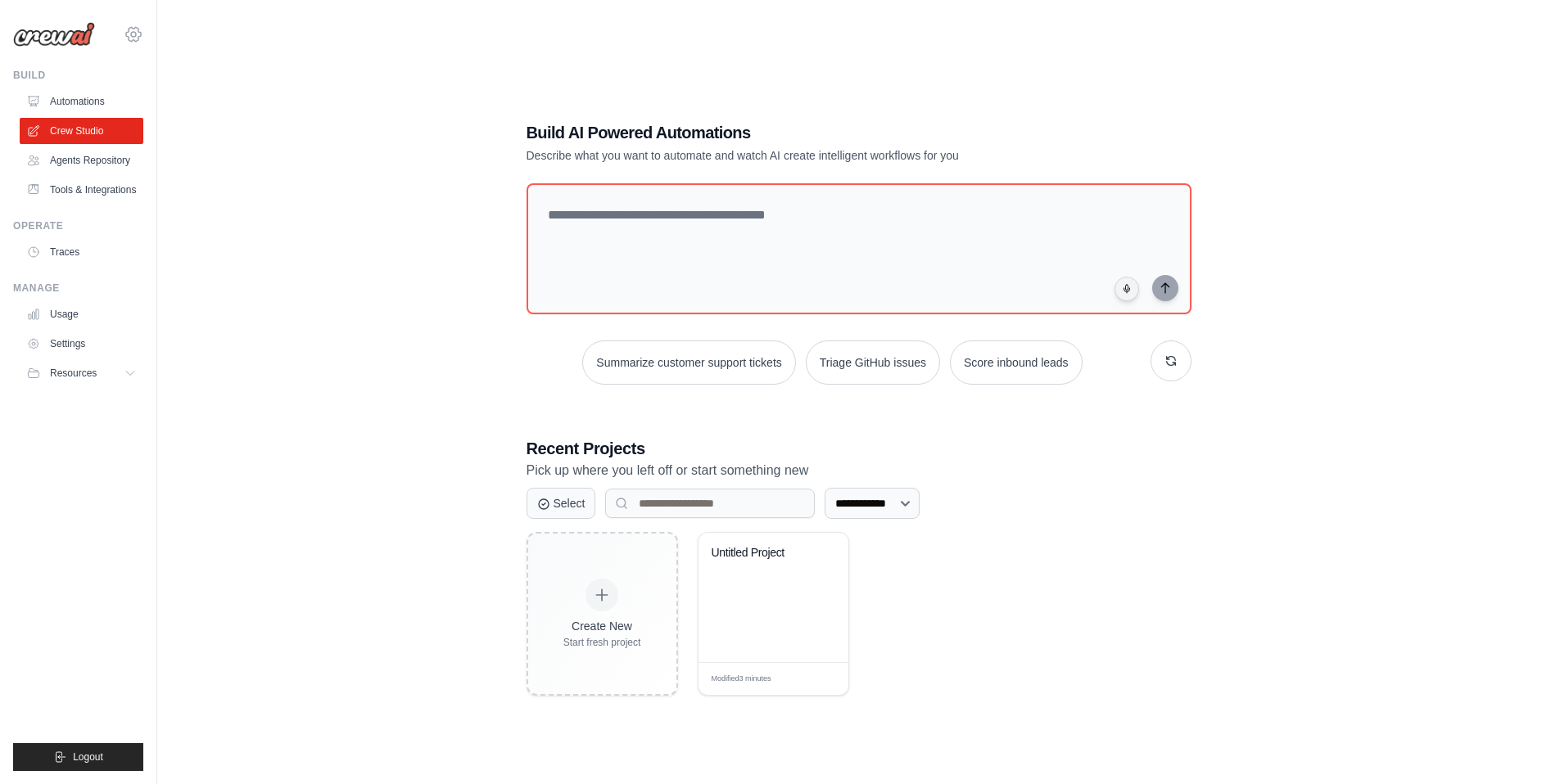
click at [135, 35] on icon at bounding box center [133, 34] width 5 height 5
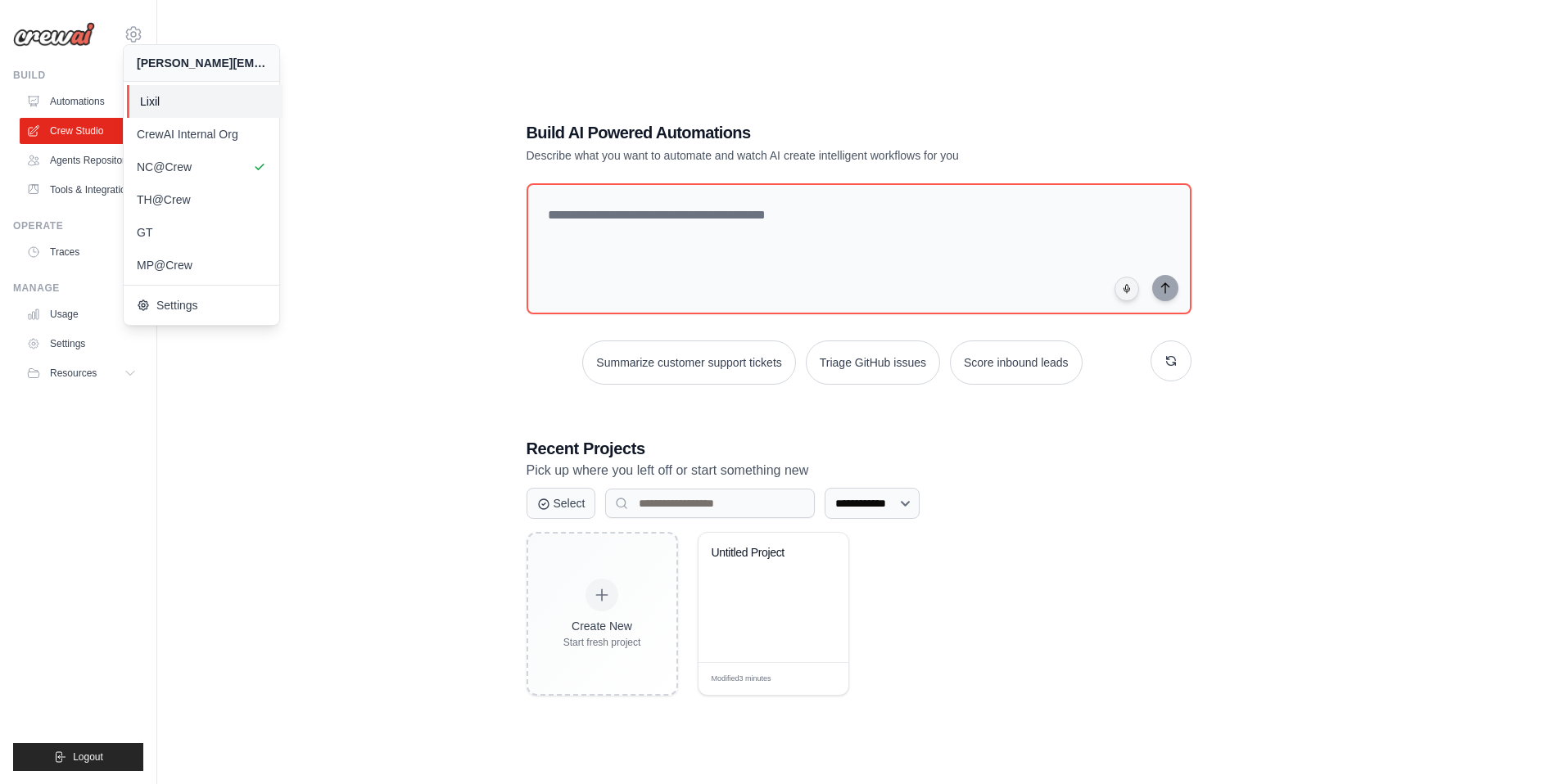
click at [175, 105] on span "Lixil" at bounding box center [205, 101] width 129 height 16
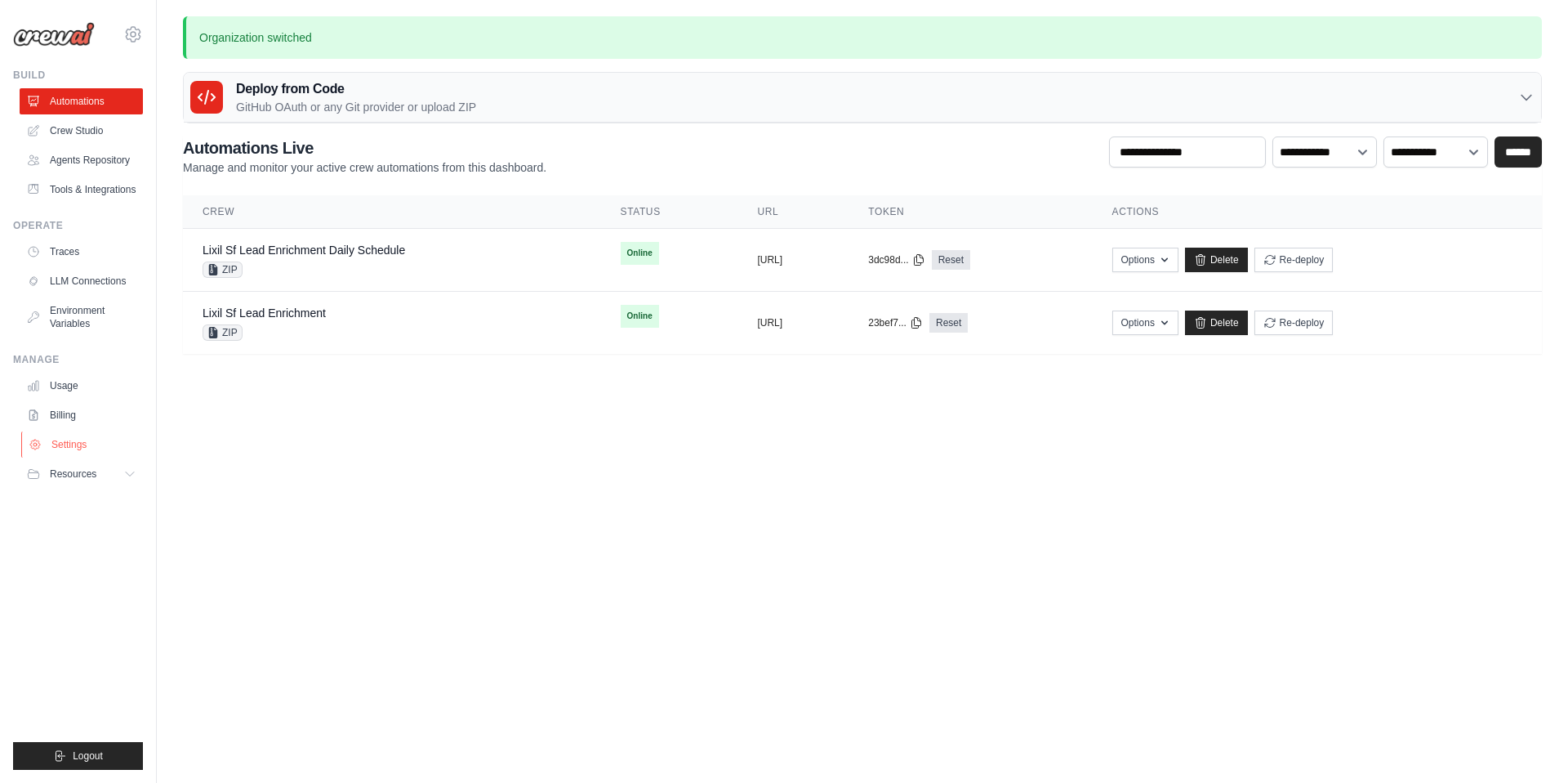
click at [71, 446] on link "Settings" at bounding box center [82, 444] width 124 height 26
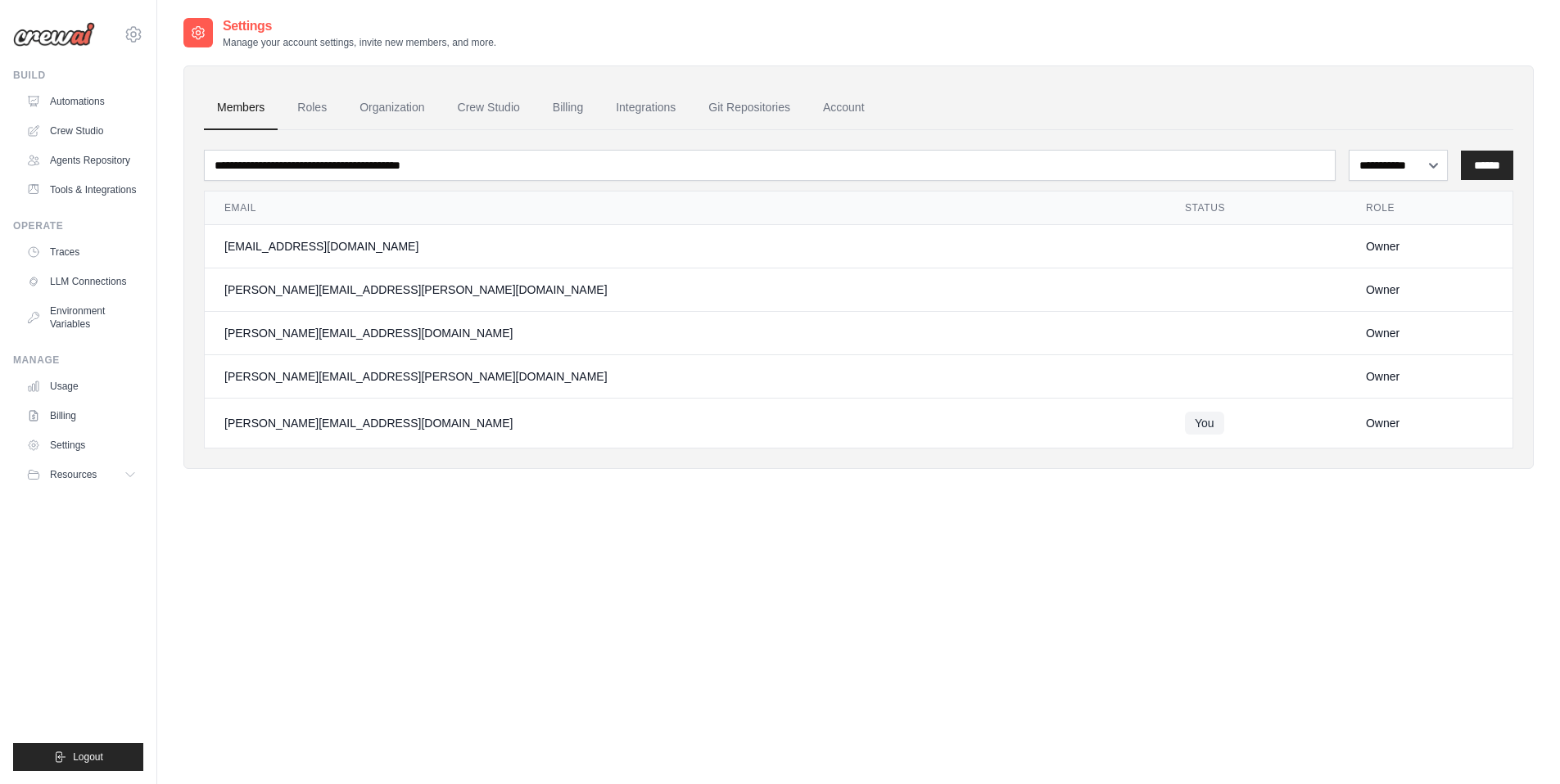
click at [1366, 427] on div "Owner" at bounding box center [1430, 423] width 127 height 16
click at [1366, 377] on div "Owner" at bounding box center [1430, 376] width 127 height 16
click at [1366, 381] on div "Owner" at bounding box center [1430, 376] width 127 height 16
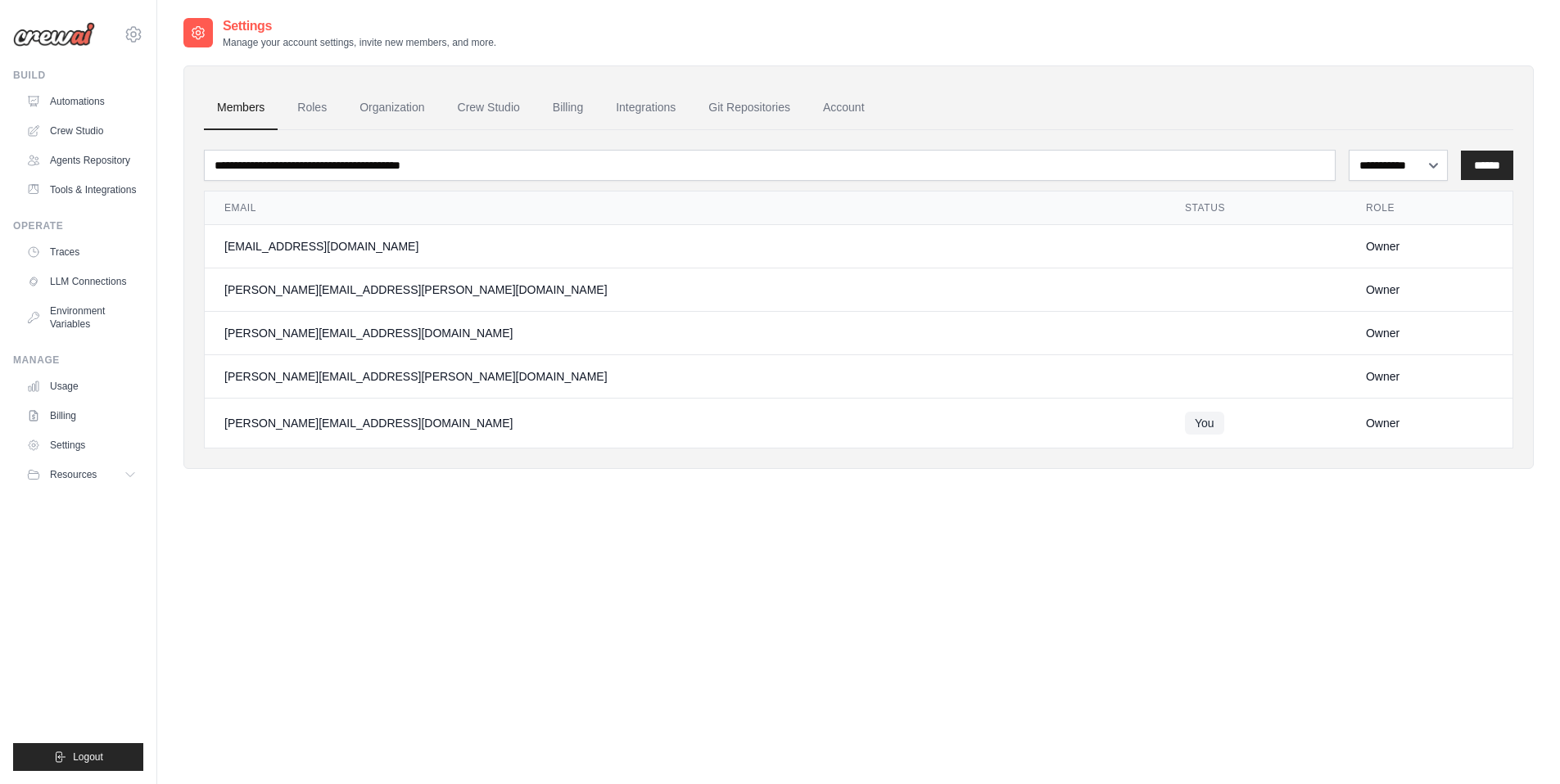
click at [1366, 381] on div "Owner" at bounding box center [1430, 376] width 127 height 16
click at [1366, 427] on div "Owner" at bounding box center [1430, 423] width 127 height 16
click at [321, 110] on link "Roles" at bounding box center [312, 108] width 56 height 45
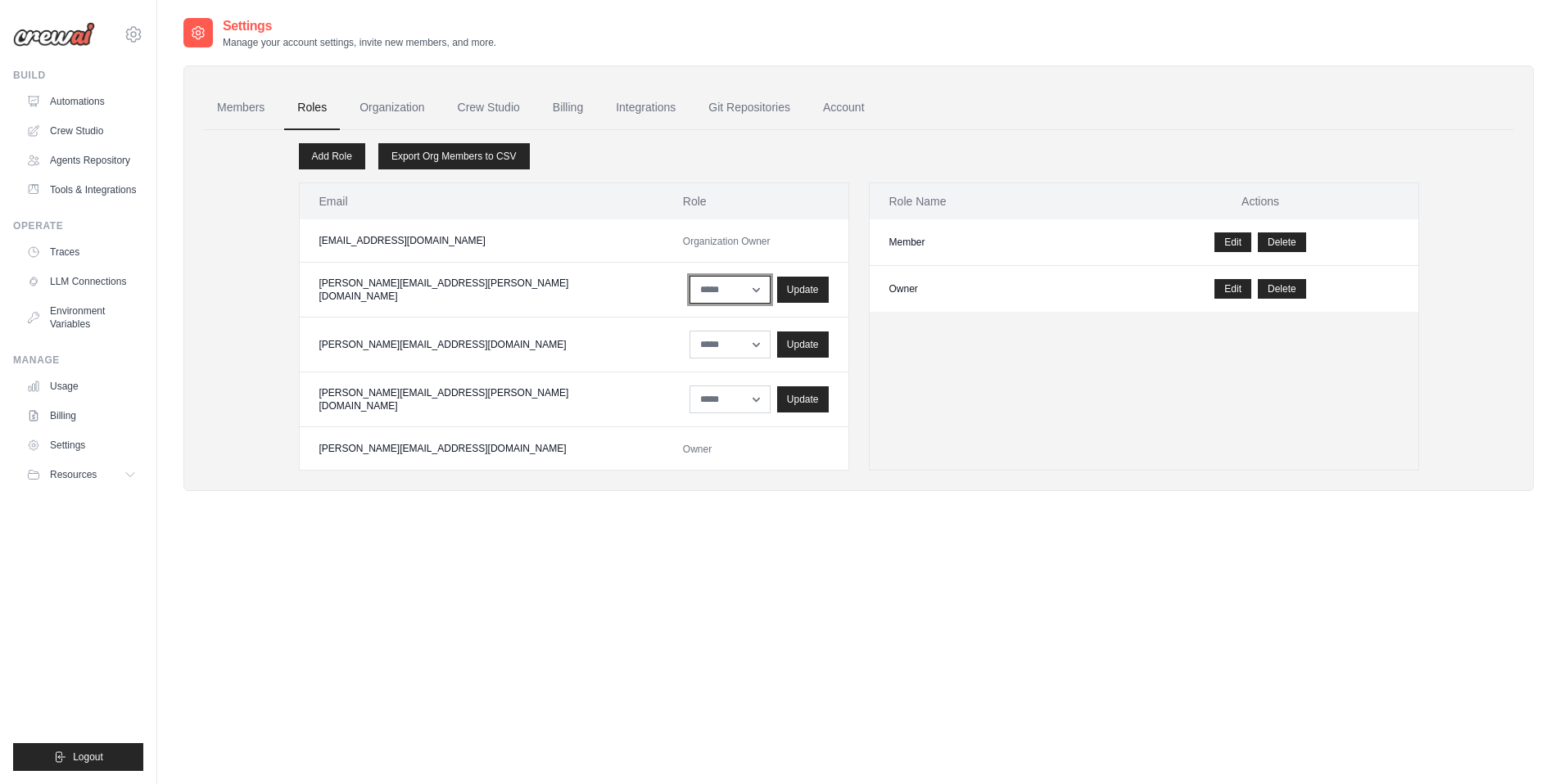
click at [689, 292] on select "****** *****" at bounding box center [730, 290] width 81 height 28
select select "******"
click at [689, 276] on select "****** *****" at bounding box center [730, 290] width 81 height 28
click at [689, 352] on select "****** *****" at bounding box center [730, 344] width 81 height 28
select select "******"
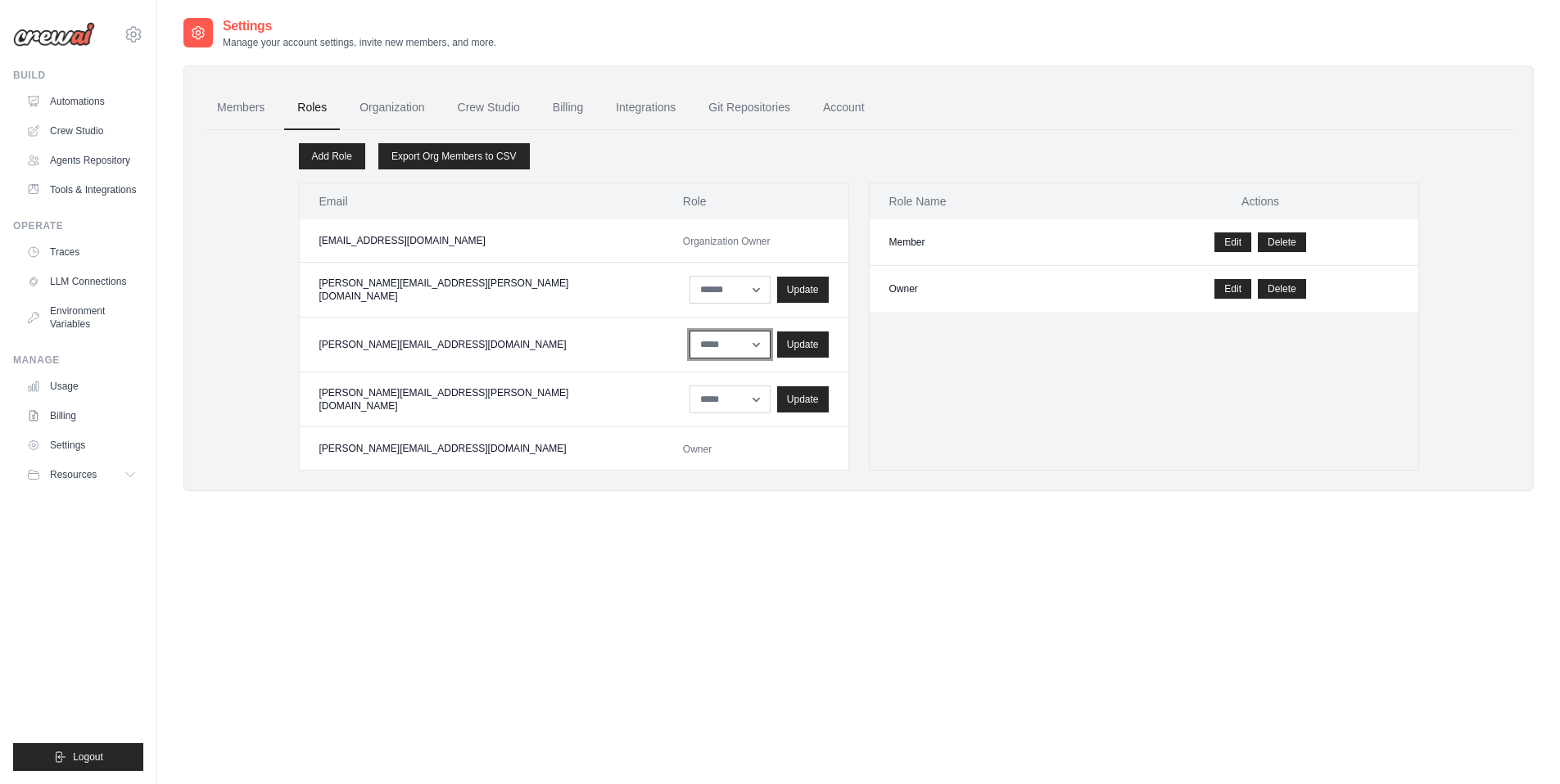
click at [689, 330] on select "****** *****" at bounding box center [730, 344] width 81 height 28
click at [689, 392] on select "****** *****" at bounding box center [730, 399] width 81 height 28
select select "******"
click at [689, 385] on select "****** *****" at bounding box center [730, 399] width 81 height 28
click at [683, 243] on span "Organization Owner" at bounding box center [727, 242] width 87 height 12
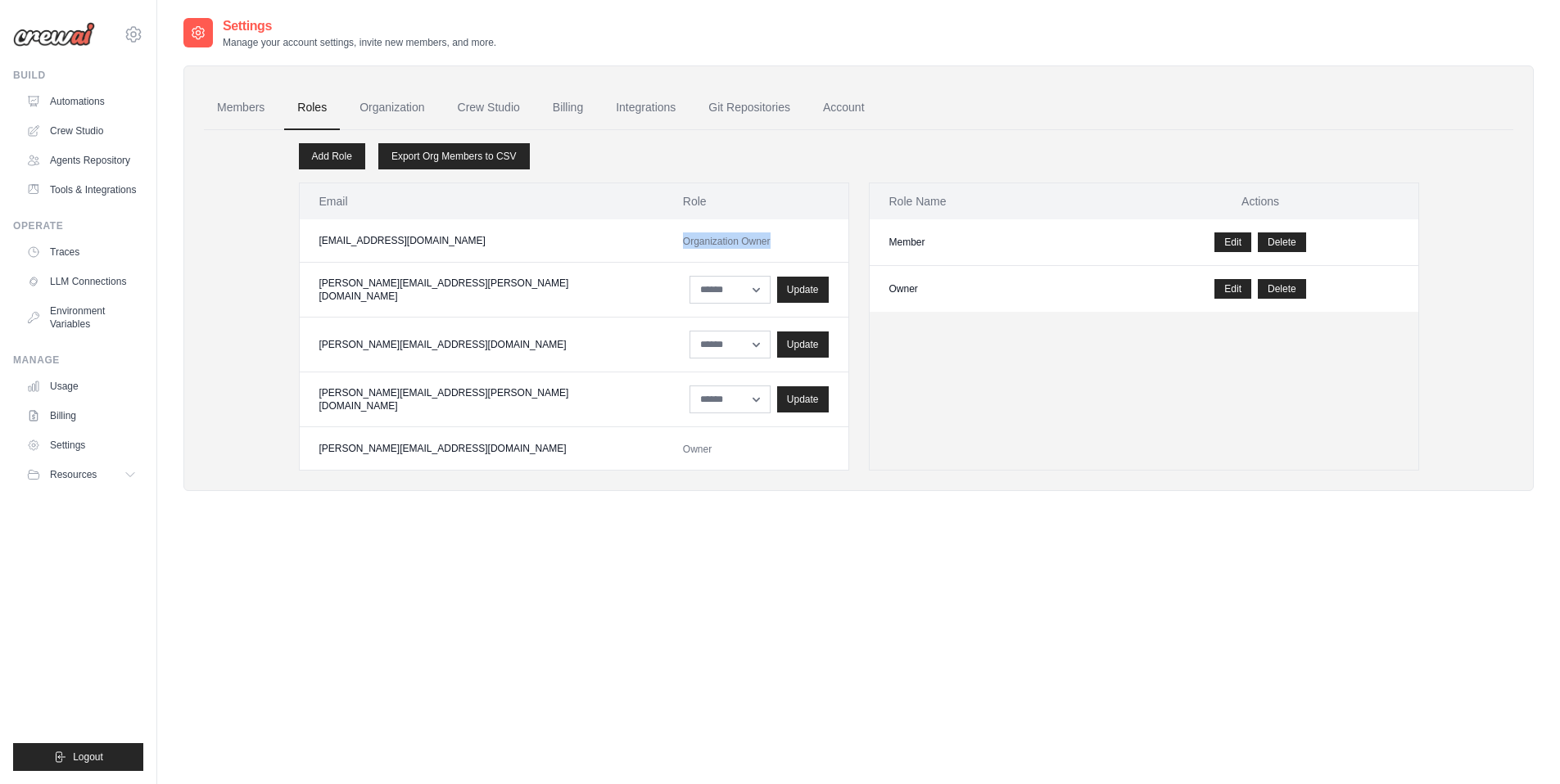
drag, startPoint x: 578, startPoint y: 242, endPoint x: 739, endPoint y: 242, distance: 161.0
click at [739, 242] on td "Organization Owner" at bounding box center [756, 241] width 185 height 44
click at [708, 557] on div "Settings Manage your account settings, invite new members, and more. Members Ro…" at bounding box center [859, 408] width 1350 height 784
click at [778, 291] on div "Update" at bounding box center [803, 289] width 52 height 26
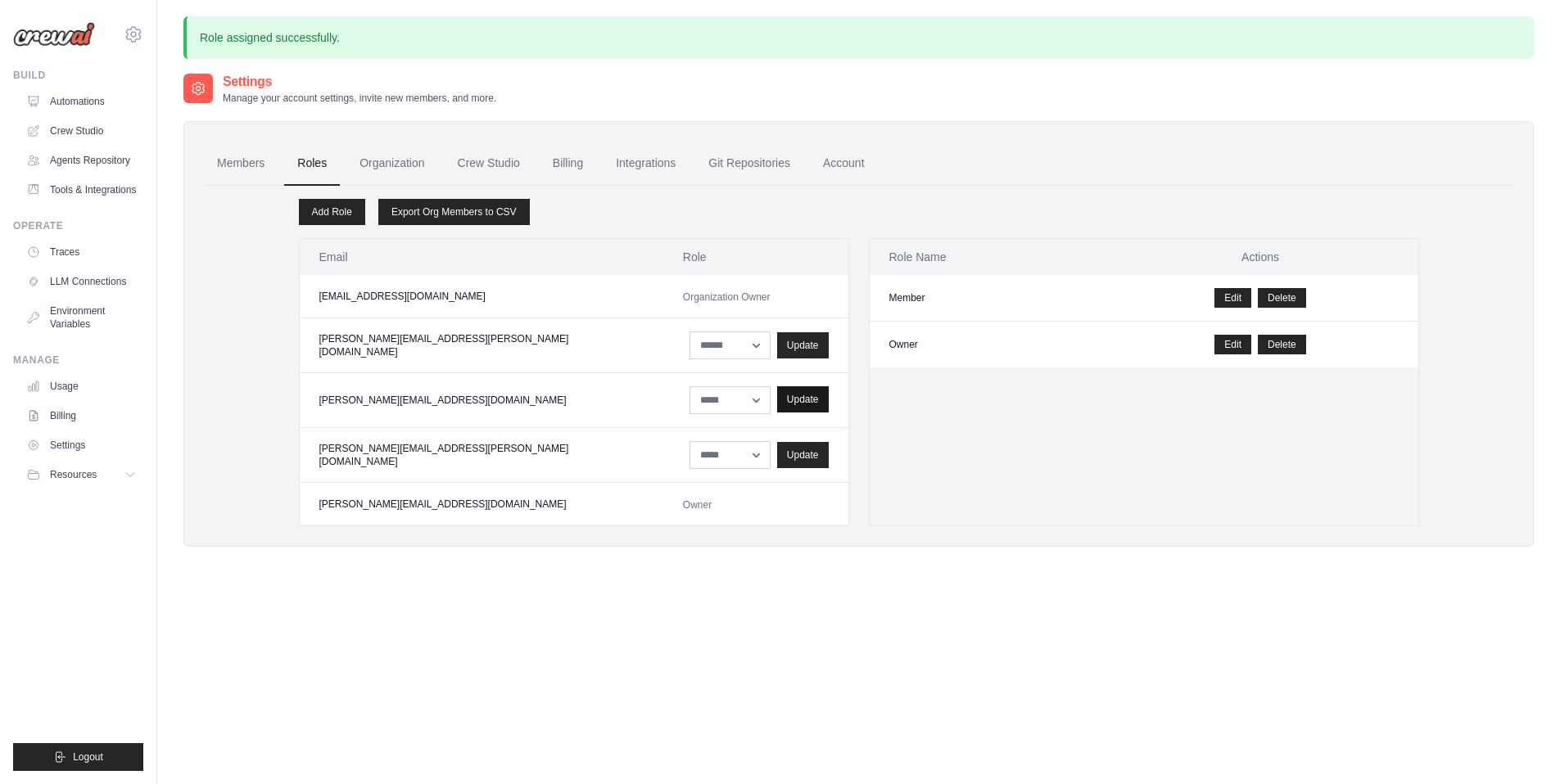
click at [778, 399] on div "Update" at bounding box center [803, 399] width 52 height 26
click at [689, 395] on select "****** *****" at bounding box center [730, 400] width 81 height 28
select select "******"
click at [689, 386] on select "****** *****" at bounding box center [730, 400] width 81 height 28
click at [778, 401] on div "Update" at bounding box center [803, 399] width 52 height 26
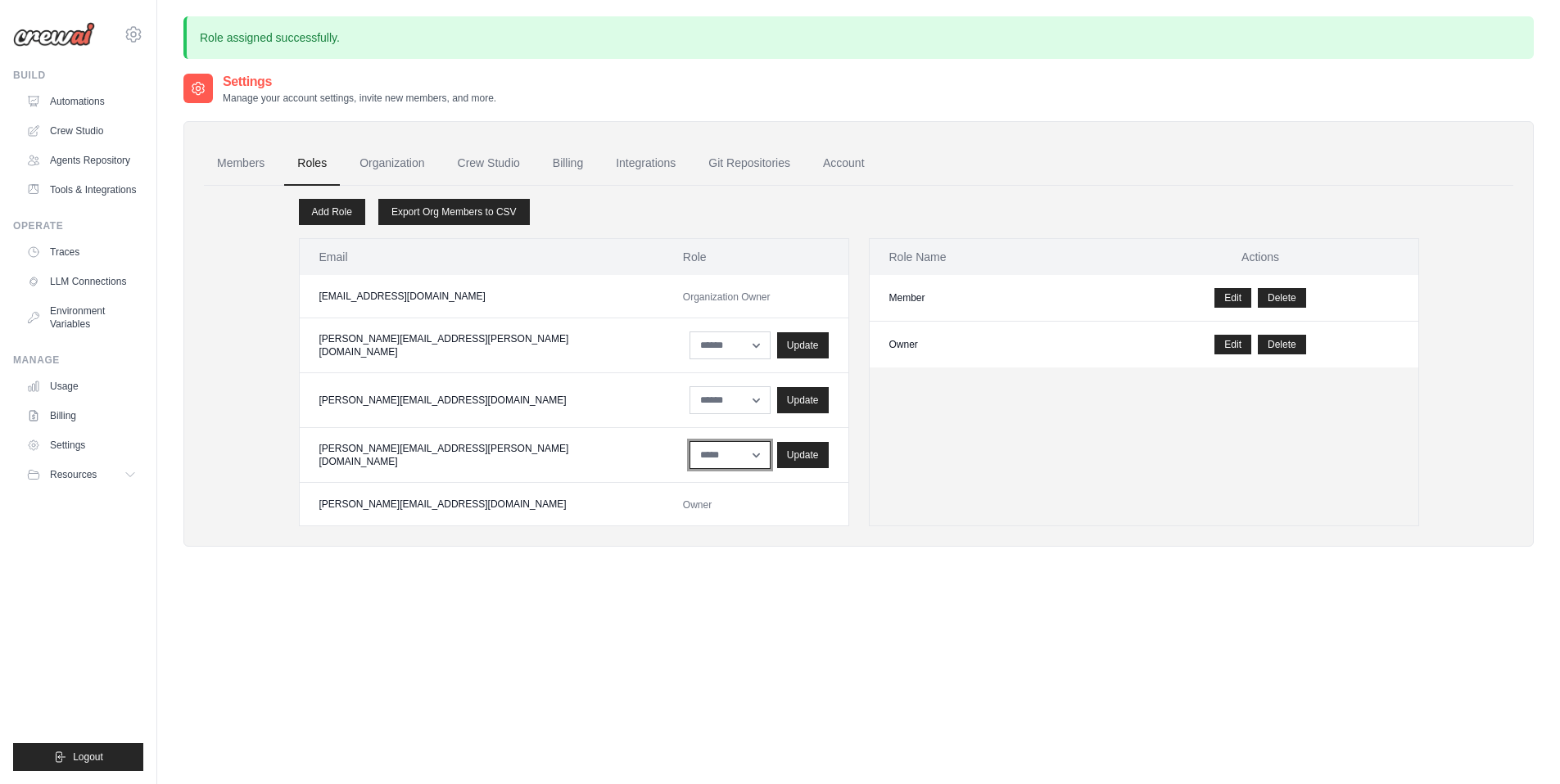
click at [689, 454] on select "****** *****" at bounding box center [730, 455] width 81 height 28
select select "******"
click at [689, 441] on select "****** *****" at bounding box center [730, 455] width 81 height 28
click at [778, 457] on div "Update" at bounding box center [803, 454] width 52 height 26
click at [736, 575] on div "Settings Manage your account settings, invite new members, and more. Members Ro…" at bounding box center [859, 464] width 1350 height 784
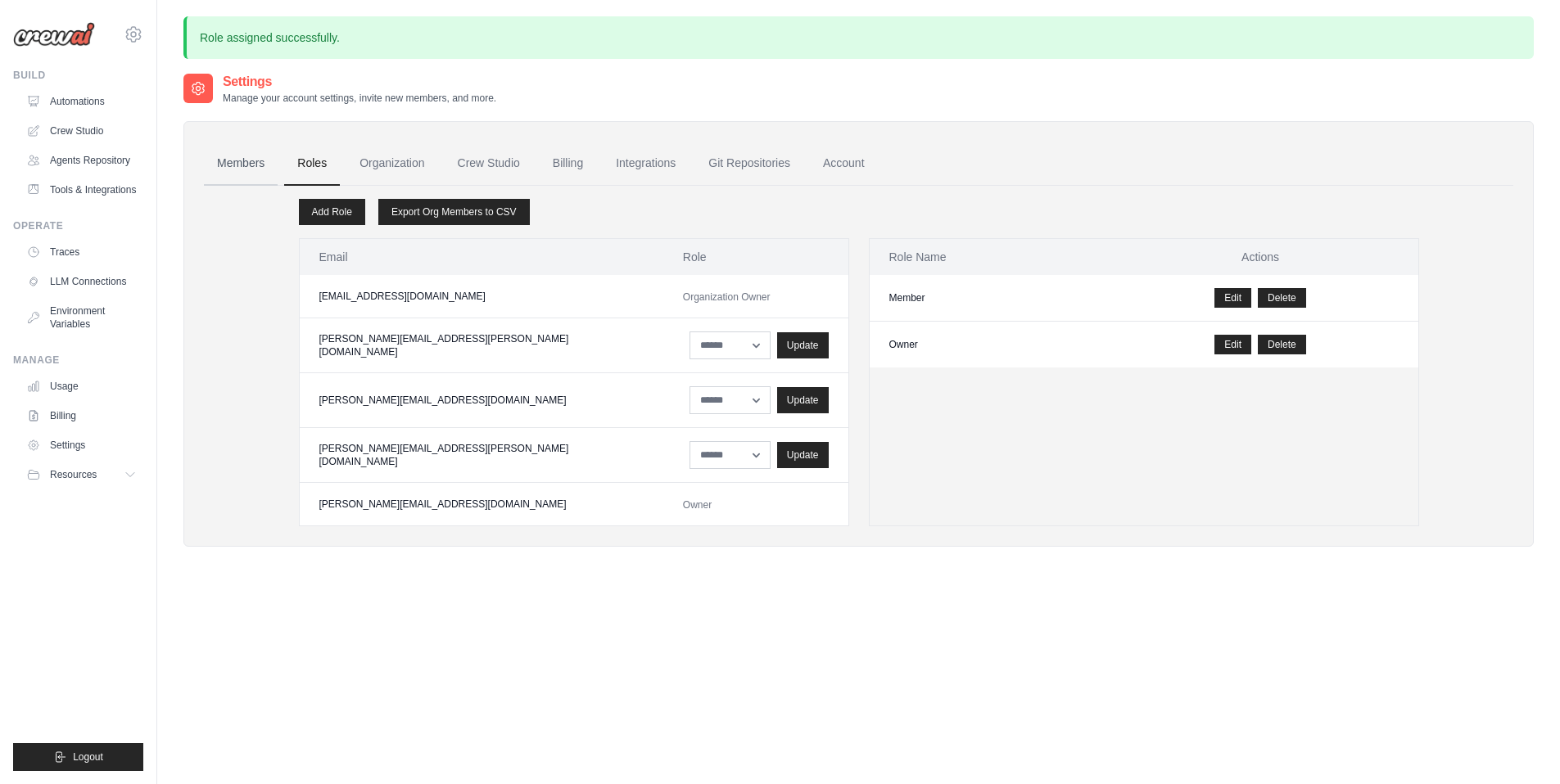
click at [254, 160] on link "Members" at bounding box center [240, 164] width 73 height 45
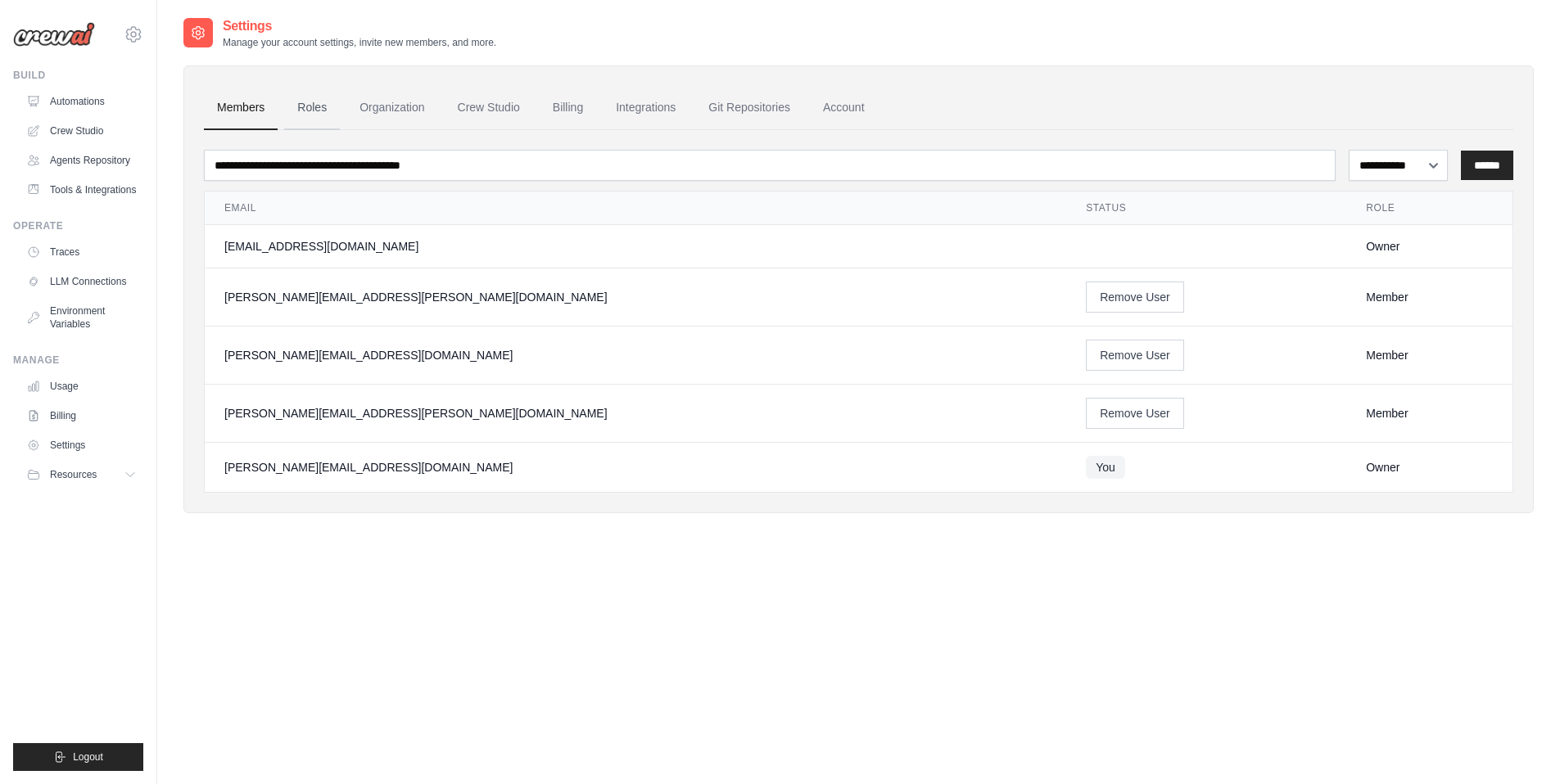
click at [325, 110] on link "Roles" at bounding box center [312, 108] width 56 height 45
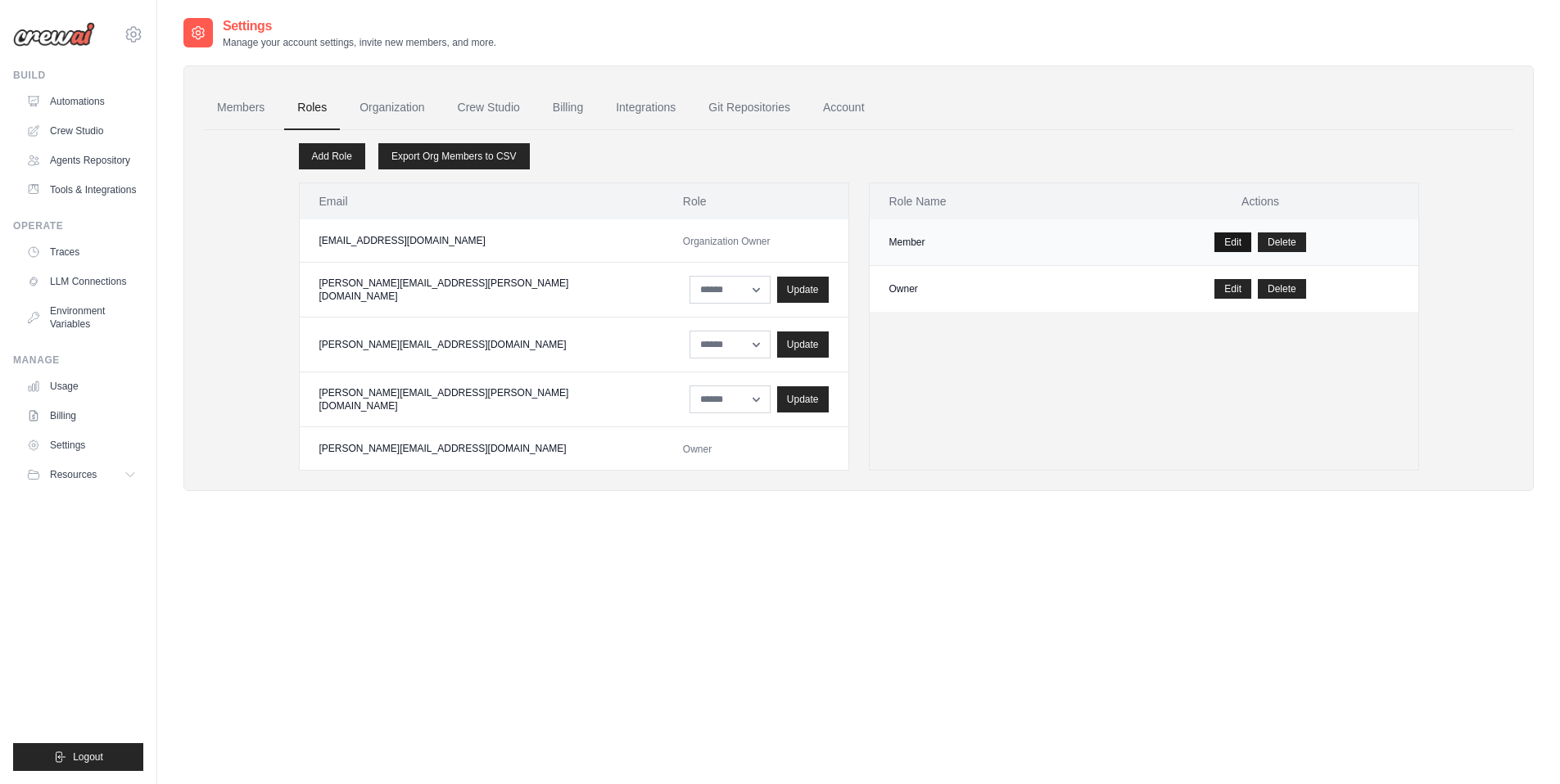
click at [1233, 240] on link "Edit" at bounding box center [1232, 242] width 37 height 20
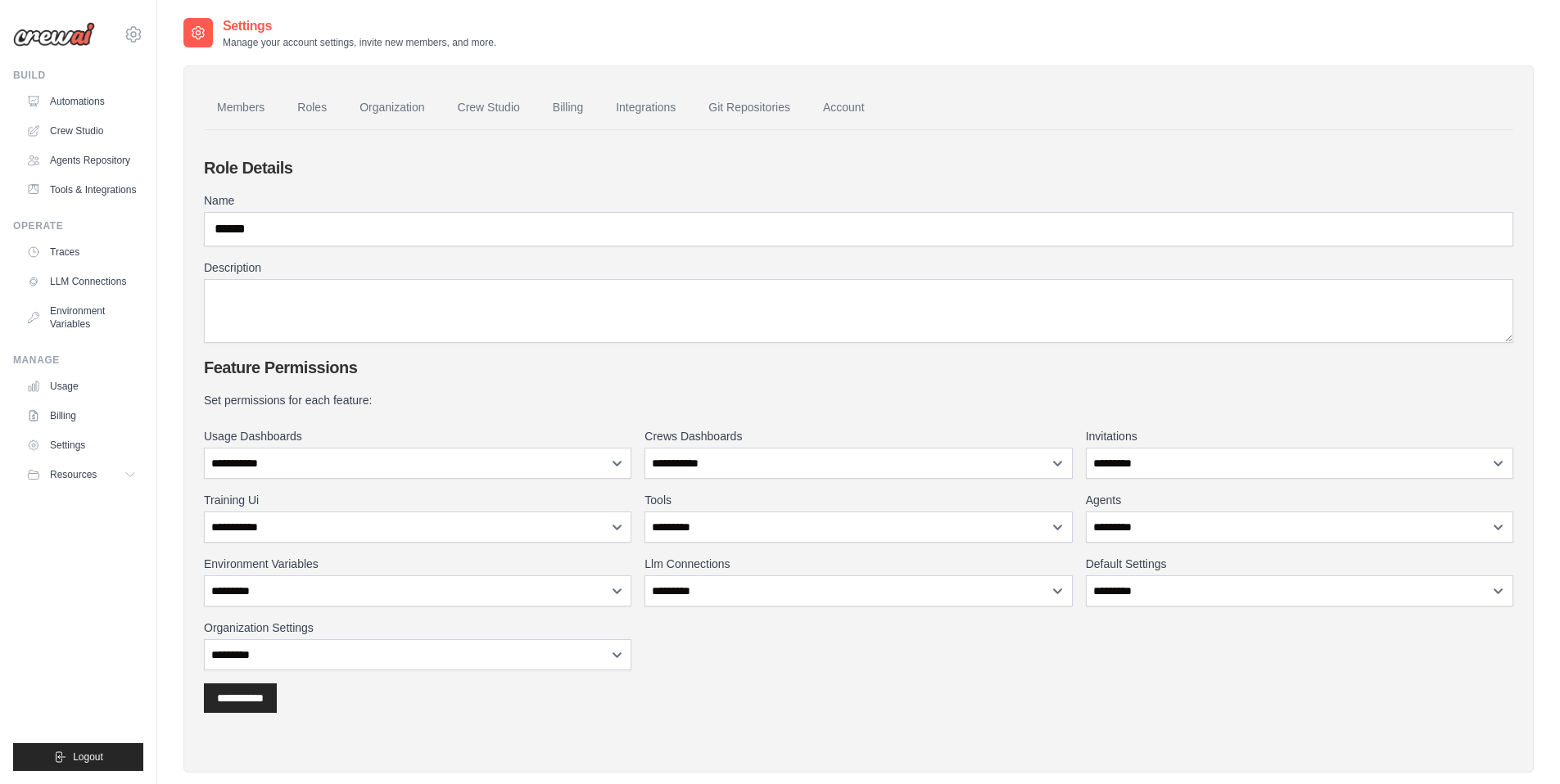
scroll to position [33, 0]
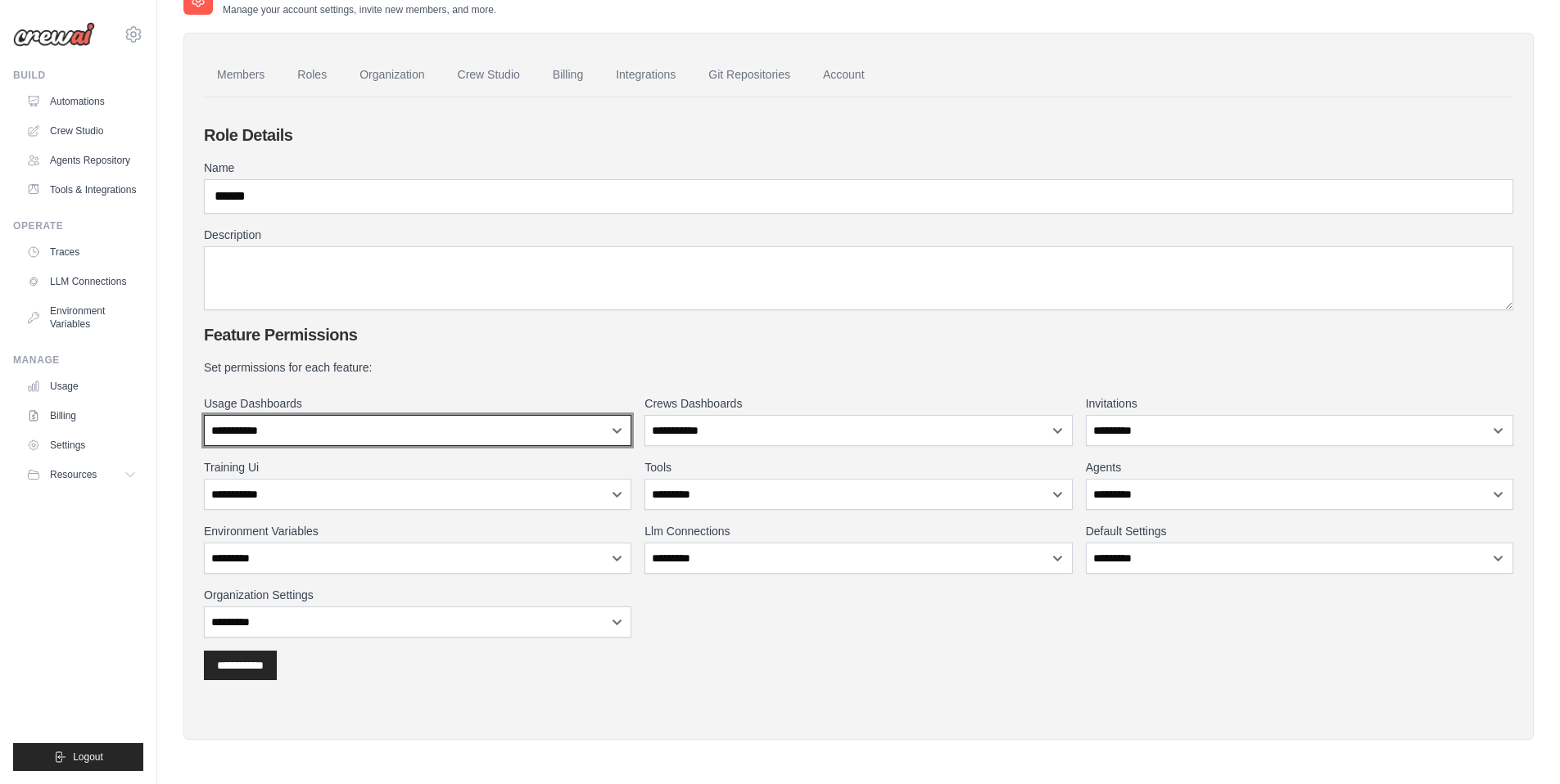
click at [525, 424] on select "**********" at bounding box center [417, 430] width 427 height 31
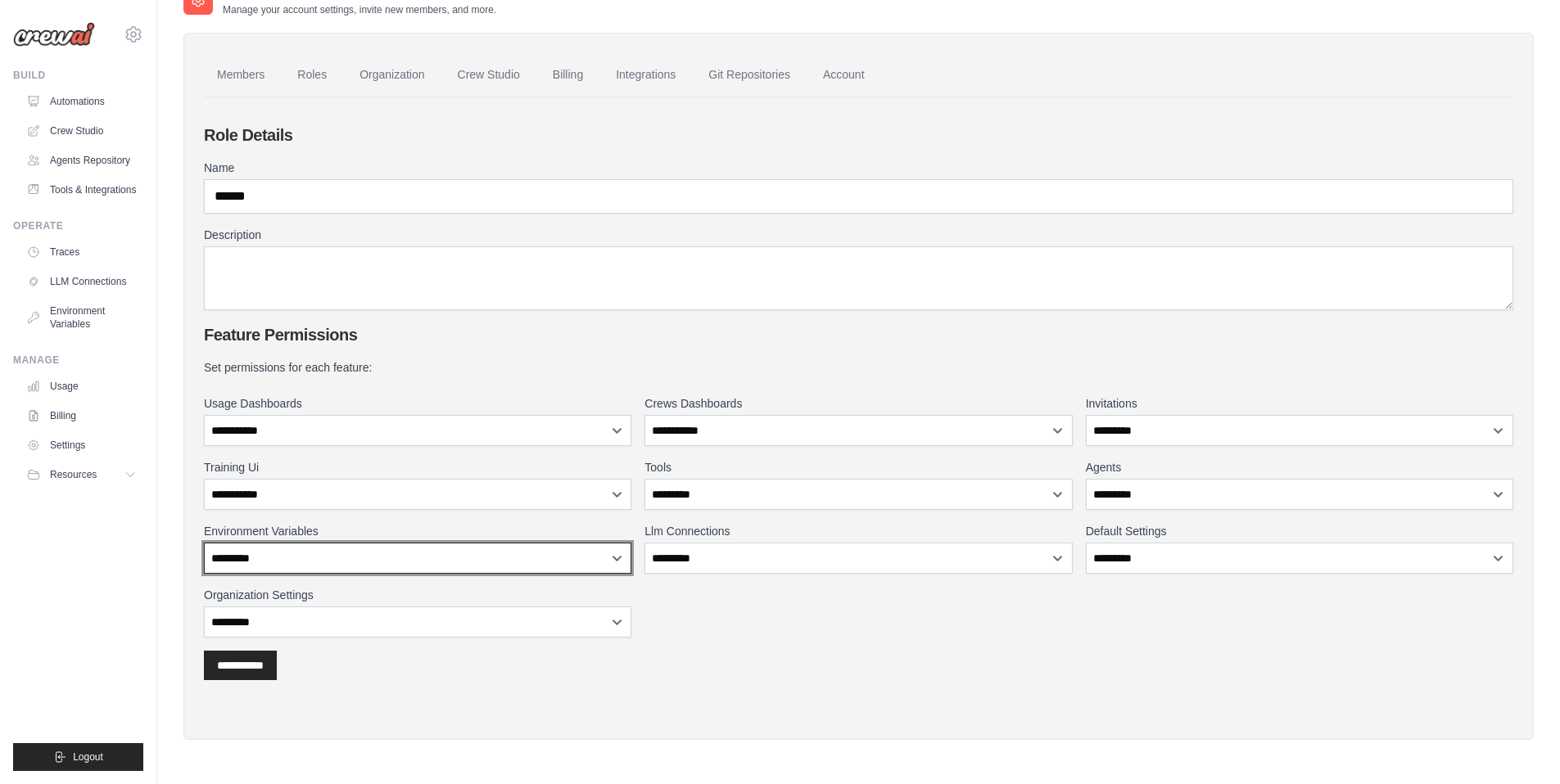
click at [483, 557] on select "**********" at bounding box center [417, 558] width 427 height 31
click at [707, 618] on div "**********" at bounding box center [858, 498] width 1310 height 278
click at [302, 560] on select "**********" at bounding box center [417, 558] width 427 height 31
click at [204, 543] on select "**********" at bounding box center [417, 558] width 427 height 31
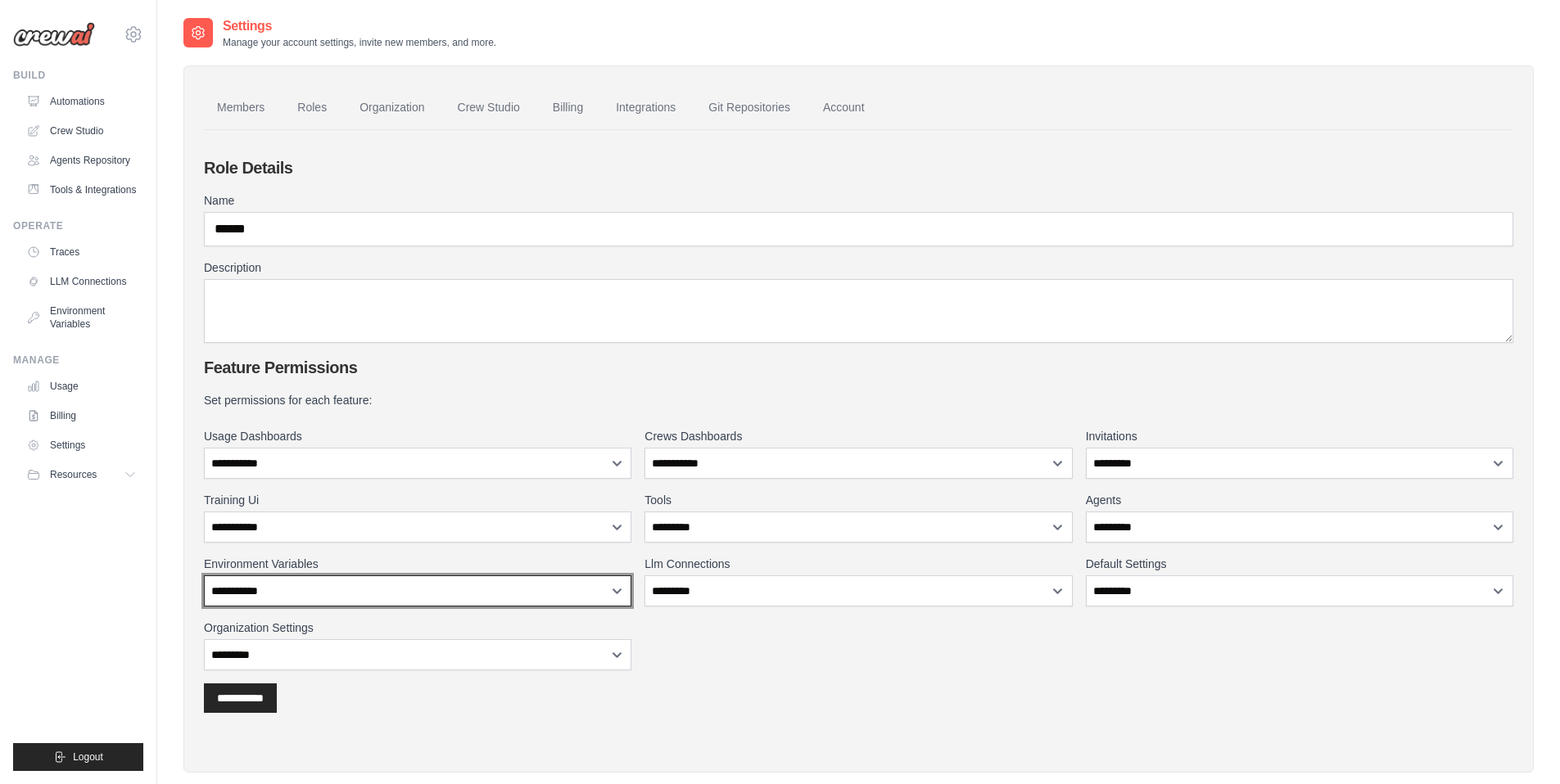
click at [390, 584] on select "**********" at bounding box center [417, 590] width 427 height 31
select select "*********"
click at [204, 576] on select "**********" at bounding box center [417, 590] width 427 height 31
click at [380, 712] on div "**********" at bounding box center [858, 699] width 1310 height 30
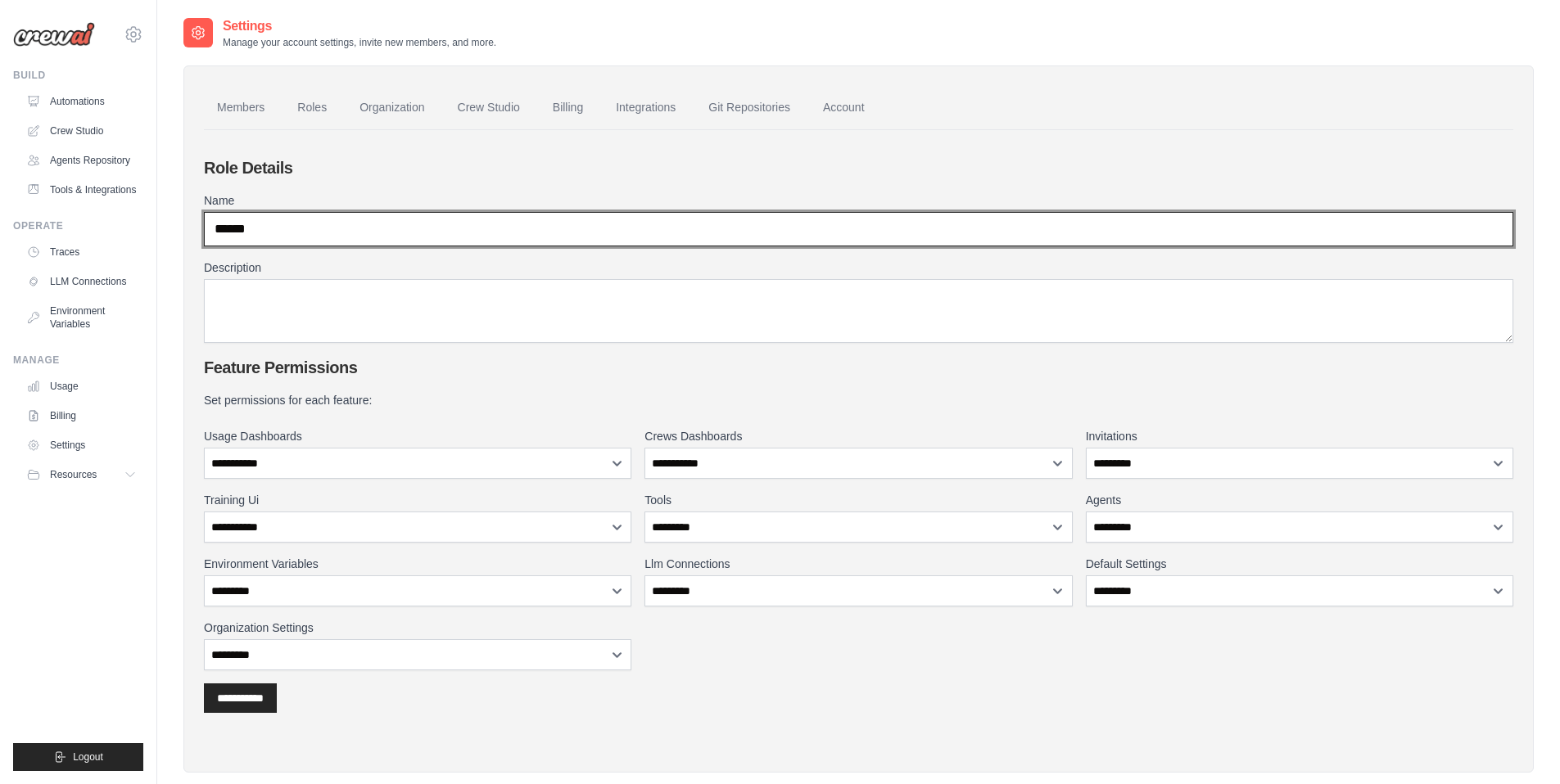
click at [270, 236] on input "******" at bounding box center [858, 229] width 1310 height 35
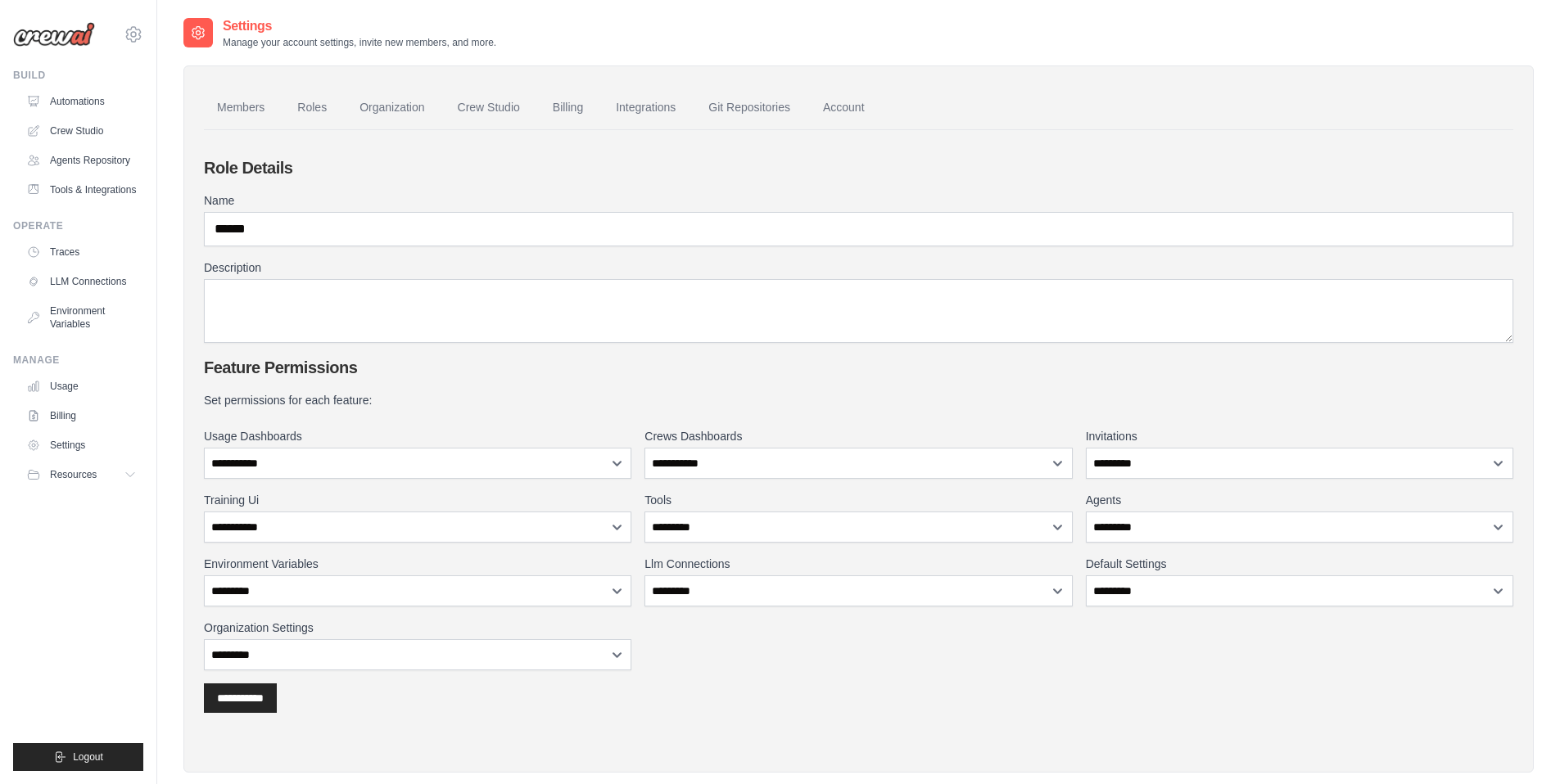
click at [312, 174] on h2 "Role Details" at bounding box center [858, 168] width 1310 height 23
click at [233, 95] on link "Members" at bounding box center [240, 108] width 73 height 45
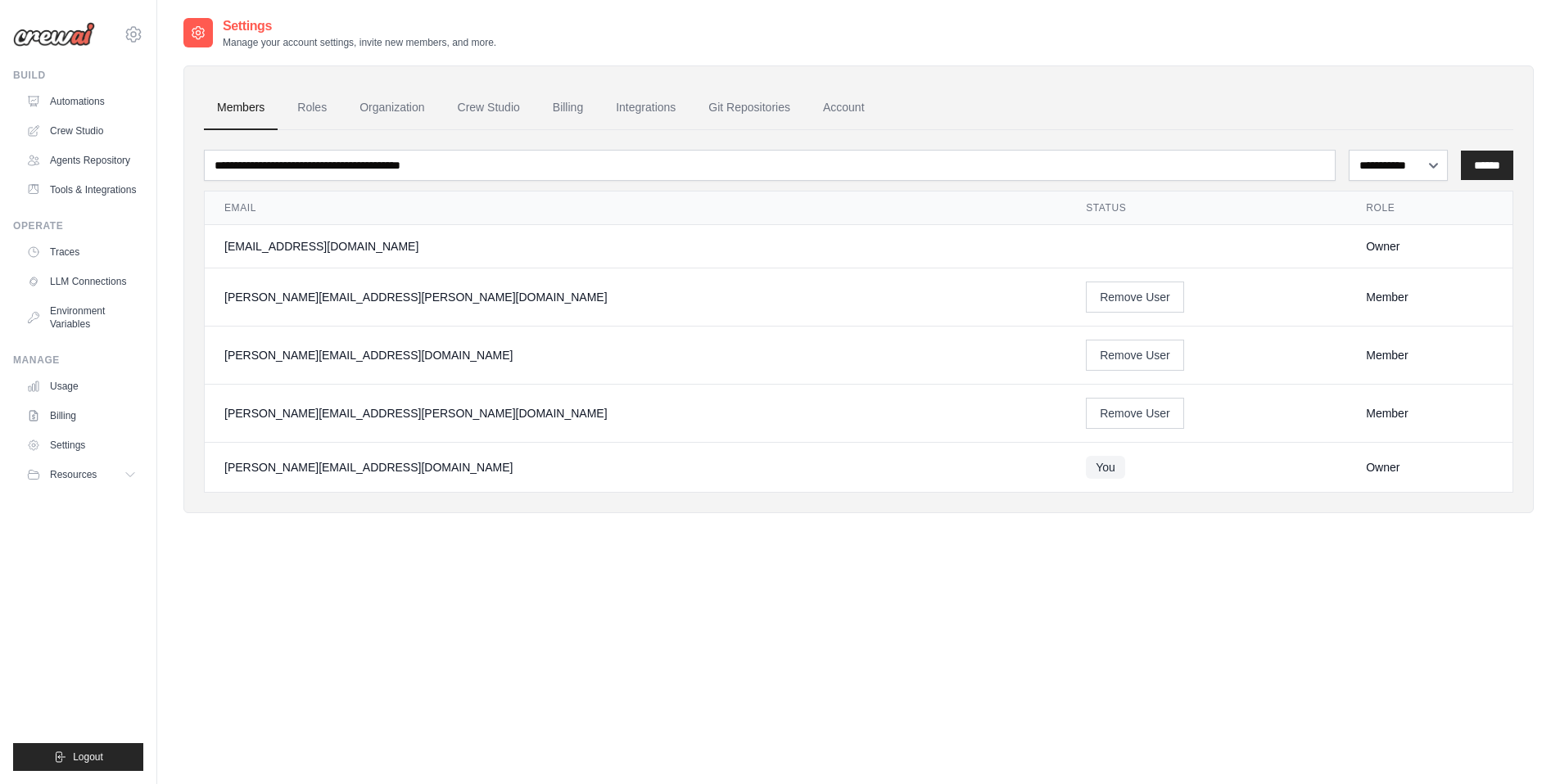
click at [427, 513] on div "**********" at bounding box center [859, 289] width 1350 height 448
click at [134, 17] on div "tom@crewai.com Lixil CrewAI Internal Org NC@Crew TH@Crew" at bounding box center [77, 26] width 130 height 53
click at [134, 43] on icon at bounding box center [134, 35] width 20 height 20
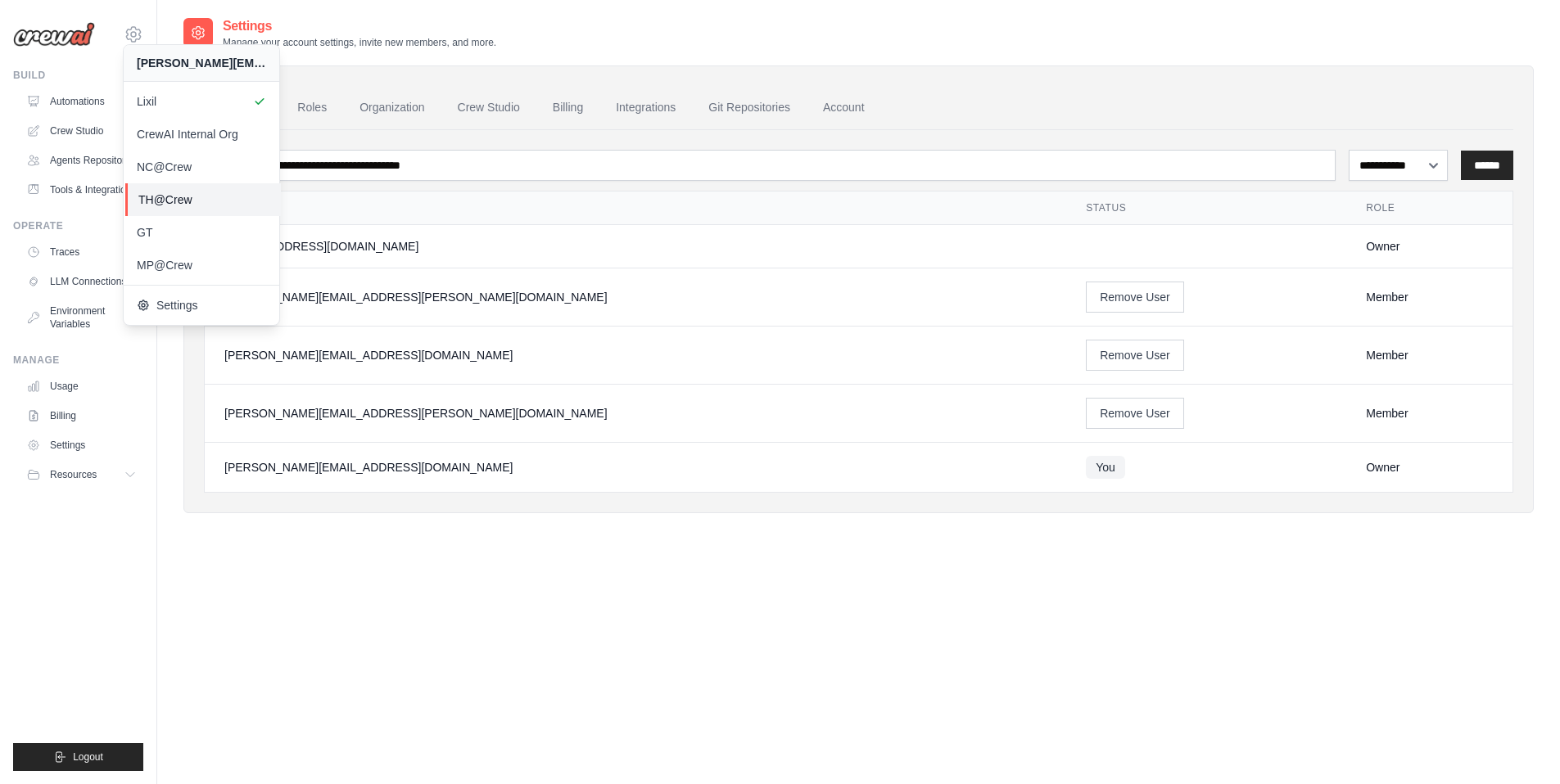
click at [190, 196] on span "TH@Crew" at bounding box center [203, 199] width 129 height 16
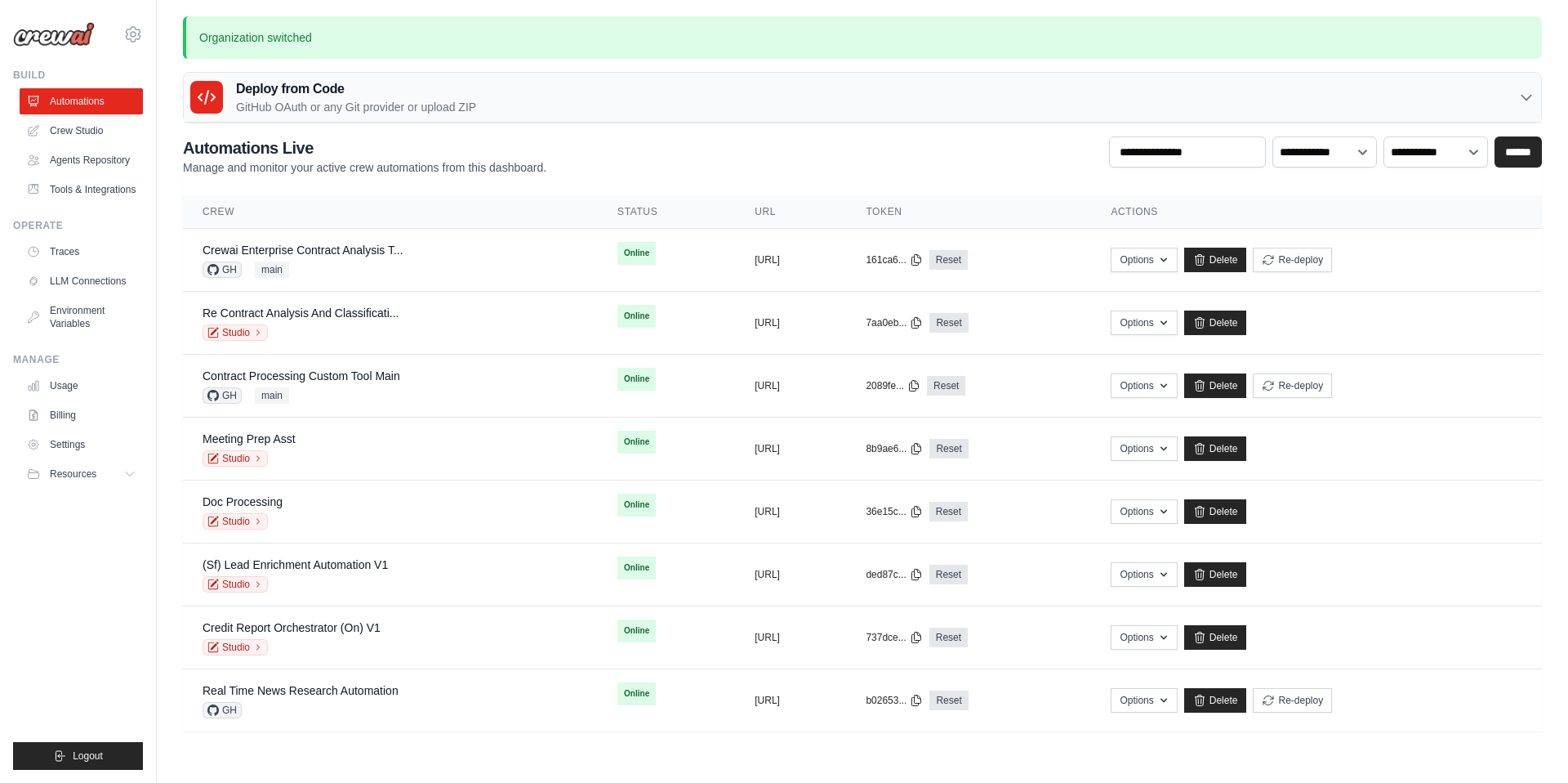
click at [384, 762] on main "Organization switched Deploy from Code GitHub OAuth or any Git provider or uplo…" at bounding box center [862, 384] width 1411 height 767
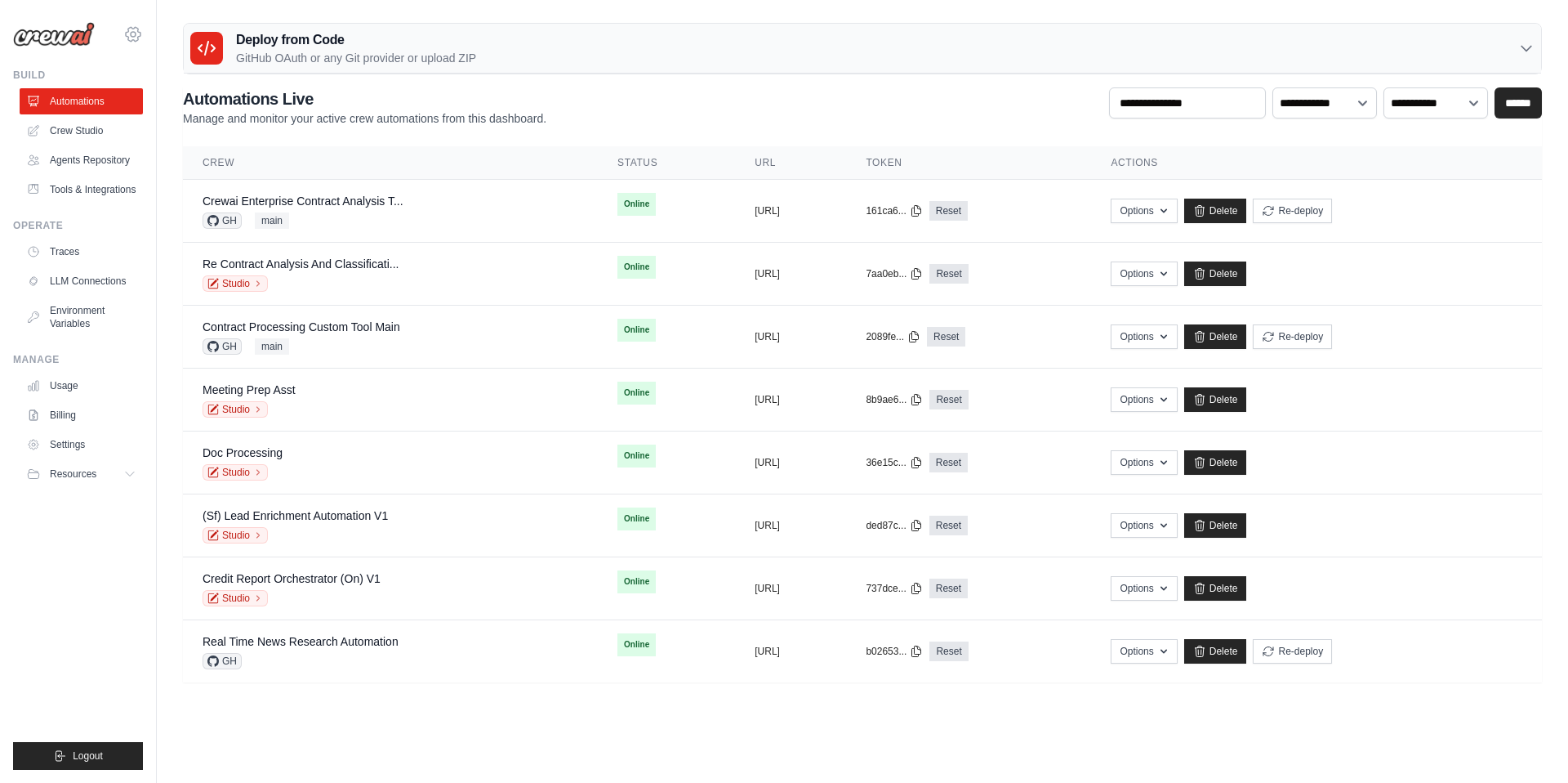
click at [127, 29] on icon at bounding box center [134, 35] width 20 height 20
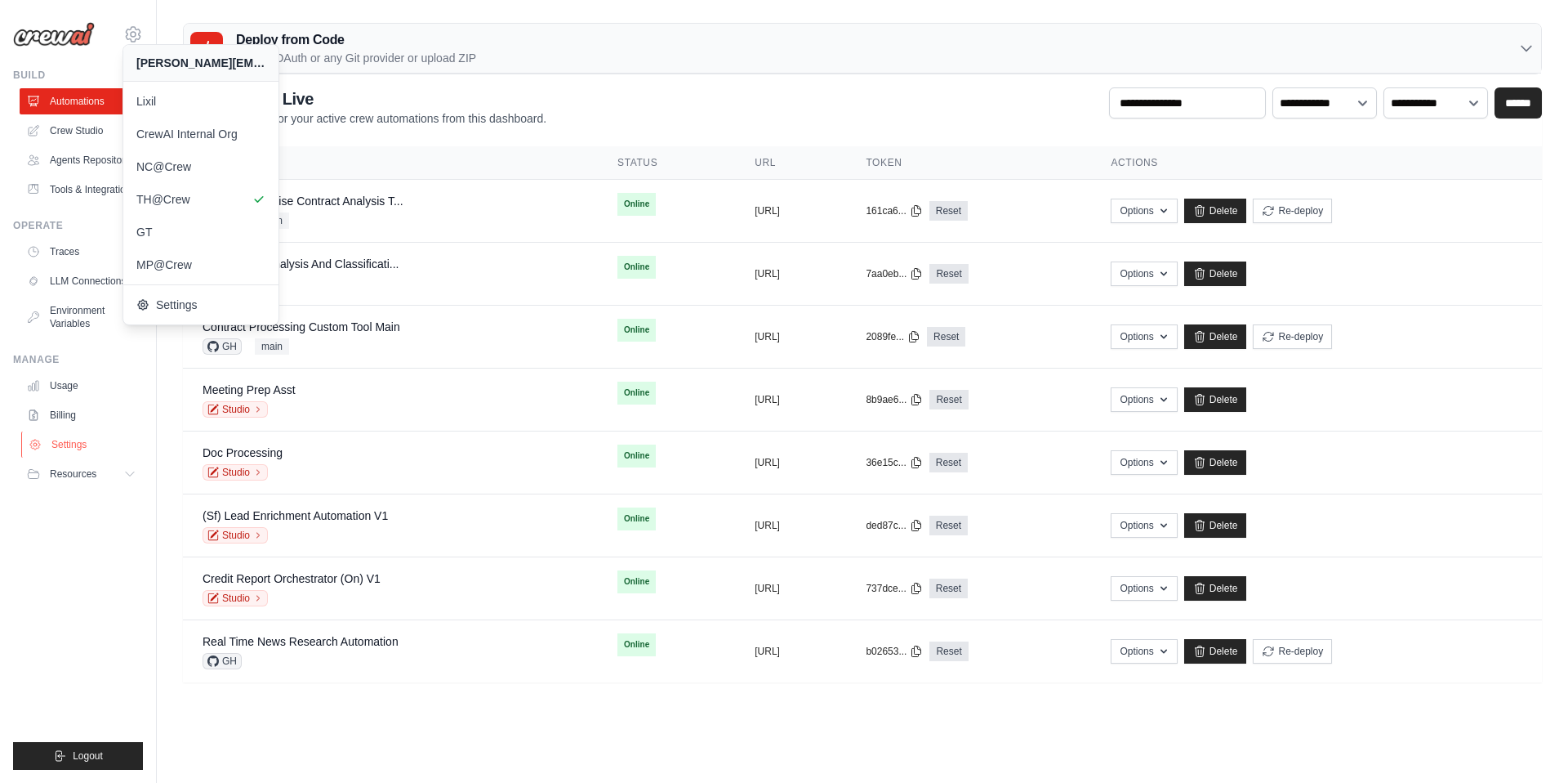
click at [65, 452] on link "Settings" at bounding box center [82, 444] width 124 height 26
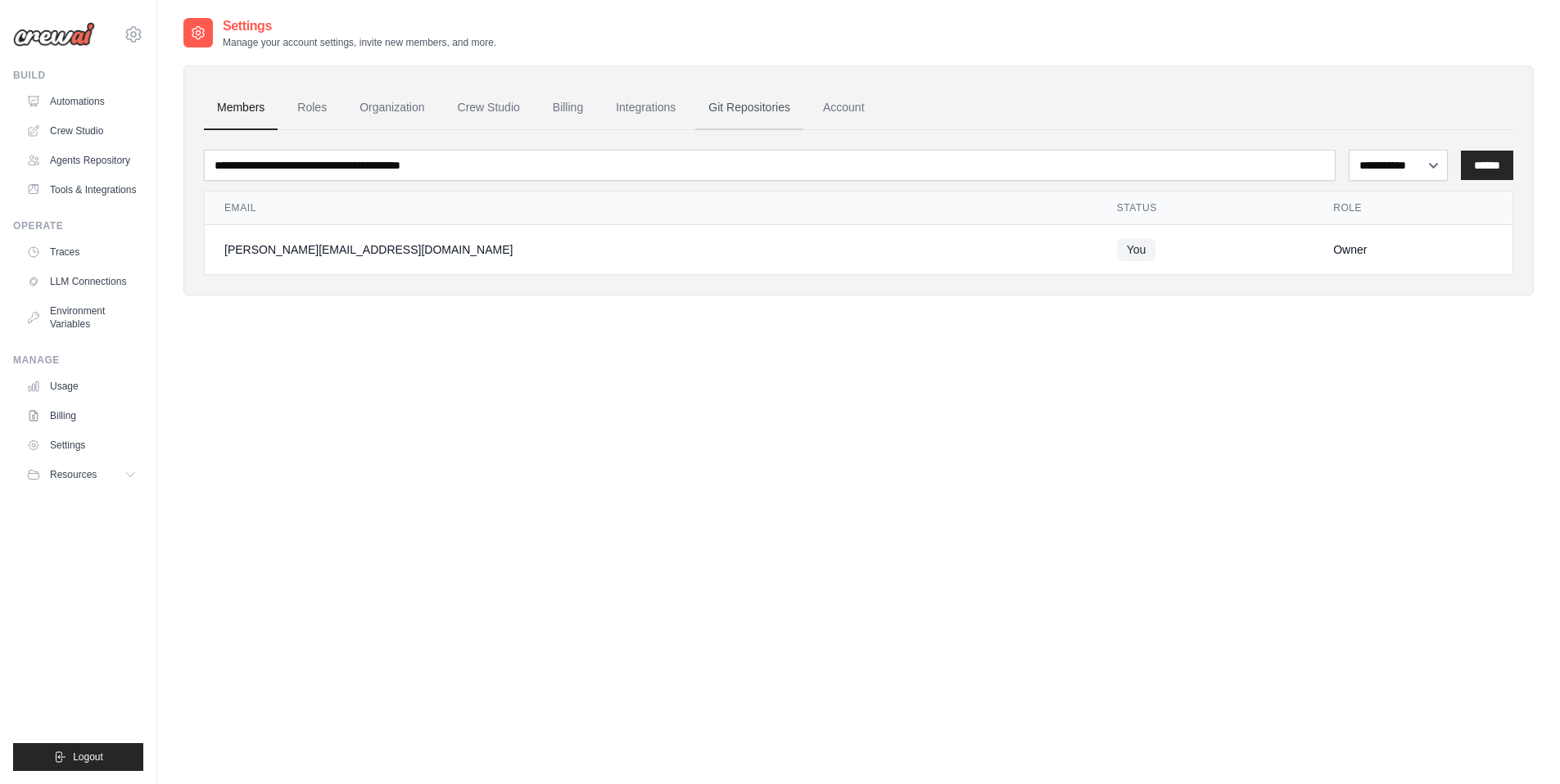
click at [740, 110] on link "Git Repositories" at bounding box center [749, 108] width 108 height 45
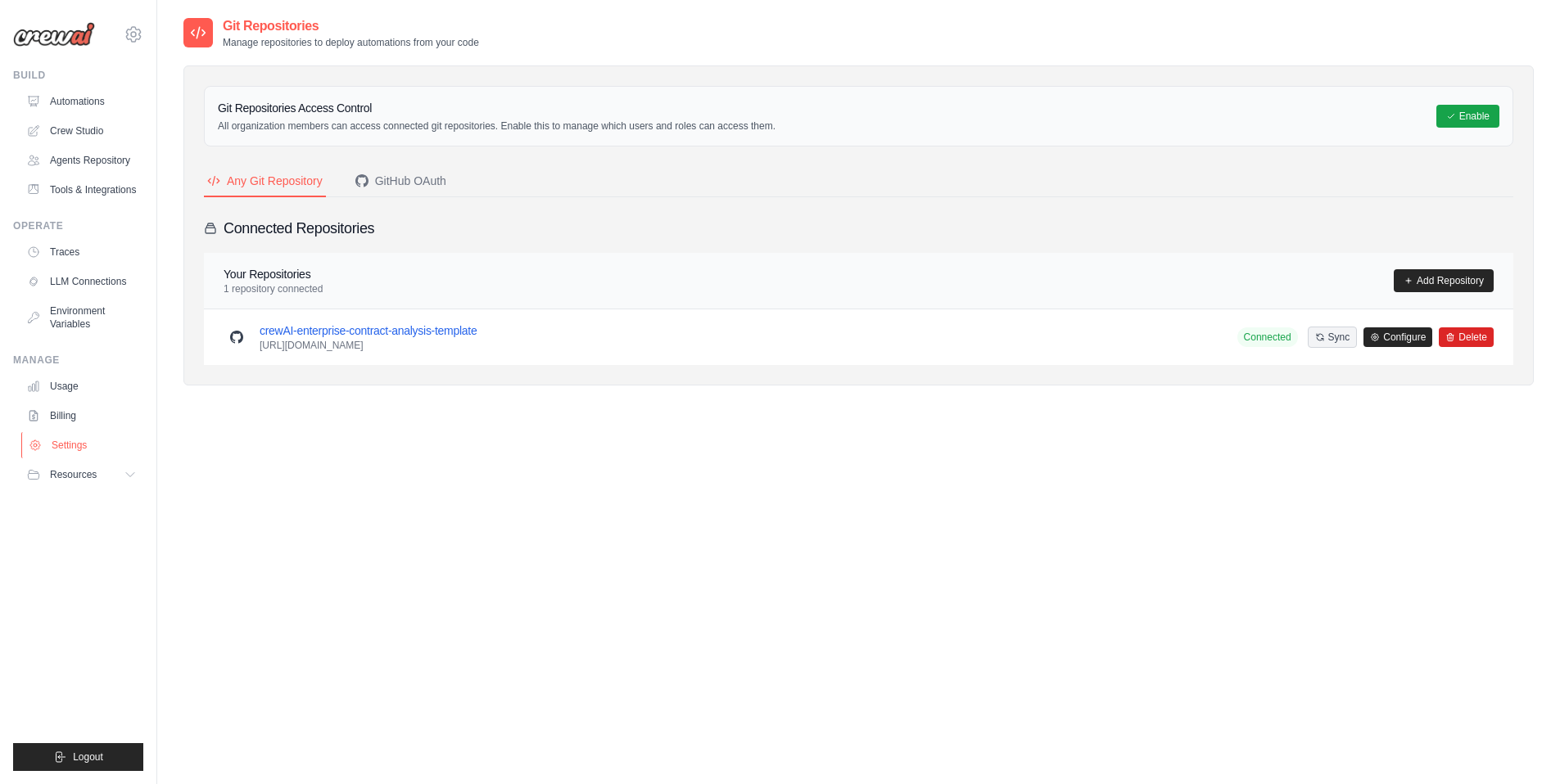
click at [110, 440] on link "Settings" at bounding box center [82, 445] width 124 height 26
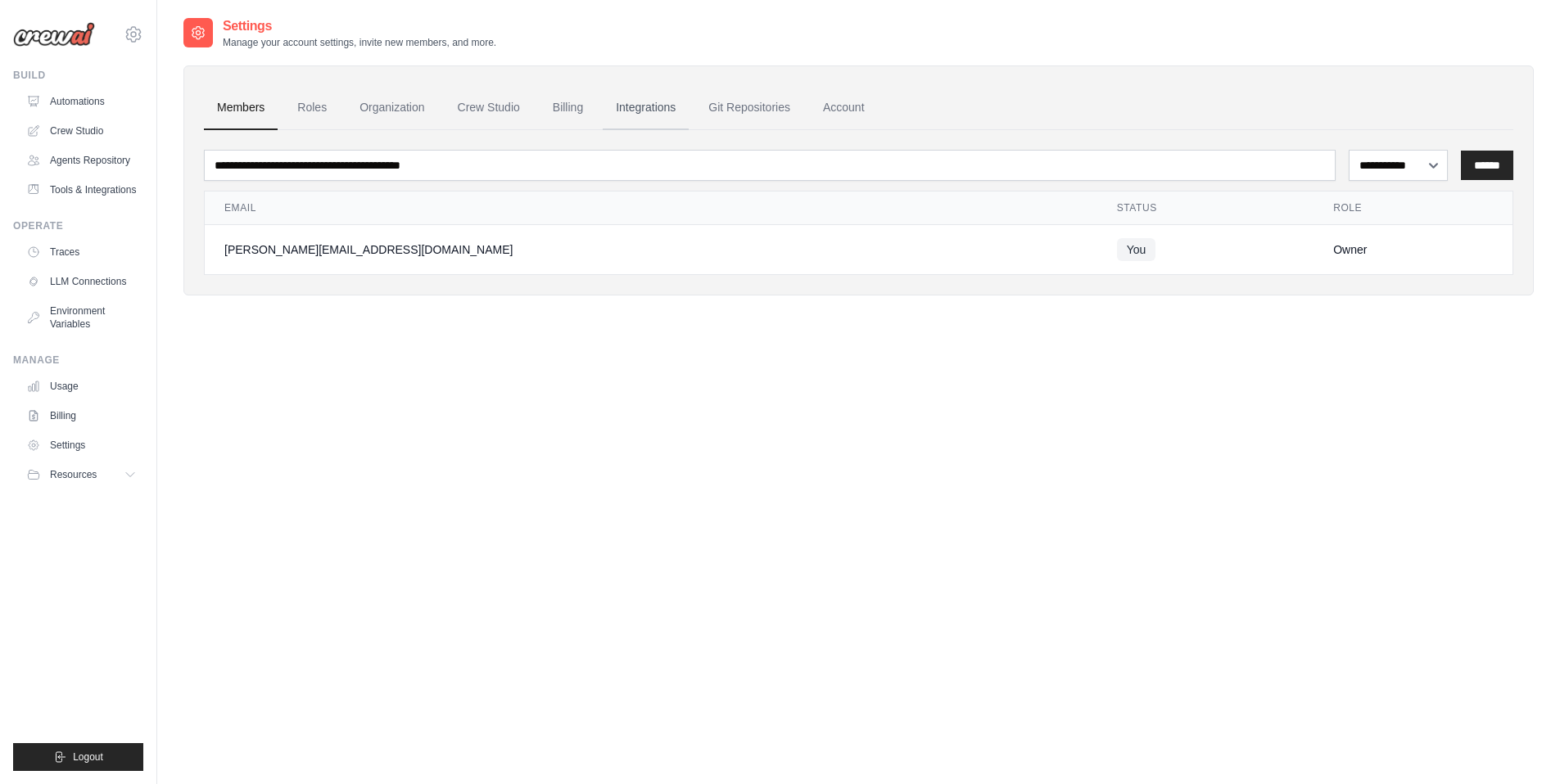
click at [637, 110] on link "Integrations" at bounding box center [645, 108] width 86 height 45
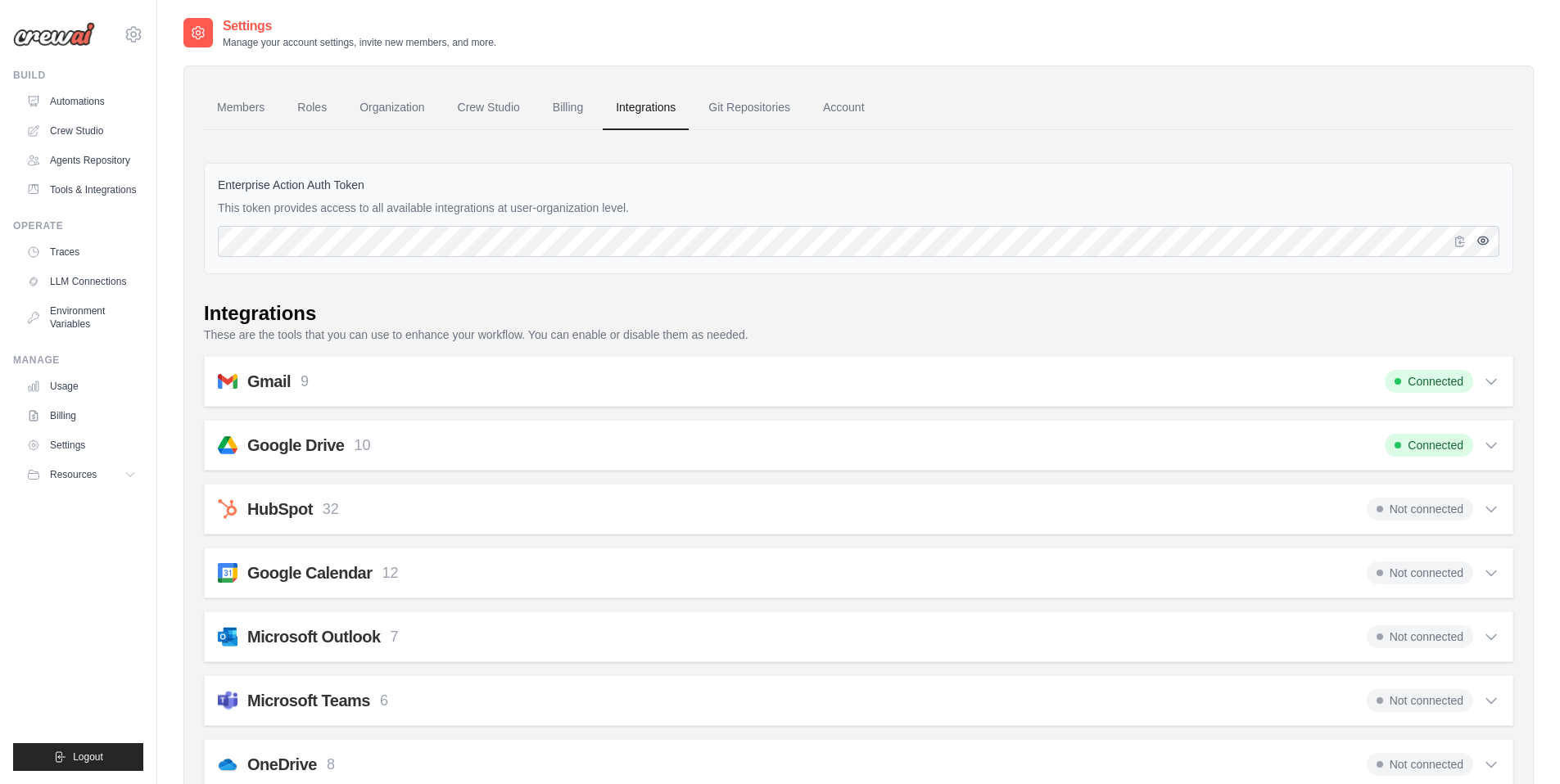
click at [1486, 238] on icon "button" at bounding box center [1483, 240] width 13 height 13
click at [1460, 239] on icon "button" at bounding box center [1460, 240] width 13 height 13
click at [1460, 245] on icon "button" at bounding box center [1460, 241] width 9 height 10
click at [112, 99] on link "Automations" at bounding box center [82, 101] width 124 height 26
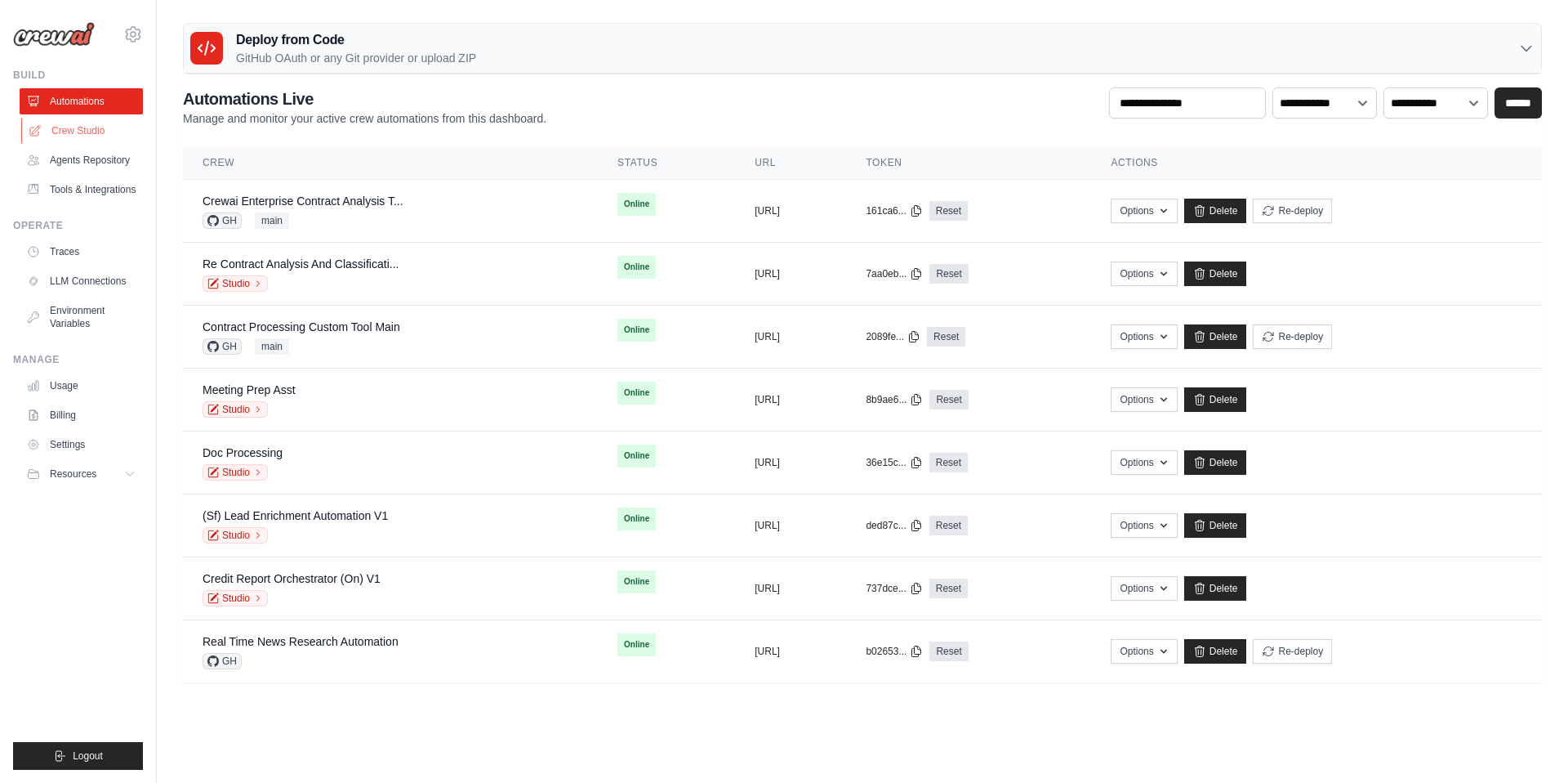
click at [103, 130] on link "Crew Studio" at bounding box center [82, 131] width 124 height 26
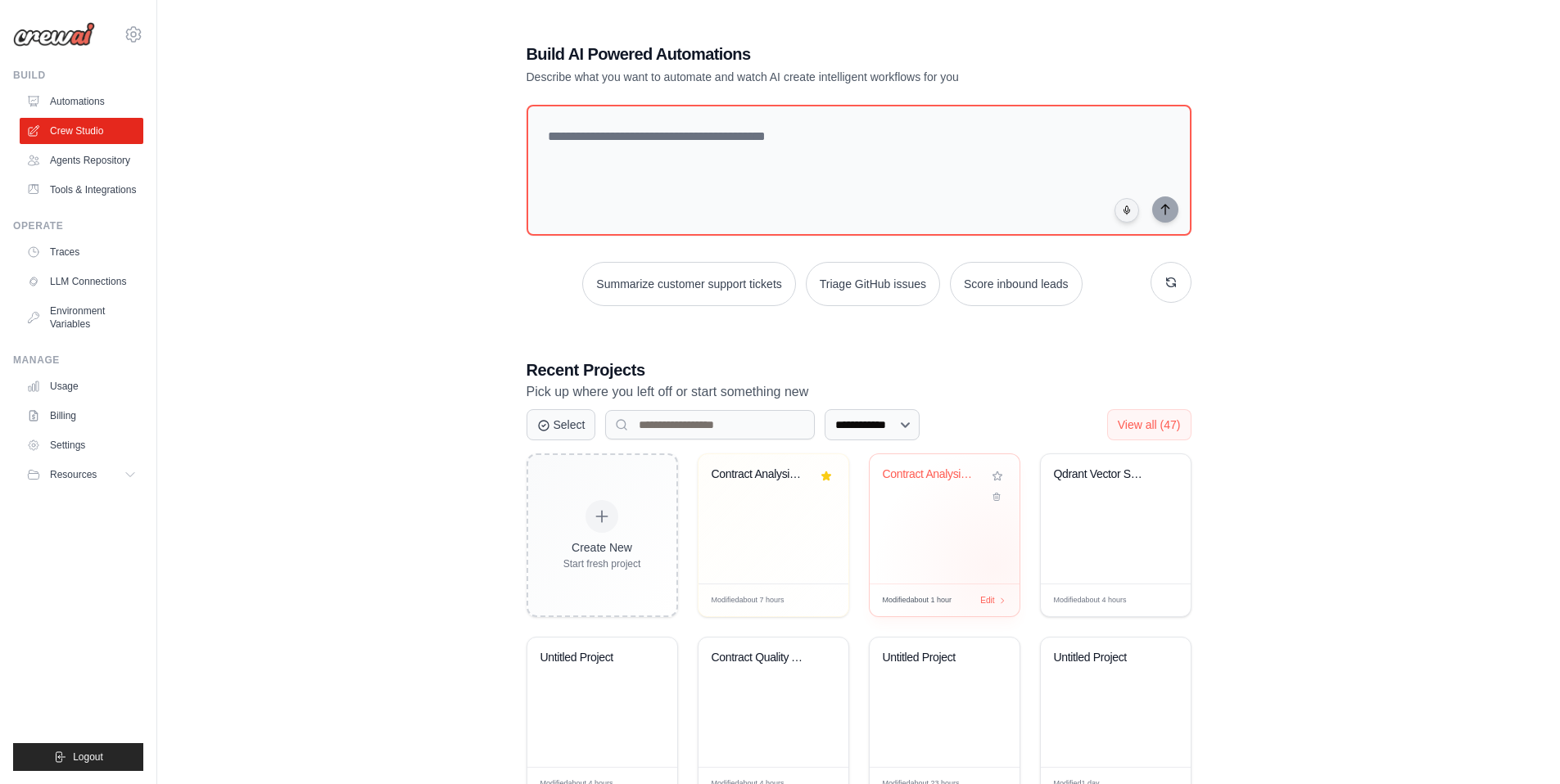
click at [992, 566] on div "Contract Analysis & Red-lining Auto..." at bounding box center [944, 519] width 150 height 129
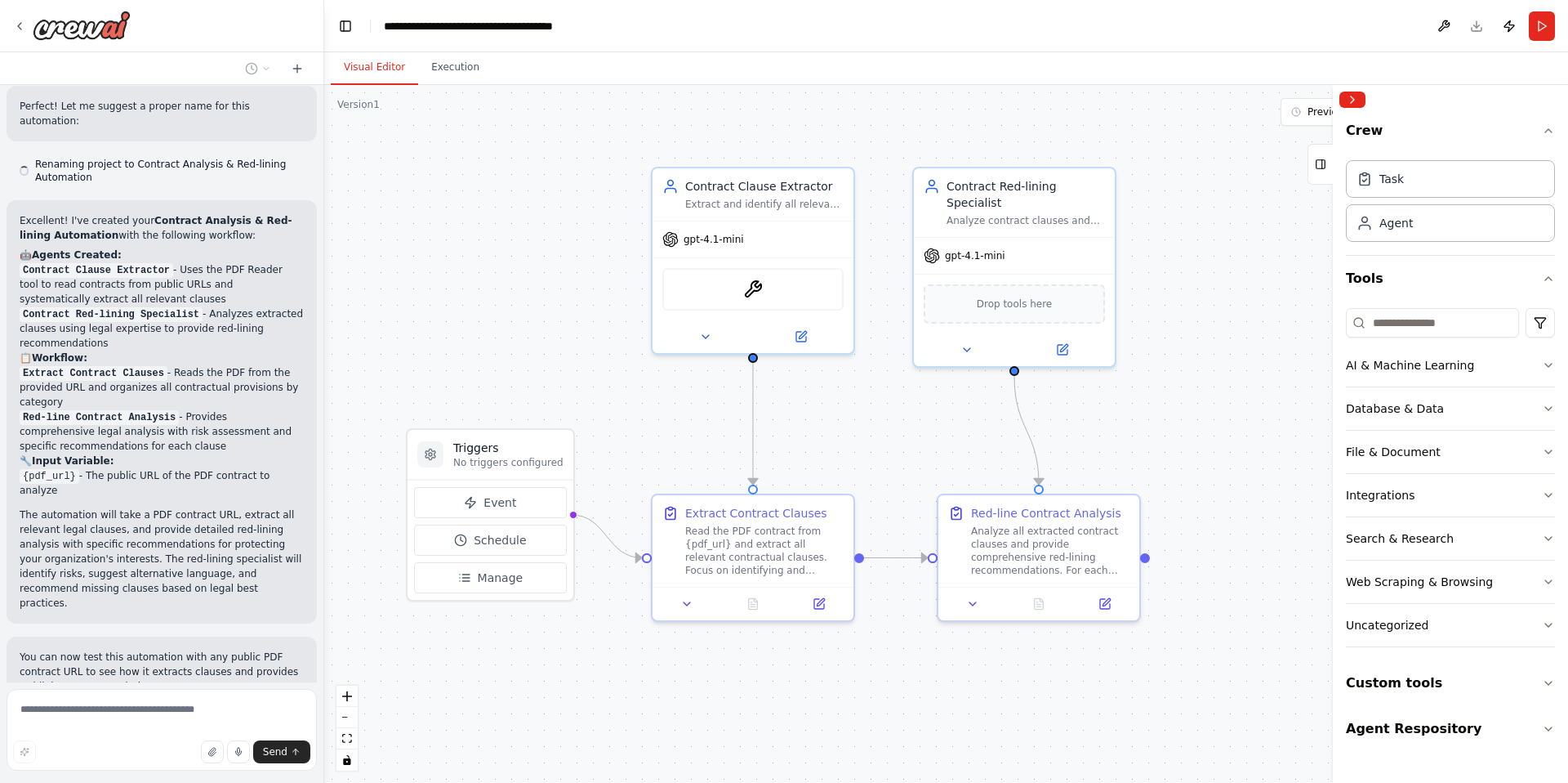
scroll to position [1383, 0]
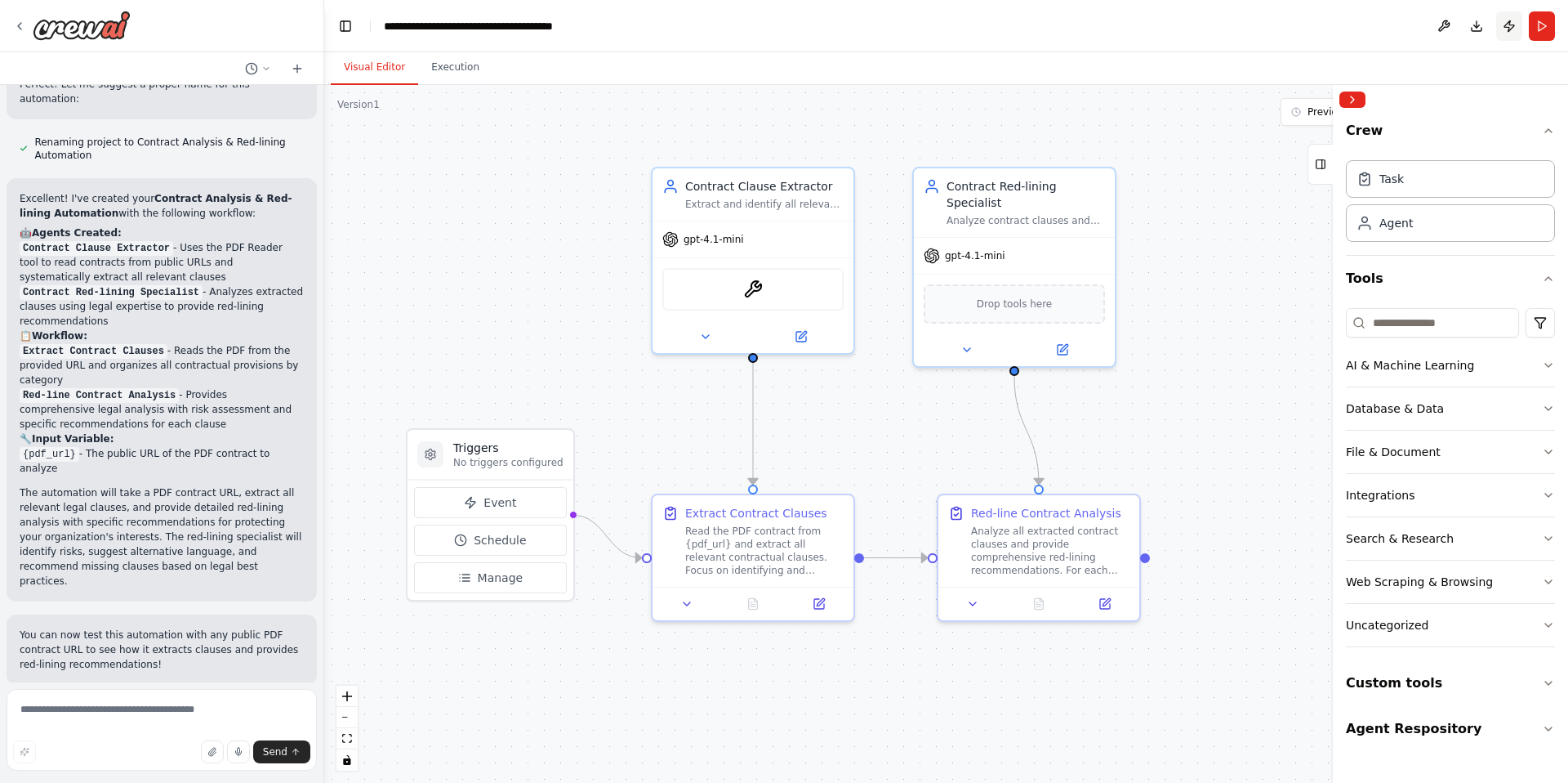
click at [1506, 26] on button "Publish" at bounding box center [1510, 27] width 26 height 30
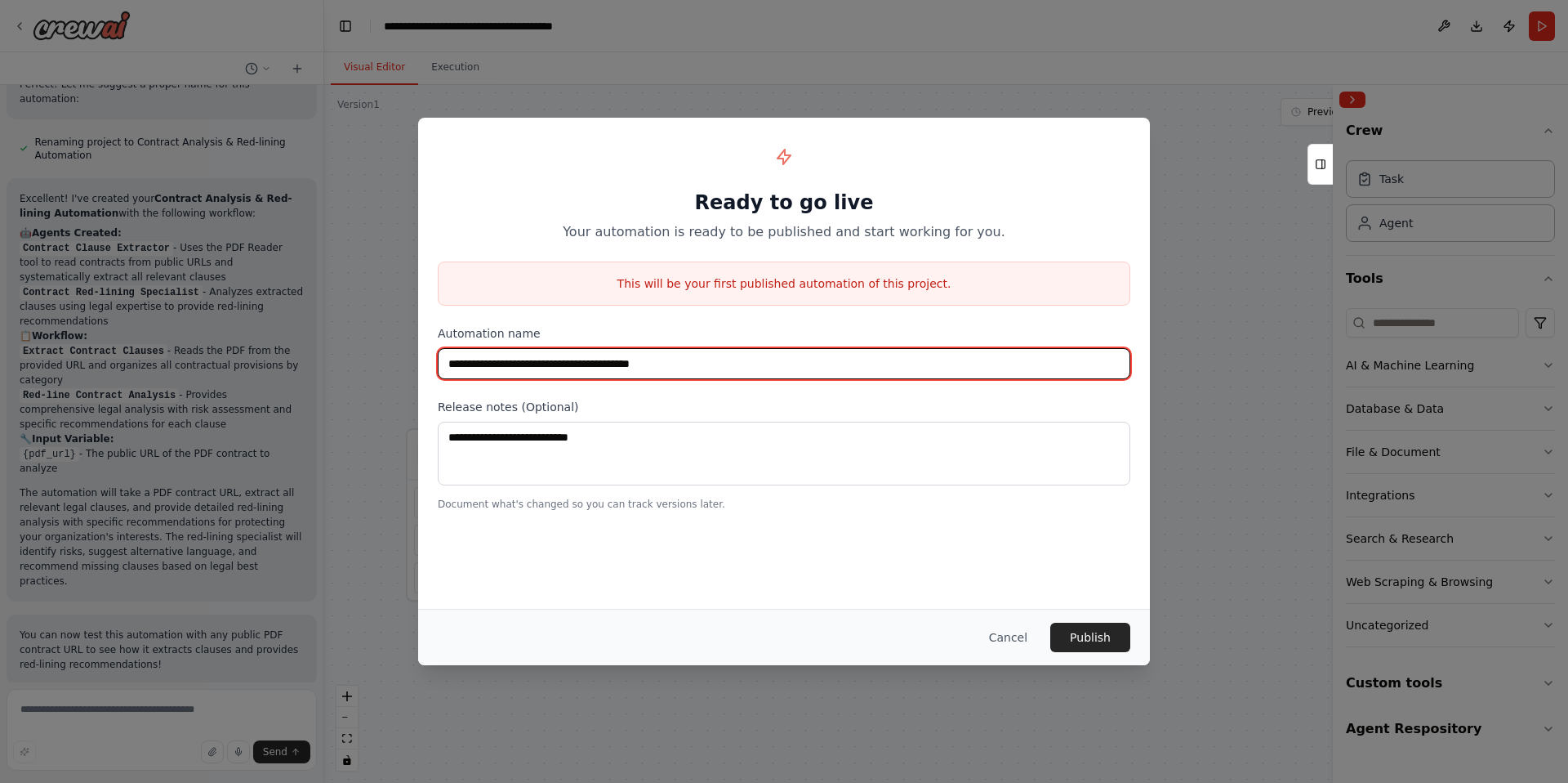
drag, startPoint x: 497, startPoint y: 366, endPoint x: 784, endPoint y: 363, distance: 287.0
click at [784, 363] on input "**********" at bounding box center [784, 363] width 692 height 31
type input "**********"
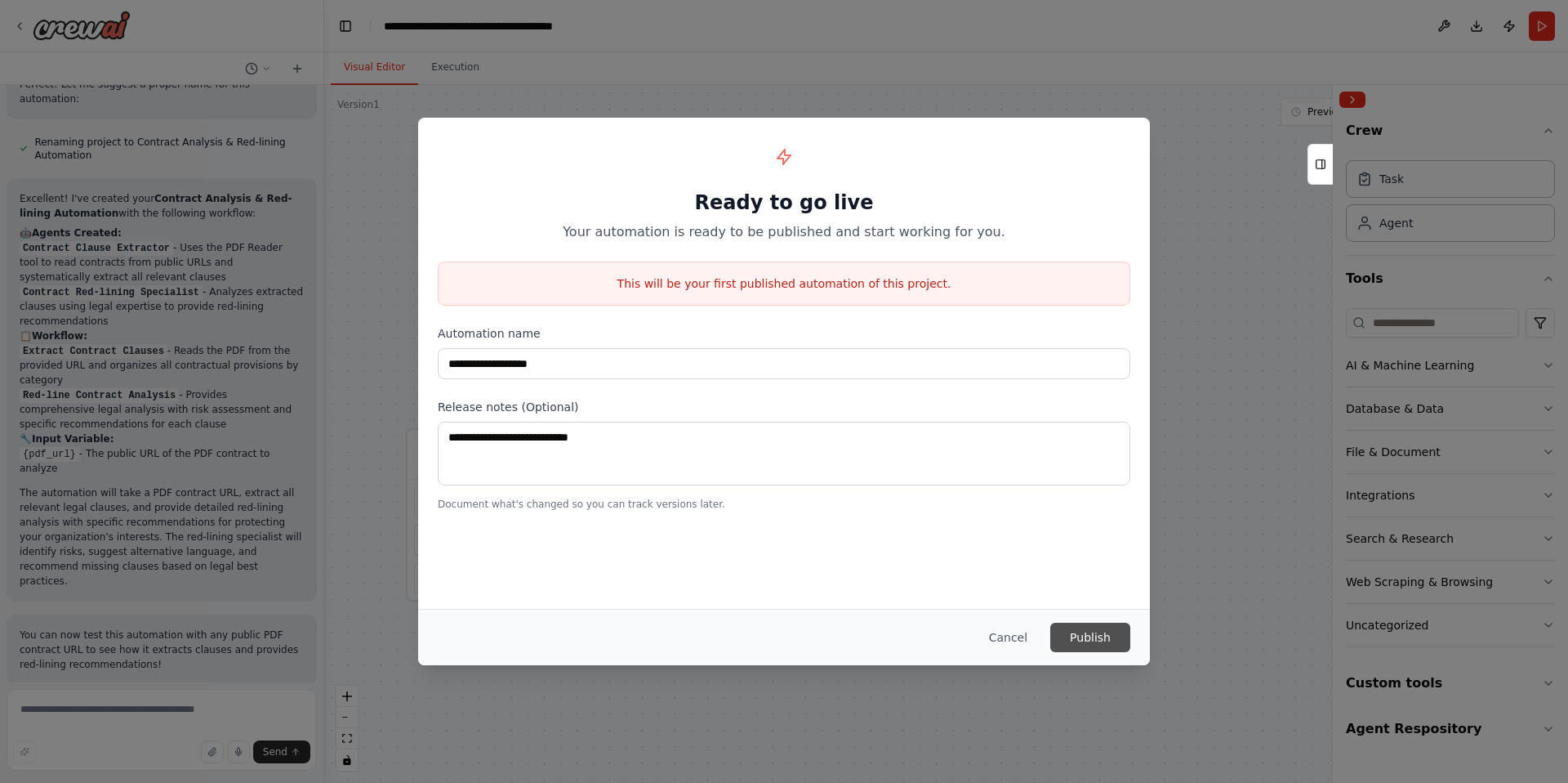
click at [1064, 632] on button "Publish" at bounding box center [1091, 637] width 80 height 30
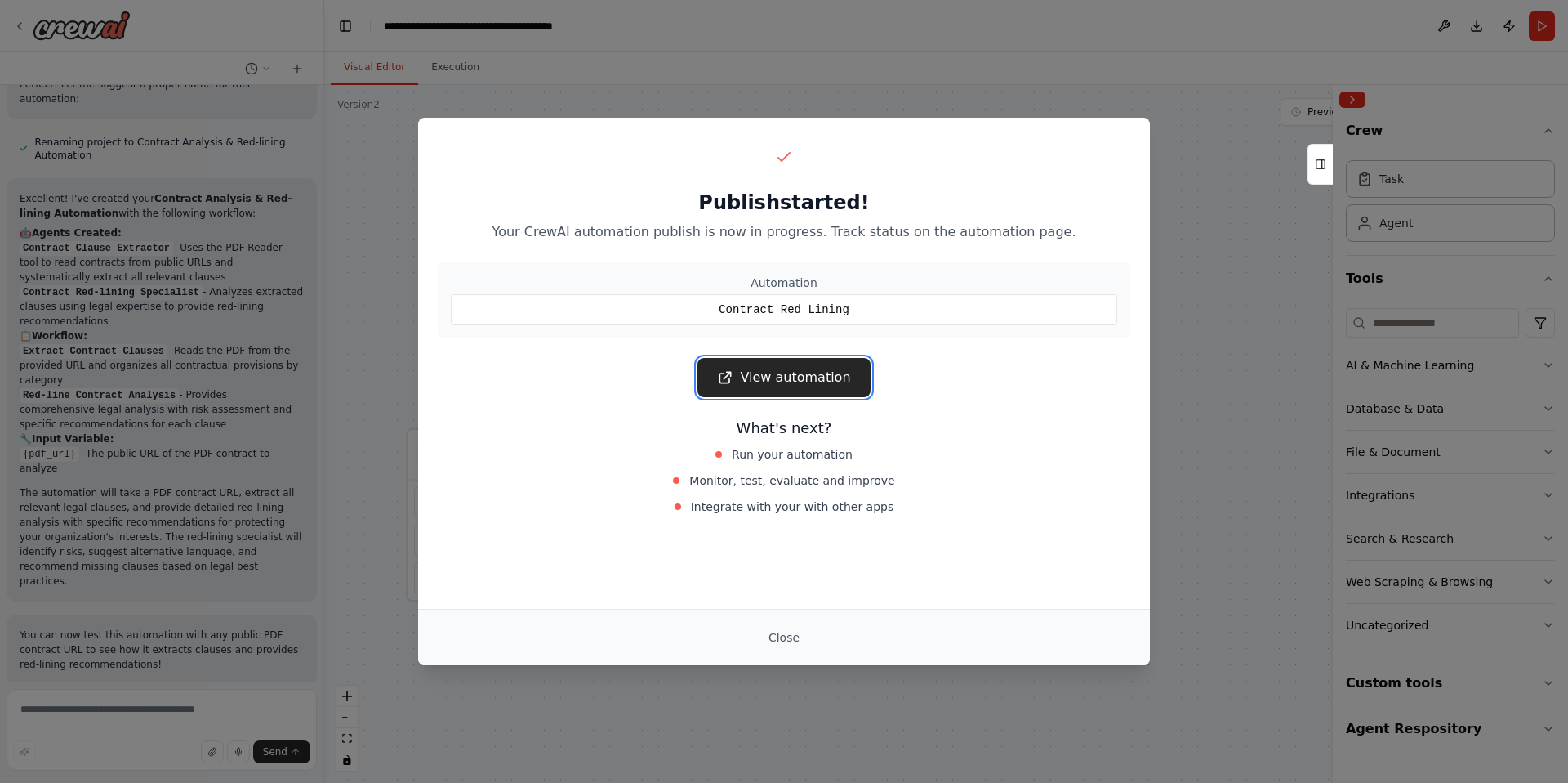
click at [754, 367] on link "View automation" at bounding box center [784, 378] width 172 height 40
